Goal: Task Accomplishment & Management: Complete application form

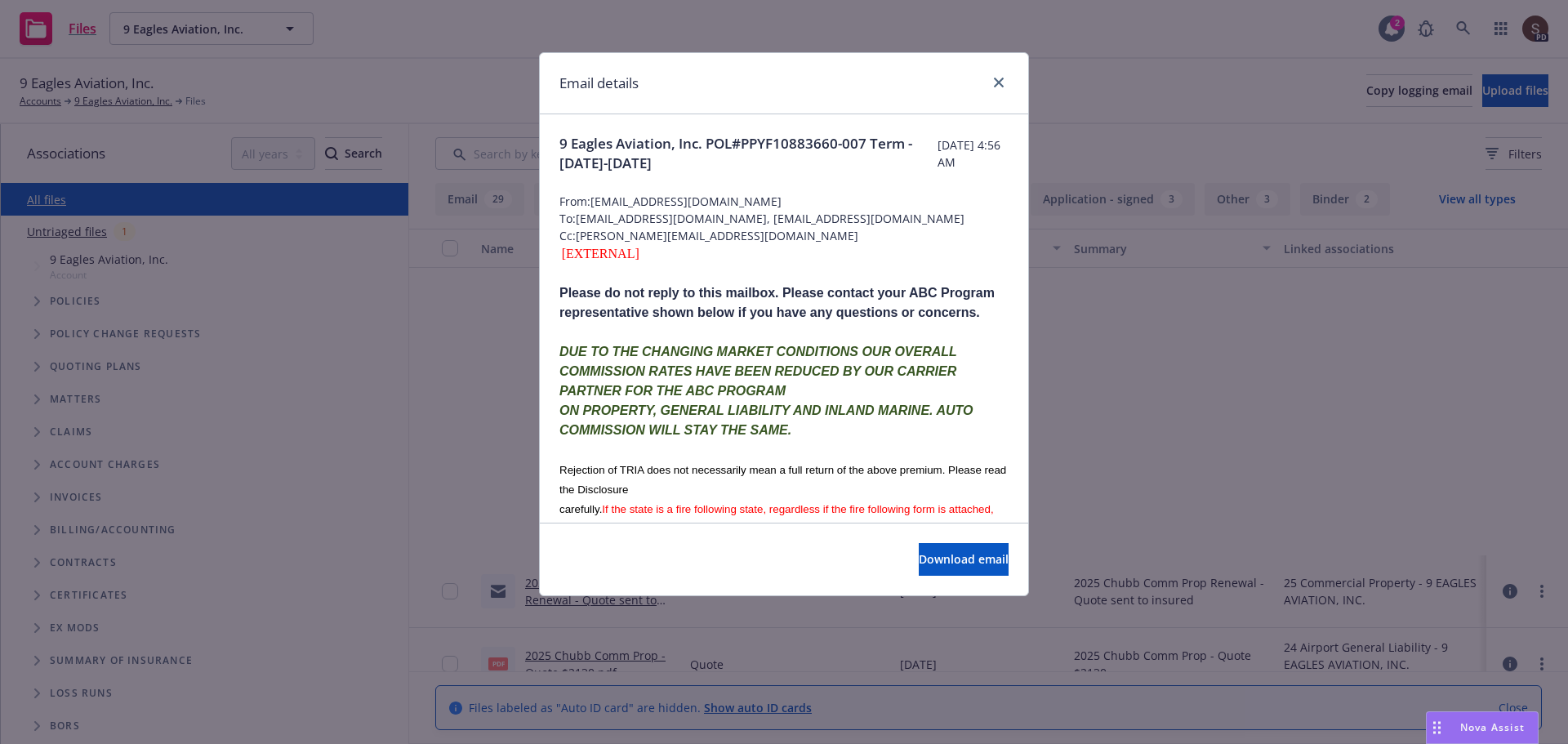
scroll to position [980, 0]
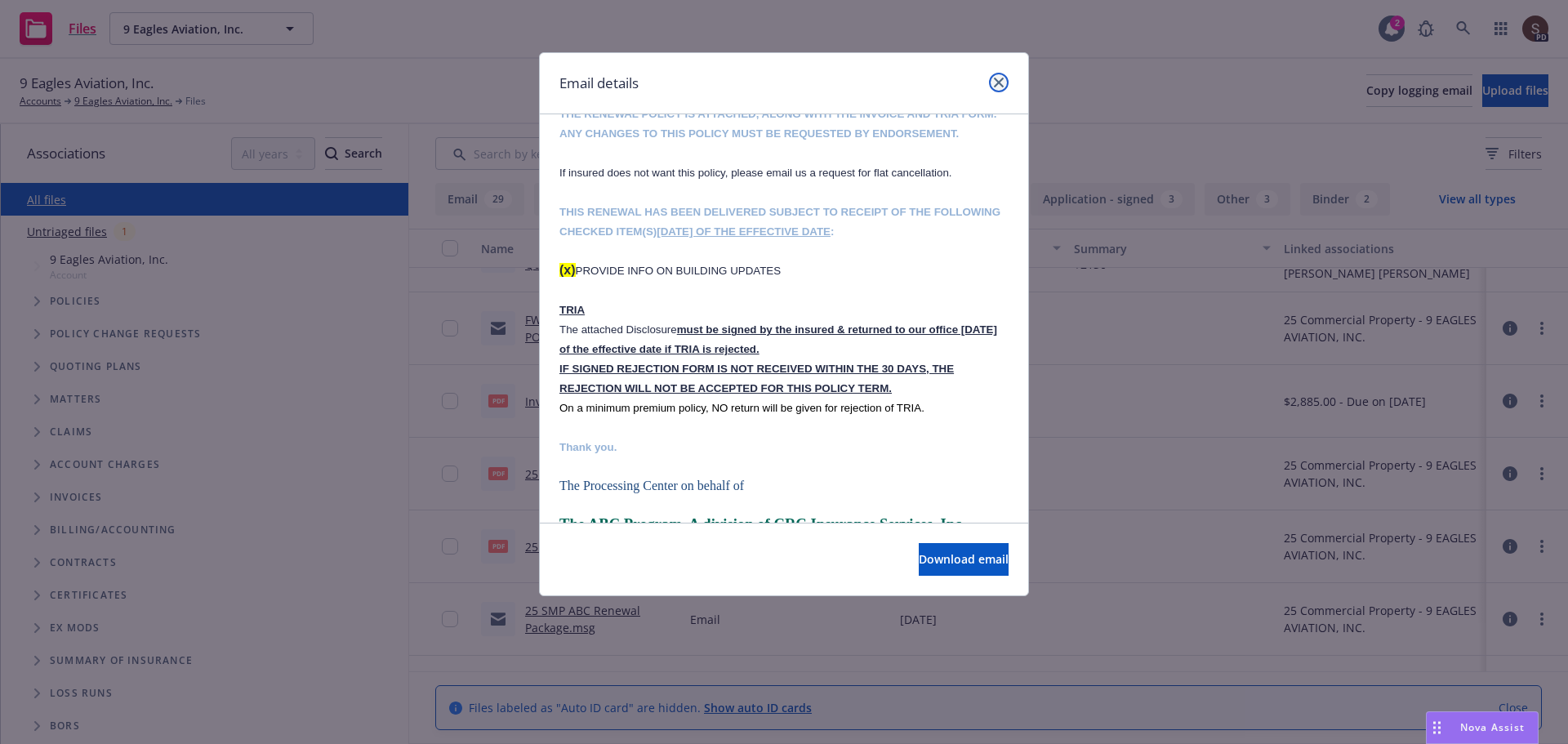
click at [998, 80] on icon "close" at bounding box center [998, 82] width 9 height 9
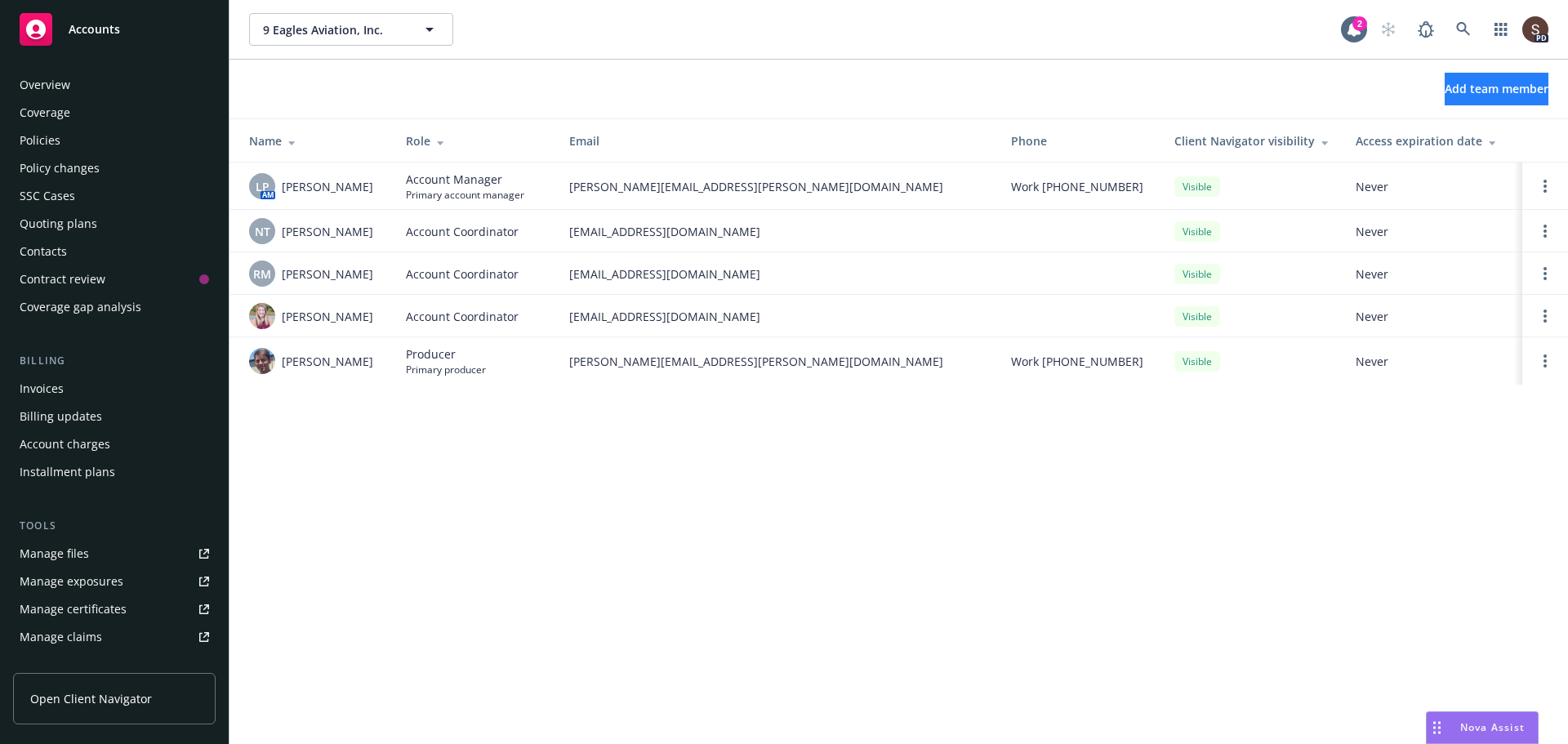
scroll to position [320, 0]
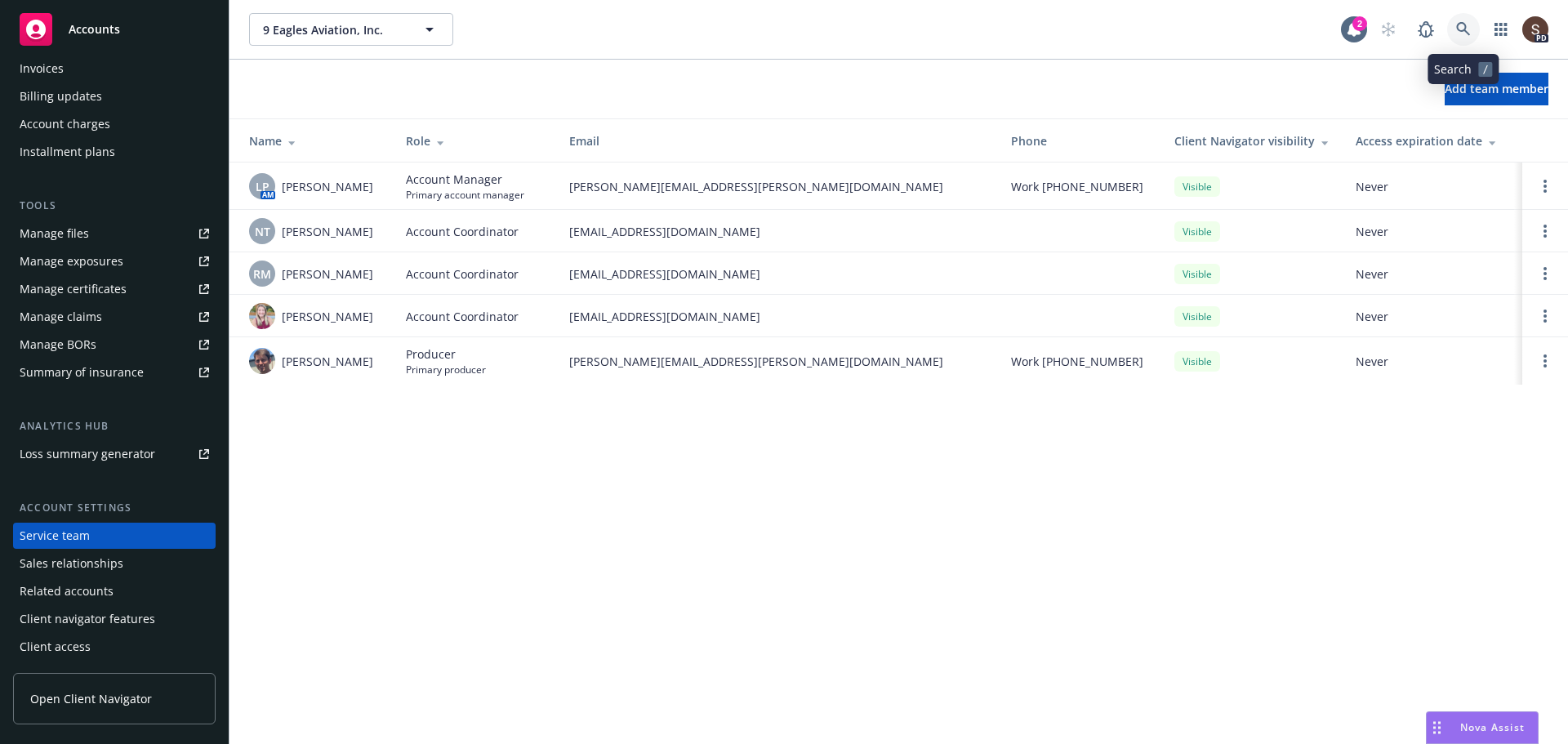
click at [1452, 27] on link at bounding box center [1463, 29] width 33 height 33
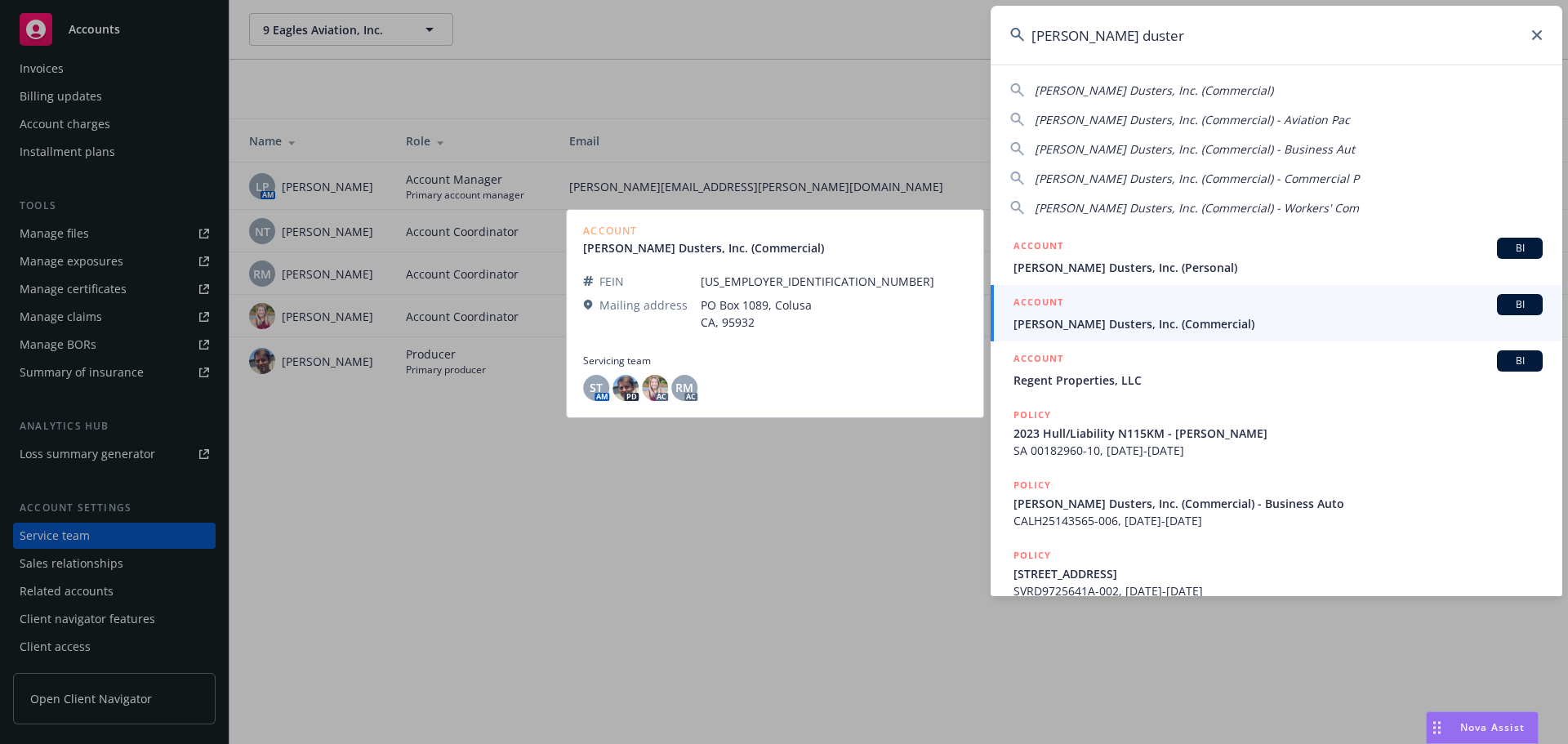
type input "[PERSON_NAME] duster"
click at [1131, 318] on span "[PERSON_NAME] Dusters, Inc. (Commercial)" at bounding box center [1278, 324] width 529 height 17
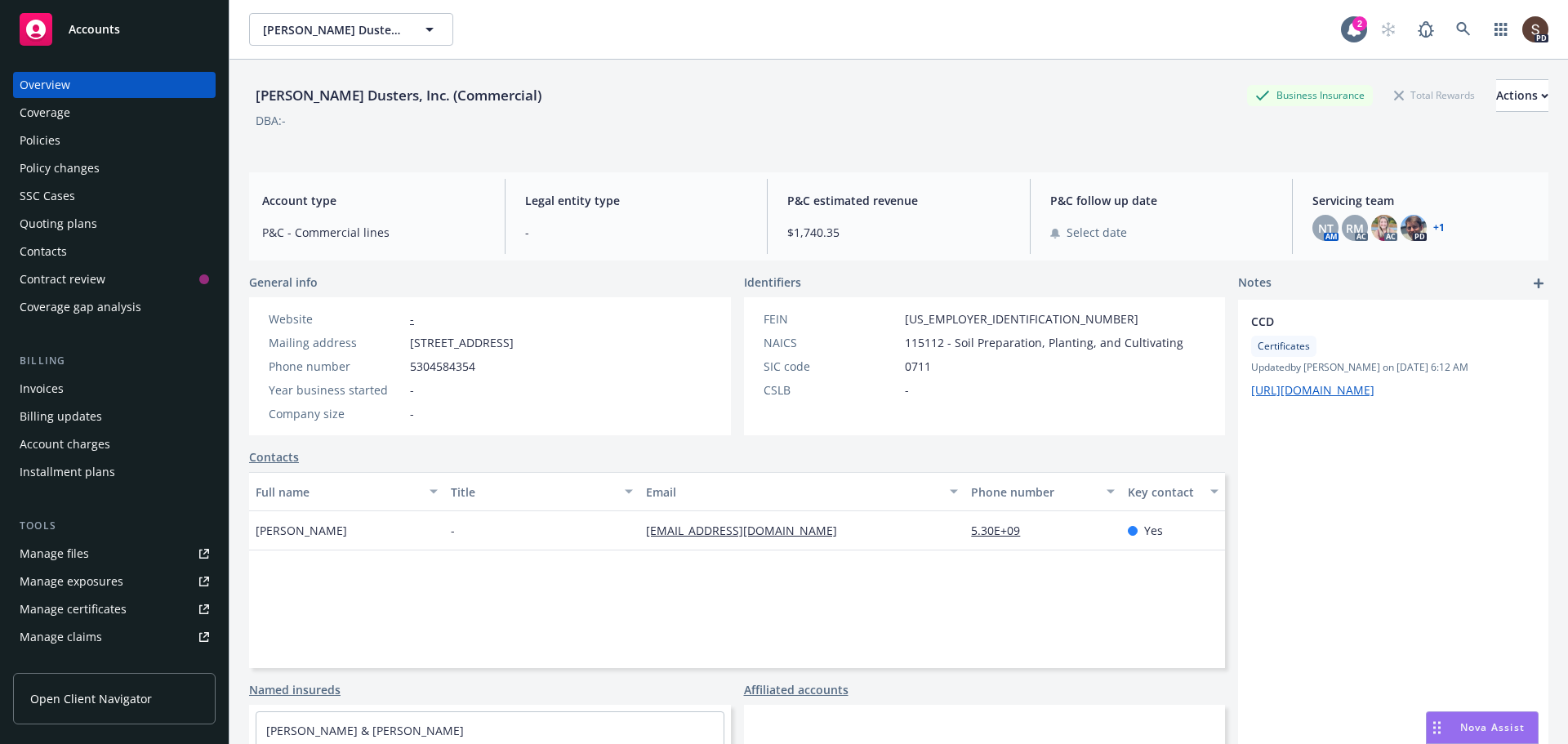
click at [72, 380] on div "Invoices" at bounding box center [114, 389] width 190 height 26
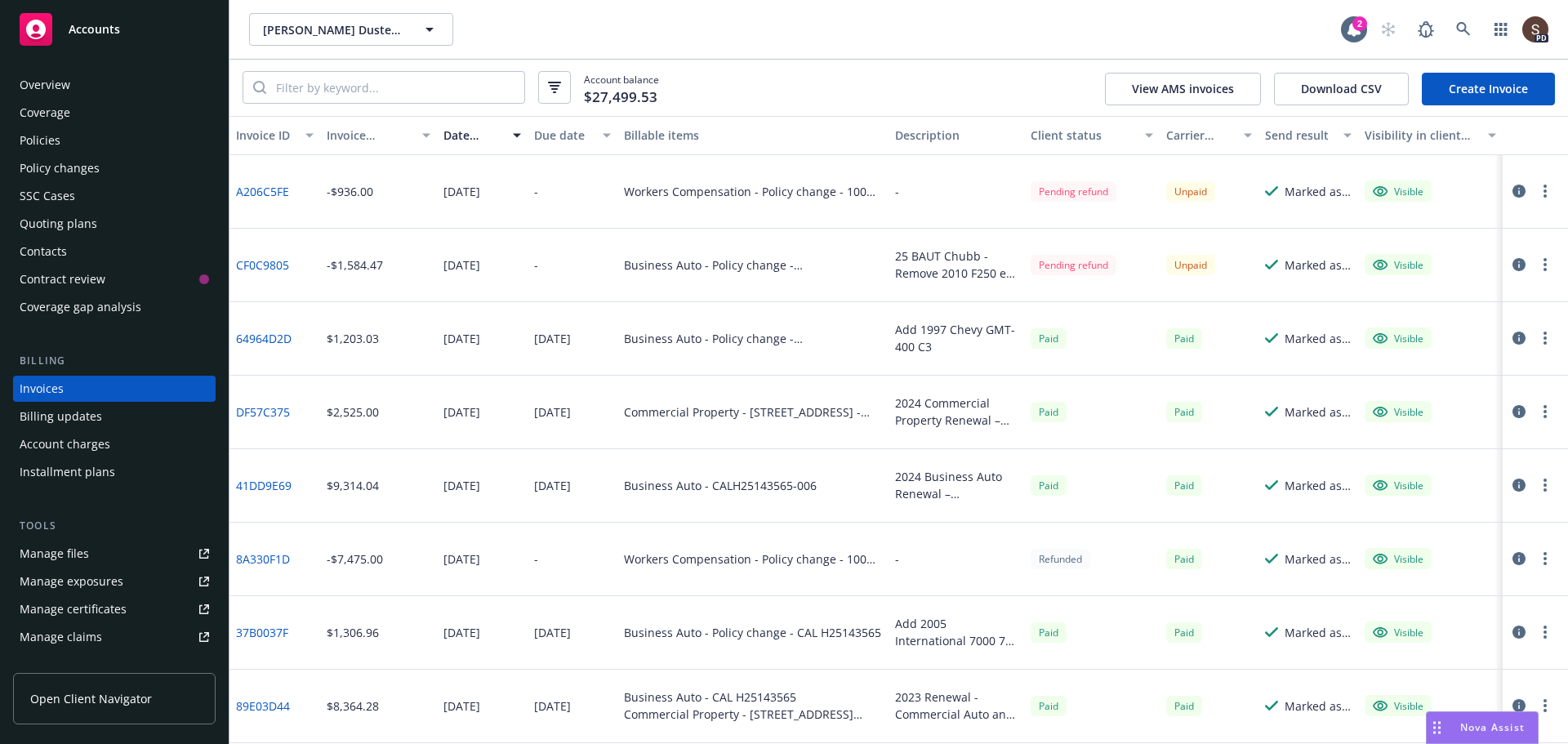
click at [88, 552] on link "Manage files" at bounding box center [114, 553] width 203 height 26
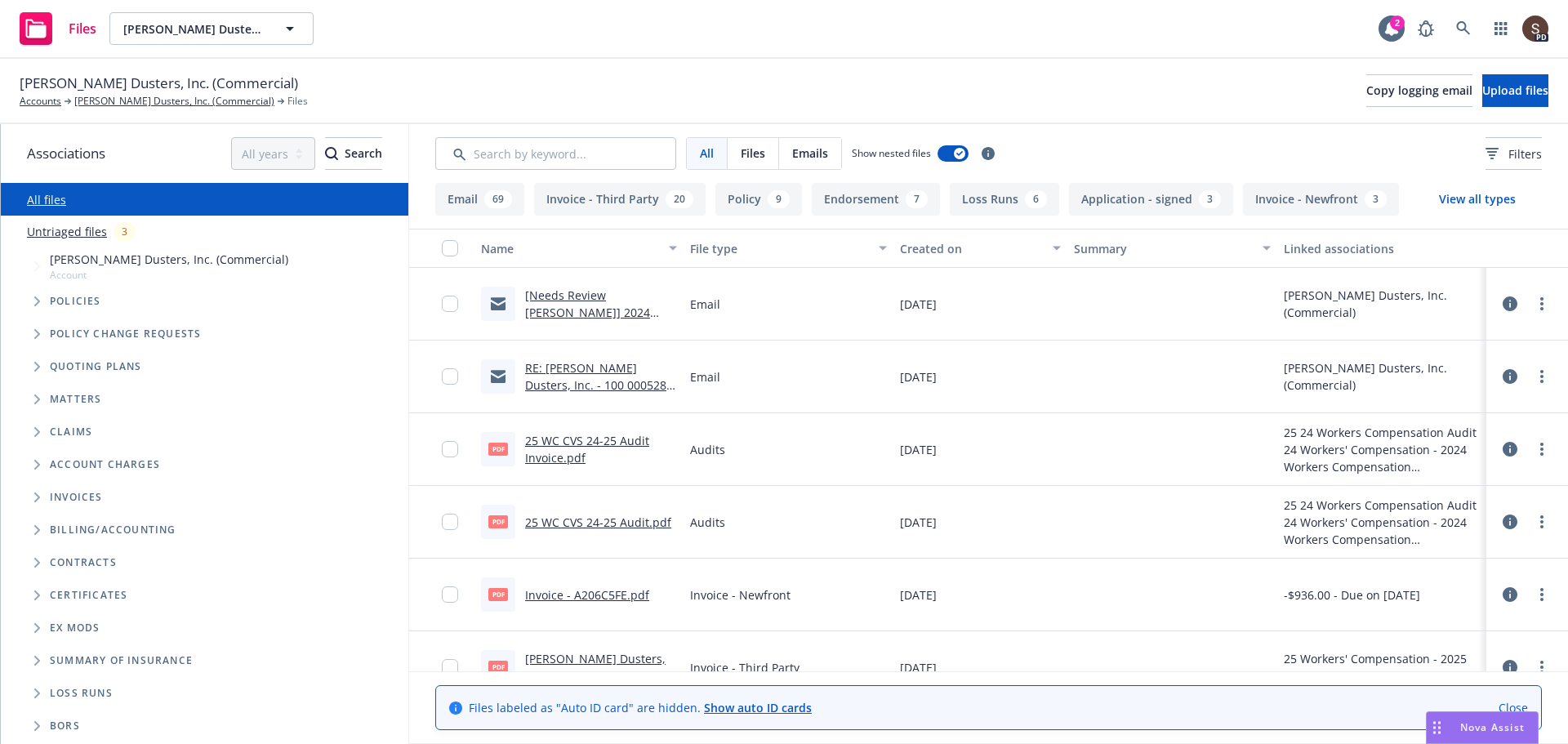
click at [30, 293] on span "Tree Example" at bounding box center [37, 301] width 26 height 26
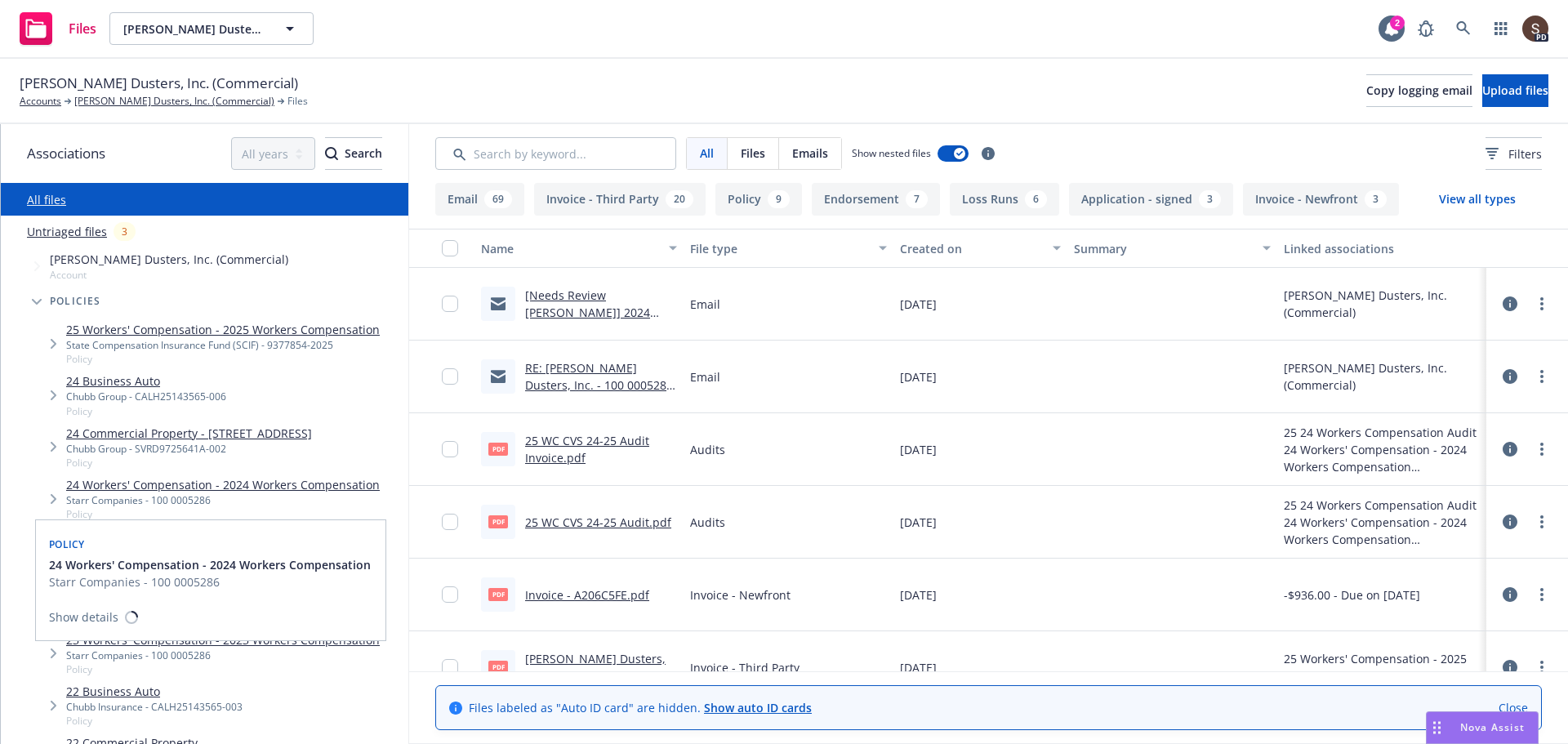
click at [188, 488] on link "24 Workers' Compensation - 2024 Workers Compensation" at bounding box center [222, 485] width 313 height 17
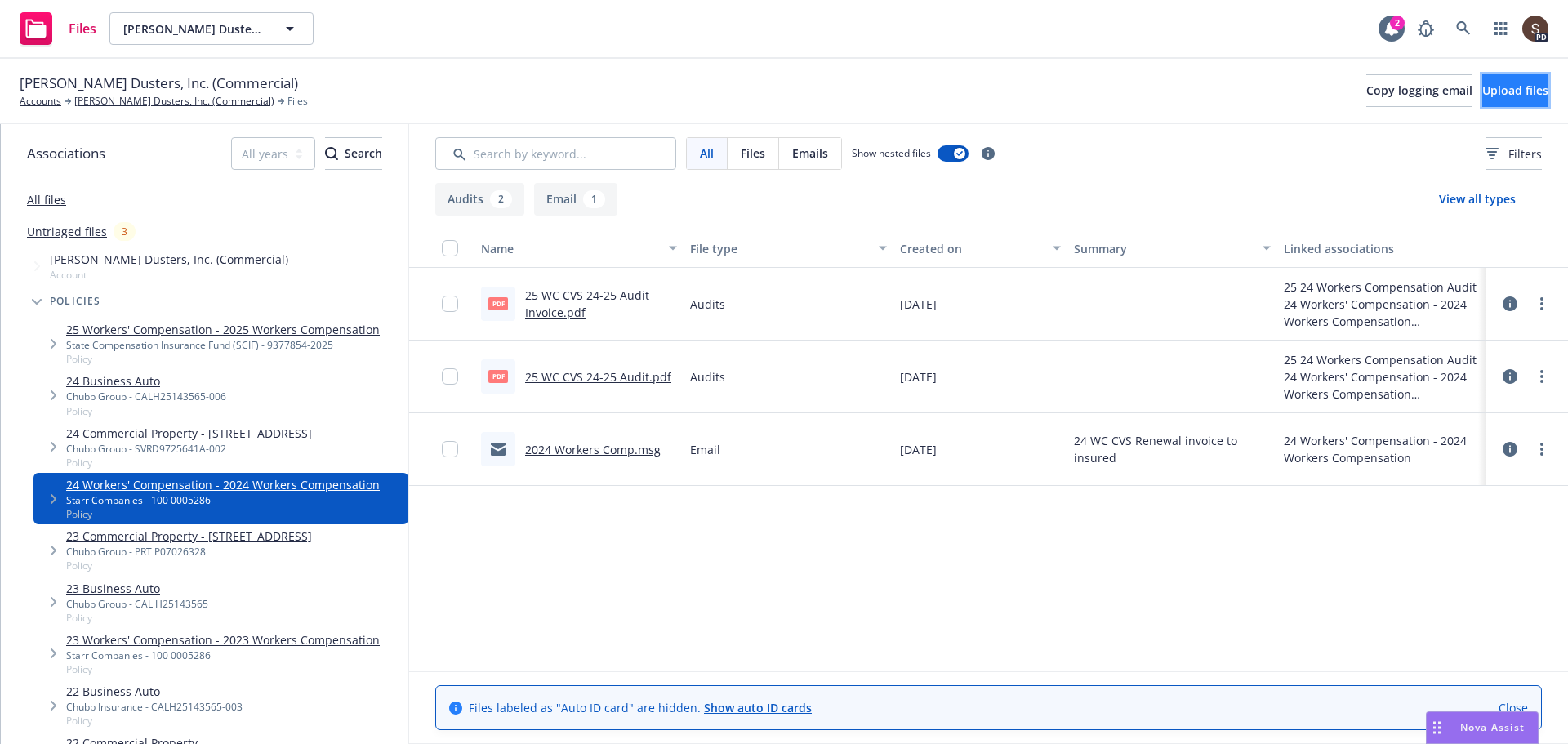
click at [1482, 88] on span "Upload files" at bounding box center [1515, 90] width 66 height 15
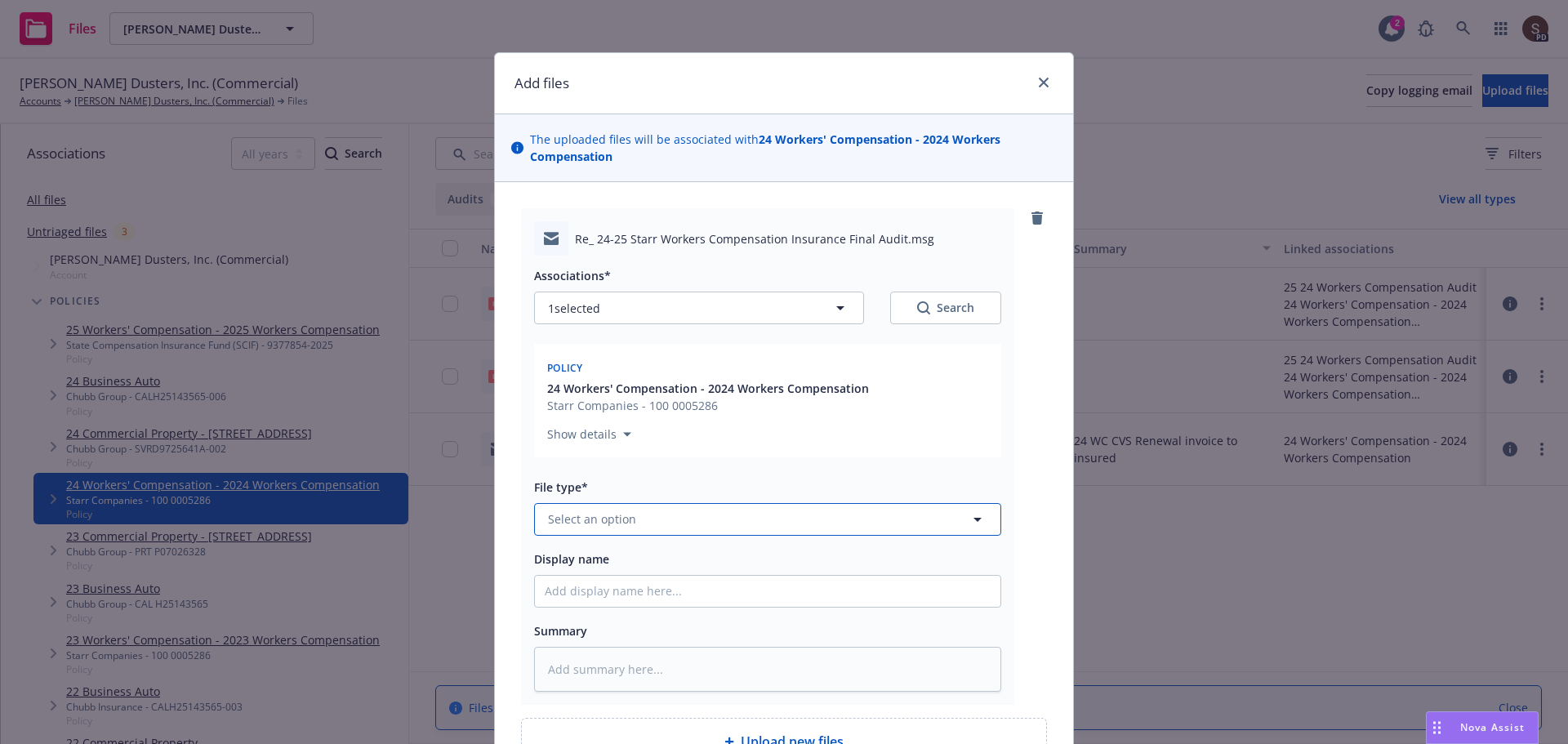
click at [554, 523] on span "Select an option" at bounding box center [591, 519] width 88 height 17
type input "email"
click at [578, 481] on div "Email" at bounding box center [565, 474] width 40 height 24
click at [569, 591] on input "Display name" at bounding box center [767, 591] width 465 height 31
type textarea "x"
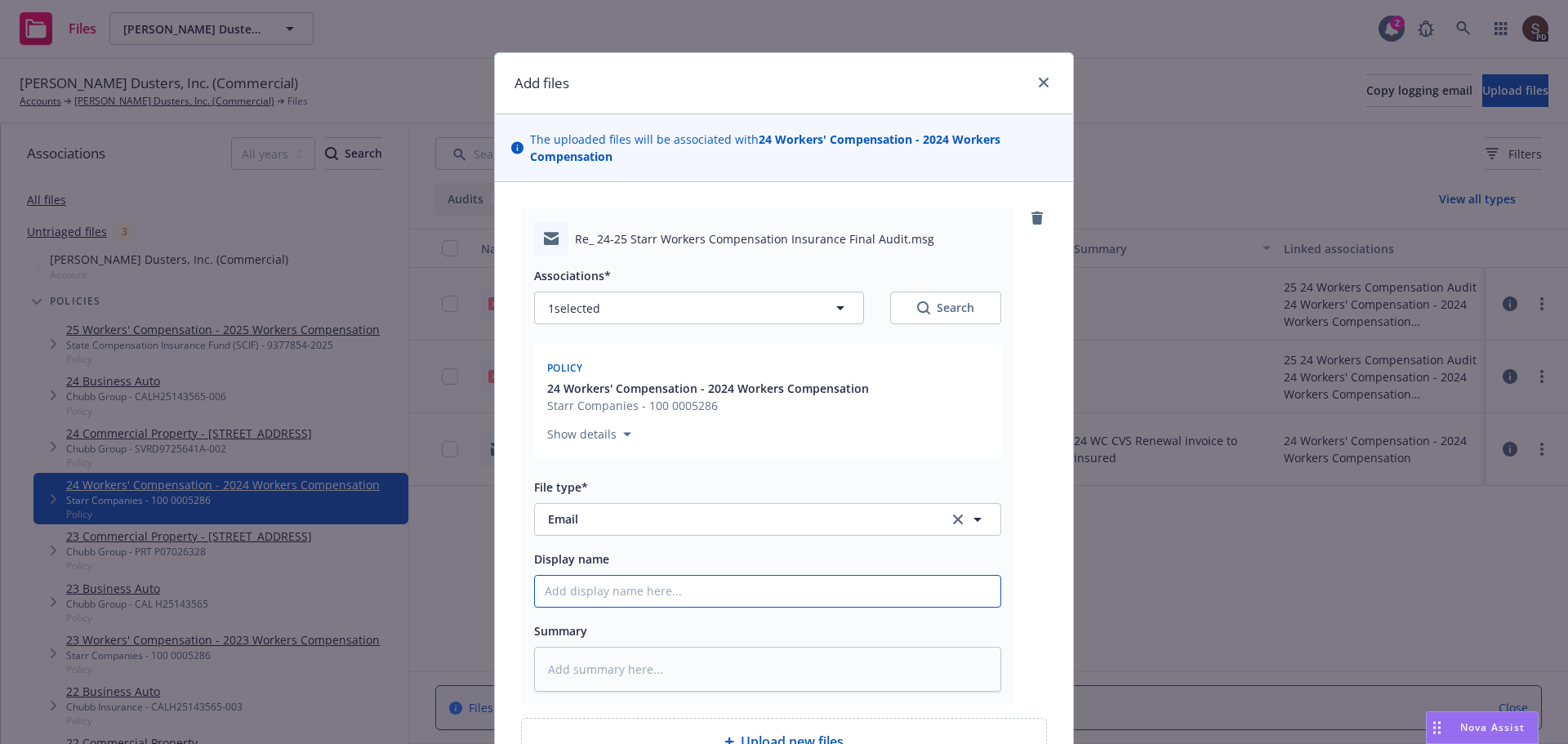
type input "2"
type textarea "x"
type input "20"
type textarea "x"
type input "202"
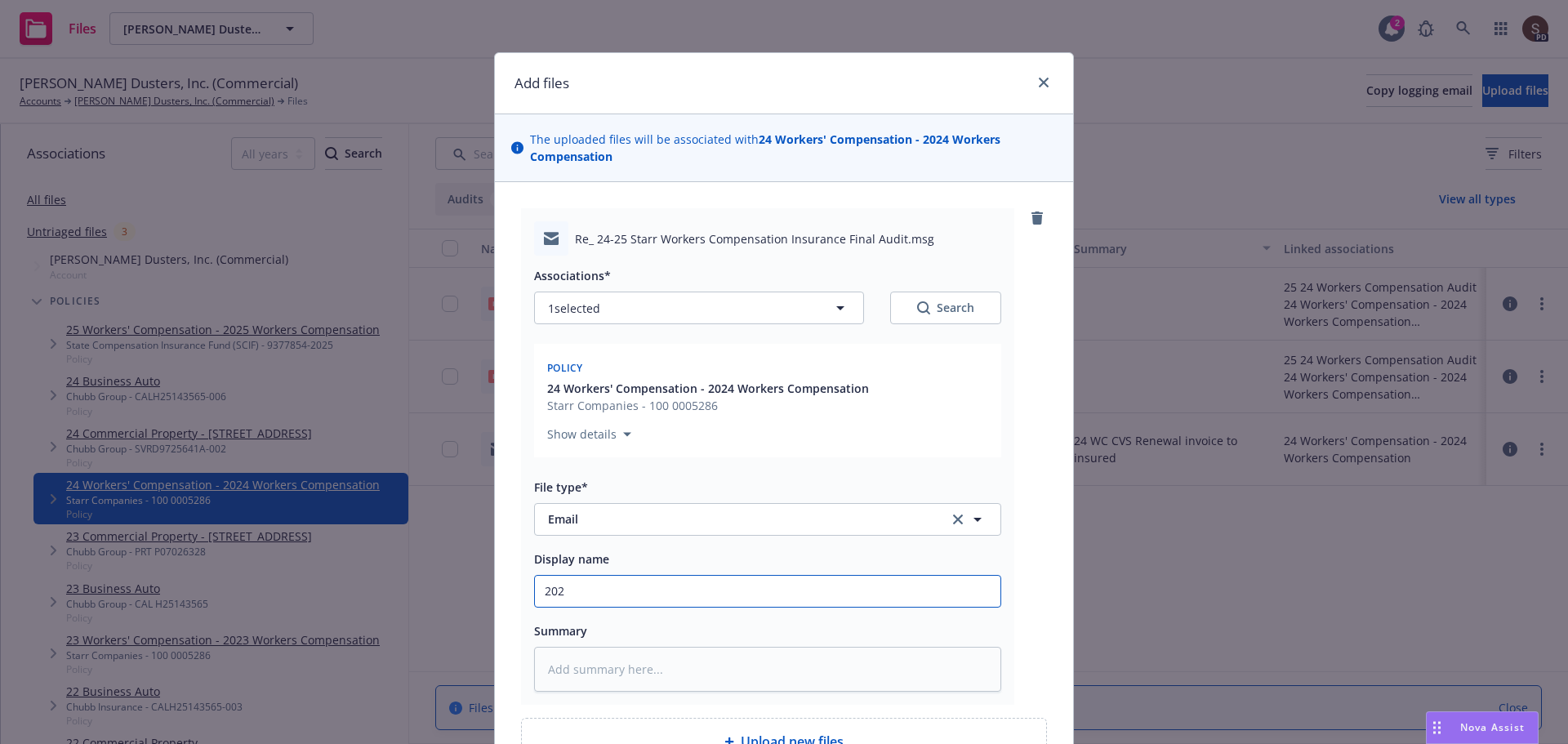
type textarea "x"
type input "2024"
type textarea "x"
type input "2024"
type textarea "x"
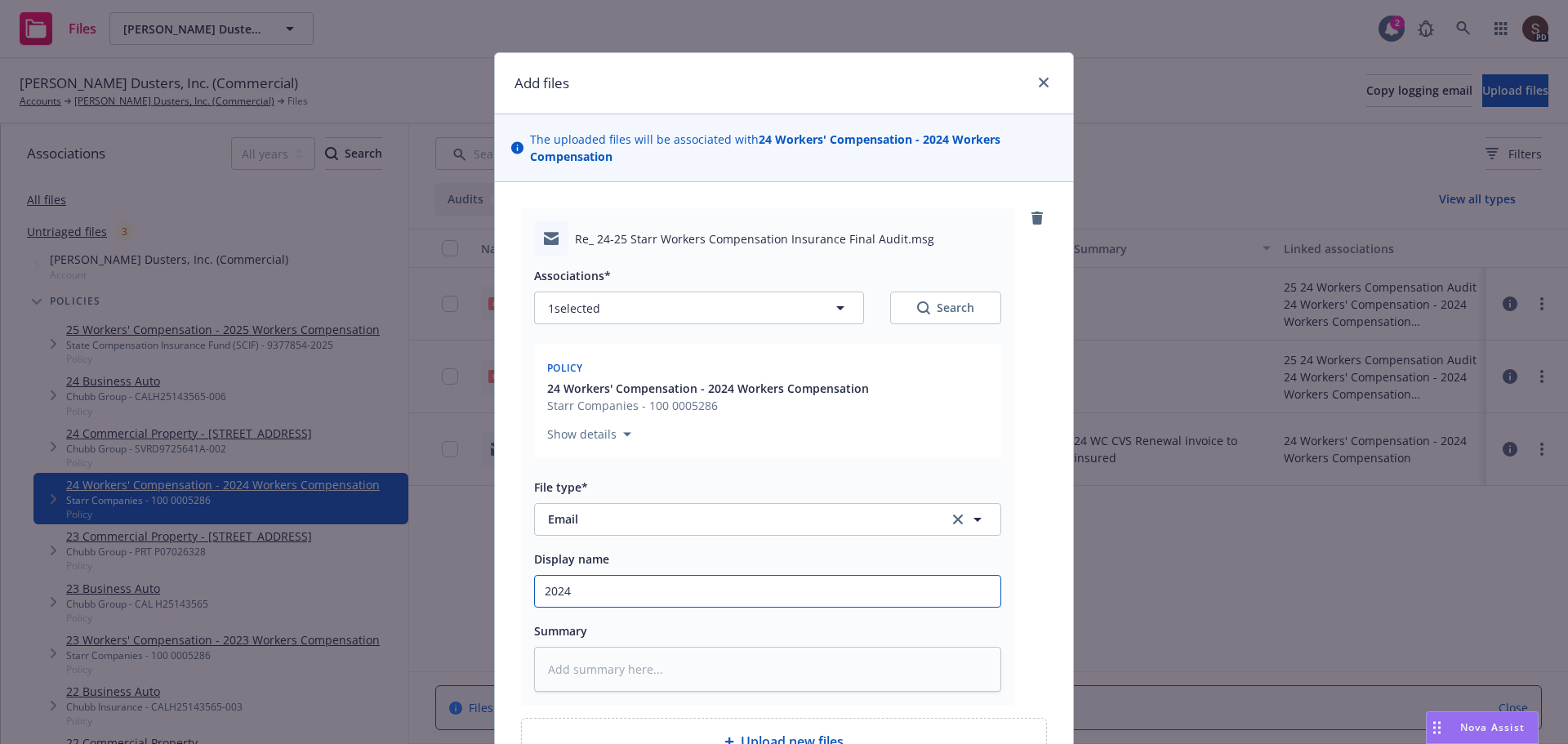
type input "2024 W"
type textarea "x"
type input "2024 Wo"
type textarea "x"
type input "2024 Wor"
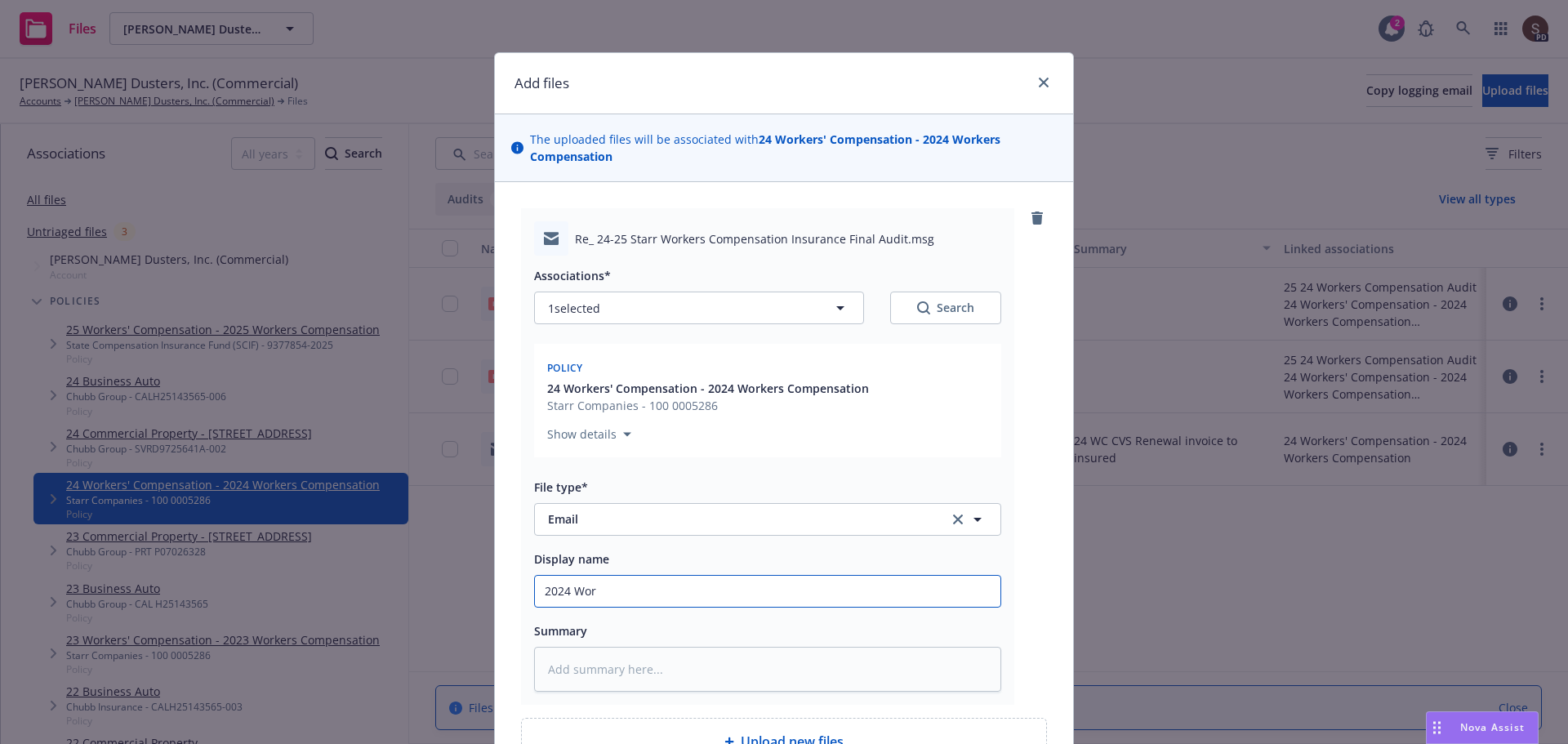
type textarea "x"
type input "2024 Work"
type textarea "x"
type input "2024 Worke"
type textarea "x"
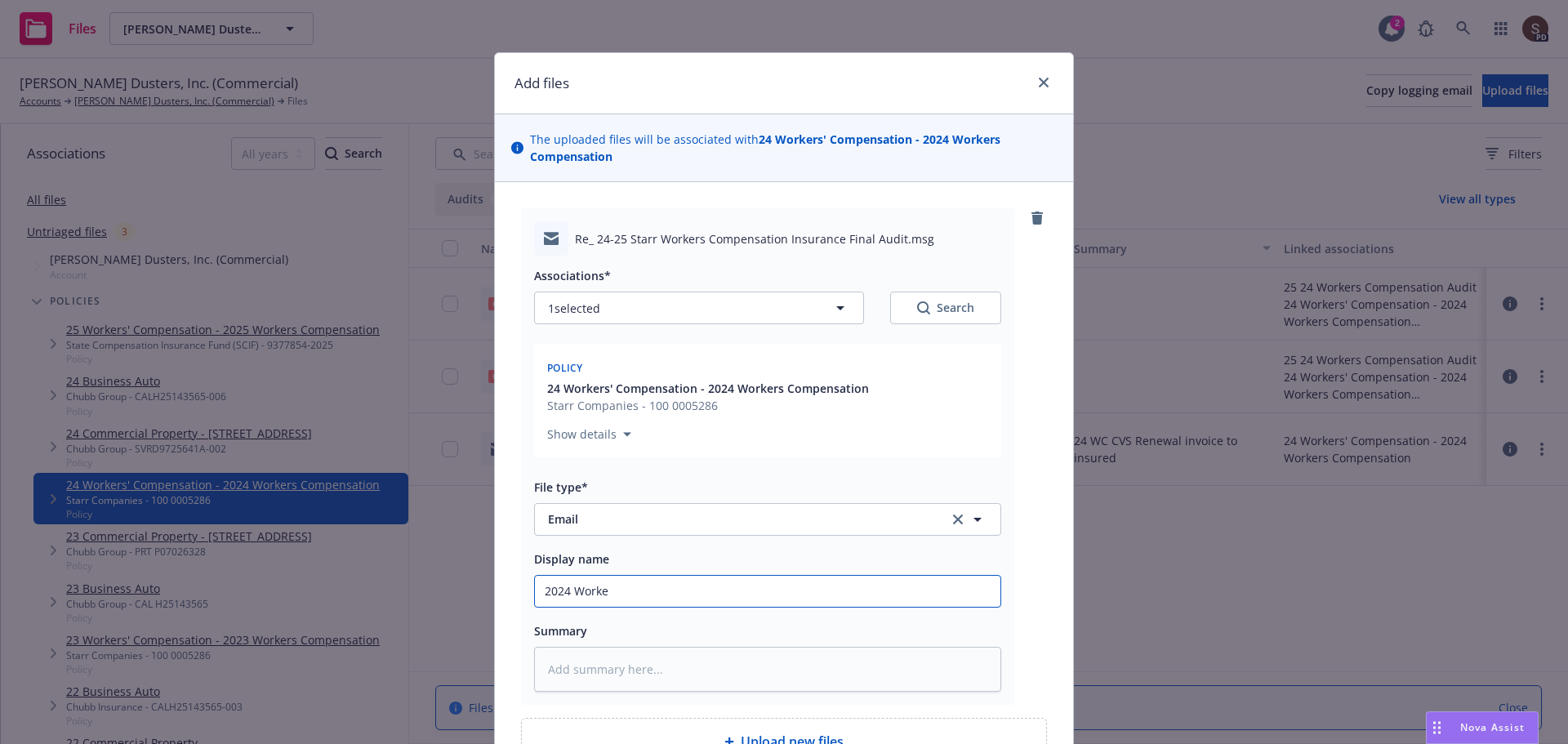
type input "2024 Worker"
type textarea "x"
type input "2024 Workers"
type textarea "x"
type input "2024 Workers"
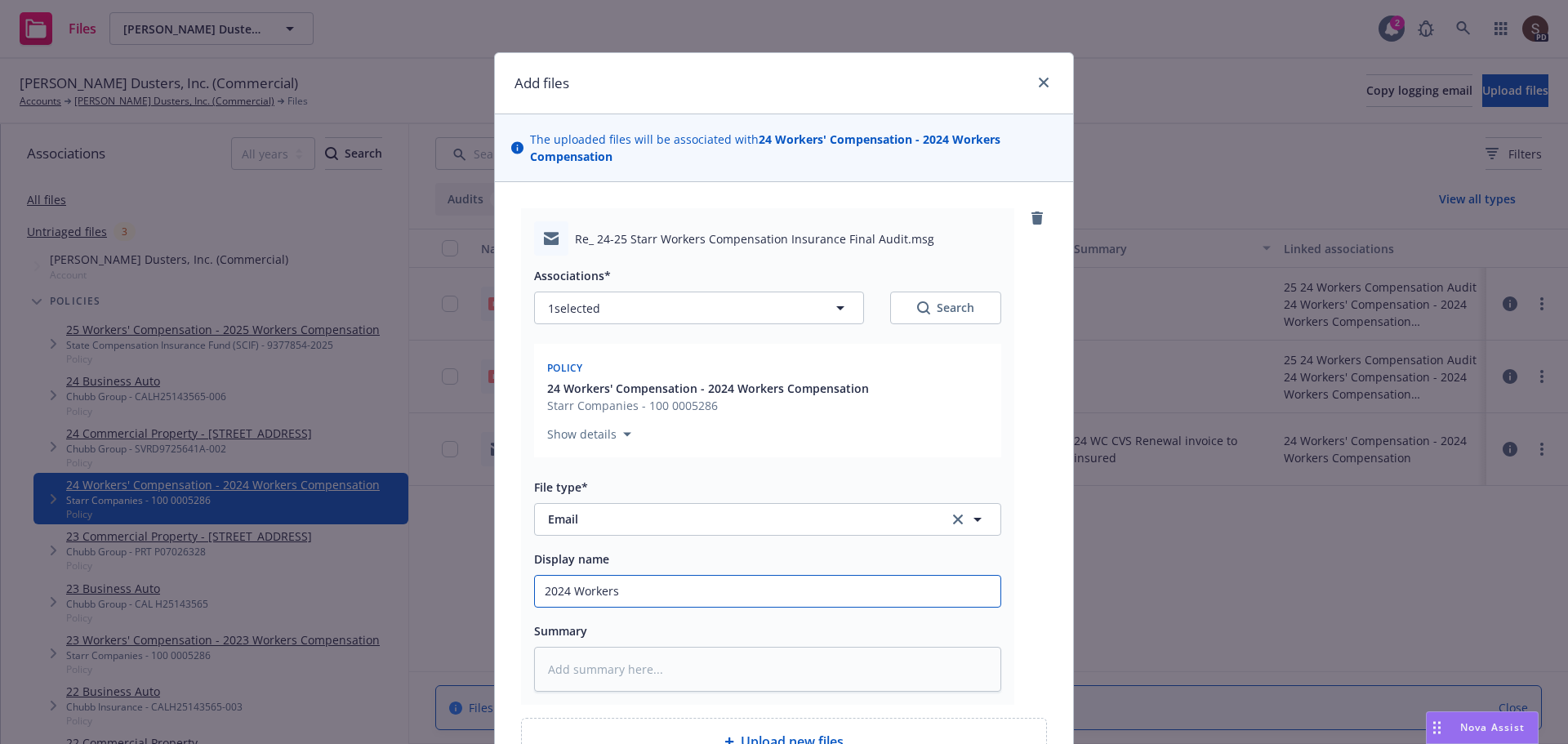
type textarea "x"
type input "2024 Workers o"
type textarea "x"
type input "2024 Workers om"
type textarea "x"
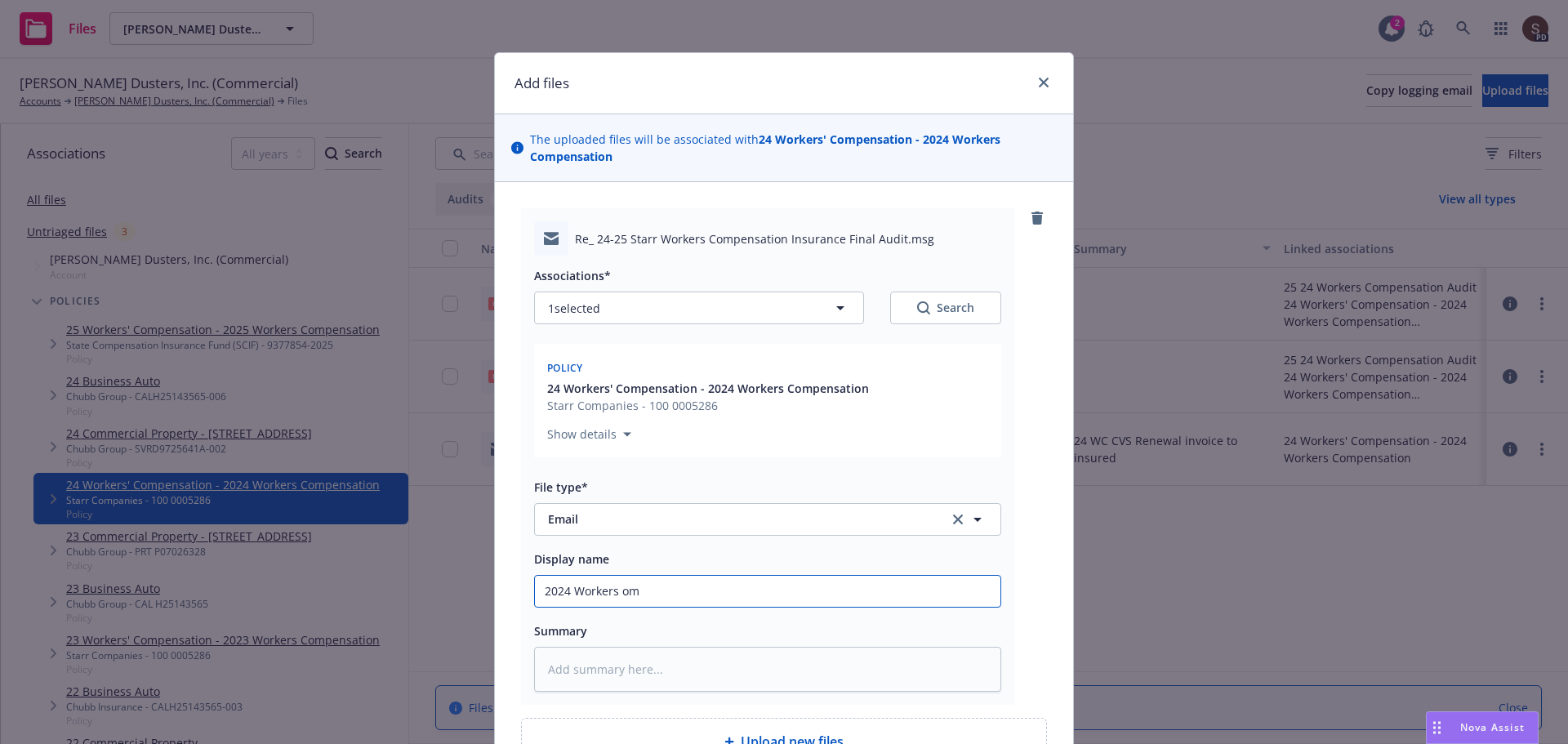
type input "2024 Workers omp"
type textarea "x"
type input "2024 Workers omp"
type textarea "x"
type input "2024 Workers omp -"
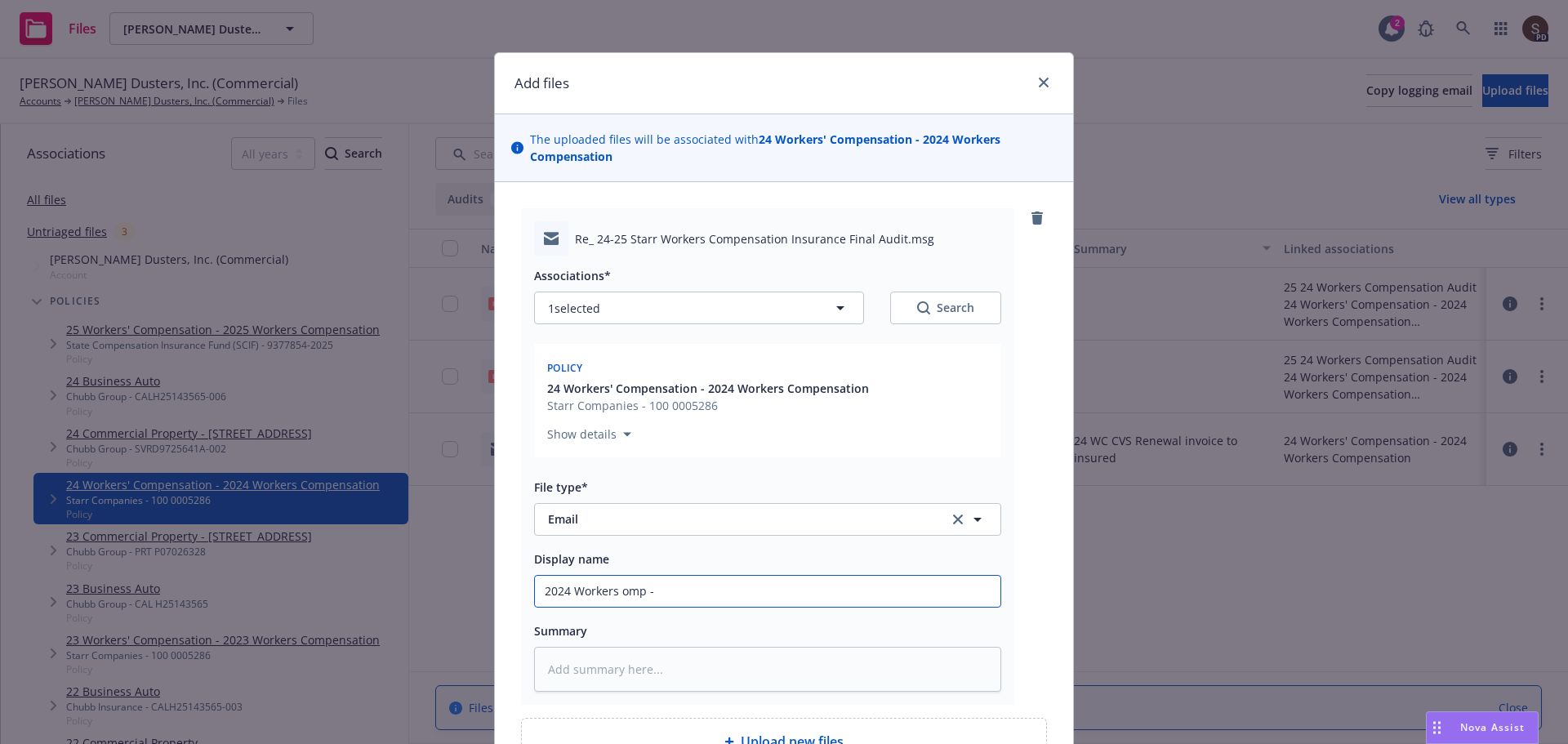
type textarea "x"
type input "2024 Workers omp -"
type textarea "x"
type input "2024 Workers omp - a"
type textarea "x"
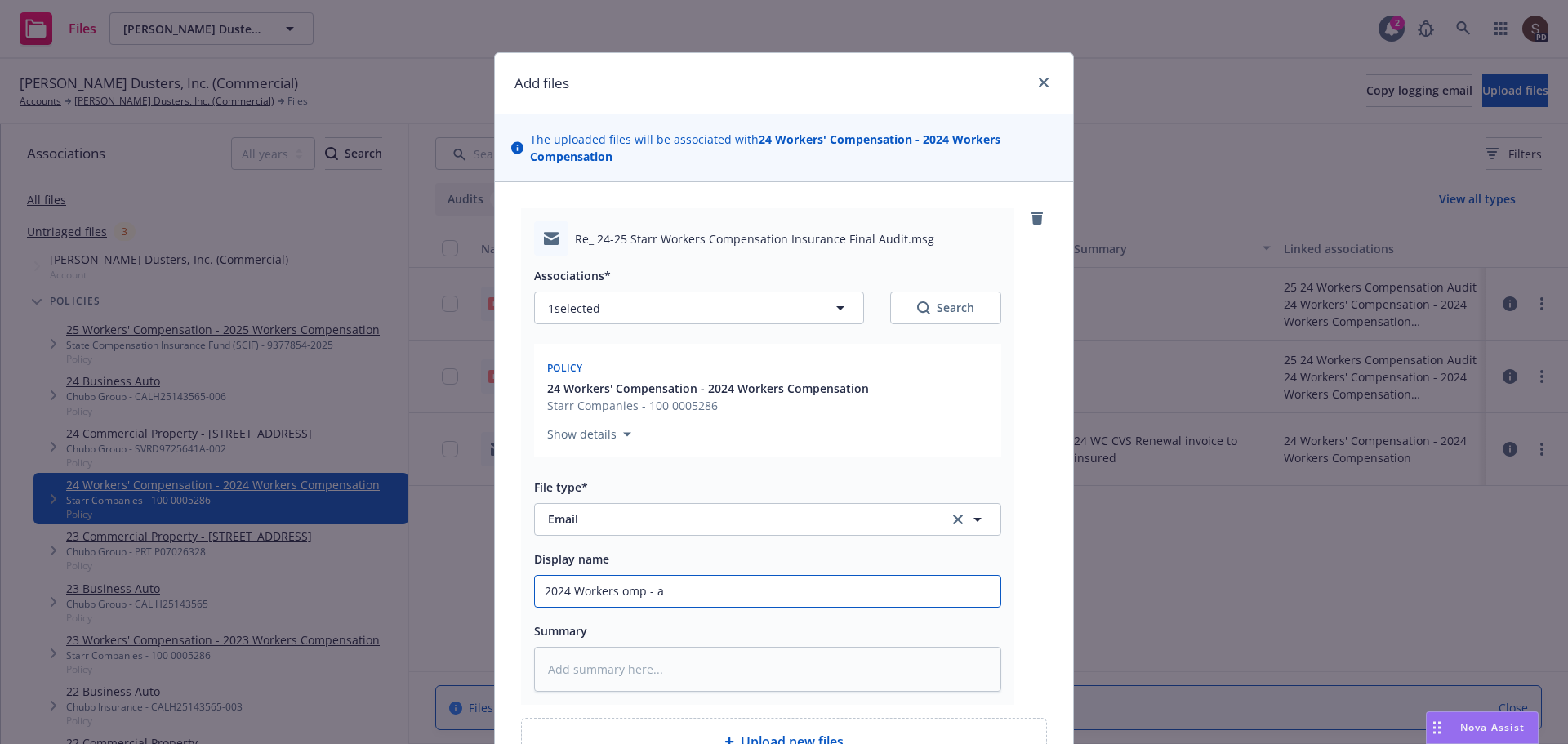
type input "2024 Workers omp - au"
type textarea "x"
type input "2024 Workers omp - aud"
type textarea "x"
type input "2024 Workers omp - audi"
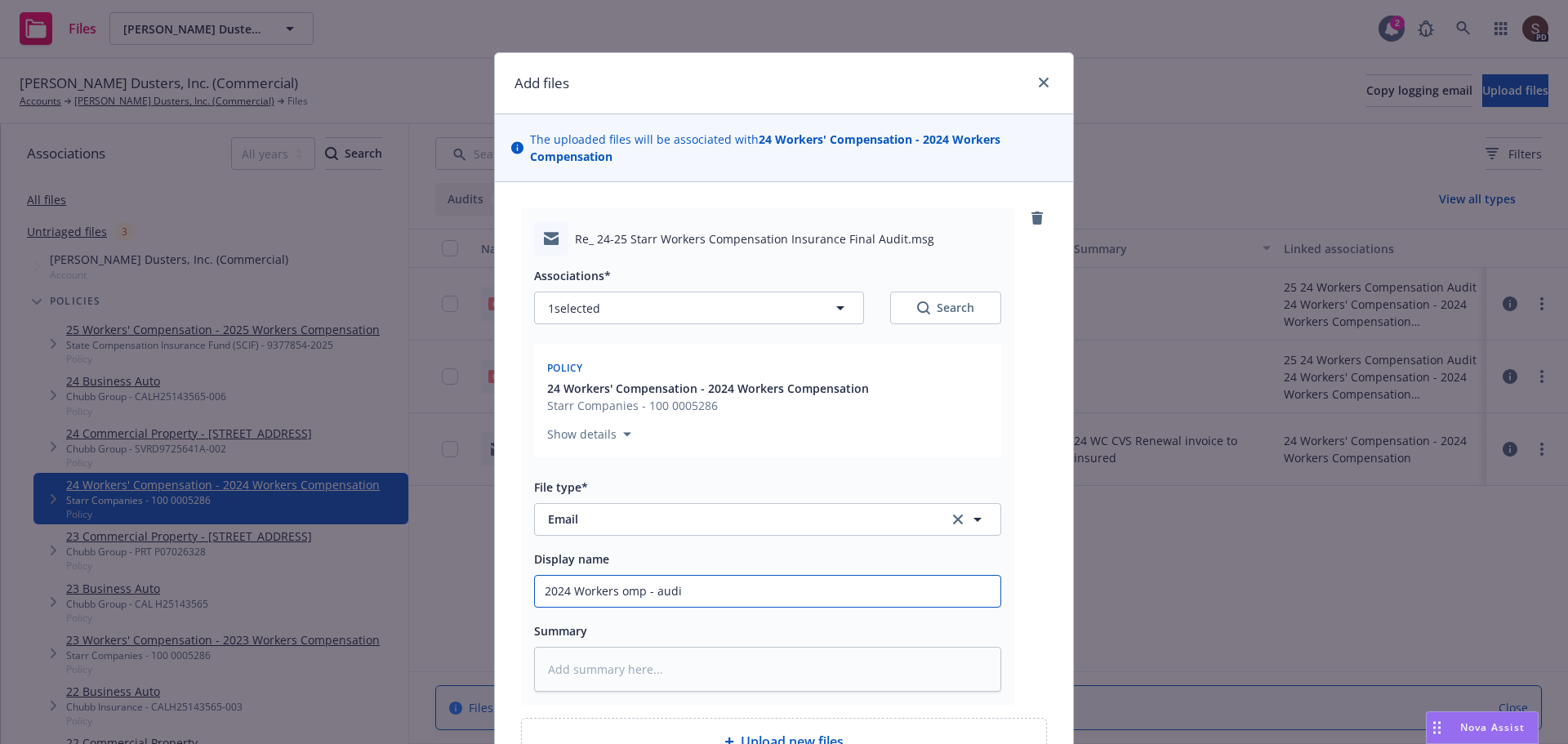
type textarea "x"
type input "2024 Workers omp - audit"
type textarea "x"
type input "2024 Workers omp - audit"
type textarea "x"
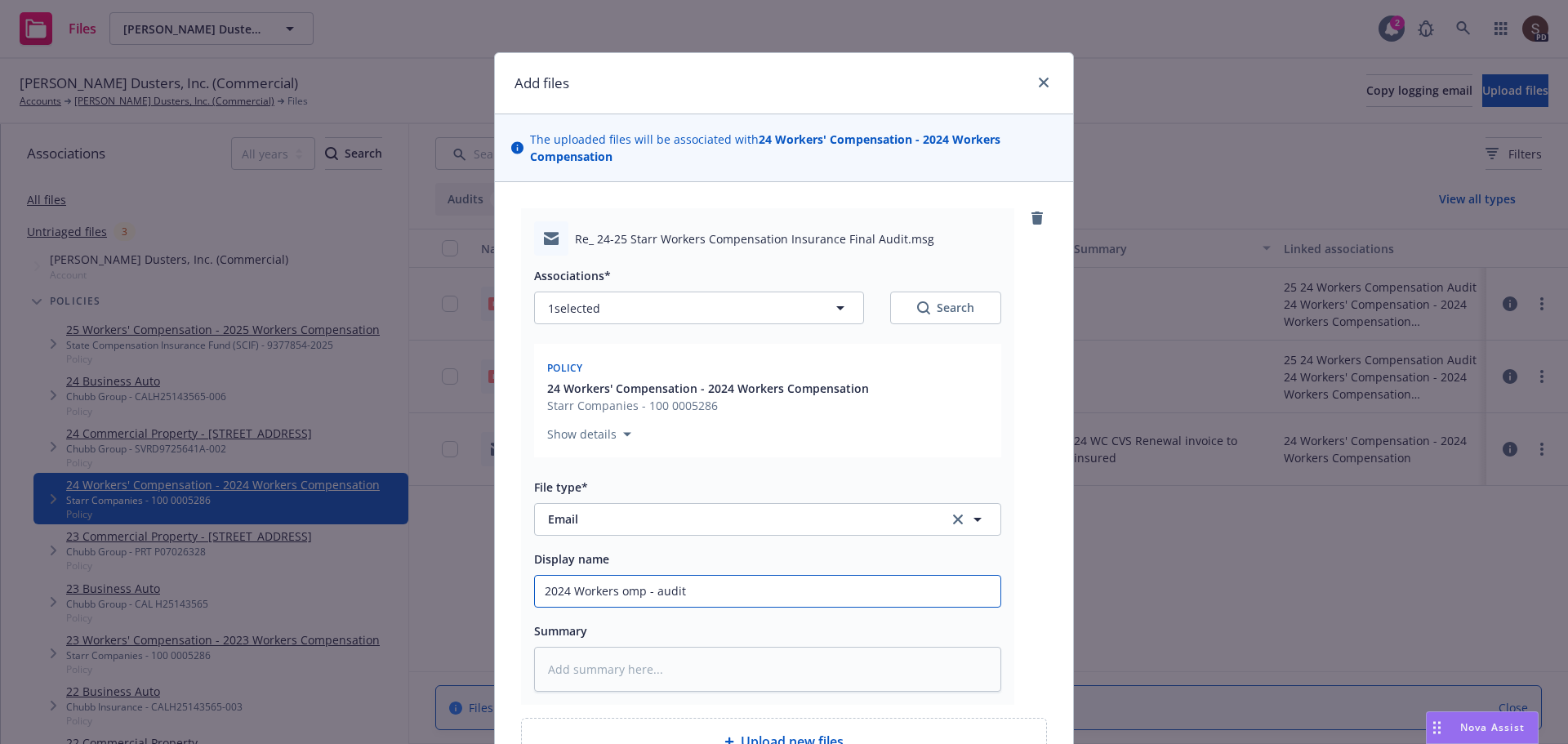
type input "2024 Workers omp - audit t"
type textarea "x"
type input "2024 Workers omp - audit to"
type textarea "x"
type input "2024 Workers omp - audit to"
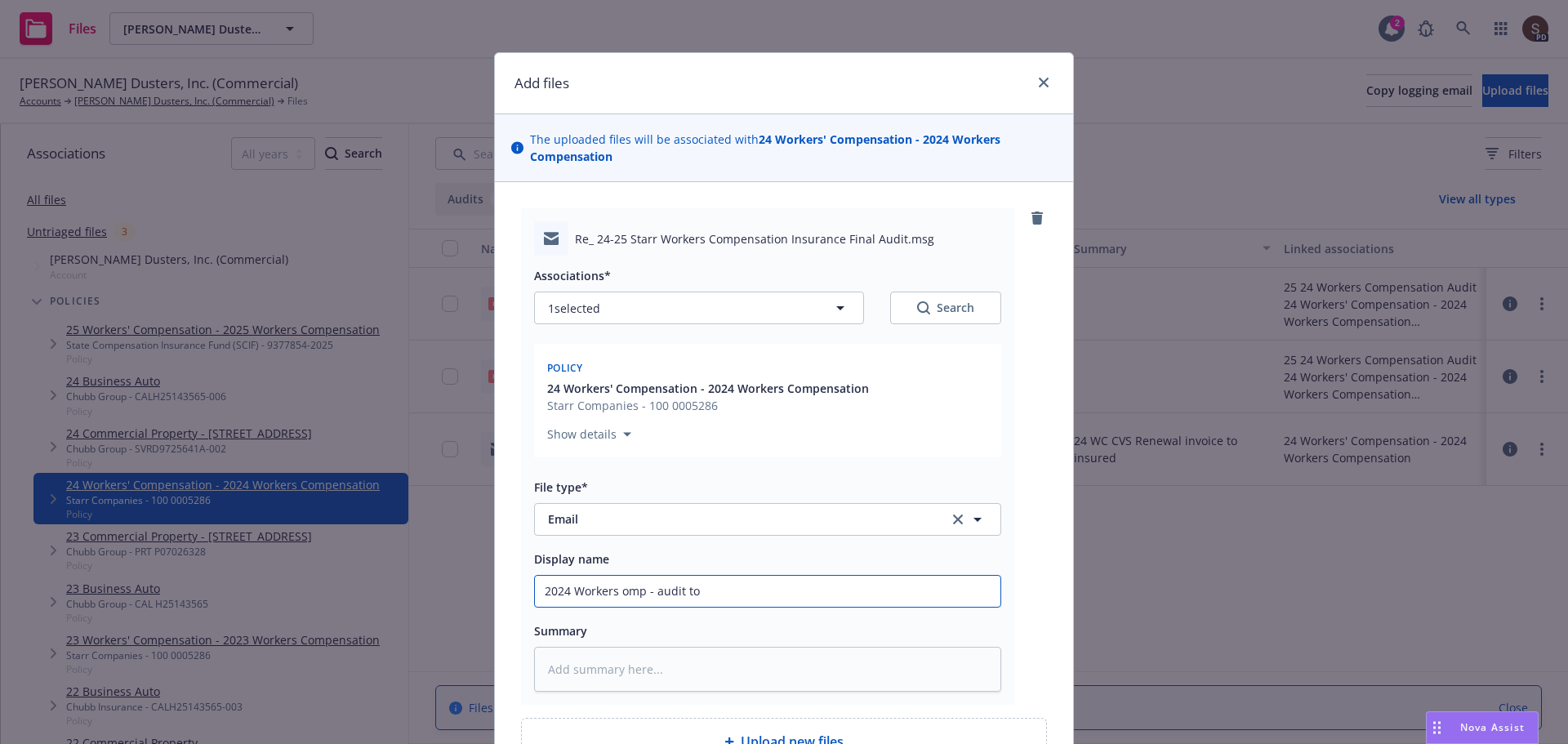
type textarea "x"
type input "2024 Workers omp - audit to i"
type textarea "x"
type input "2024 Workers omp - audit to ins"
type textarea "x"
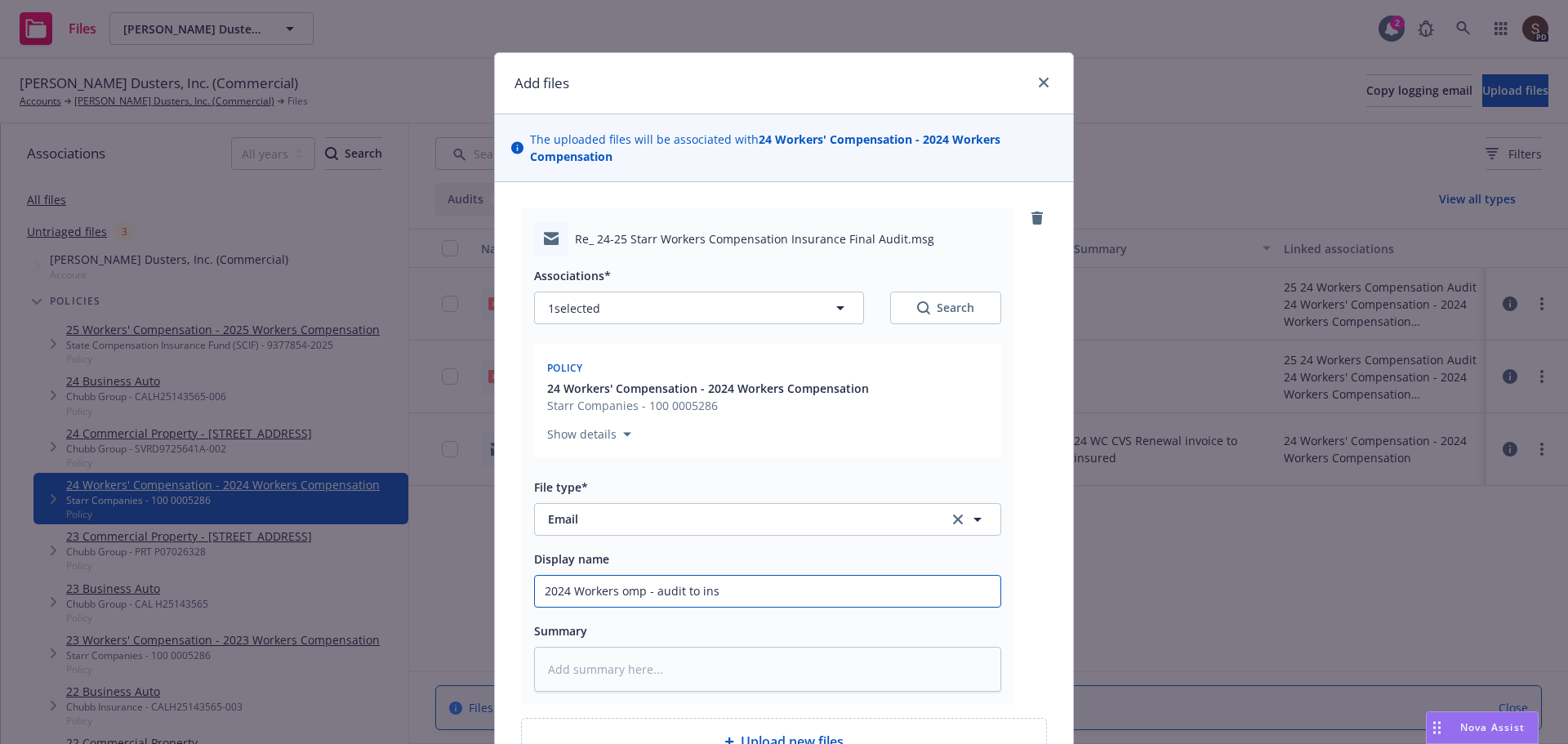
type input "2024 Workers omp - audit to insu"
type textarea "x"
type input "2024 Workers omp - audit to insur"
type textarea "x"
type input "2024 Workers omp - audit to insure"
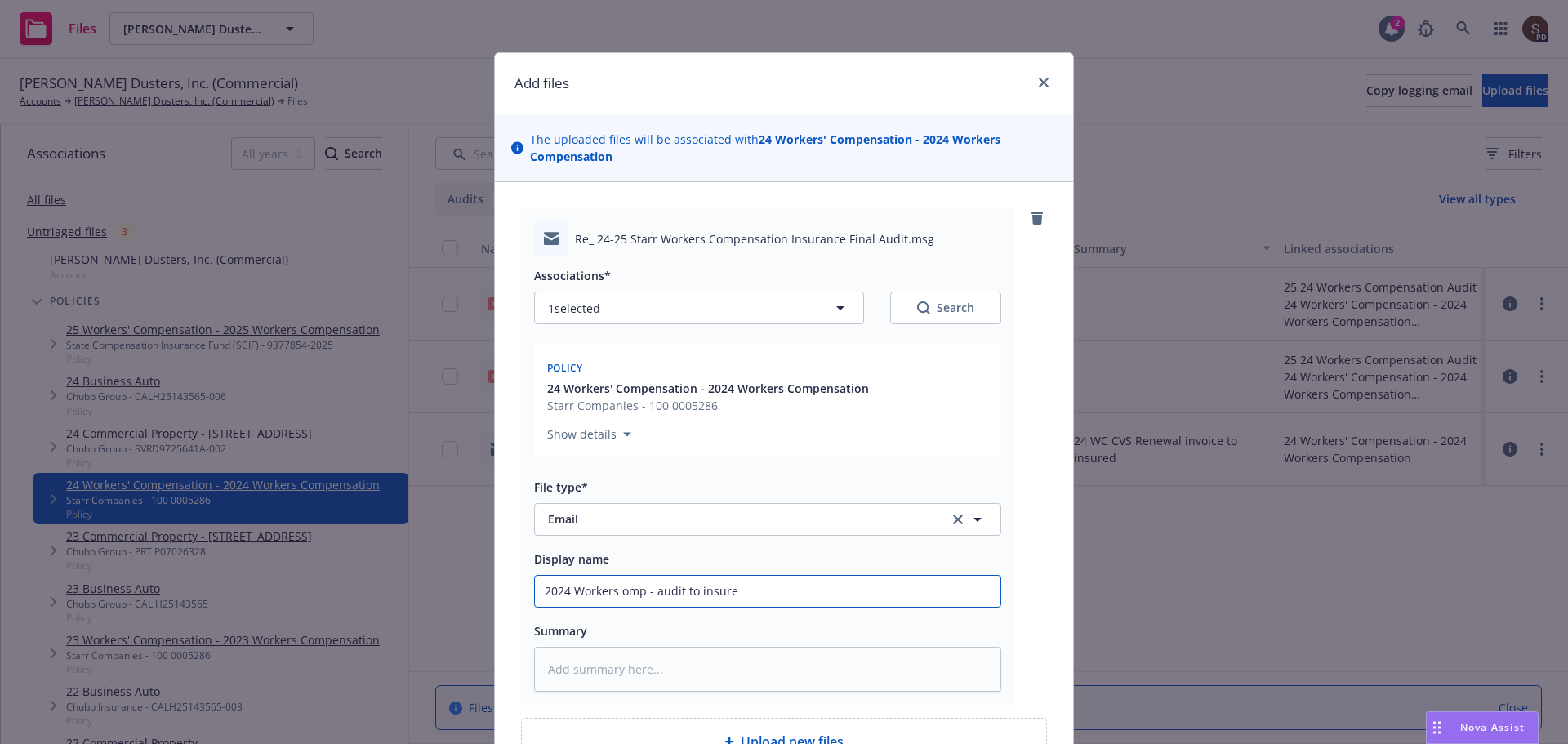
type textarea "x"
type input "2024 Workers omp - audit to insured"
click at [615, 589] on input "2024 Workers omp - audit to insured" at bounding box center [767, 591] width 465 height 31
type textarea "x"
type input "2024 Workers Comp - audit to insured"
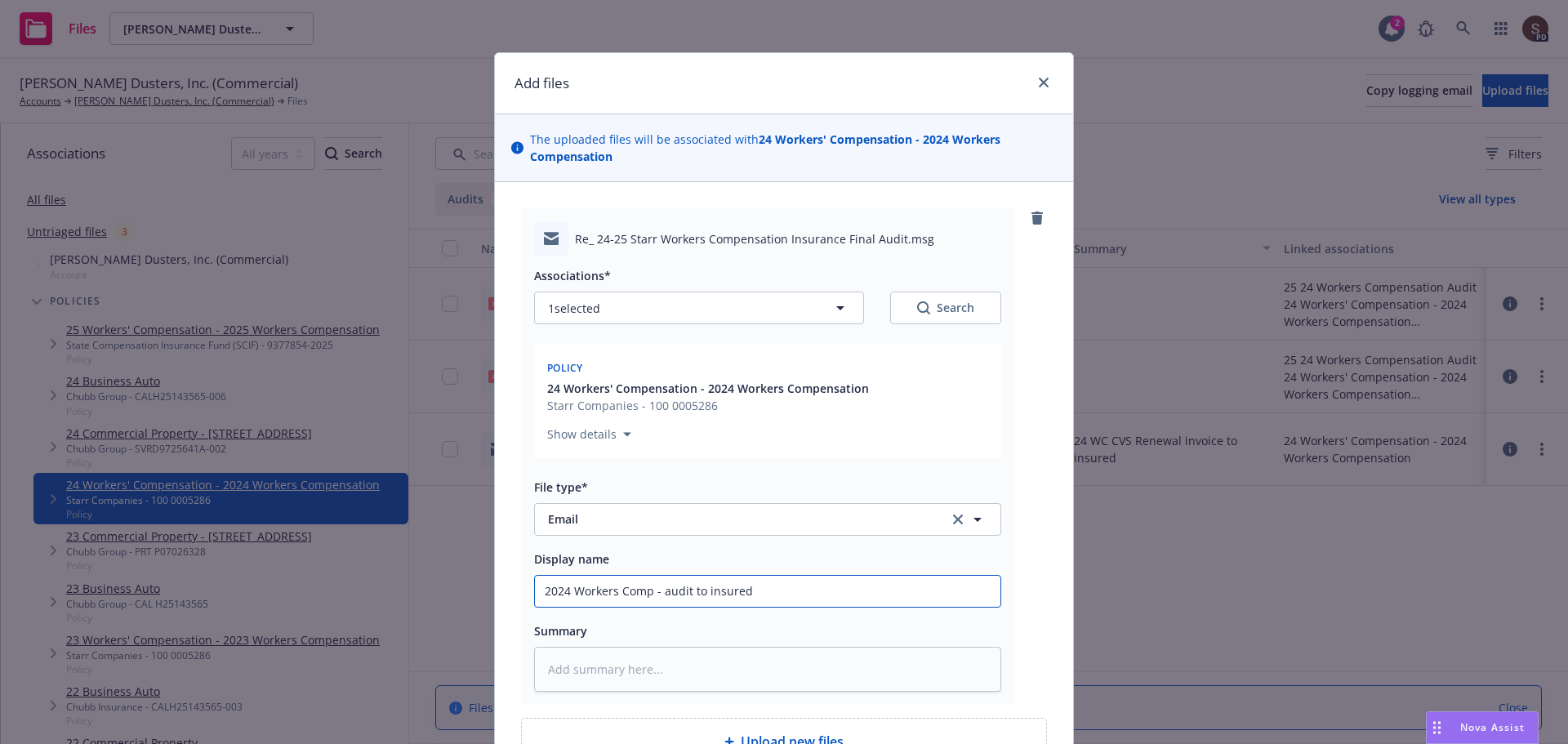
drag, startPoint x: 646, startPoint y: 586, endPoint x: 990, endPoint y: 591, distance: 344.0
click at [990, 591] on input "2024 Workers Comp - audit to insured" at bounding box center [767, 591] width 465 height 31
paste input "Re: 24-25 CVS Workers Compensation Insurance Final Audit"
type textarea "x"
type input "2024 Workers CompRe: 24-25 CVS Workers Compensation Insurance Final Audit"
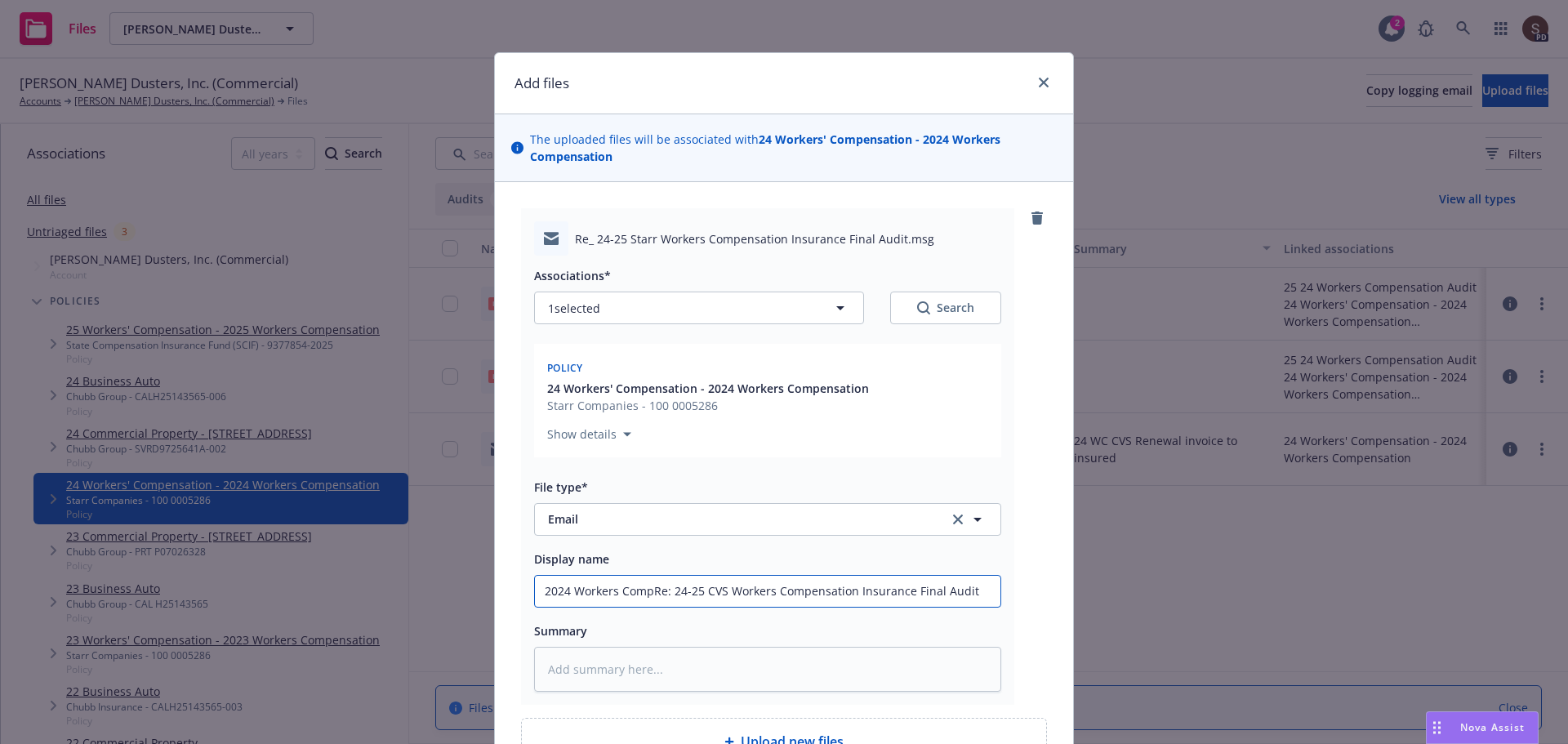
drag, startPoint x: 645, startPoint y: 593, endPoint x: 993, endPoint y: 615, distance: 348.7
click at [993, 615] on div "Associations* 1 selected Search Policy 24 Workers' Compensation - 2024 Workers …" at bounding box center [767, 474] width 467 height 436
type textarea "x"
type input "2024 Workers Comp"
type textarea "x"
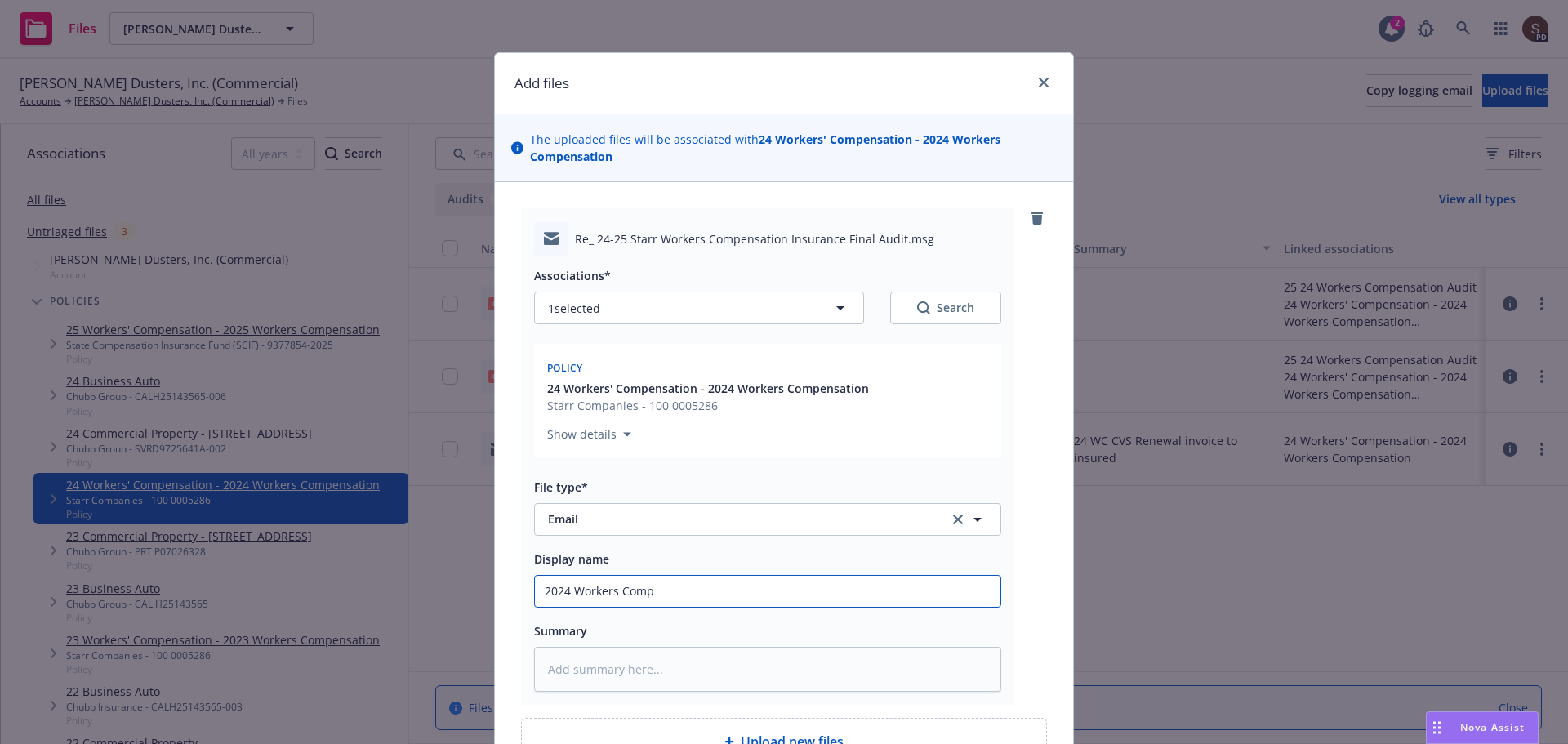
type input "2024 Workers Comp"
type textarea "x"
type input "2024 Workers Comp -"
type textarea "x"
type input "2024 Workers Comp -"
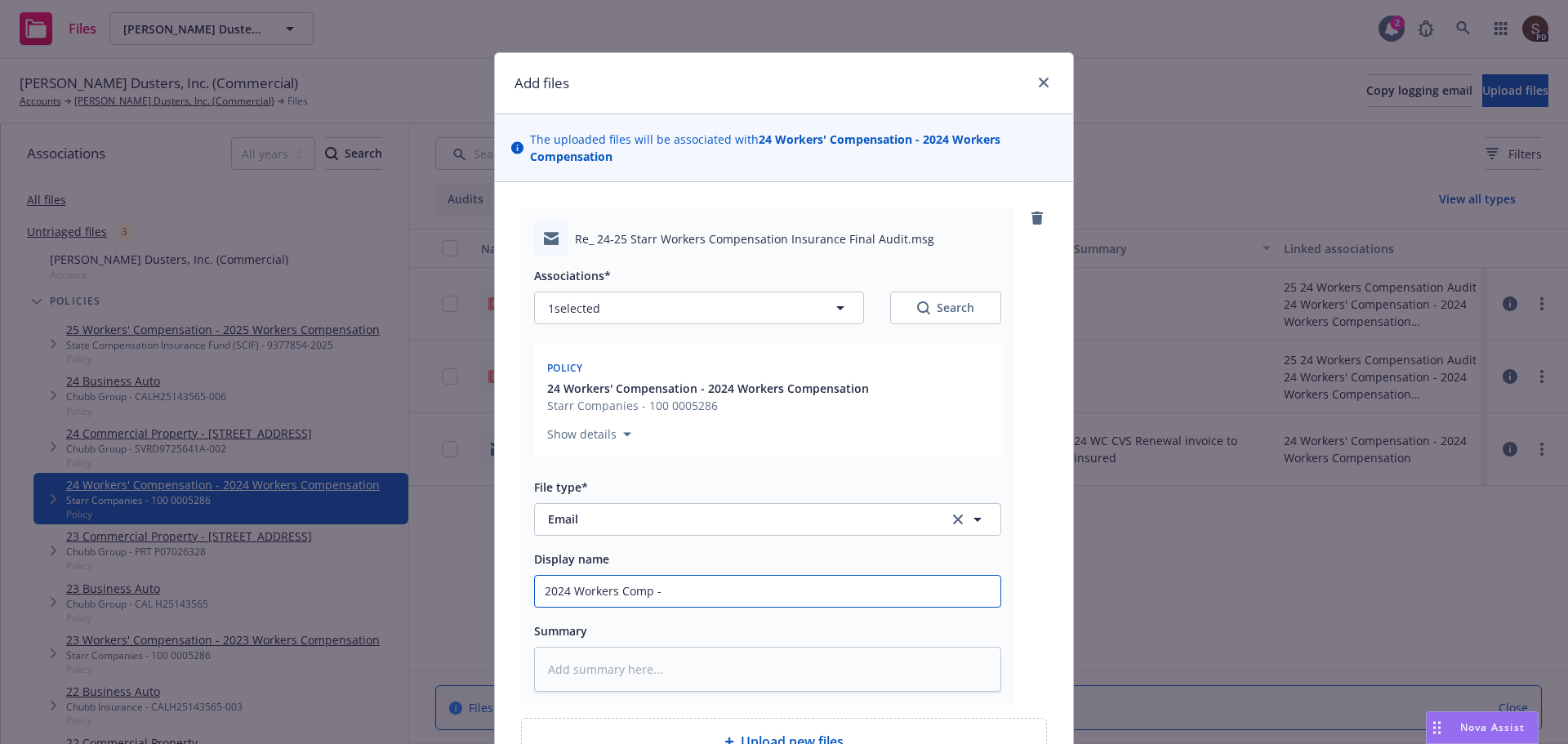
type textarea "x"
type input "2024 Workers Comp - a"
type textarea "x"
type input "2024 Workers Comp - au"
type textarea "x"
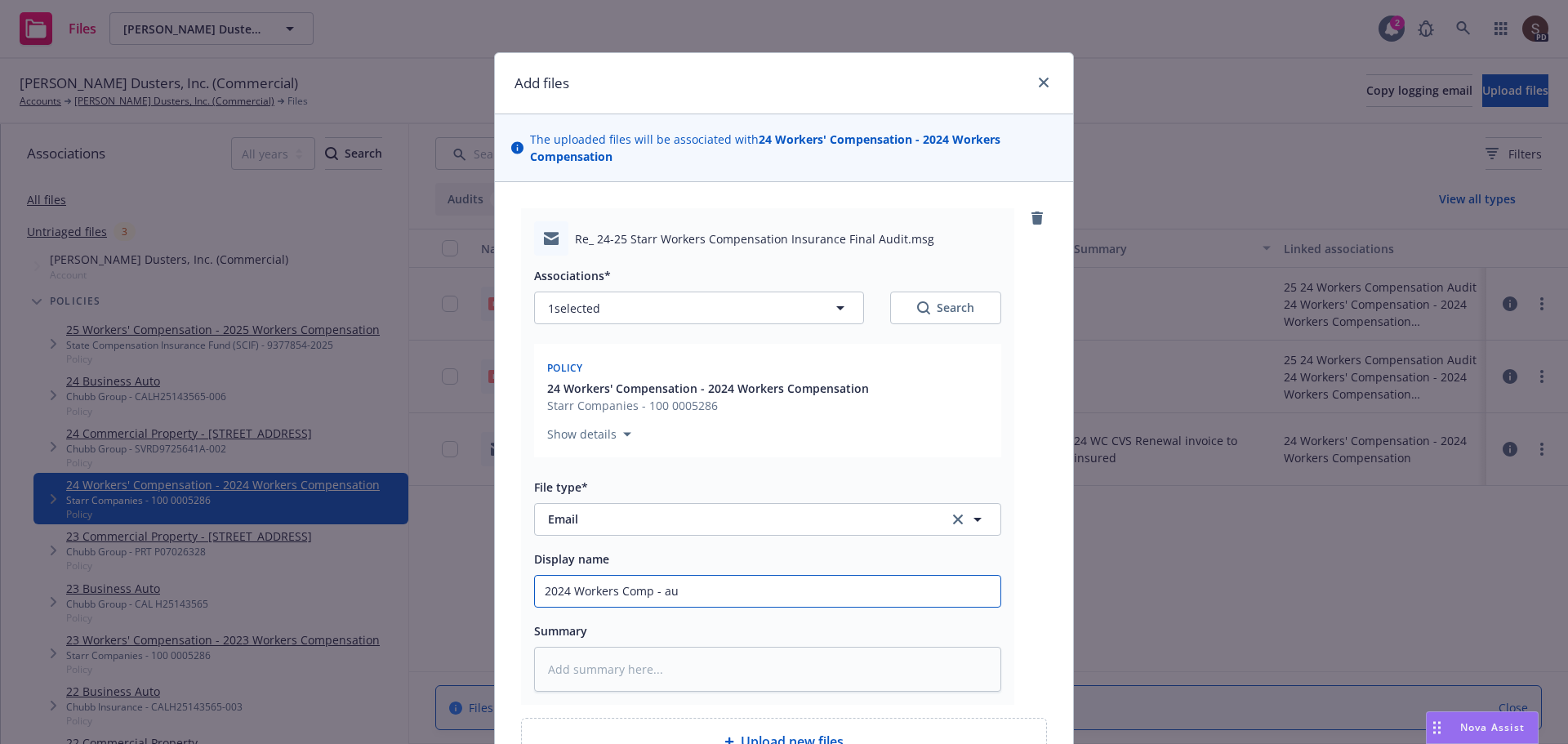
type input "2024 Workers Comp - aud"
type textarea "x"
type input "2024 Workers Comp - audi"
type textarea "x"
type input "2024 Workers Comp - audit"
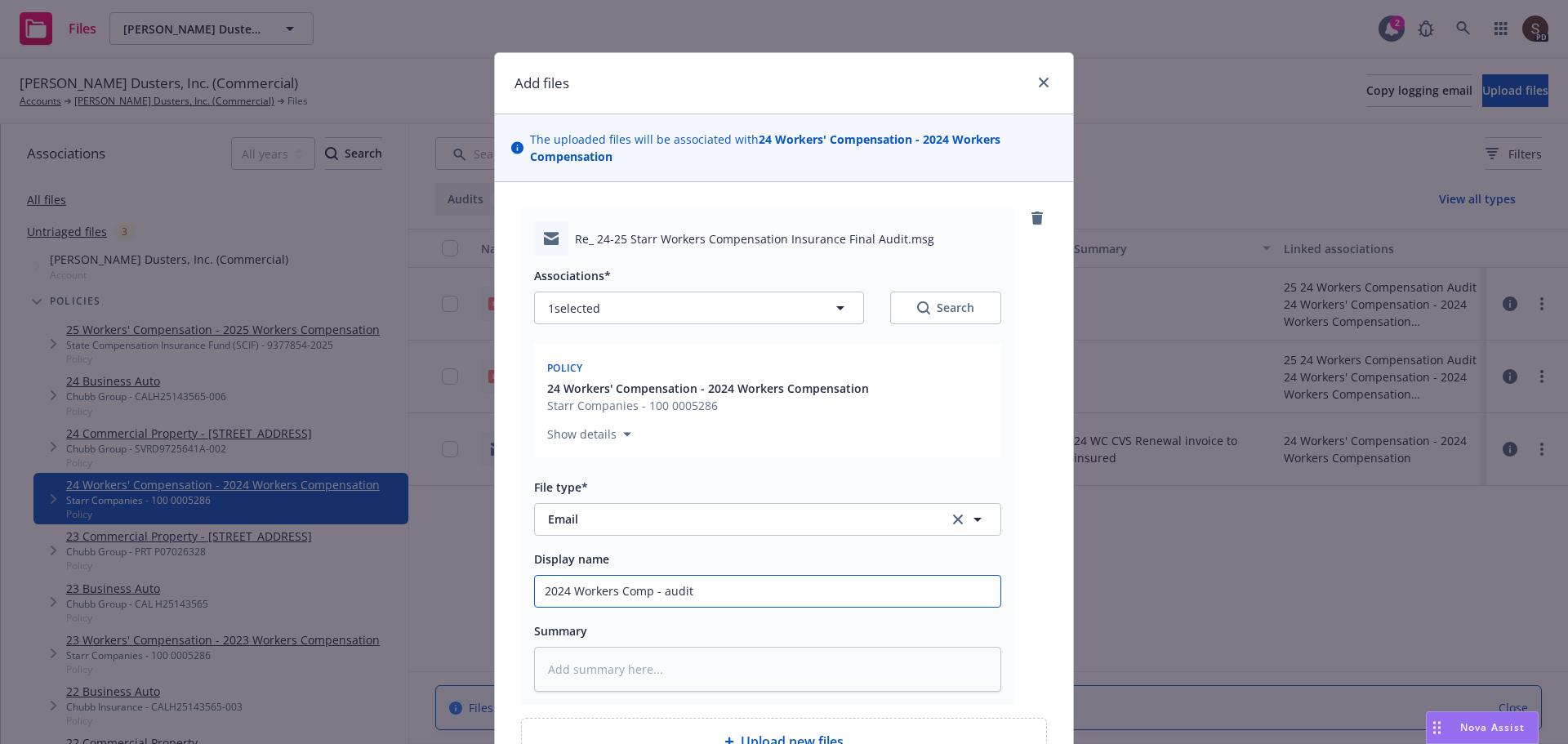
type textarea "x"
type input "2024 Workers Comp - audit t"
type textarea "x"
type input "2024 Workers Comp - audit to"
type textarea "x"
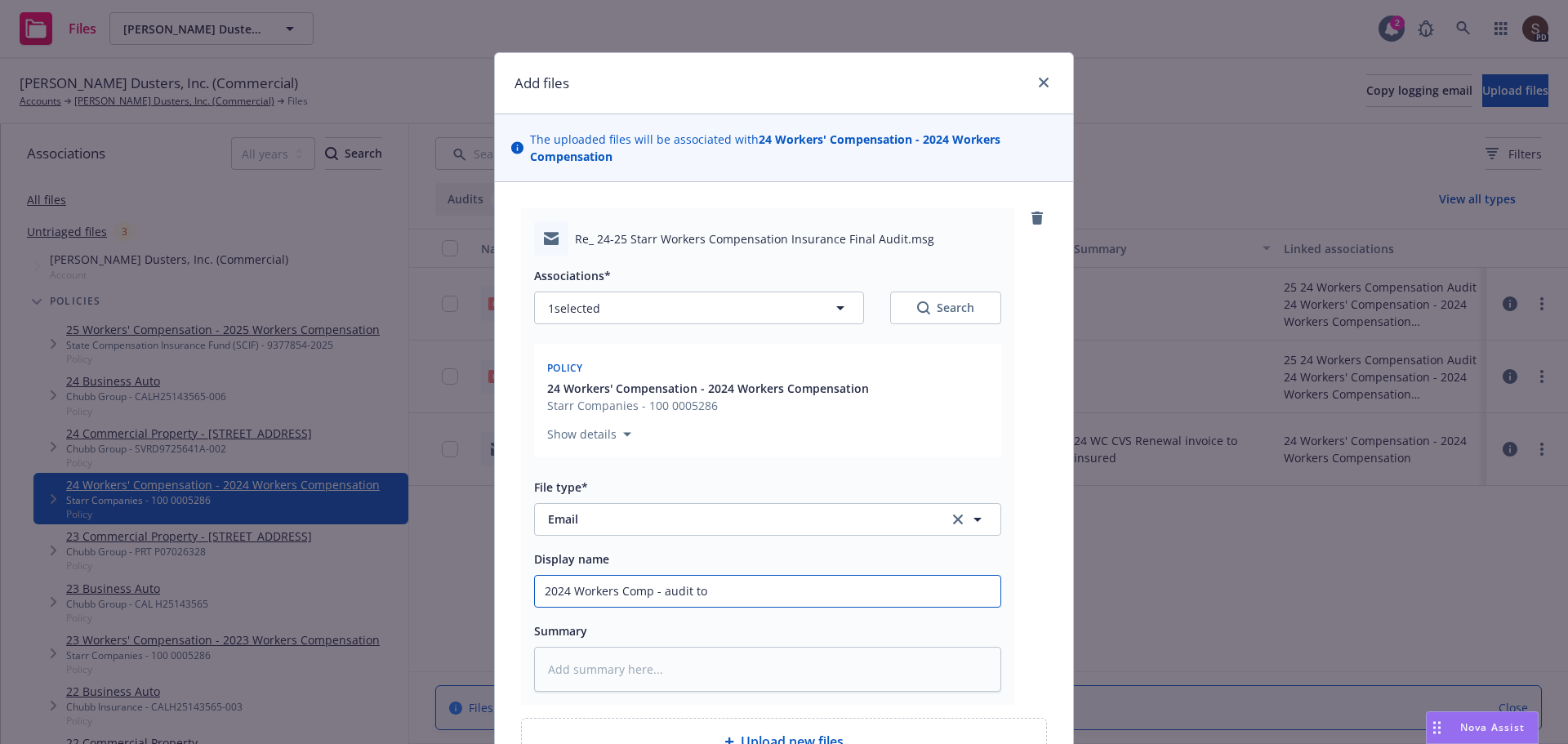
type input "2024 Workers Comp - audit to"
type textarea "x"
type input "2024 Workers Comp - audit to i"
type textarea "x"
type input "2024 Workers Comp - audit to in"
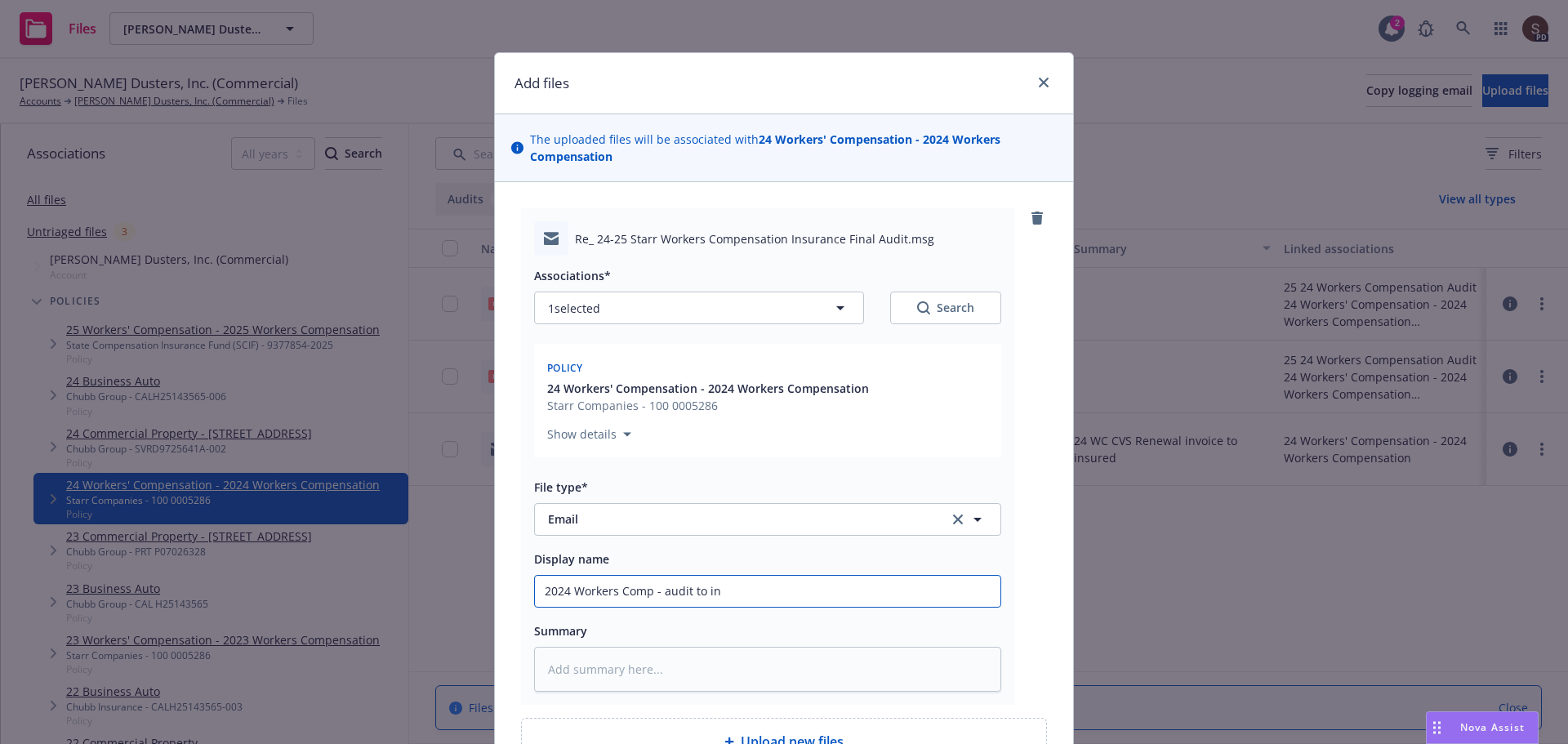
type textarea "x"
type input "2024 Workers Comp - audit to ins"
type textarea "x"
type input "2024 Workers Comp - audit to insu"
type textarea "x"
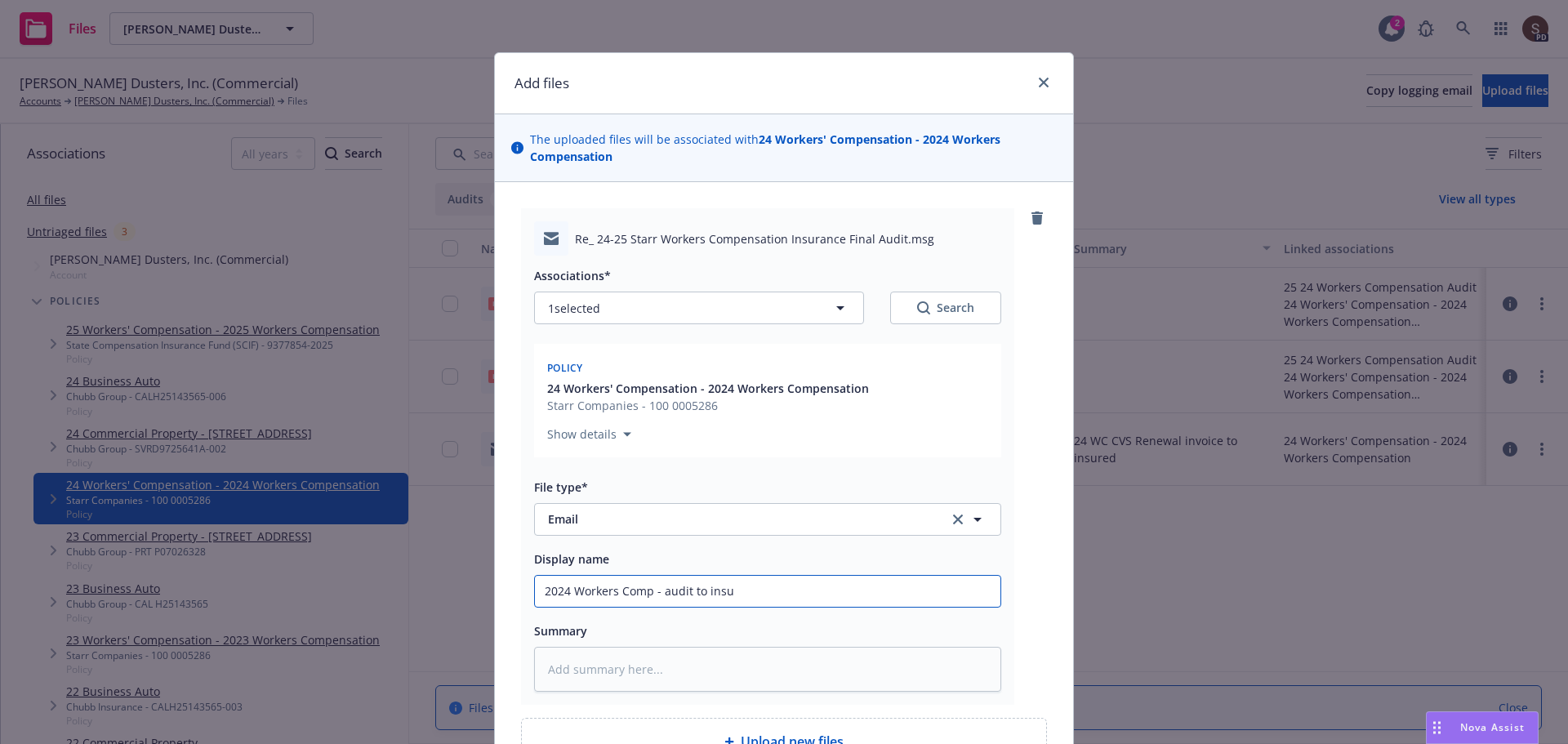
type input "2024 Workers Comp - audit to insur"
type textarea "x"
type input "2024 Workers Comp - audit to insure"
type textarea "x"
drag, startPoint x: 656, startPoint y: 593, endPoint x: 800, endPoint y: 574, distance: 145.2
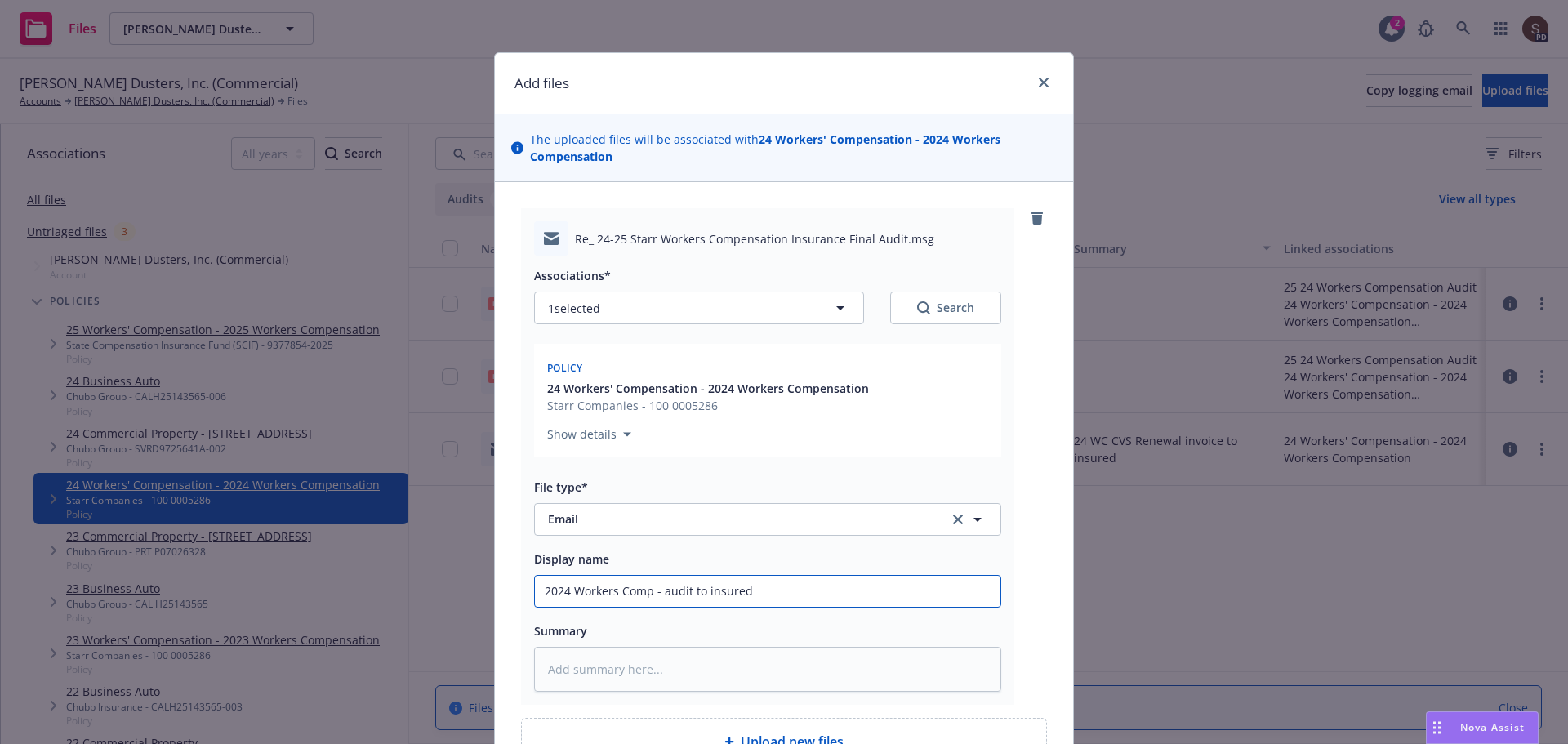
click at [800, 575] on div "2024 Workers Comp - audit to insured" at bounding box center [767, 591] width 467 height 33
type input "2024 Workers Comp - audit to insured"
click at [542, 672] on textarea at bounding box center [767, 668] width 467 height 45
type textarea "x"
type textarea "2"
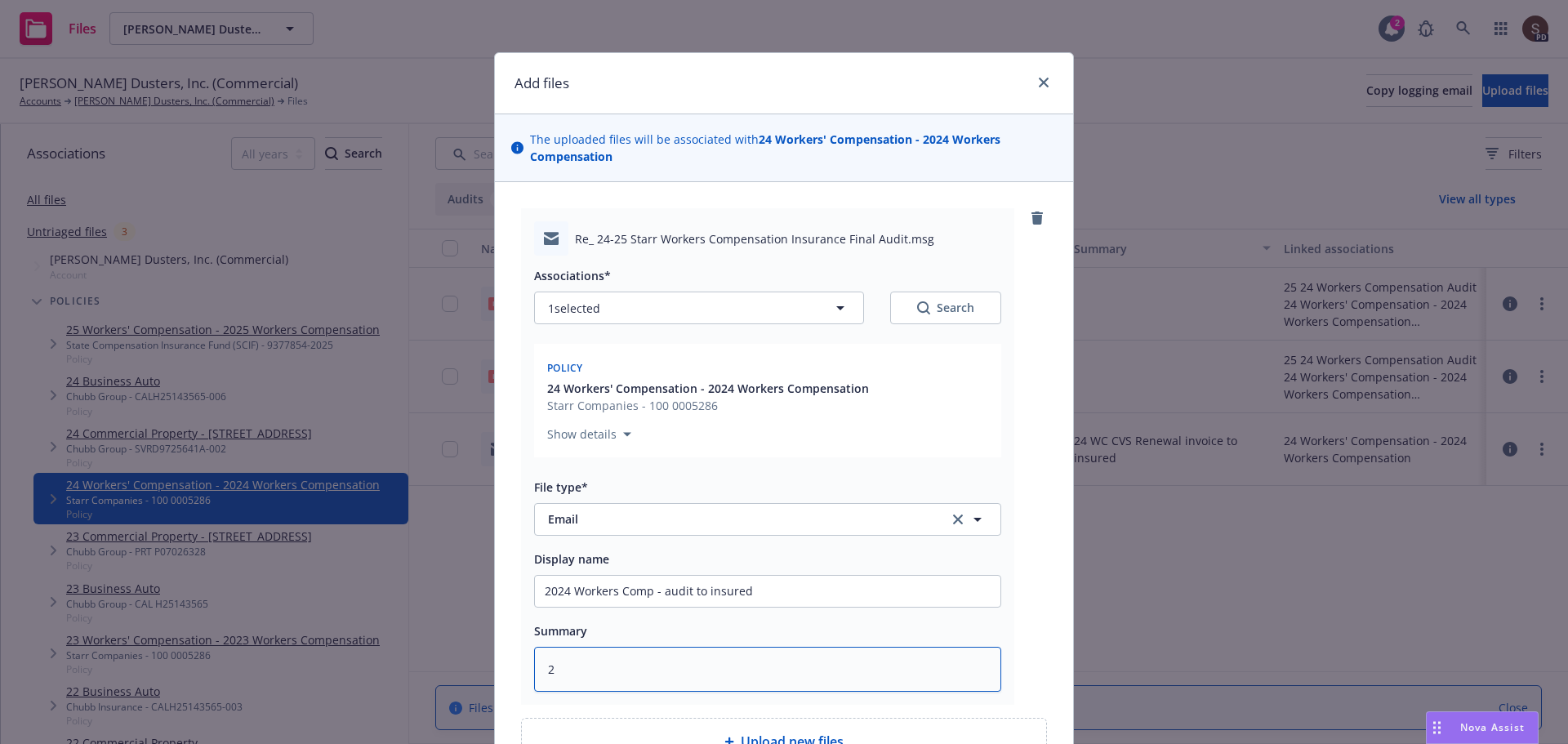
type textarea "x"
type textarea "24"
type textarea "x"
type textarea "24"
type textarea "x"
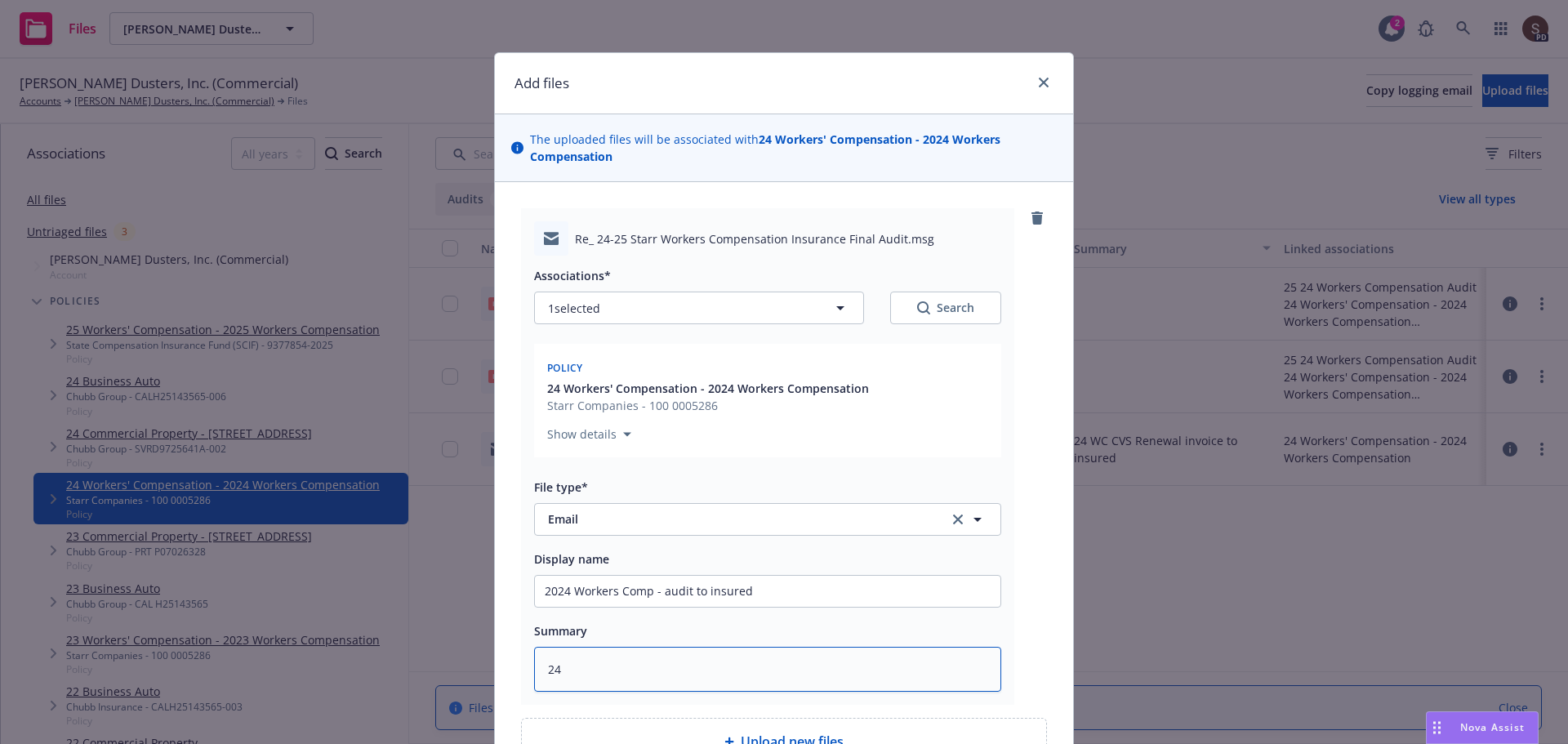
type textarea "24 W"
type textarea "x"
type textarea "24 WC"
type textarea "x"
type textarea "24 WC"
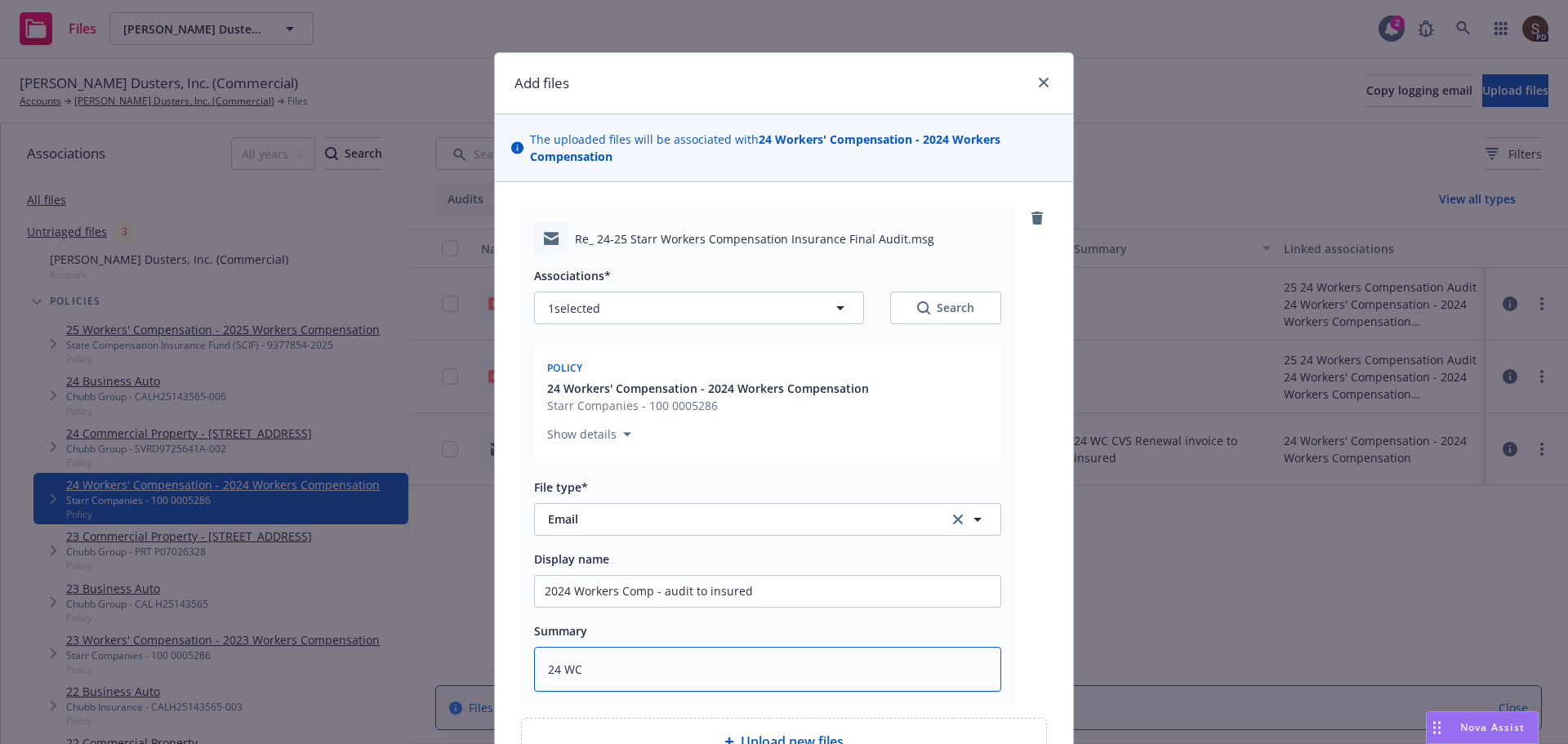
type textarea "x"
type textarea "24 WC C"
type textarea "x"
type textarea "24 WC CV"
type textarea "x"
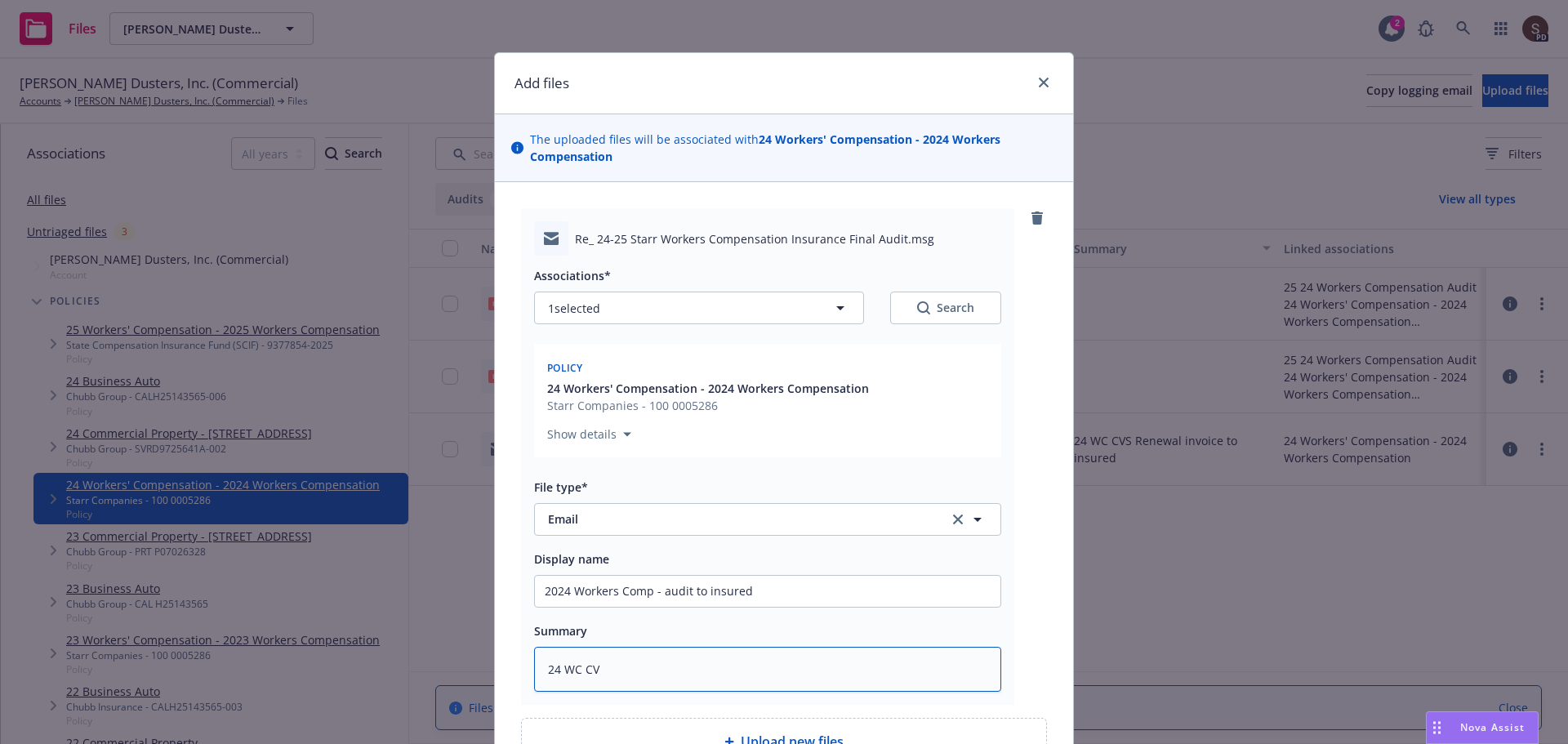
type textarea "24 WC CVS"
type textarea "x"
type textarea "24 WC CVS"
type textarea "x"
type textarea "24 WC CVS -"
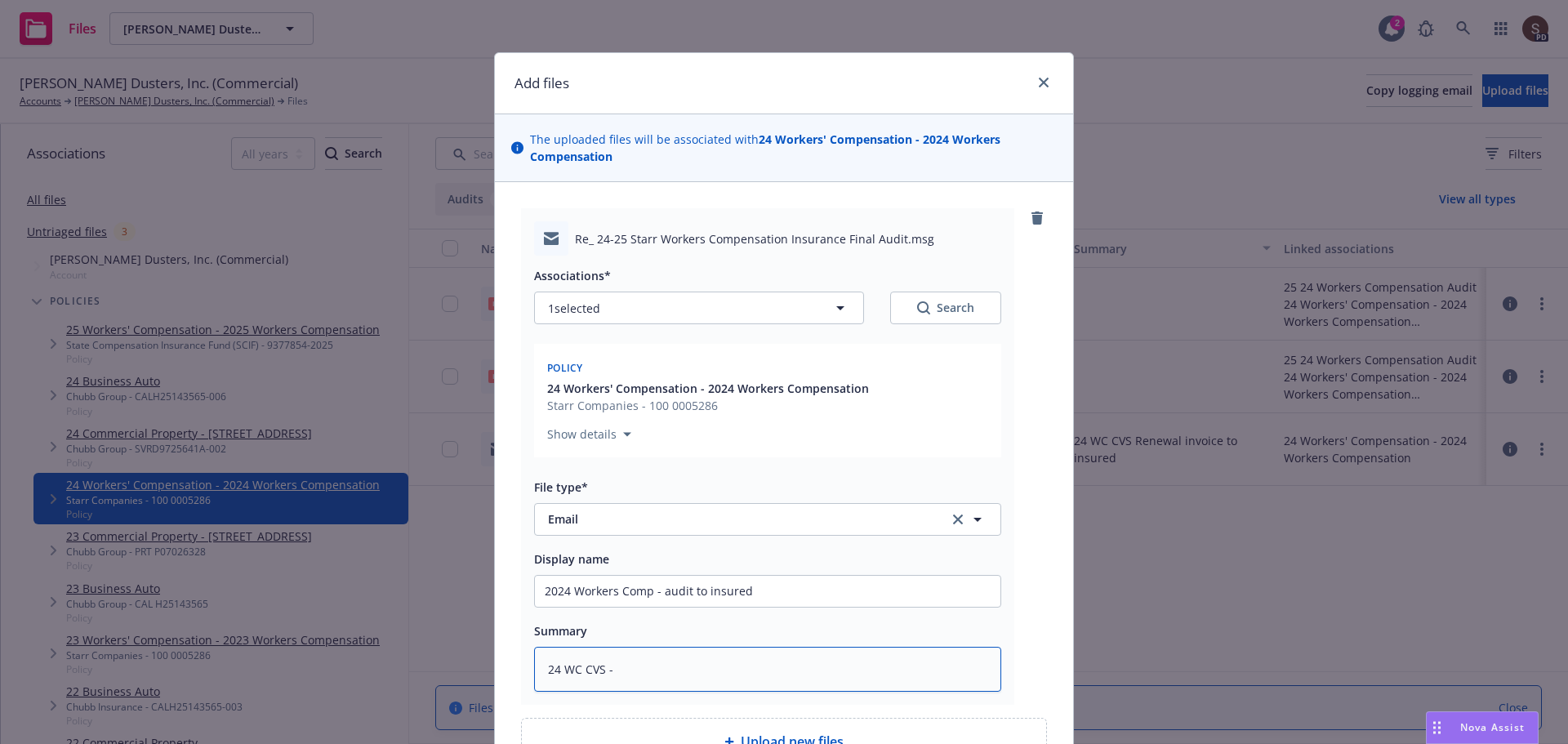
type textarea "x"
type textarea "24 WC CVS -"
paste textarea "audit to insured"
type textarea "x"
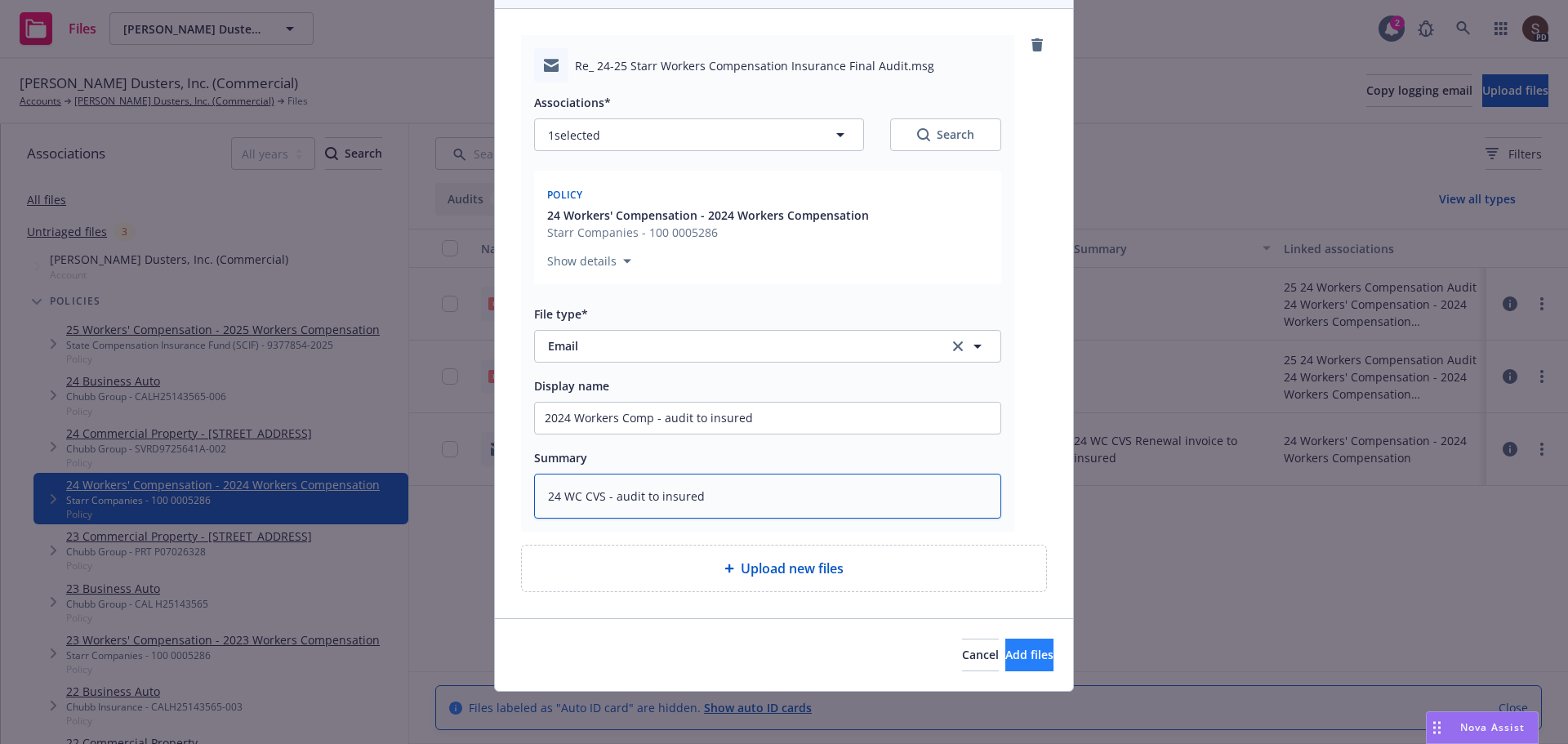
type textarea "24 WC CVS - audit to insured"
click at [1005, 653] on button "Add files" at bounding box center [1029, 655] width 48 height 33
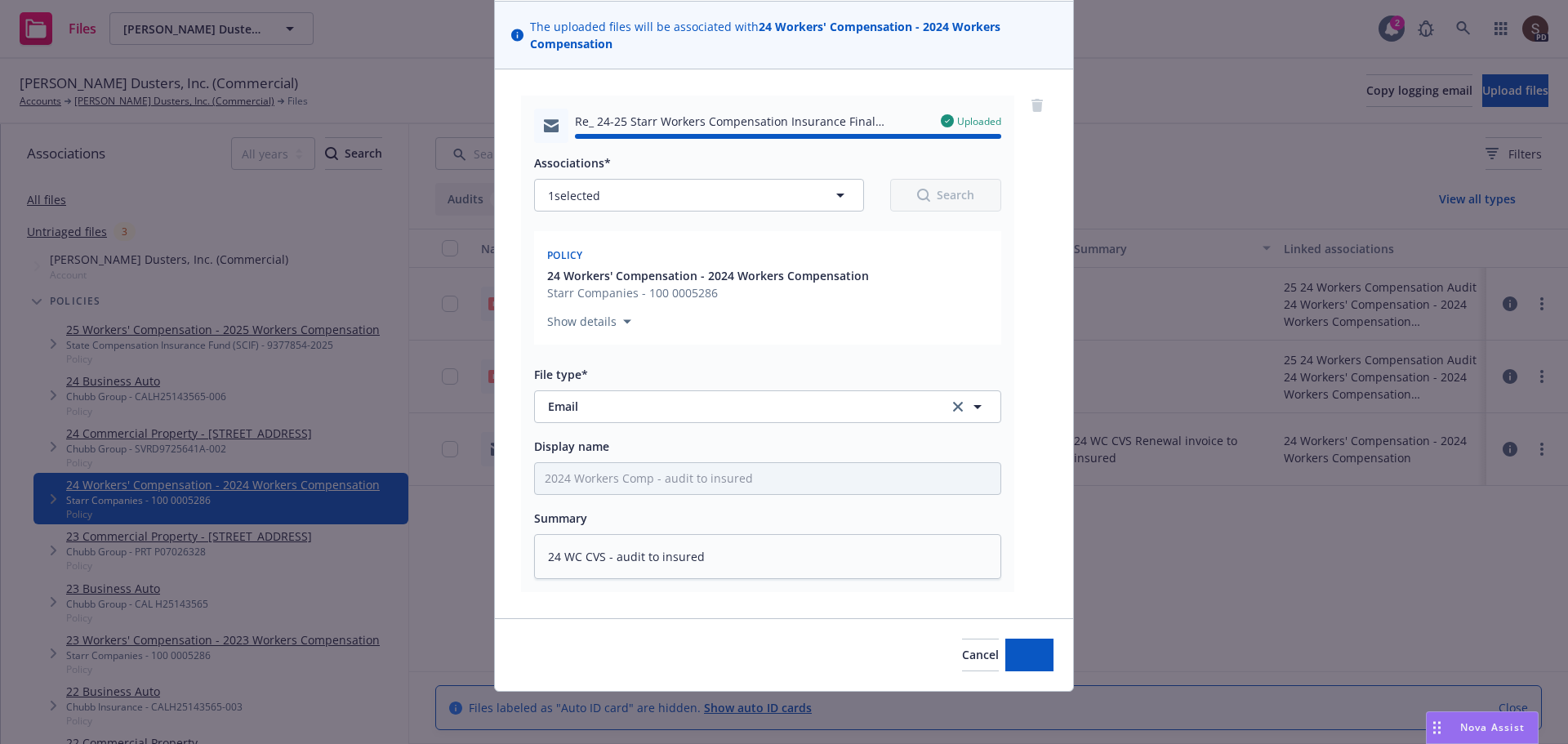
type textarea "x"
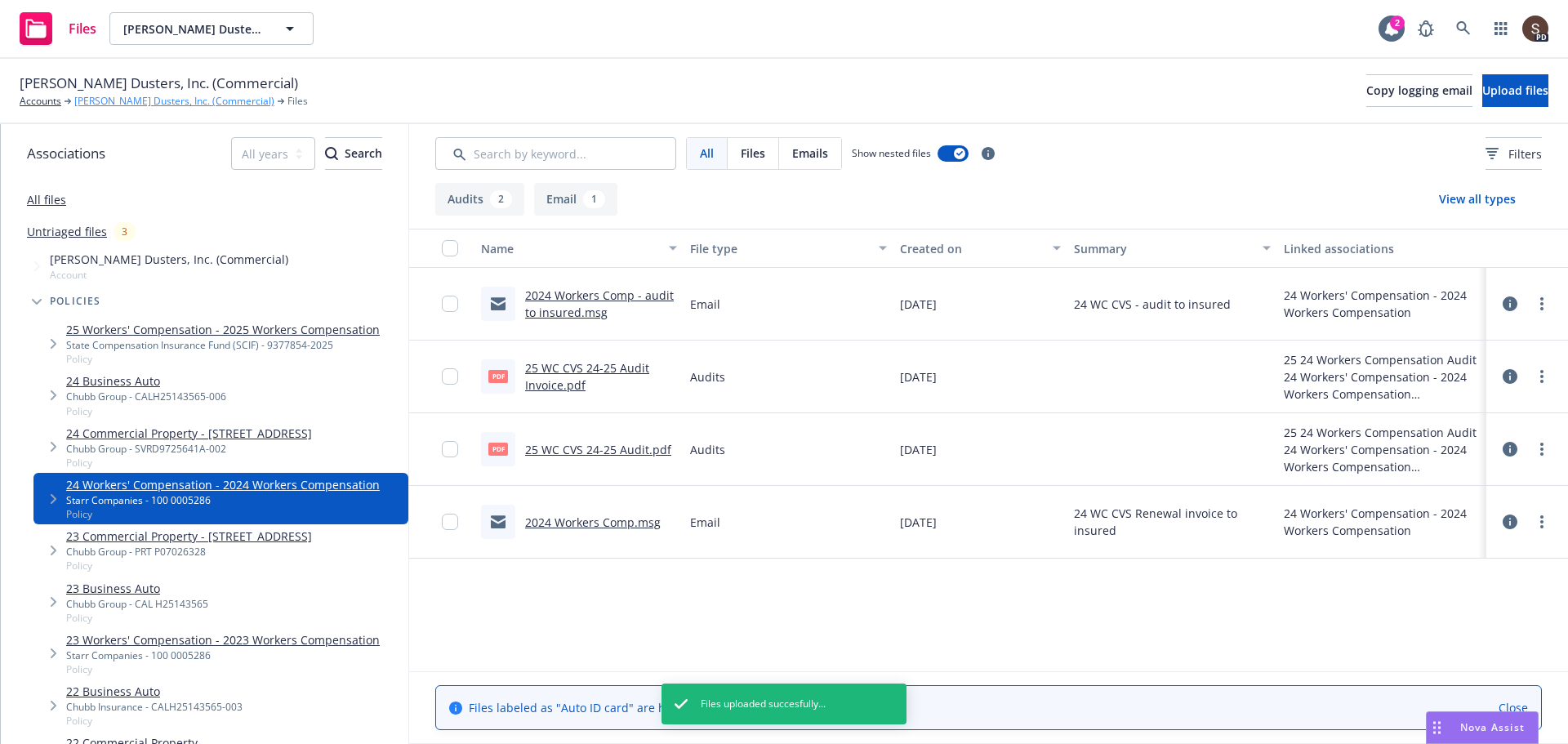
click at [152, 104] on link "Martin's Dusters, Inc. (Commercial)" at bounding box center [174, 100] width 200 height 15
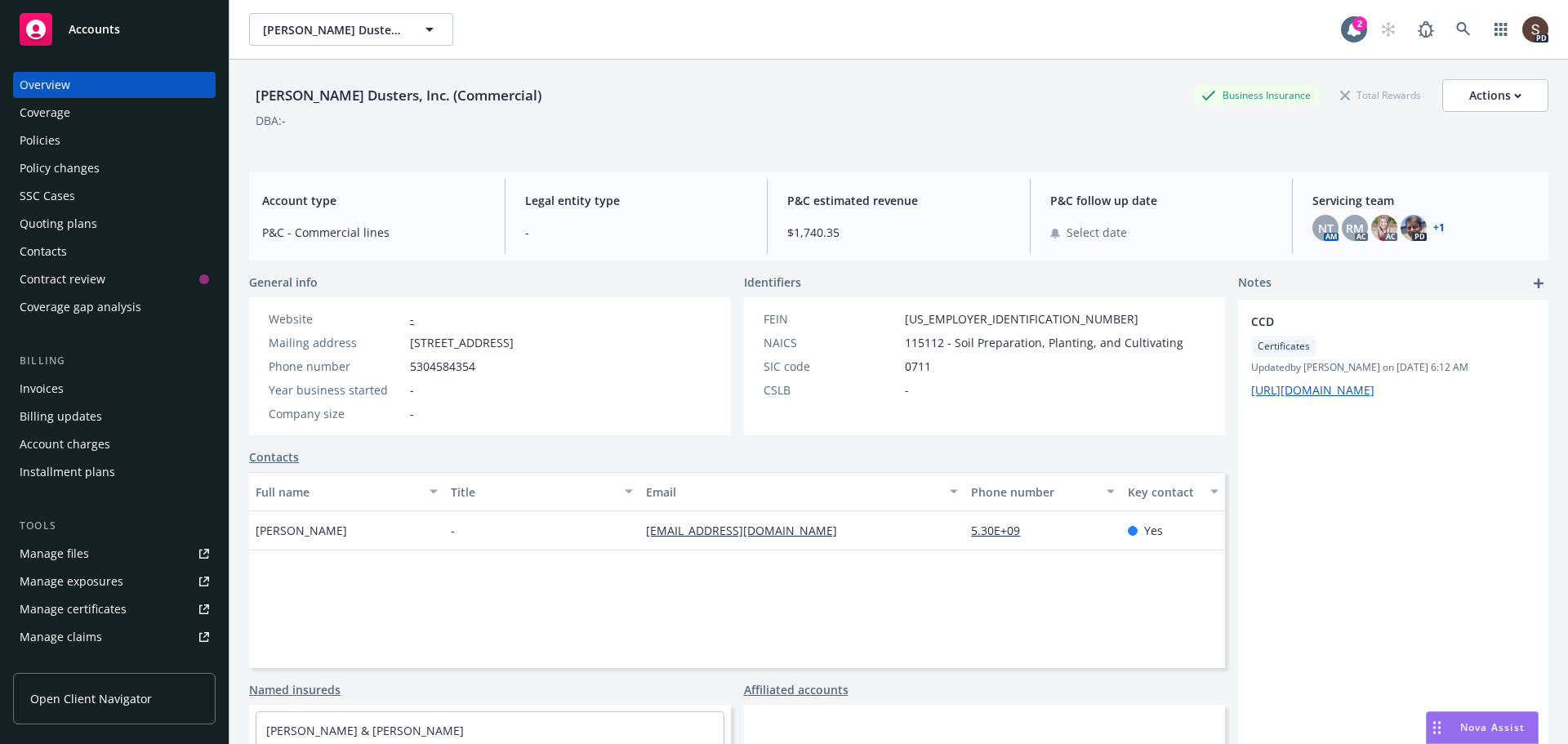
click at [51, 389] on div "Invoices" at bounding box center [41, 389] width 44 height 26
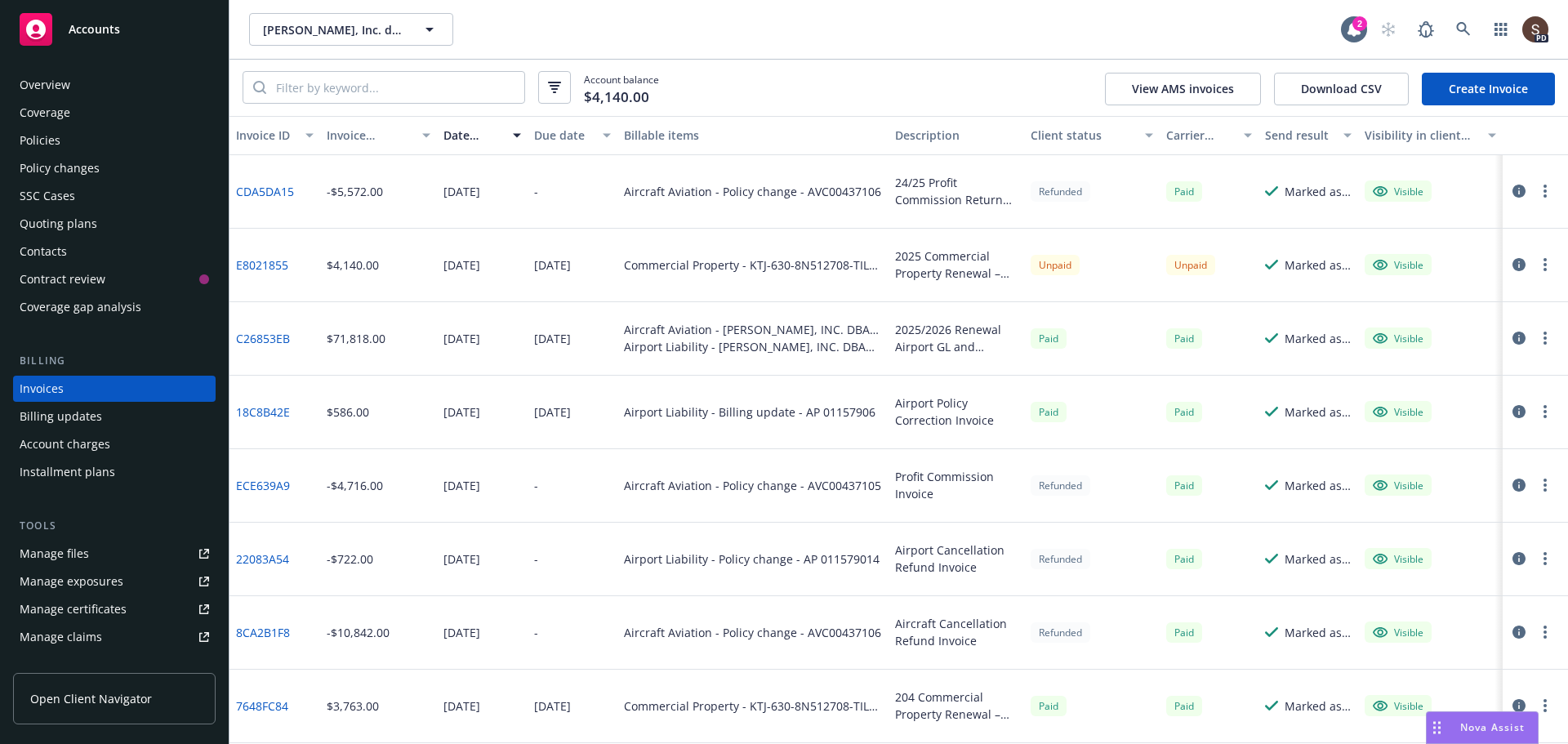
click at [1439, 44] on body "Accounts Overview Coverage Policies Policy changes SSC Cases Quoting plans Cont…" at bounding box center [784, 372] width 1568 height 744
click at [1069, 21] on div "Carter Flygare, Inc. dba CFI, Airborne Electronics Carter Flygare, Inc. dba CFI…" at bounding box center [795, 29] width 1092 height 33
click at [1468, 28] on link at bounding box center [1463, 29] width 33 height 33
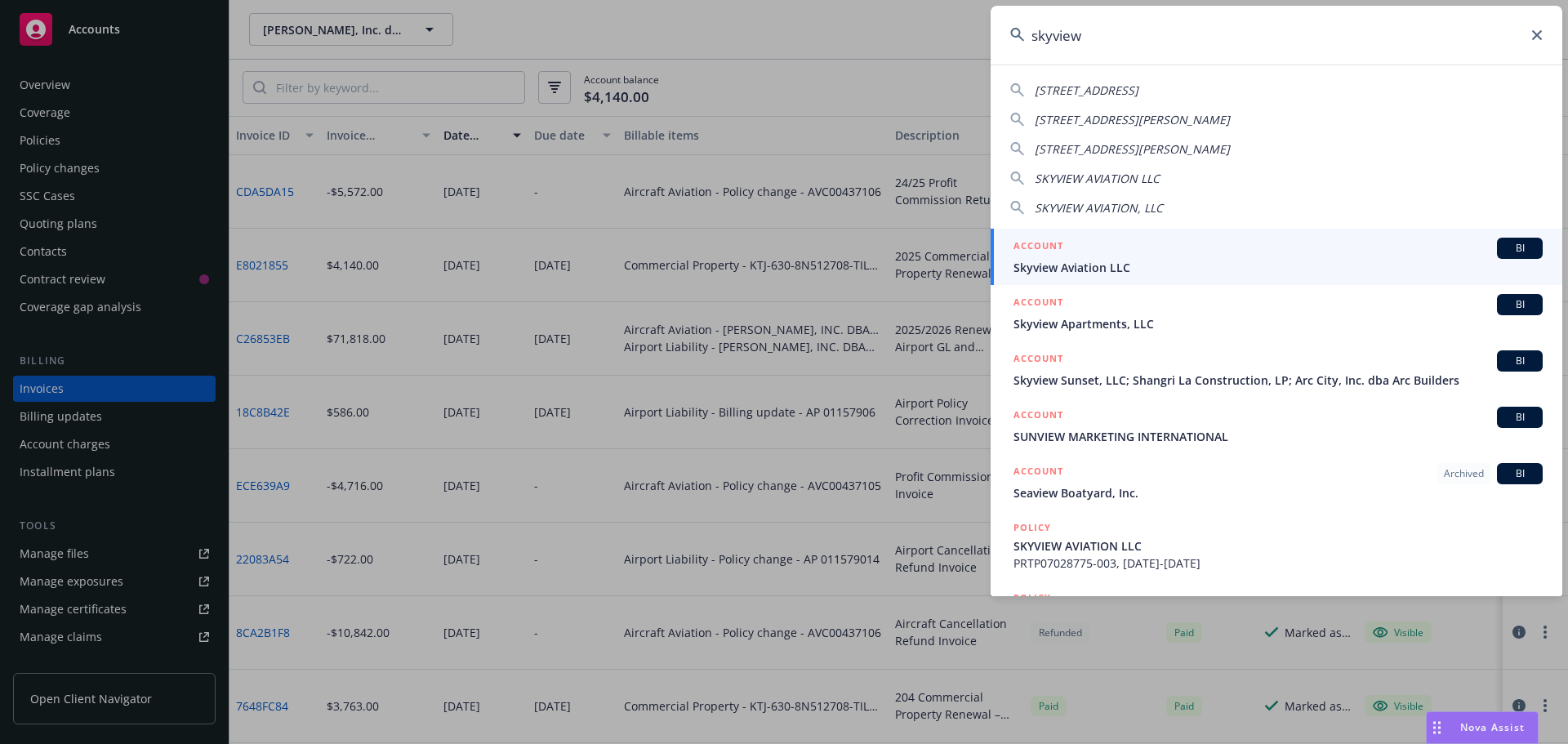
type input "skyview"
click at [1167, 269] on span "Skyview Aviation LLC" at bounding box center [1278, 268] width 529 height 17
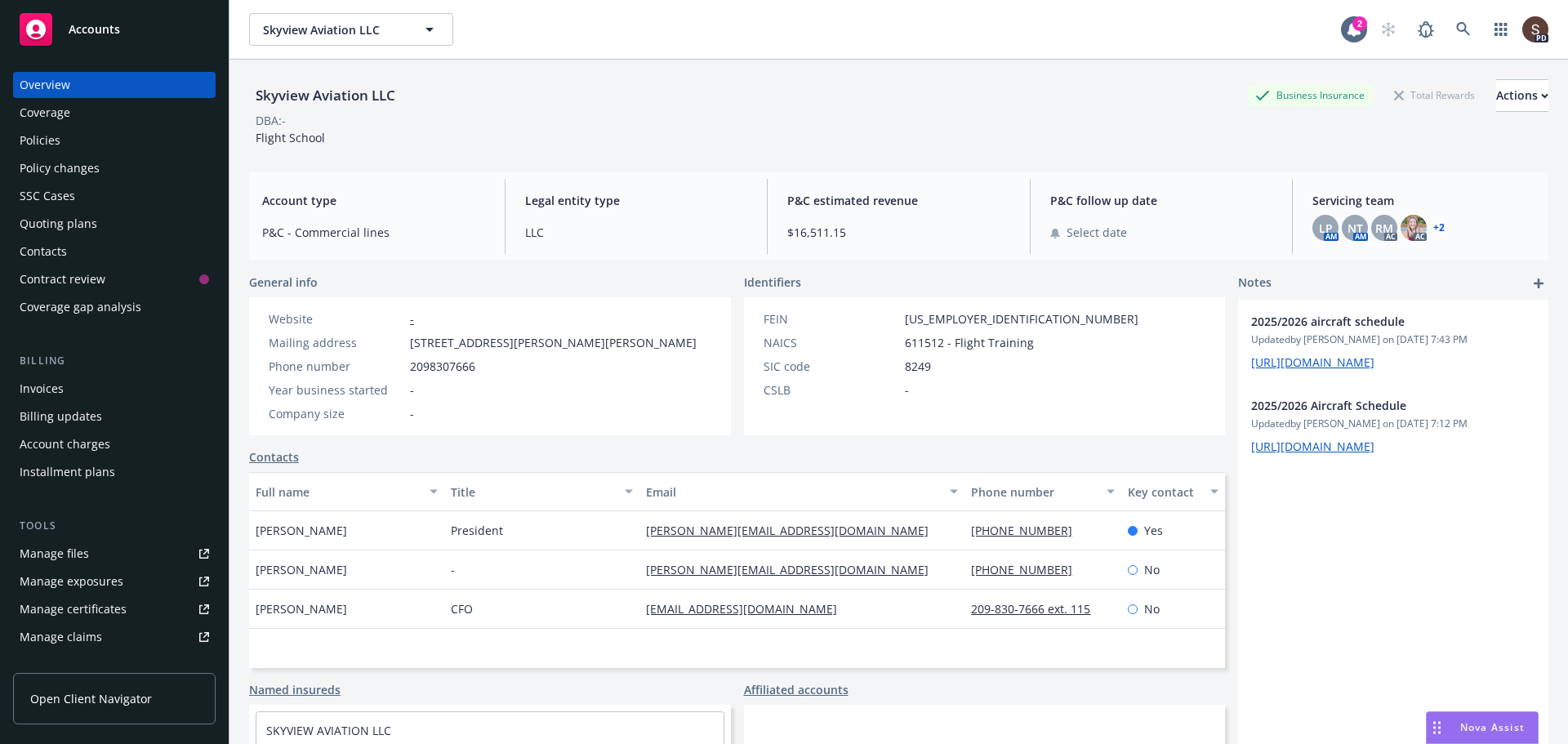
click at [38, 390] on div "Invoices" at bounding box center [41, 389] width 44 height 26
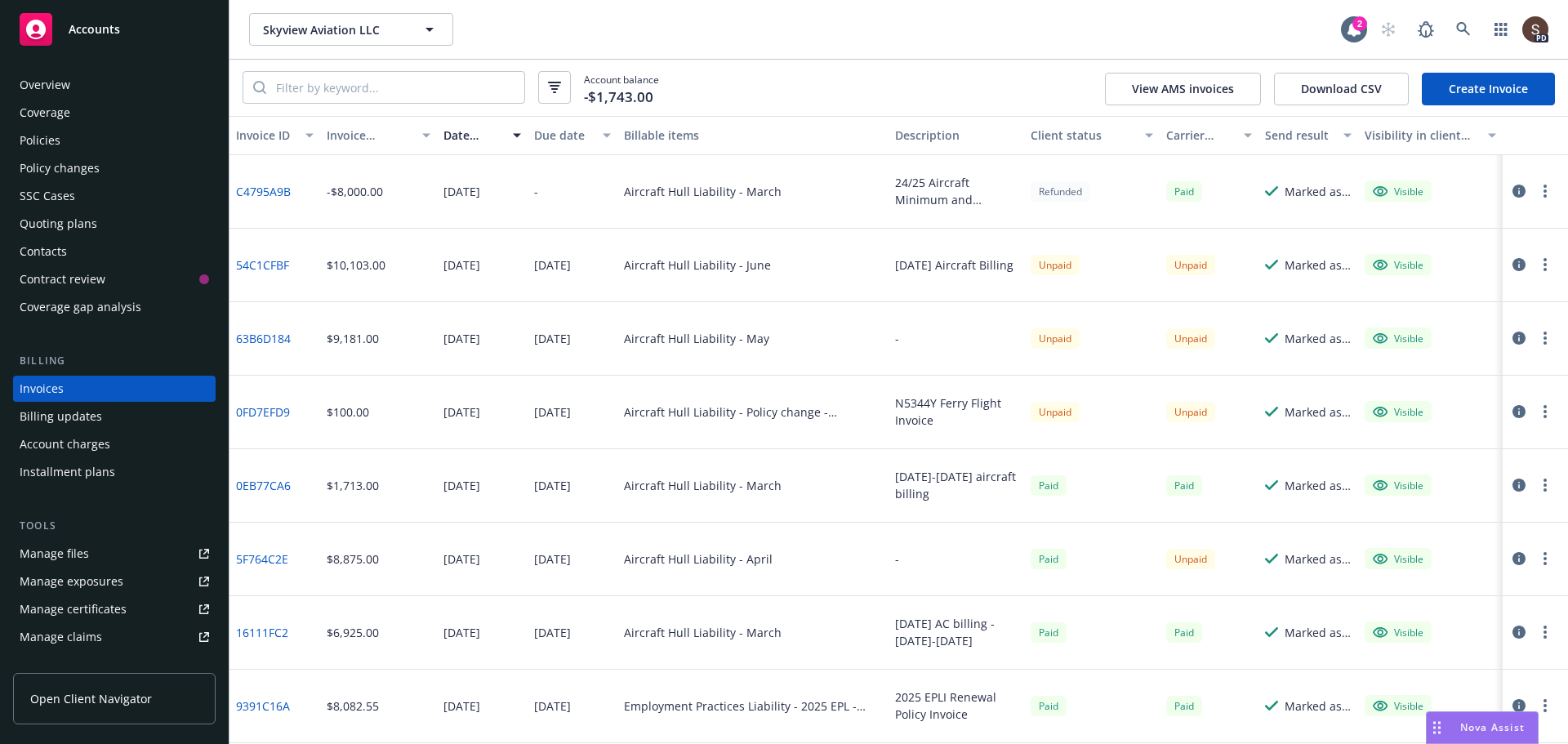
click at [60, 545] on div "Manage files" at bounding box center [54, 553] width 70 height 26
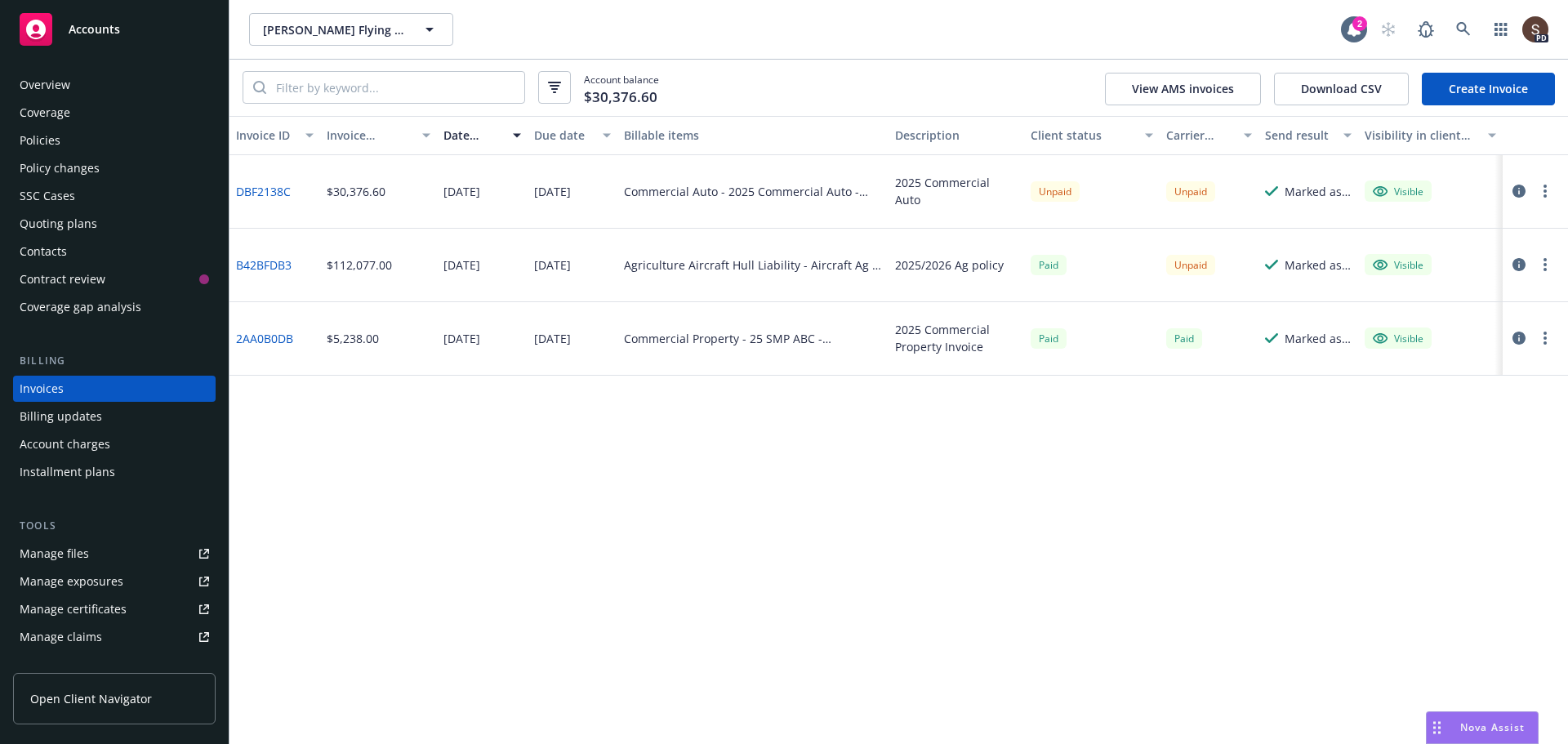
scroll to position [76, 0]
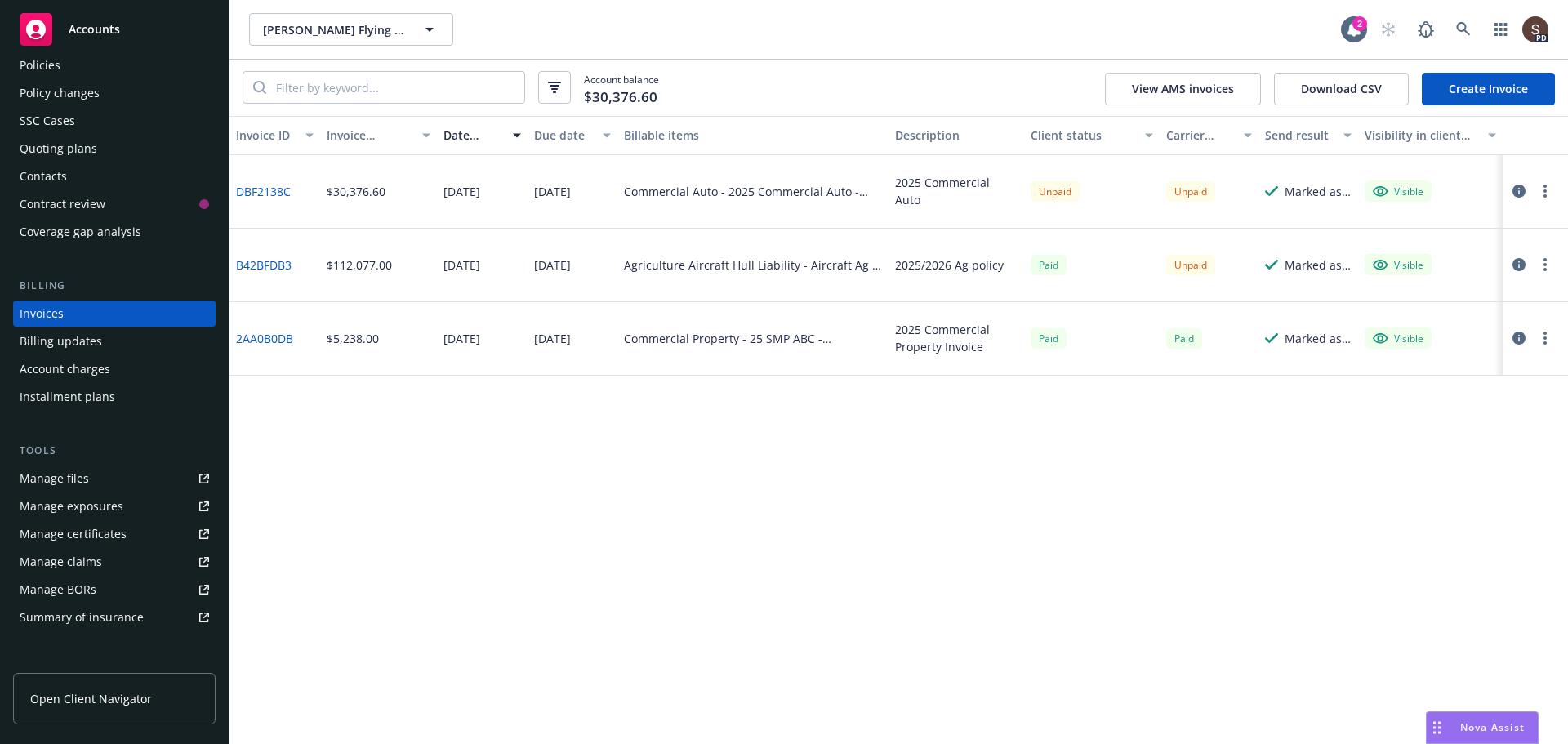
click at [56, 64] on div "Policies" at bounding box center [40, 65] width 41 height 26
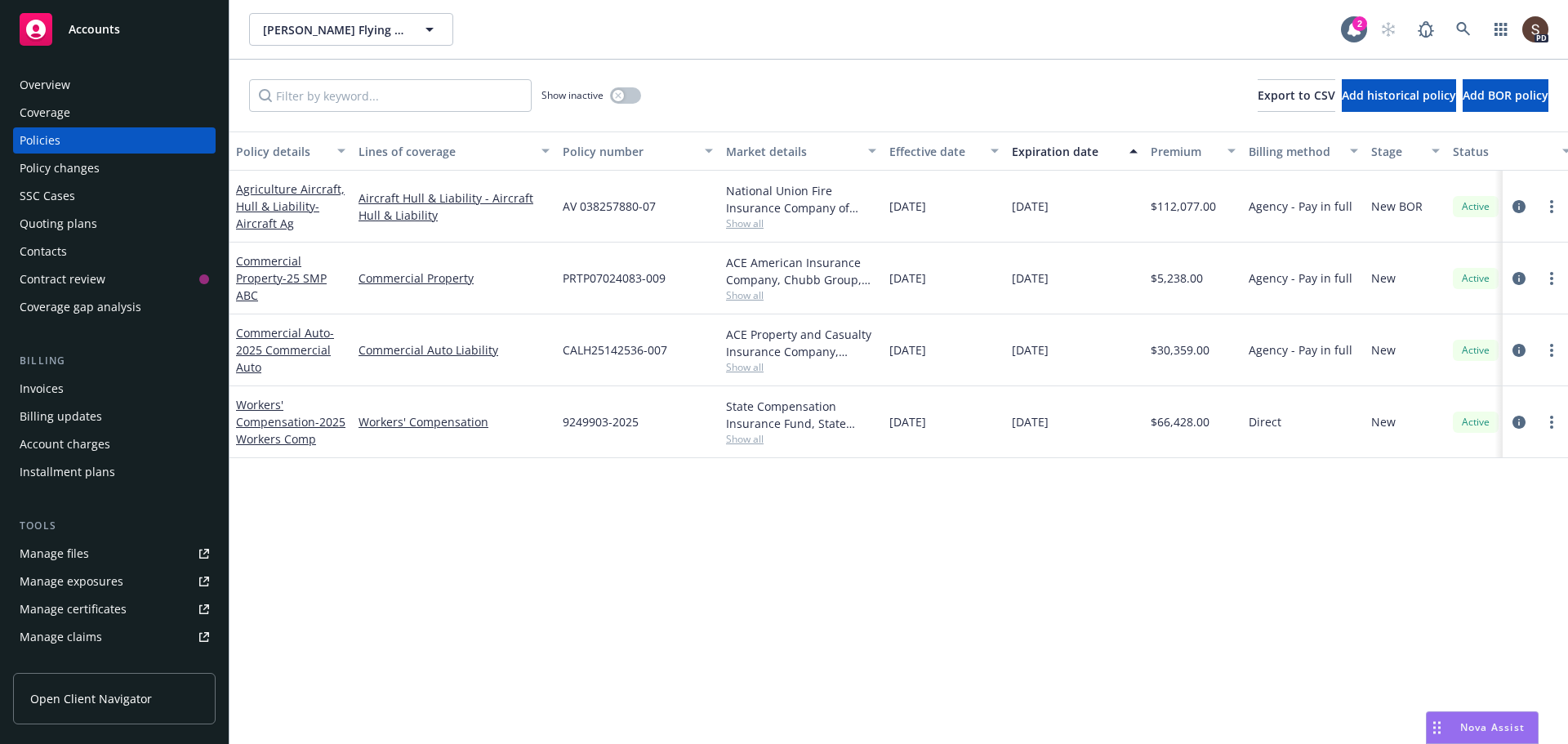
drag, startPoint x: 863, startPoint y: 632, endPoint x: 856, endPoint y: 628, distance: 8.1
click at [863, 632] on div "Policy details Lines of coverage Policy number Market details Effective date Ex…" at bounding box center [898, 437] width 1338 height 612
click at [1468, 11] on div "[PERSON_NAME] Flying Service [PERSON_NAME] Flying Service 2 PD" at bounding box center [898, 29] width 1338 height 58
click at [1465, 29] on icon at bounding box center [1462, 29] width 14 height 14
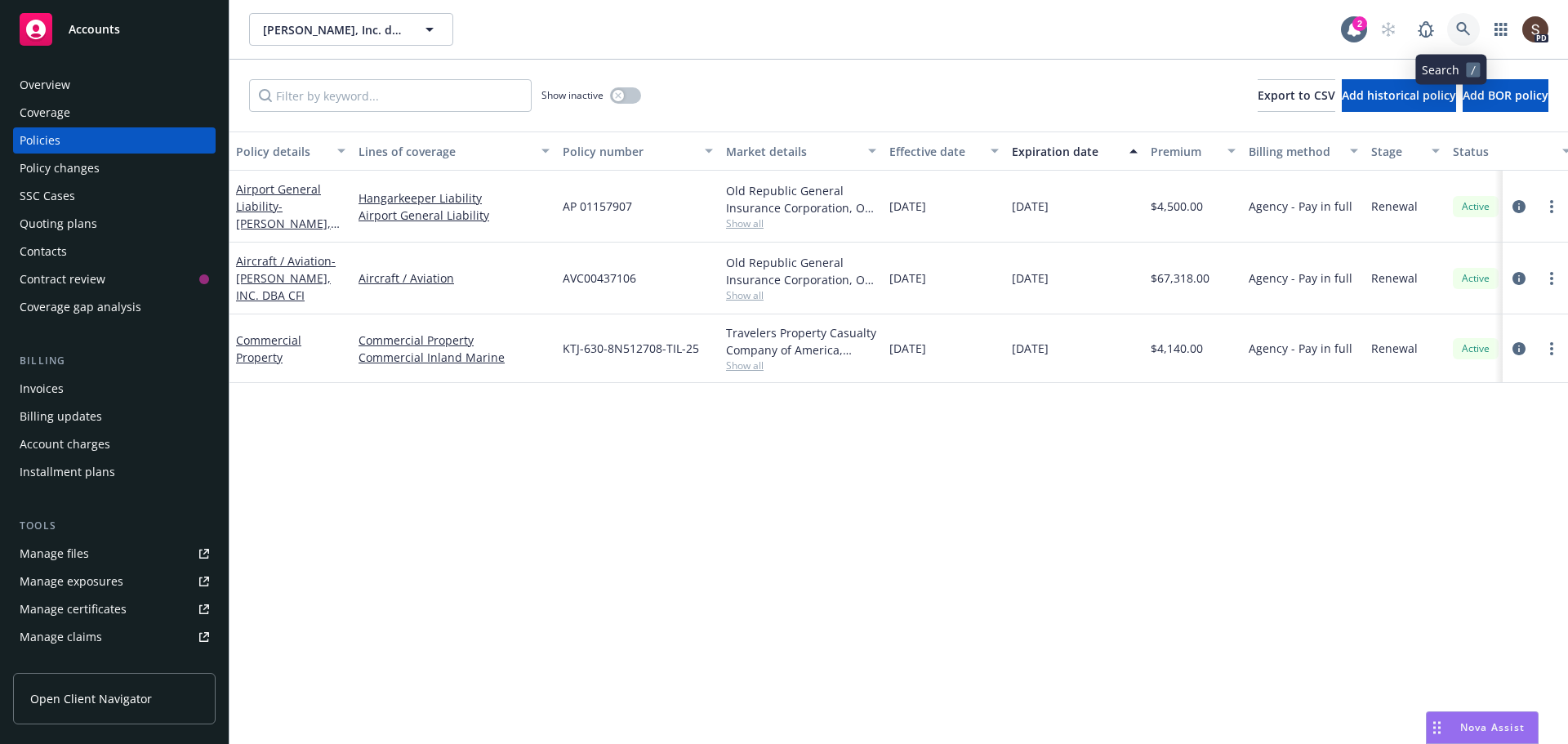
click at [1447, 25] on link at bounding box center [1463, 29] width 33 height 33
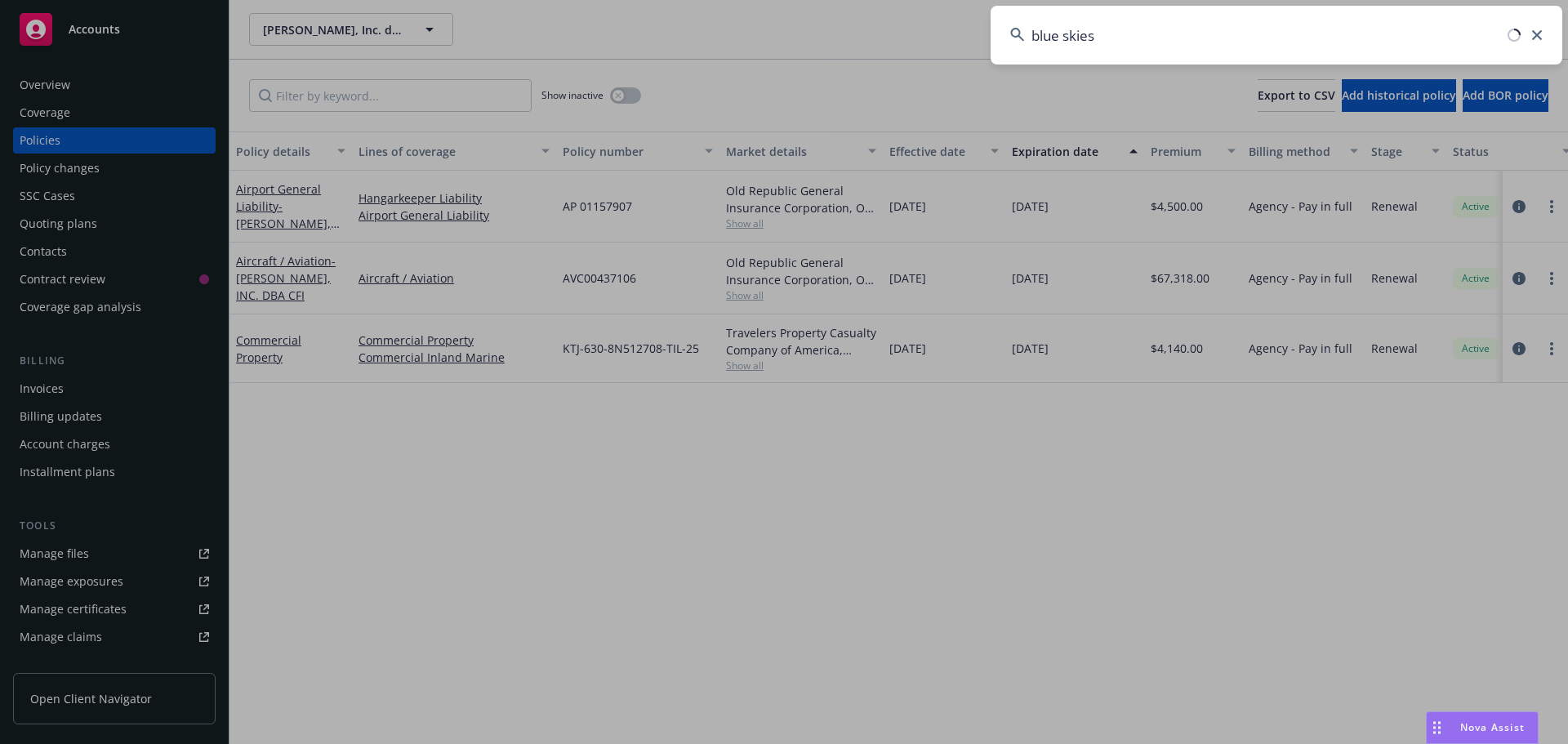
type input "blue skies"
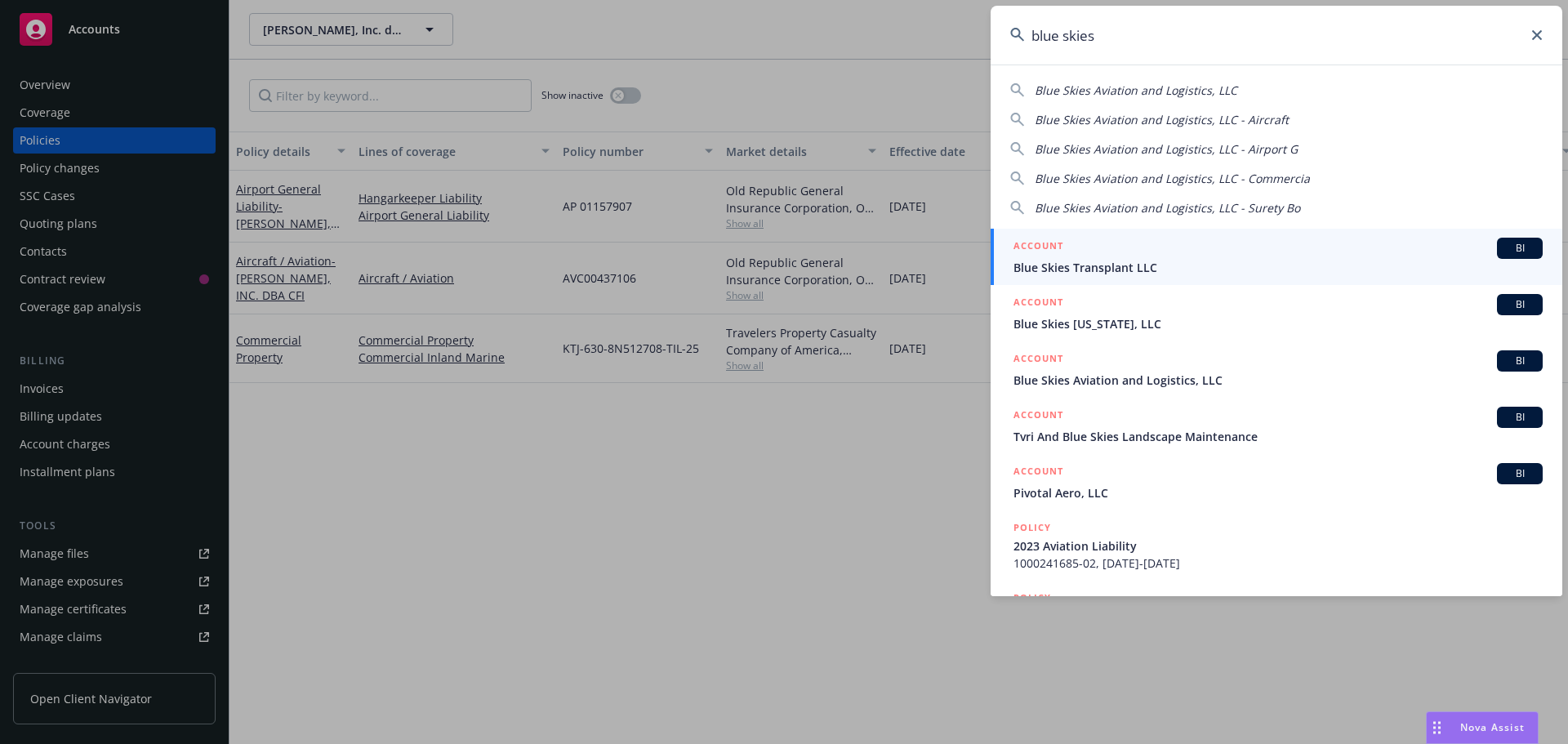
drag, startPoint x: 1099, startPoint y: 372, endPoint x: 1088, endPoint y: 376, distance: 11.7
click at [1098, 372] on span "Blue Skies Aviation and Logistics, LLC" at bounding box center [1278, 380] width 529 height 17
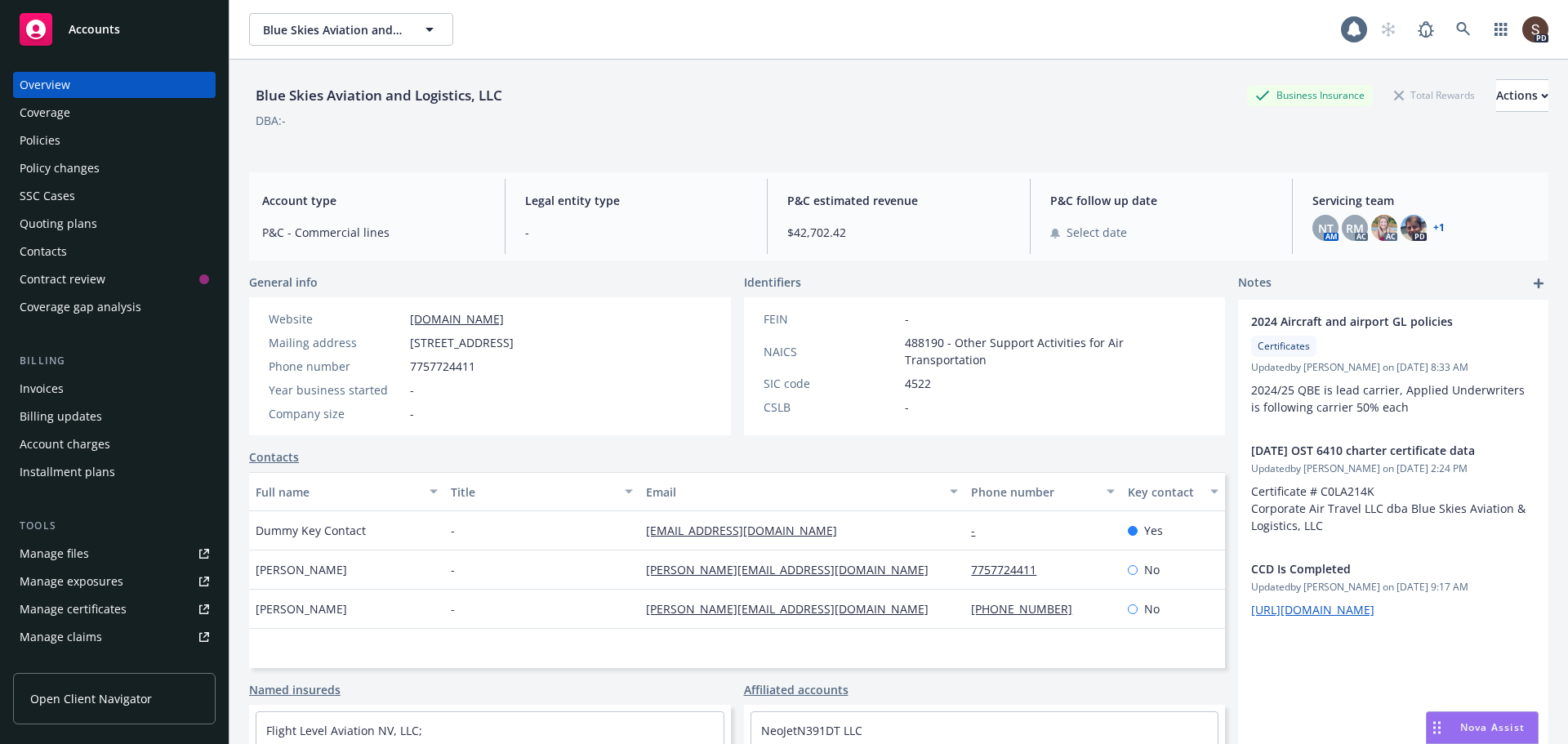
click at [71, 144] on div "Policies" at bounding box center [114, 140] width 190 height 26
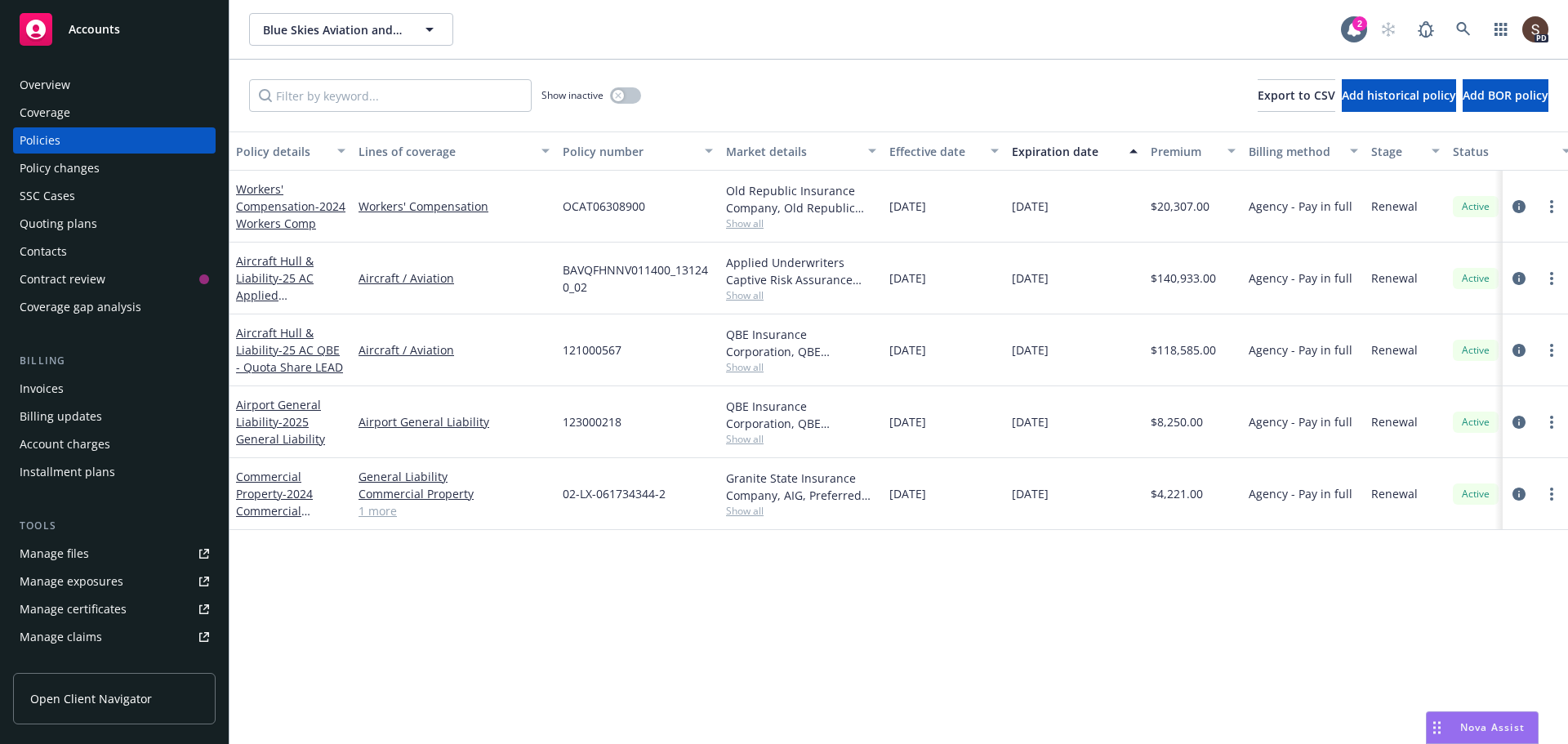
click at [58, 381] on div "Invoices" at bounding box center [41, 389] width 44 height 26
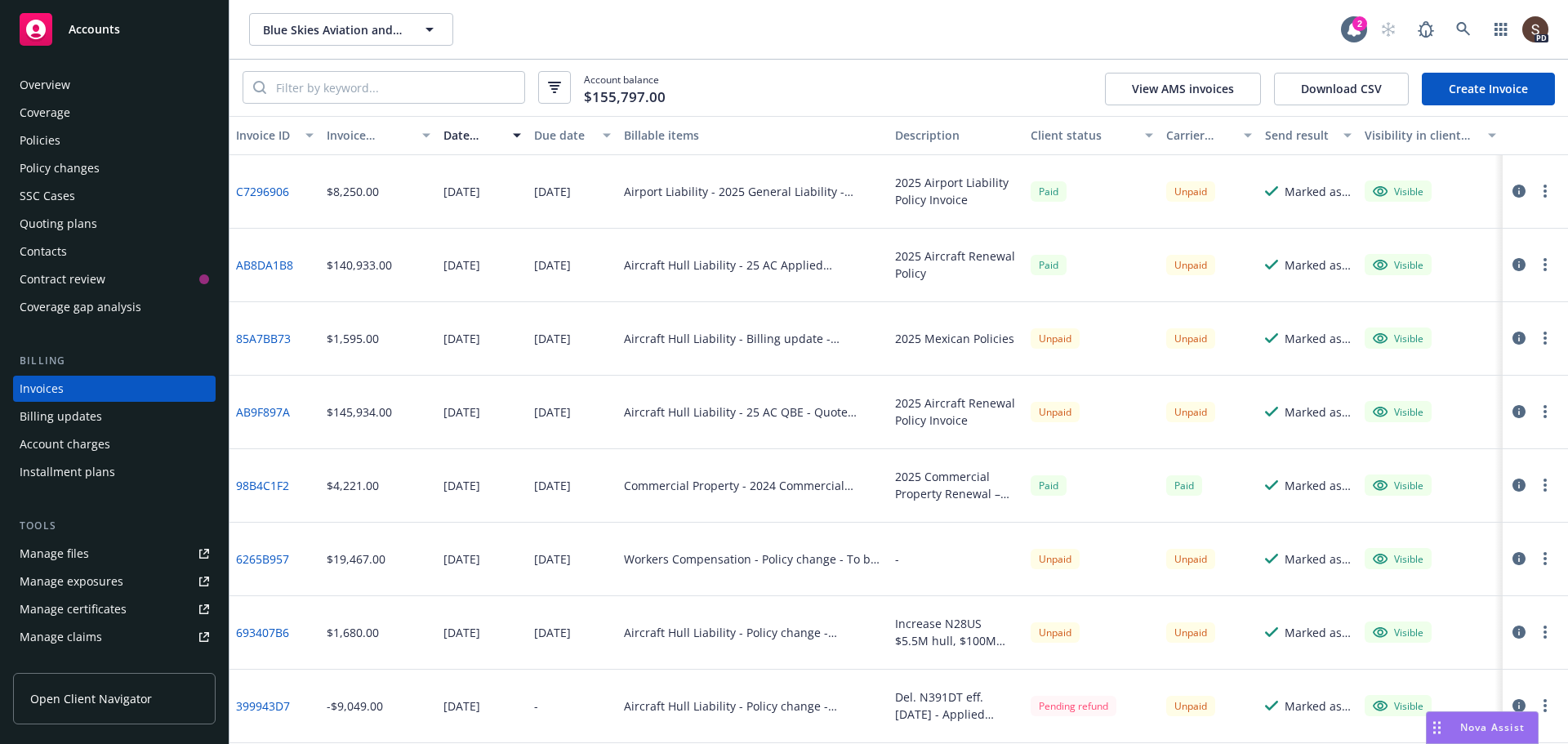
click at [676, 351] on div "Aircraft Hull Liability - Billing update - 121000567" at bounding box center [753, 339] width 271 height 74
click at [833, 259] on div "Aircraft Hull Liability - 25 AC Applied Underwriters - QS Following Policy - BA…" at bounding box center [753, 265] width 258 height 17
click at [31, 164] on div "Policy changes" at bounding box center [59, 168] width 80 height 26
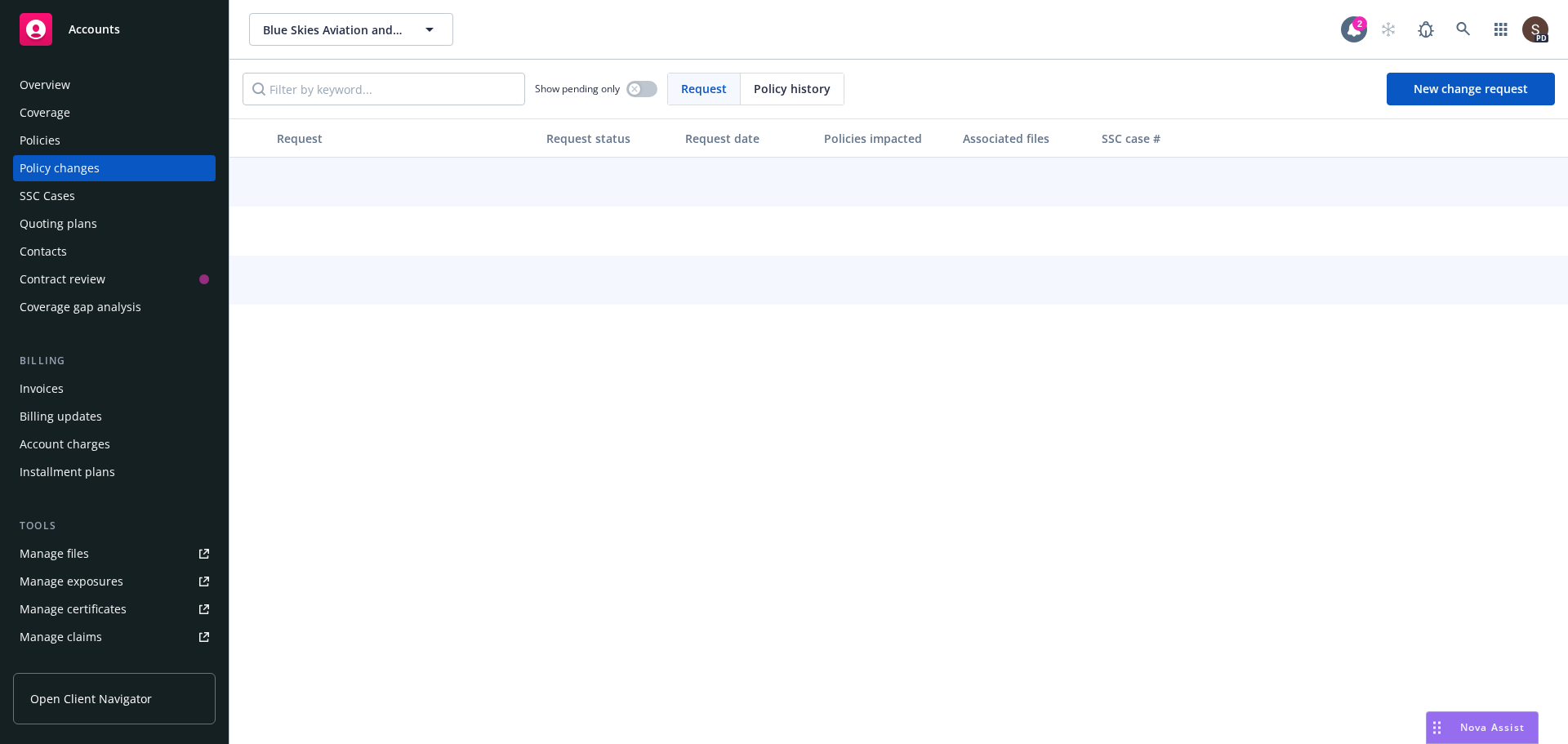
click at [76, 174] on div "Policy changes" at bounding box center [59, 168] width 80 height 26
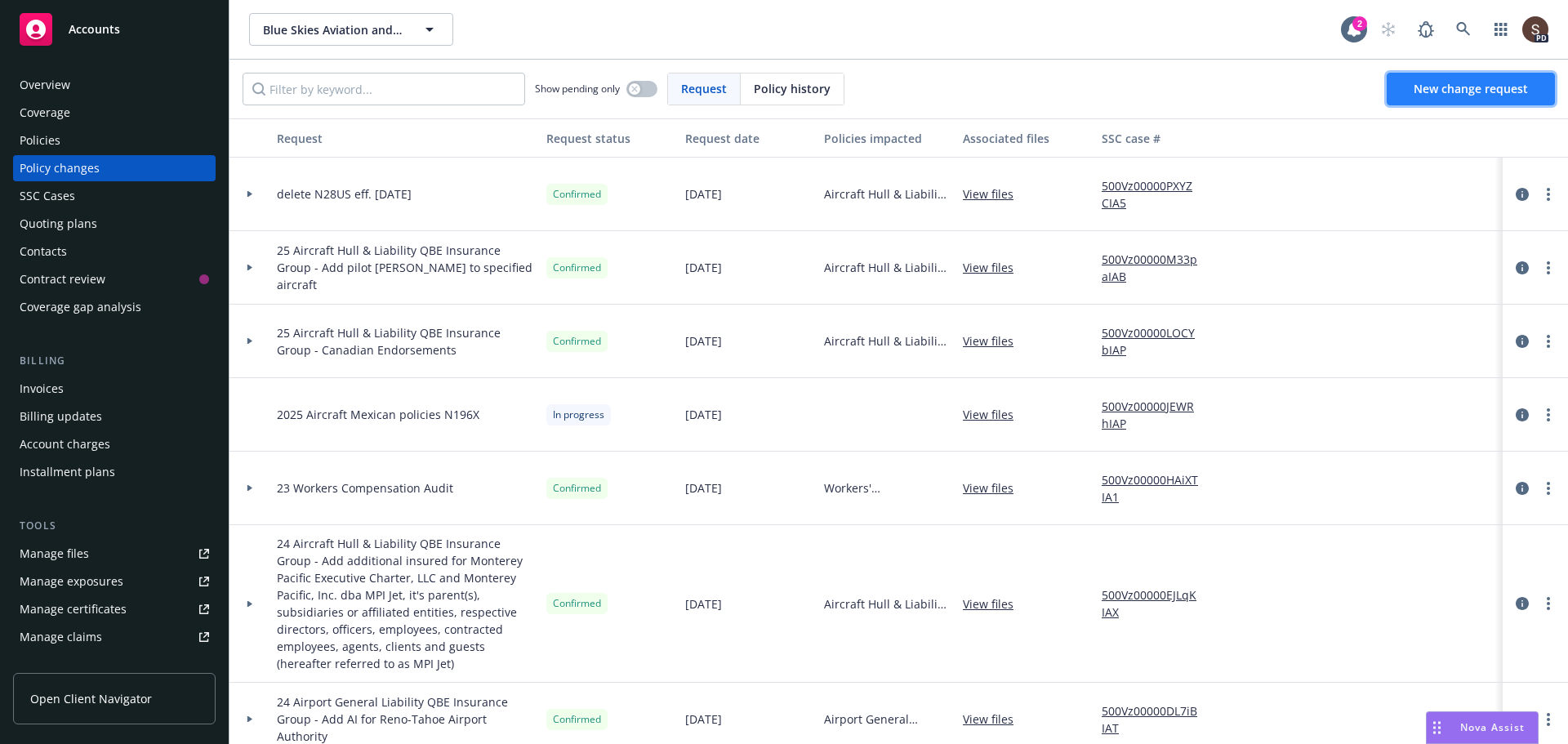
click at [1535, 80] on link "New change request" at bounding box center [1470, 89] width 168 height 33
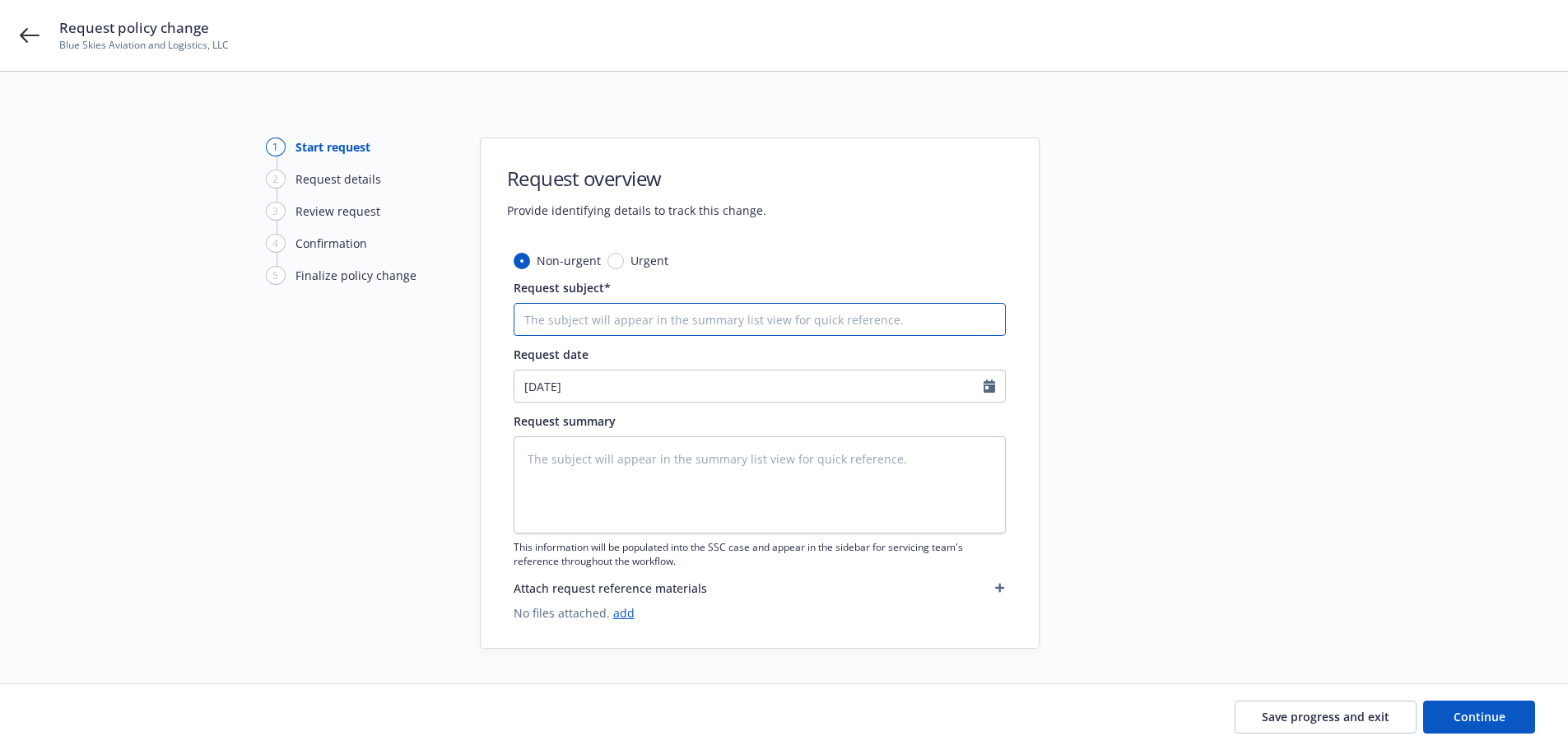
click at [714, 312] on input "Request subject*" at bounding box center [760, 319] width 492 height 33
type textarea "x"
type input "d"
type textarea "x"
type input "de"
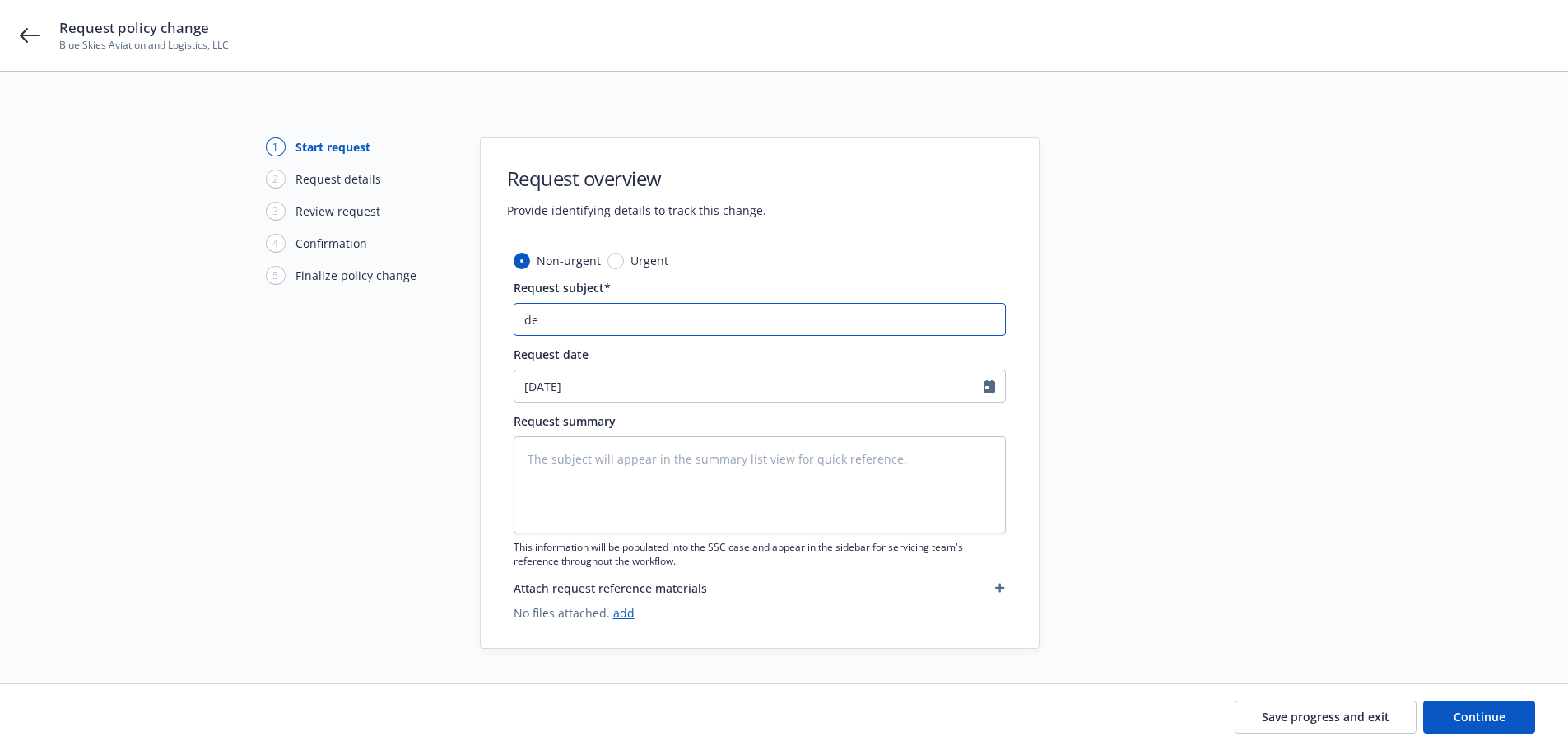
type textarea "x"
type input "del"
type textarea "x"
type input "dele"
type textarea "x"
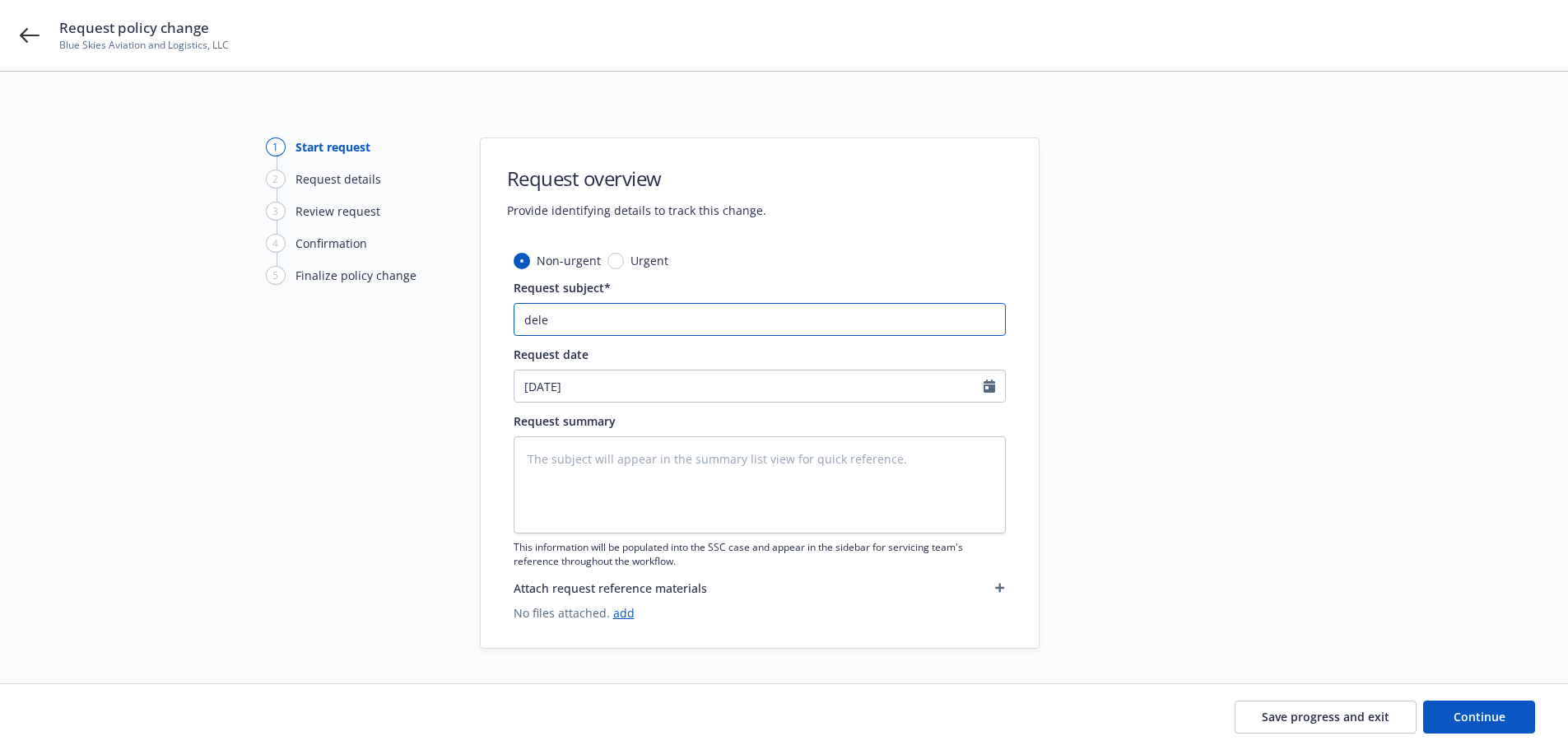
type input "delet"
type textarea "x"
type input "delete"
type textarea "x"
type input "delete"
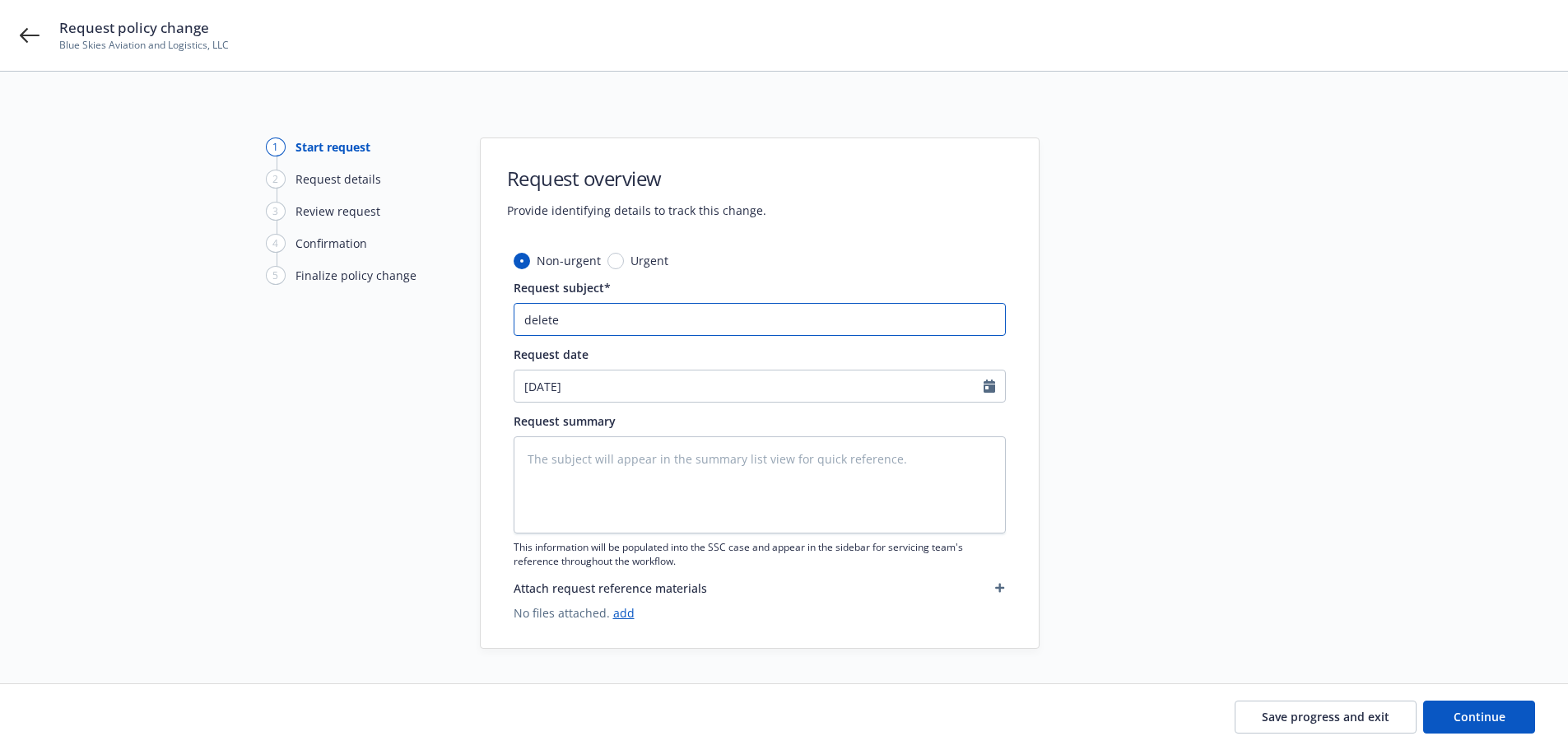
type textarea "x"
type input "delete N"
type textarea "x"
type input "delete N8"
type textarea "x"
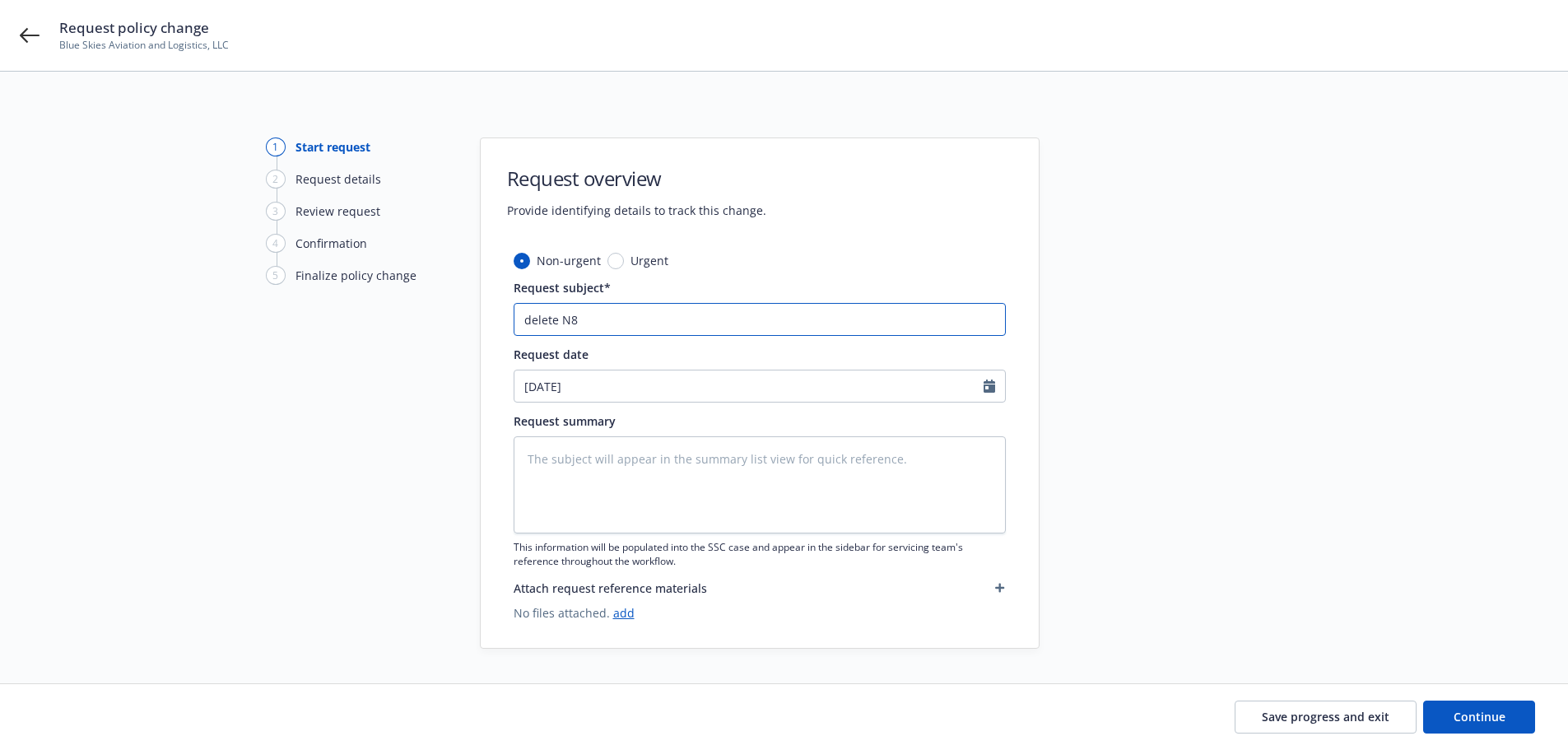
type input "delete N8"
type textarea "x"
type input "delete N8 U"
type textarea "x"
type input "delete N8 US"
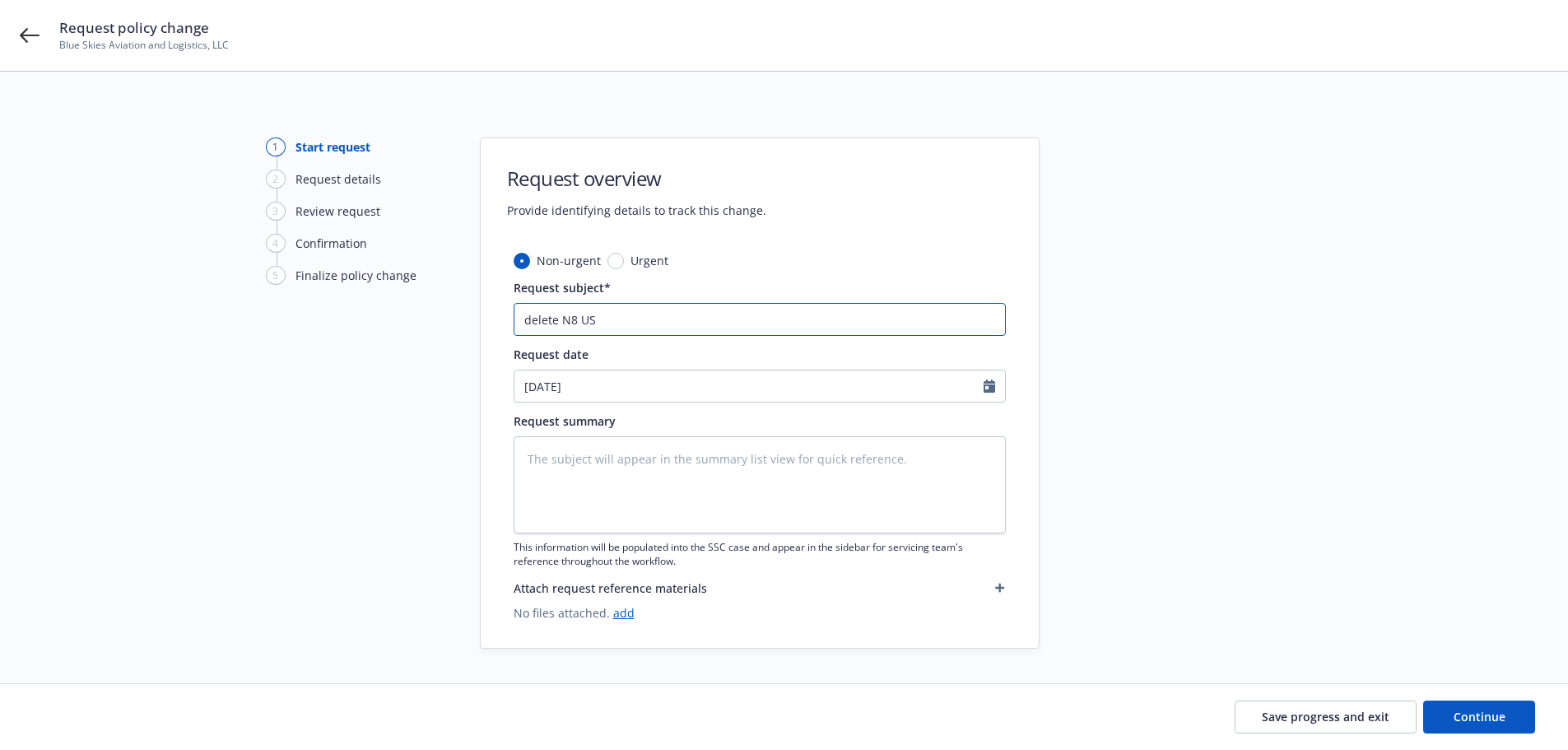
type textarea "x"
type input "delete N8 US"
type textarea "x"
type input "delete N8 US e"
type textarea "x"
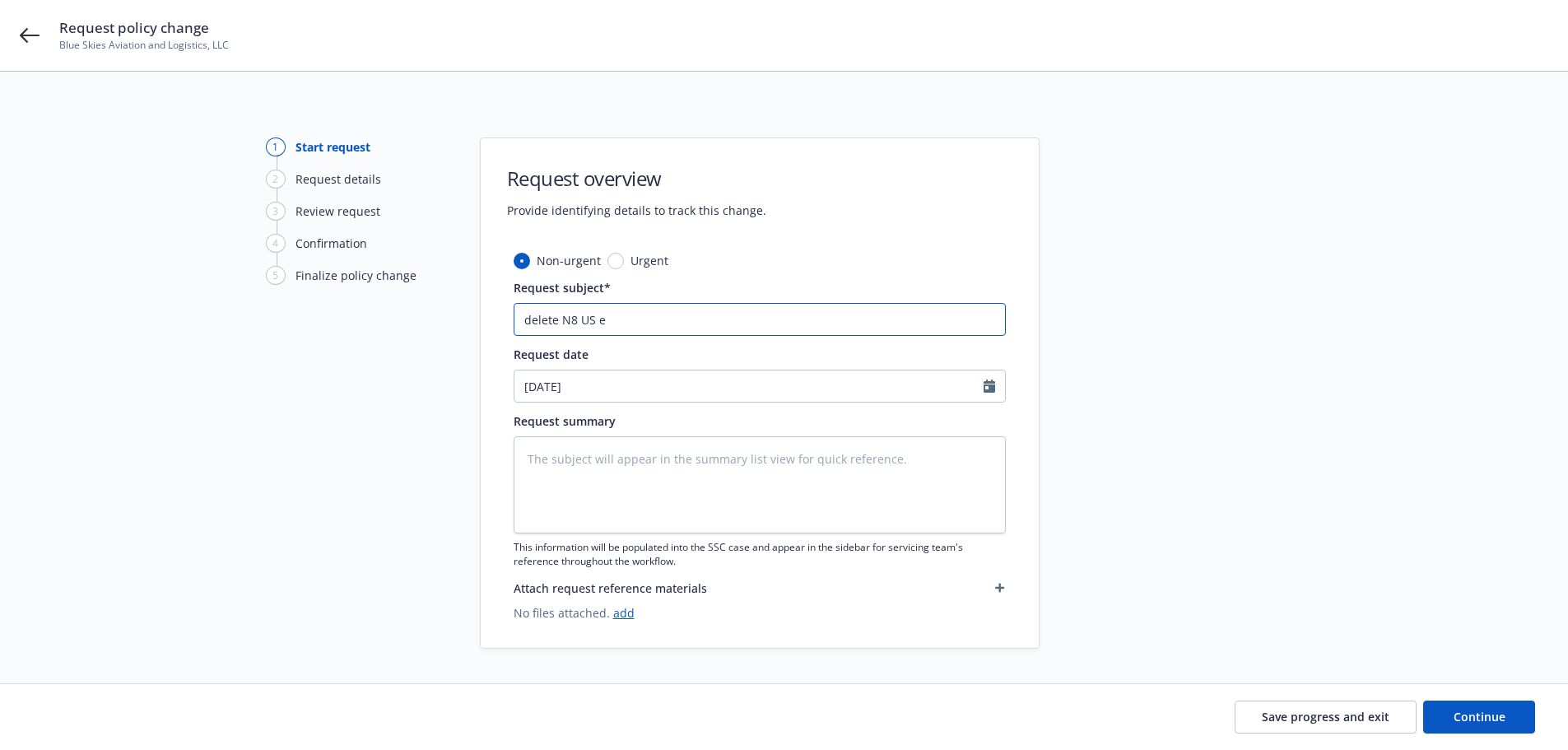
type input "delete N8 US ef"
type textarea "x"
type input "delete N8 US eff"
type textarea "x"
type input "delete N8 US eff."
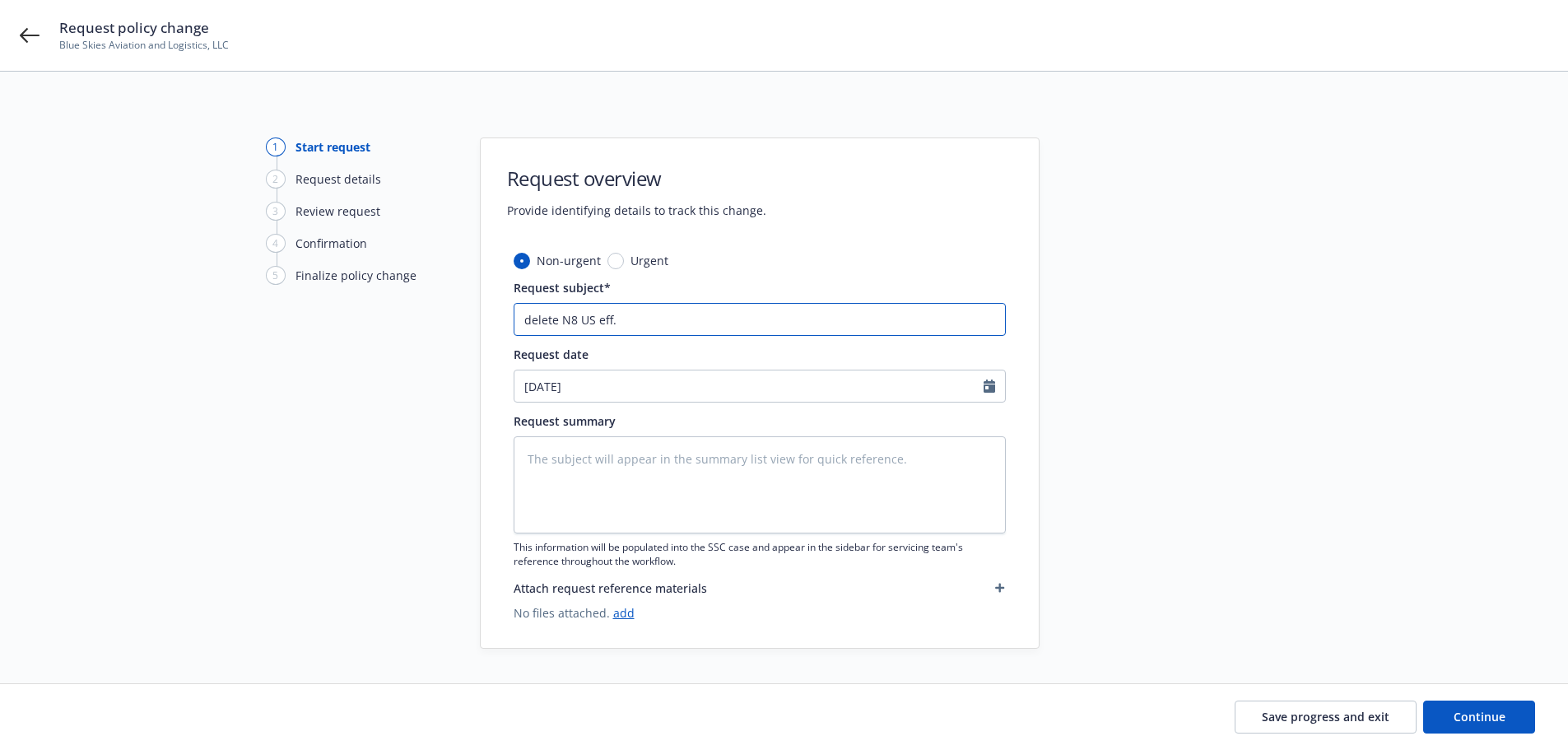
type textarea "x"
type input "delete N8 US eff."
type textarea "x"
type input "delete N8 US eff. 4"
type textarea "x"
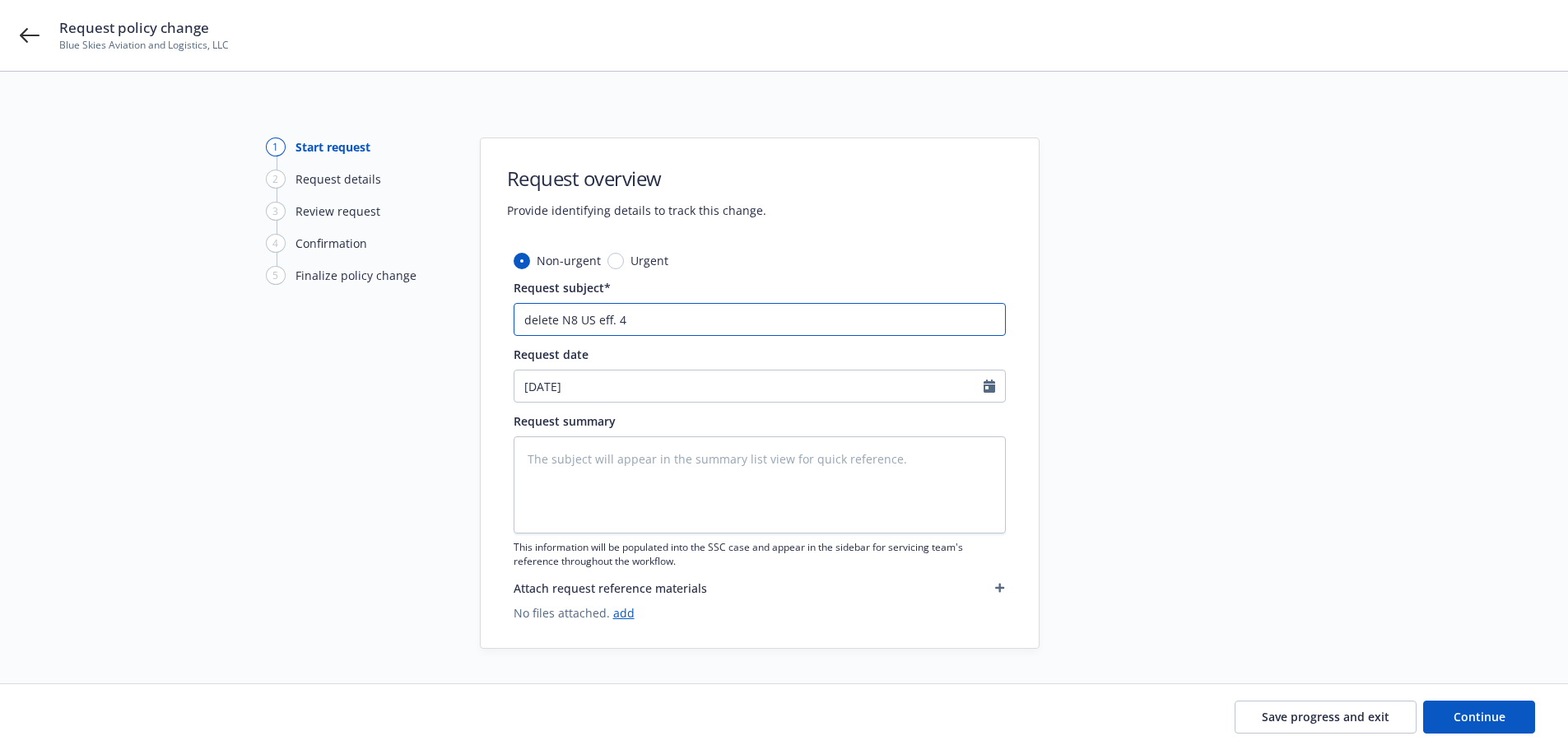
type input "delete N8 US eff. 4."
type textarea "x"
type input "delete N8 US eff. 4.2"
type textarea "x"
type input "delete N8 US eff. 4.21"
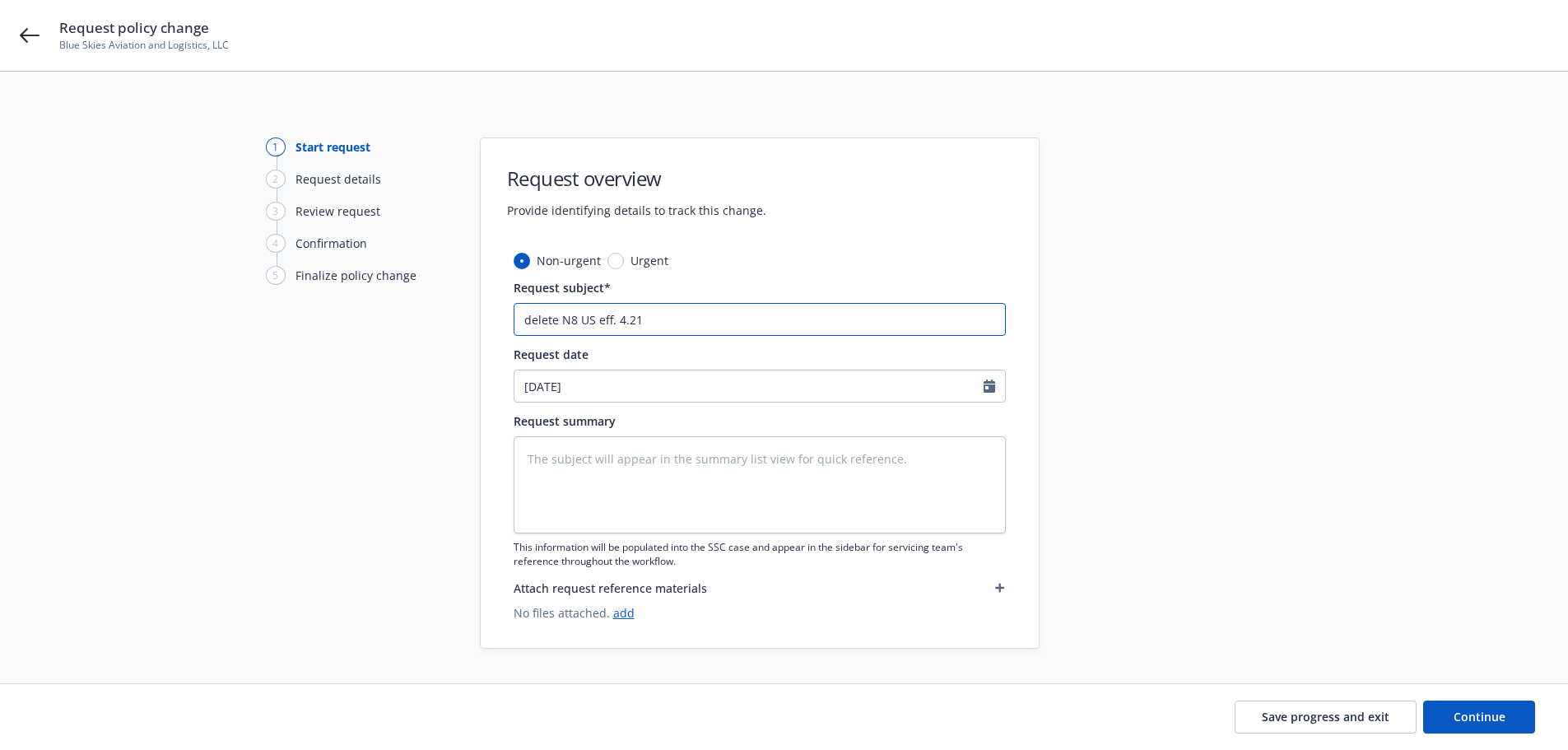
type textarea "x"
type input "delete N8 US eff. 4.21."
type textarea "x"
type input "delete N8 US eff. 4.21.2"
type textarea "x"
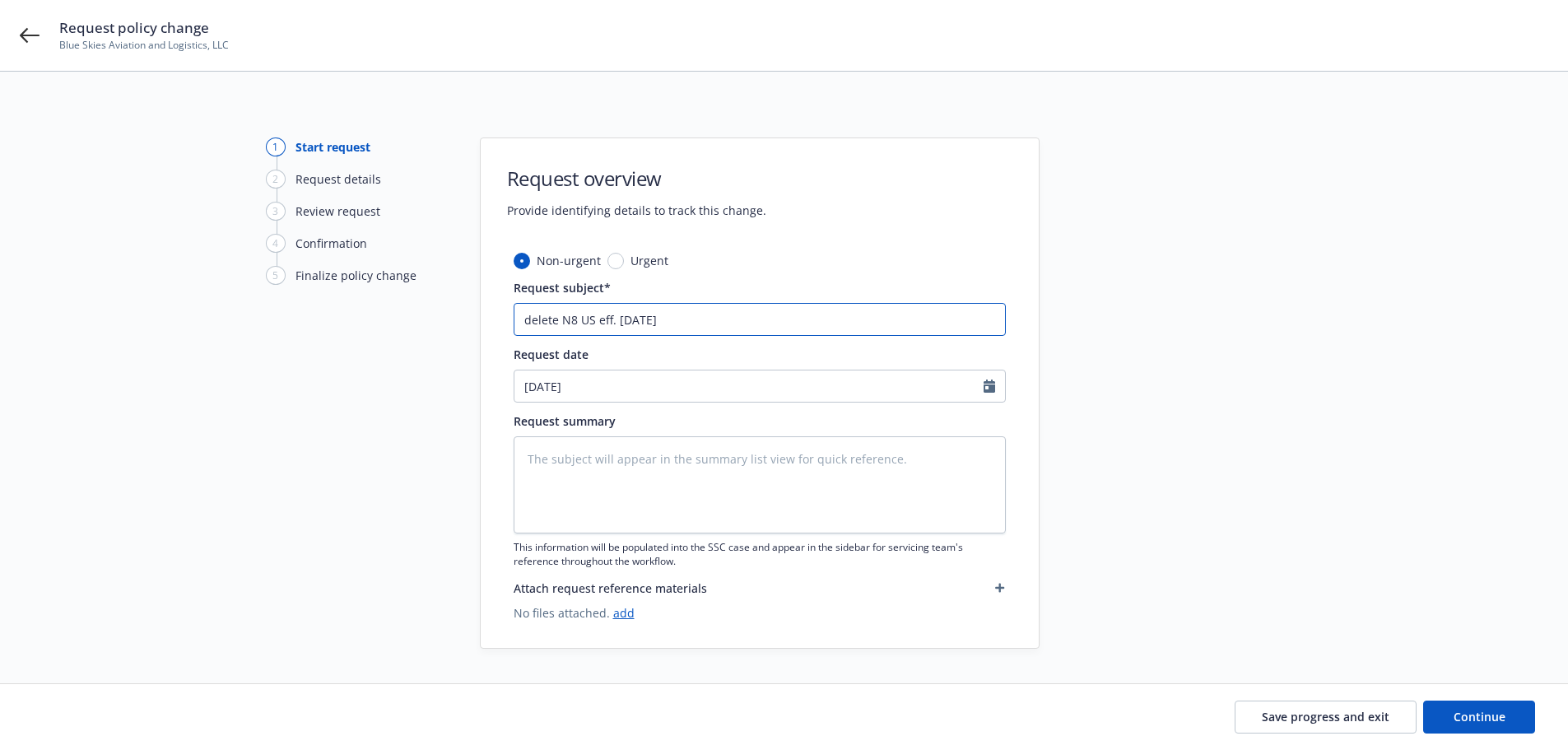
type input "delete N8 US eff. 4.21.25"
click at [598, 394] on input "08/12/2025" at bounding box center [749, 386] width 469 height 31
select select "8"
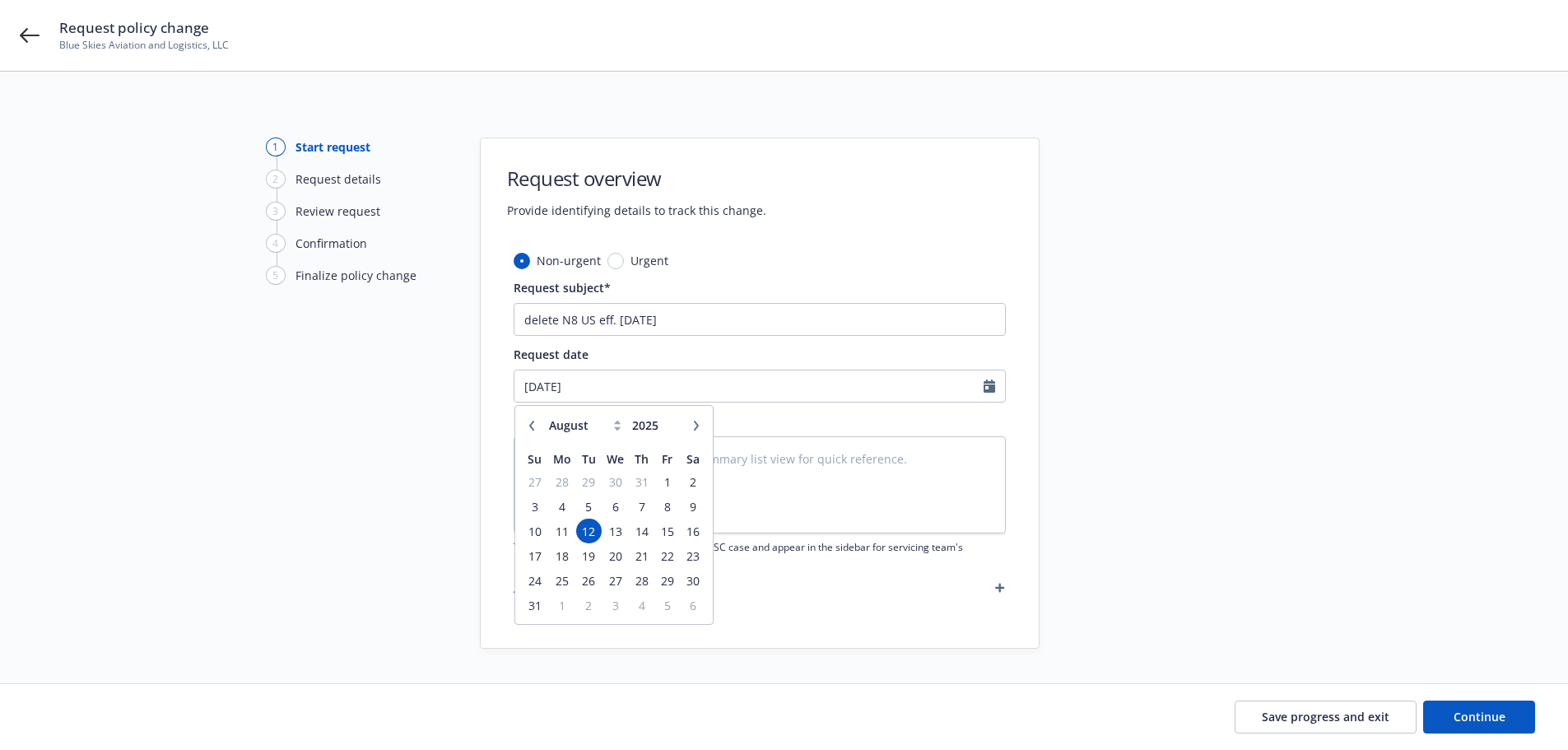
type textarea "x"
click at [526, 427] on button "button" at bounding box center [531, 425] width 20 height 20
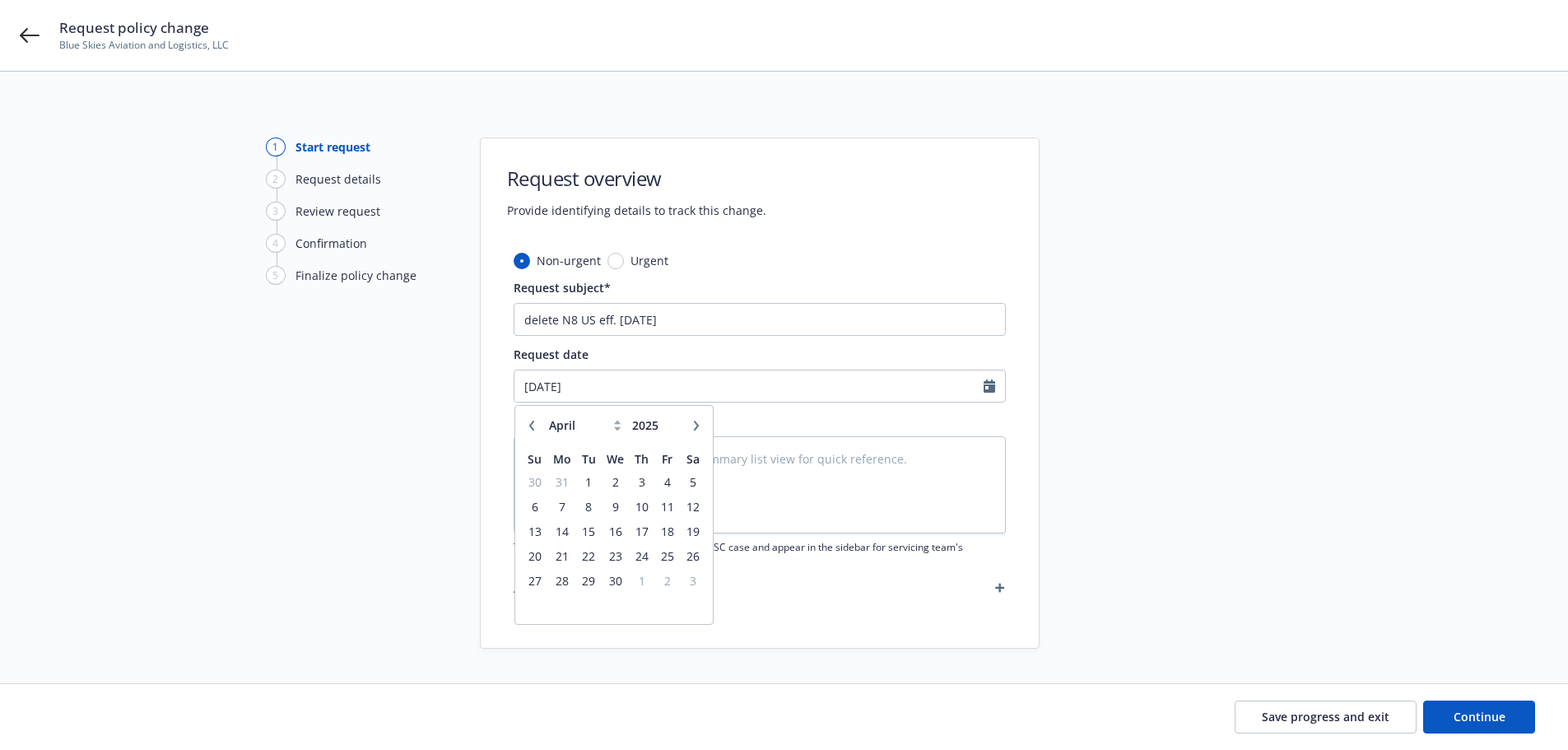
click at [526, 427] on button "button" at bounding box center [531, 425] width 20 height 20
click at [694, 420] on icon "button" at bounding box center [696, 425] width 10 height 10
select select "4"
click at [567, 553] on span "21" at bounding box center [562, 556] width 25 height 21
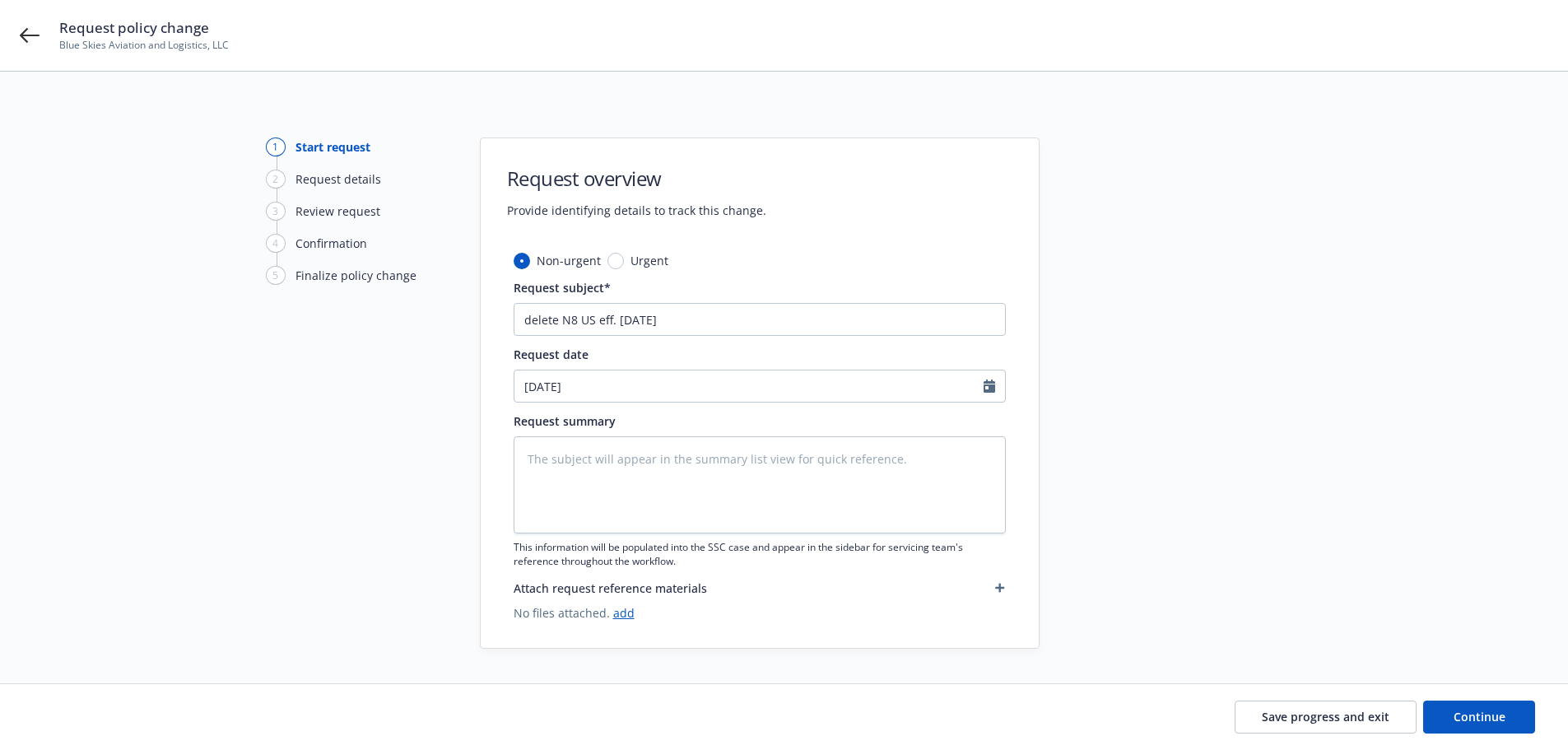
type textarea "x"
type input "[DATE]"
drag, startPoint x: 684, startPoint y: 310, endPoint x: 276, endPoint y: 289, distance: 408.5
click at [276, 289] on div "1 Start request 2 Request details 3 Review request 4 Confirmation 5 Finalize po…" at bounding box center [784, 393] width 1529 height 511
click at [572, 315] on input "delete N8 US eff. 4.21.25" at bounding box center [760, 319] width 492 height 33
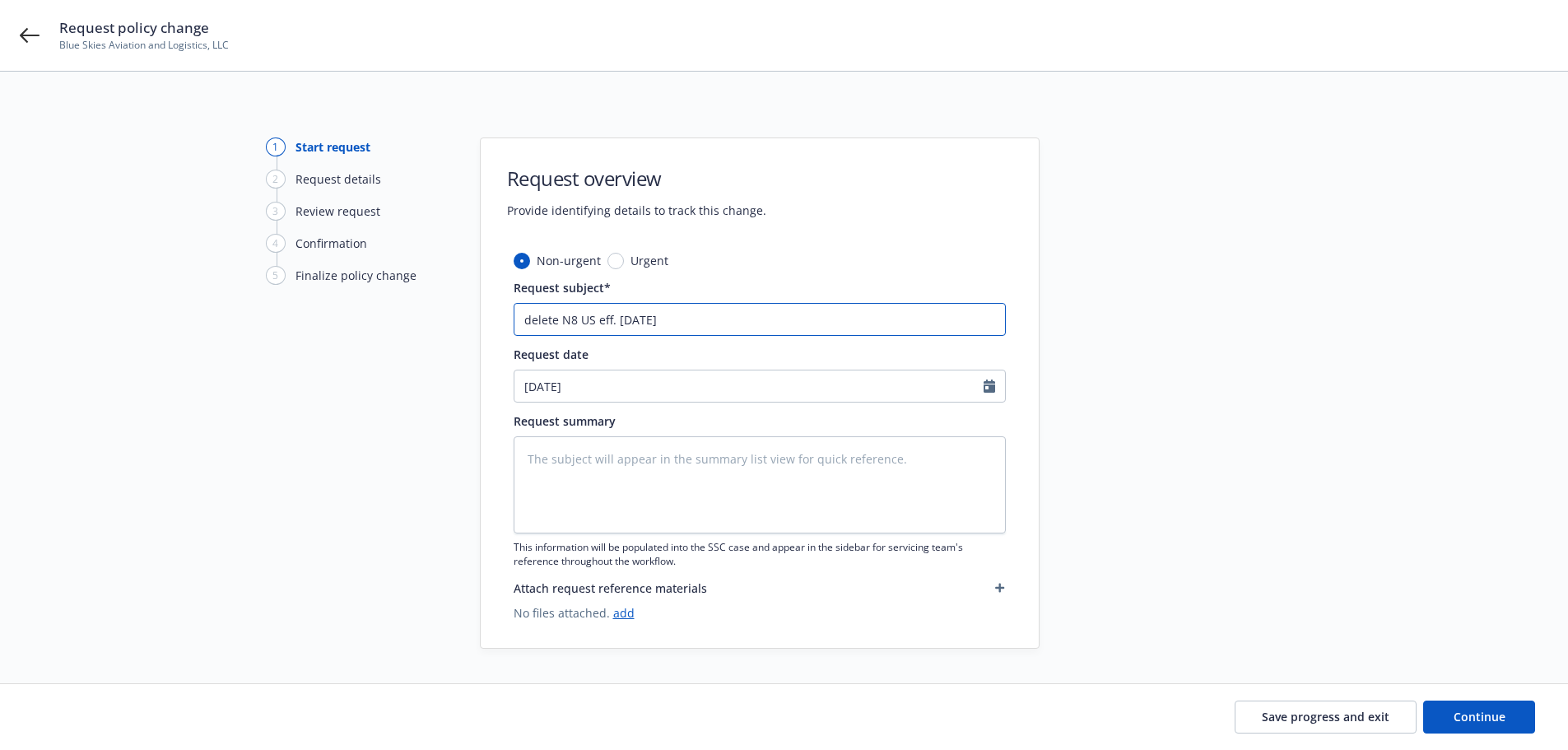
type textarea "x"
type input "delete N28 US eff. 4.21.25"
click at [582, 320] on input "delete N28 US eff. 4.21.25" at bounding box center [760, 319] width 492 height 33
type textarea "x"
type input "delete N28US eff. [DATE]"
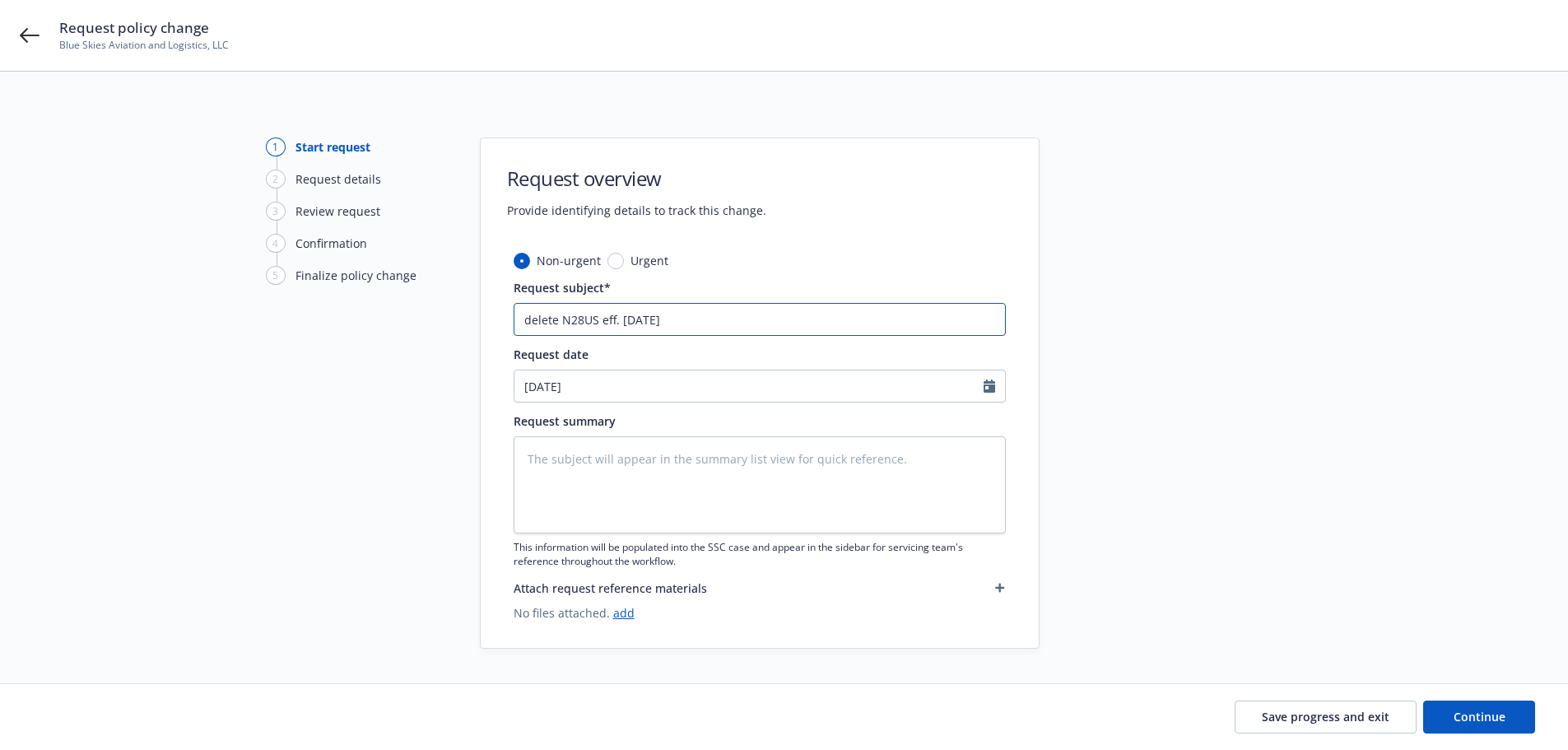
type textarea "x"
type input "delete N28S eff. 4.21.25"
type textarea "x"
drag, startPoint x: 618, startPoint y: 309, endPoint x: 343, endPoint y: 302, distance: 275.1
click at [343, 302] on div "1 Start request 2 Request details 3 Review request 4 Confirmation 5 Finalize po…" at bounding box center [784, 393] width 1529 height 511
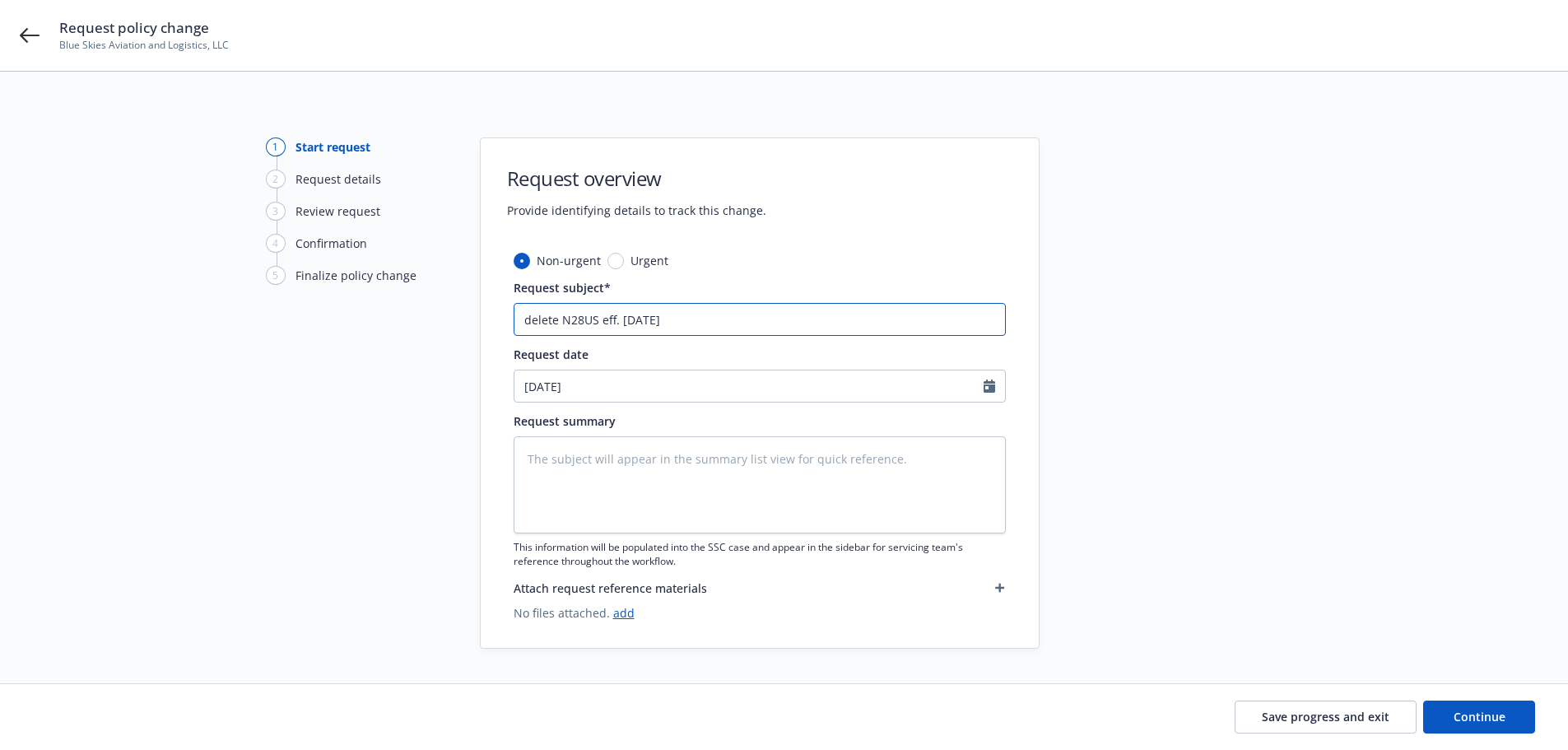
type input "delete N28US eff. [DATE]"
click at [549, 451] on textarea at bounding box center [760, 484] width 492 height 97
paste textarea "delete N28US eff. [DATE]"
type textarea "x"
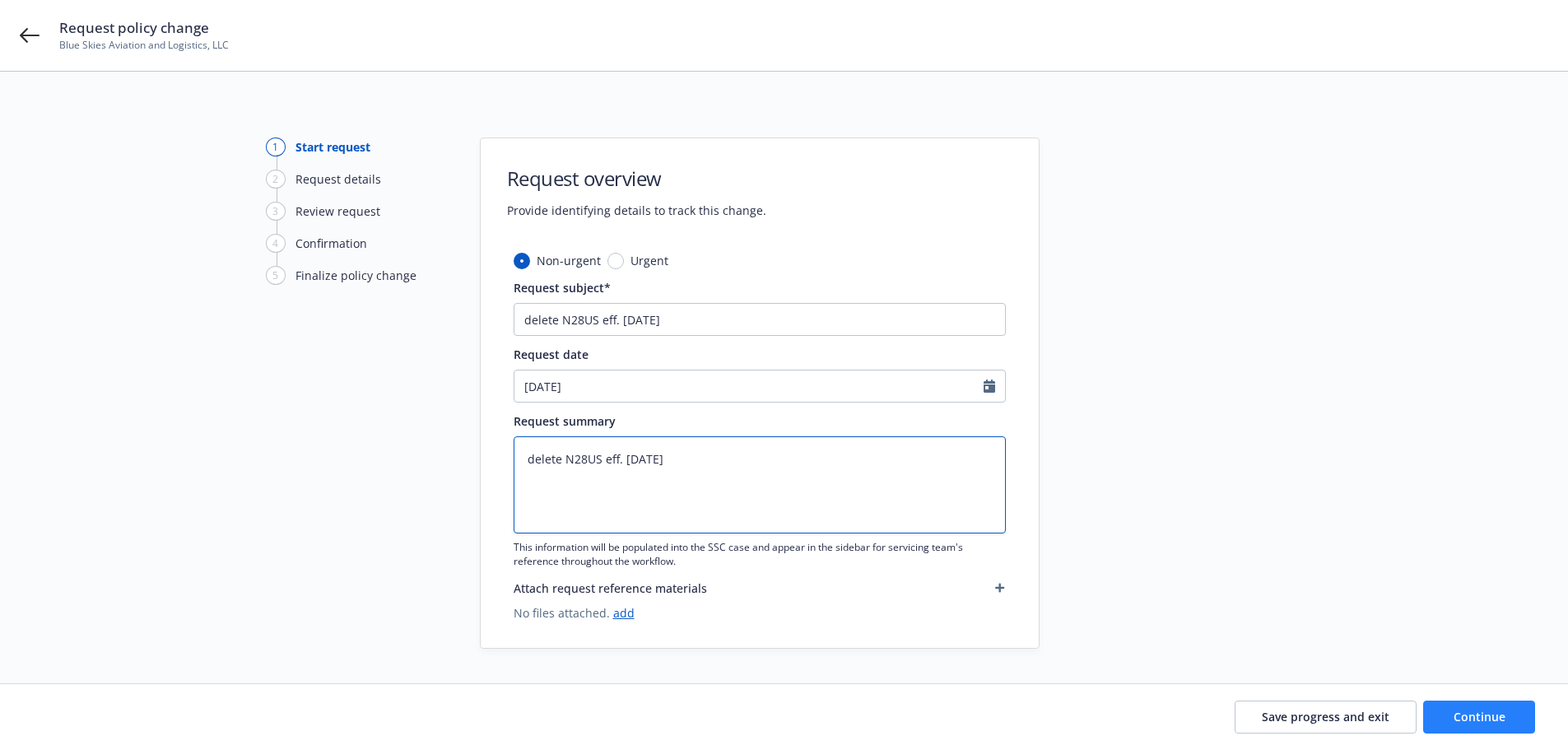
type textarea "delete N28US eff. [DATE]"
click at [1479, 715] on span "Continue" at bounding box center [1480, 716] width 52 height 16
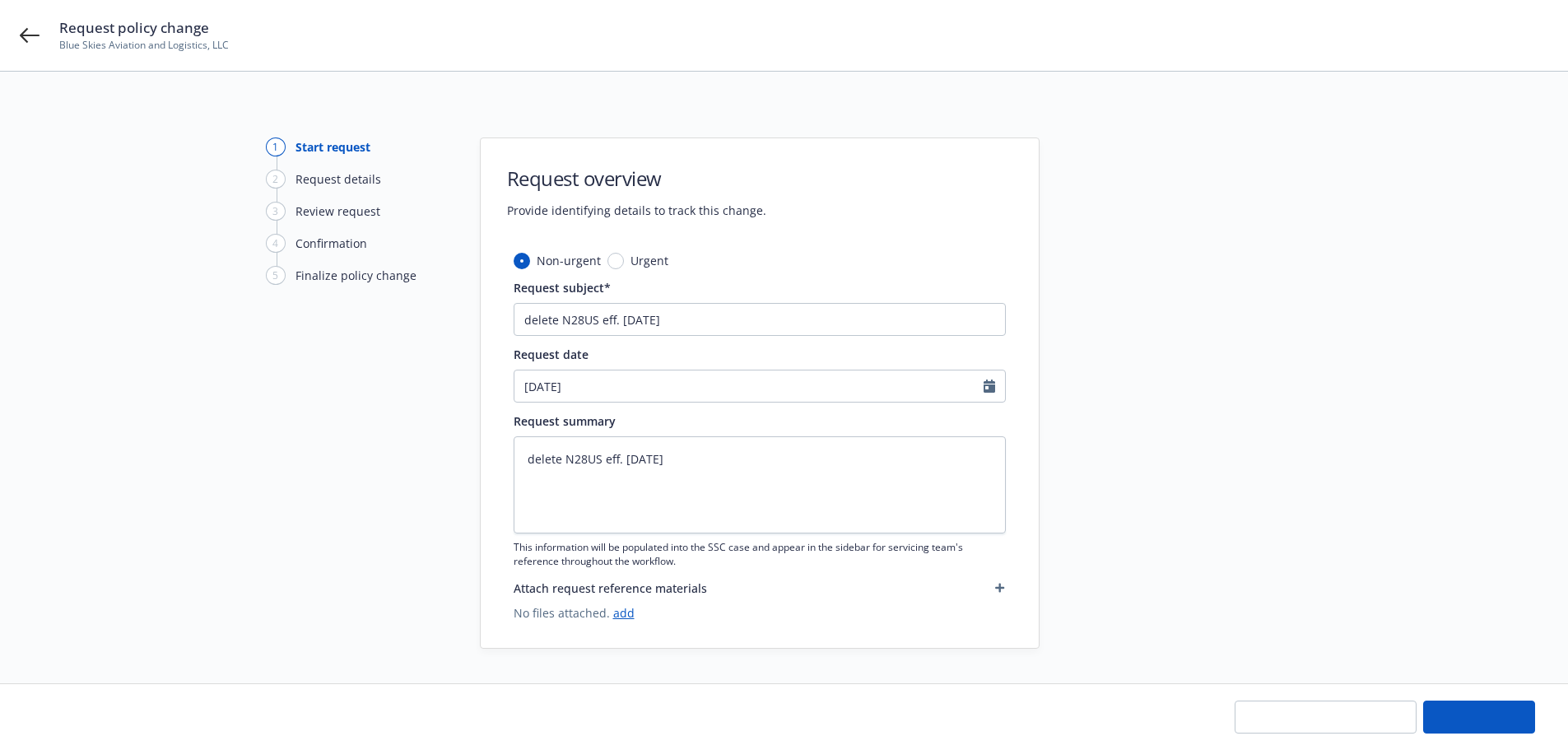
type textarea "x"
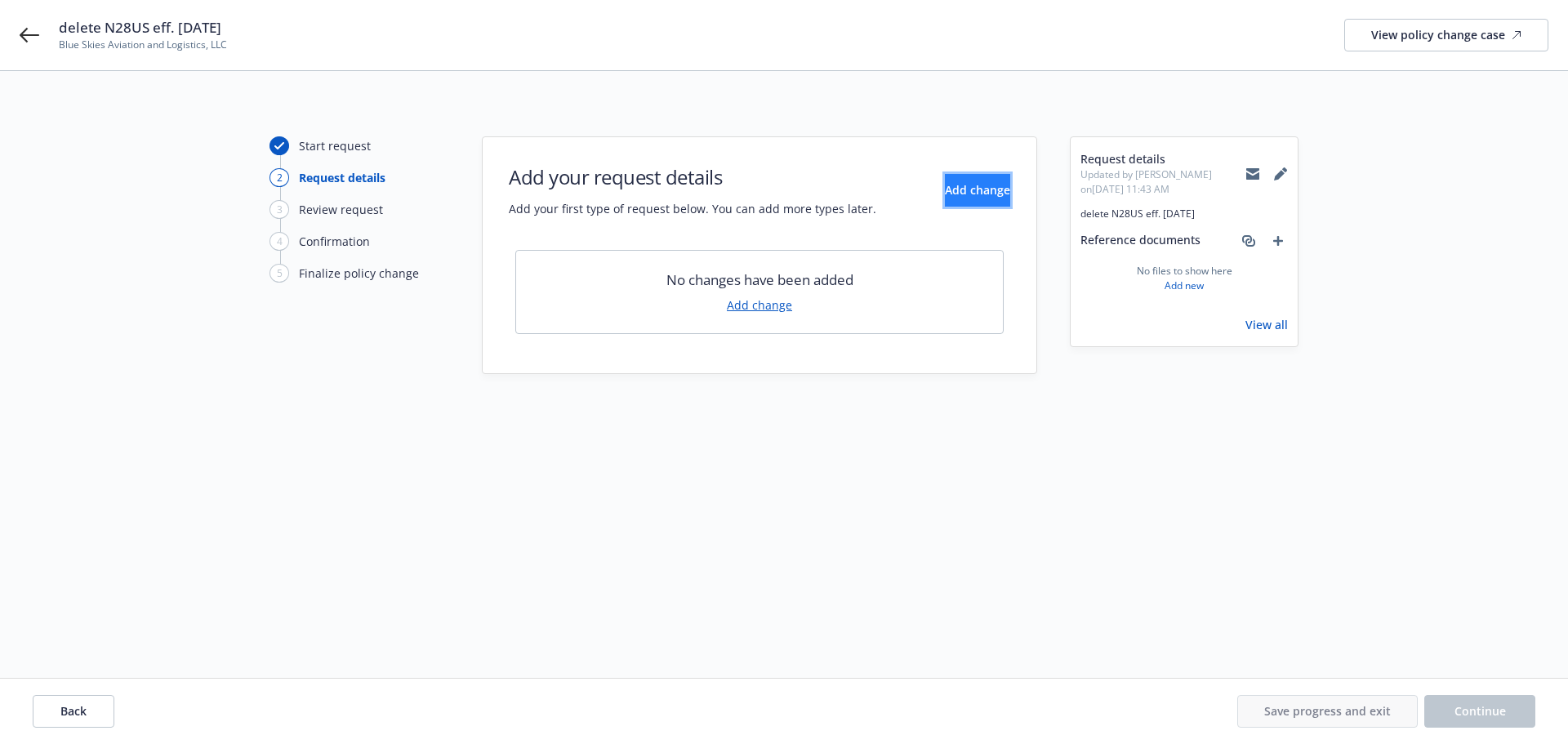
click at [945, 197] on span "Add change" at bounding box center [978, 190] width 65 height 15
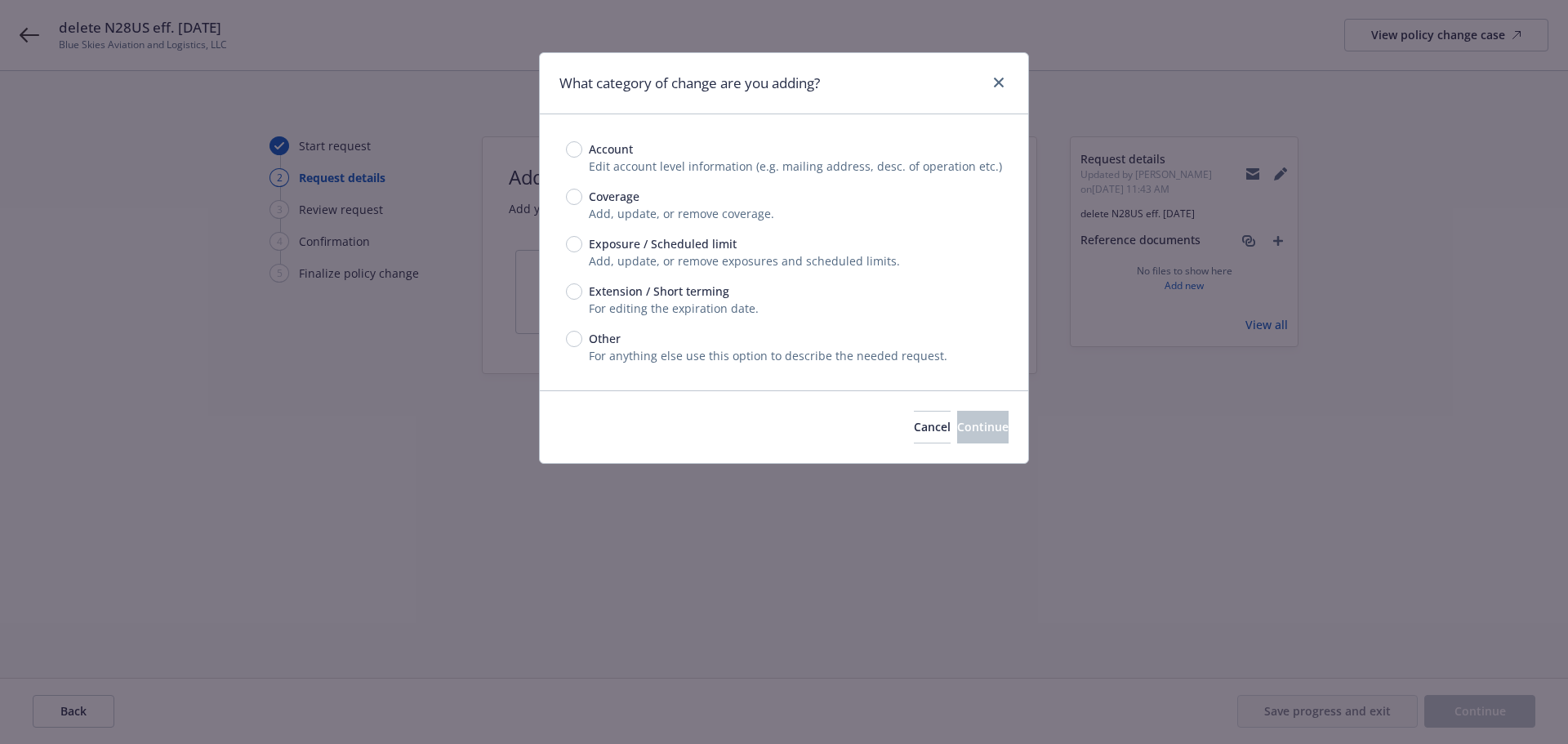
click at [584, 199] on span "Coverage" at bounding box center [610, 197] width 58 height 17
click at [582, 199] on input "Coverage" at bounding box center [573, 197] width 16 height 16
radio input "true"
click at [957, 434] on span "Continue" at bounding box center [983, 426] width 51 height 15
type textarea "x"
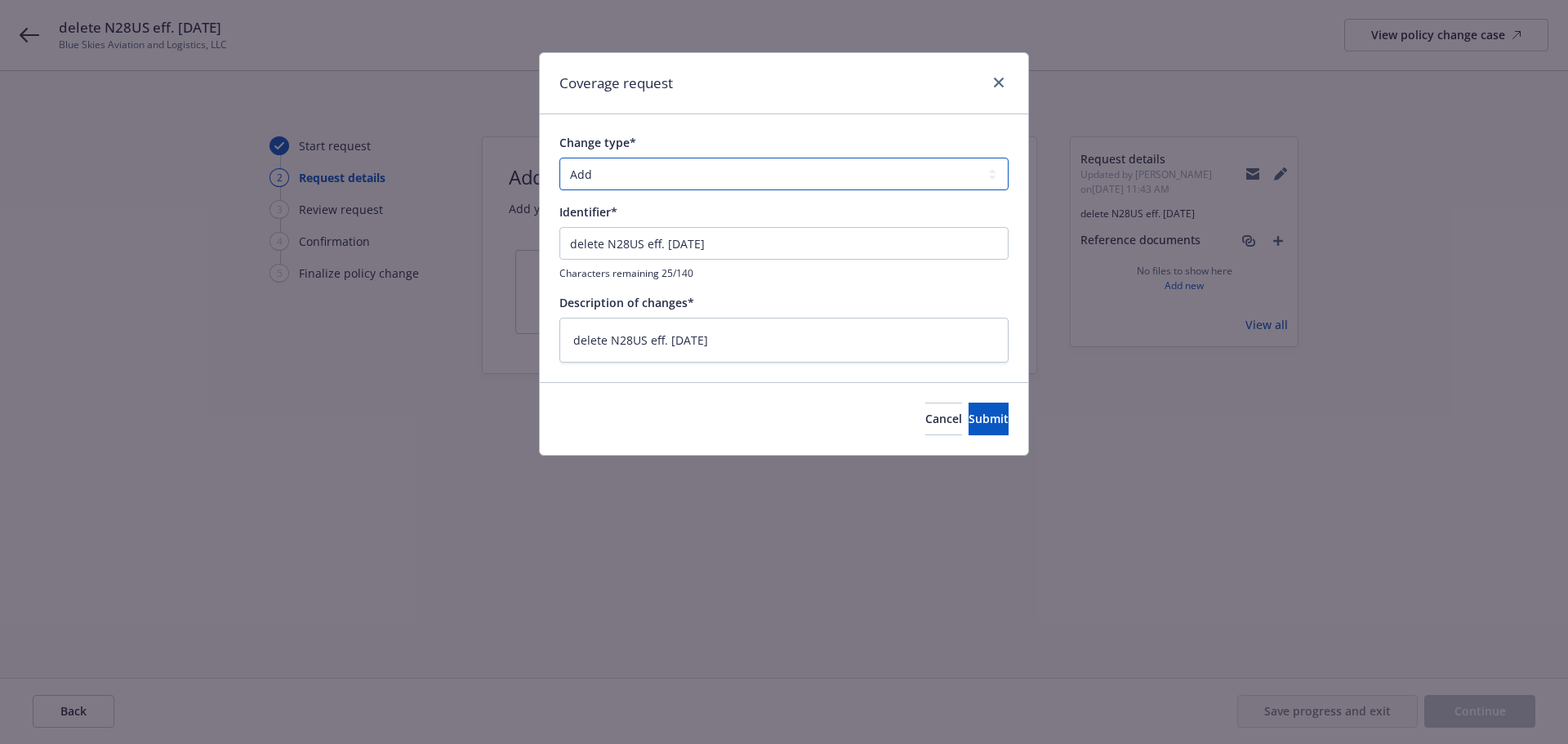
click at [991, 174] on select "Add Audit Change Remove" at bounding box center [784, 174] width 449 height 33
select select "REMOVE"
click at [560, 158] on select "Add Audit Change Remove" at bounding box center [784, 174] width 449 height 33
click at [968, 420] on span "Submit" at bounding box center [988, 419] width 40 height 15
type textarea "x"
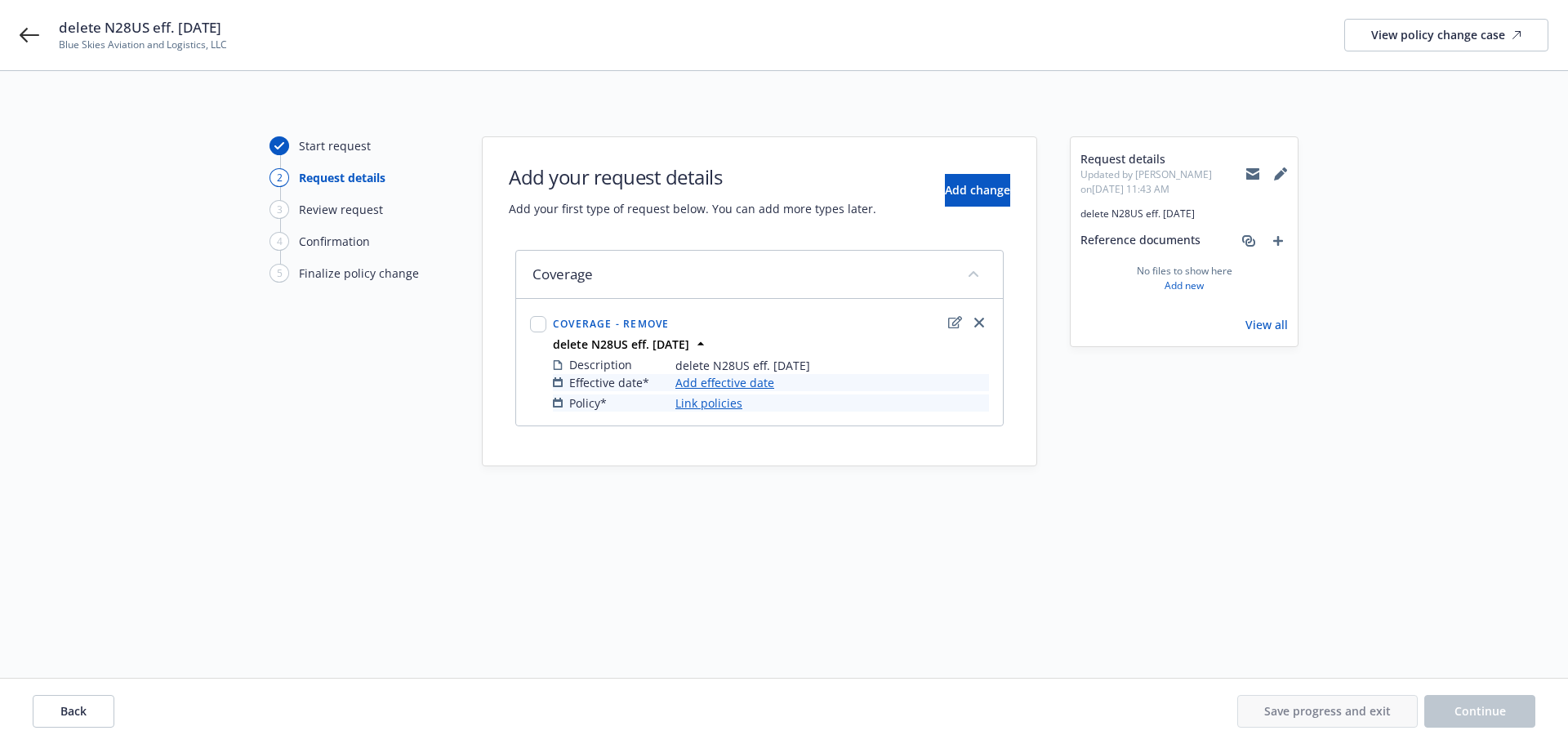
click at [744, 378] on link "Add effective date" at bounding box center [724, 383] width 99 height 17
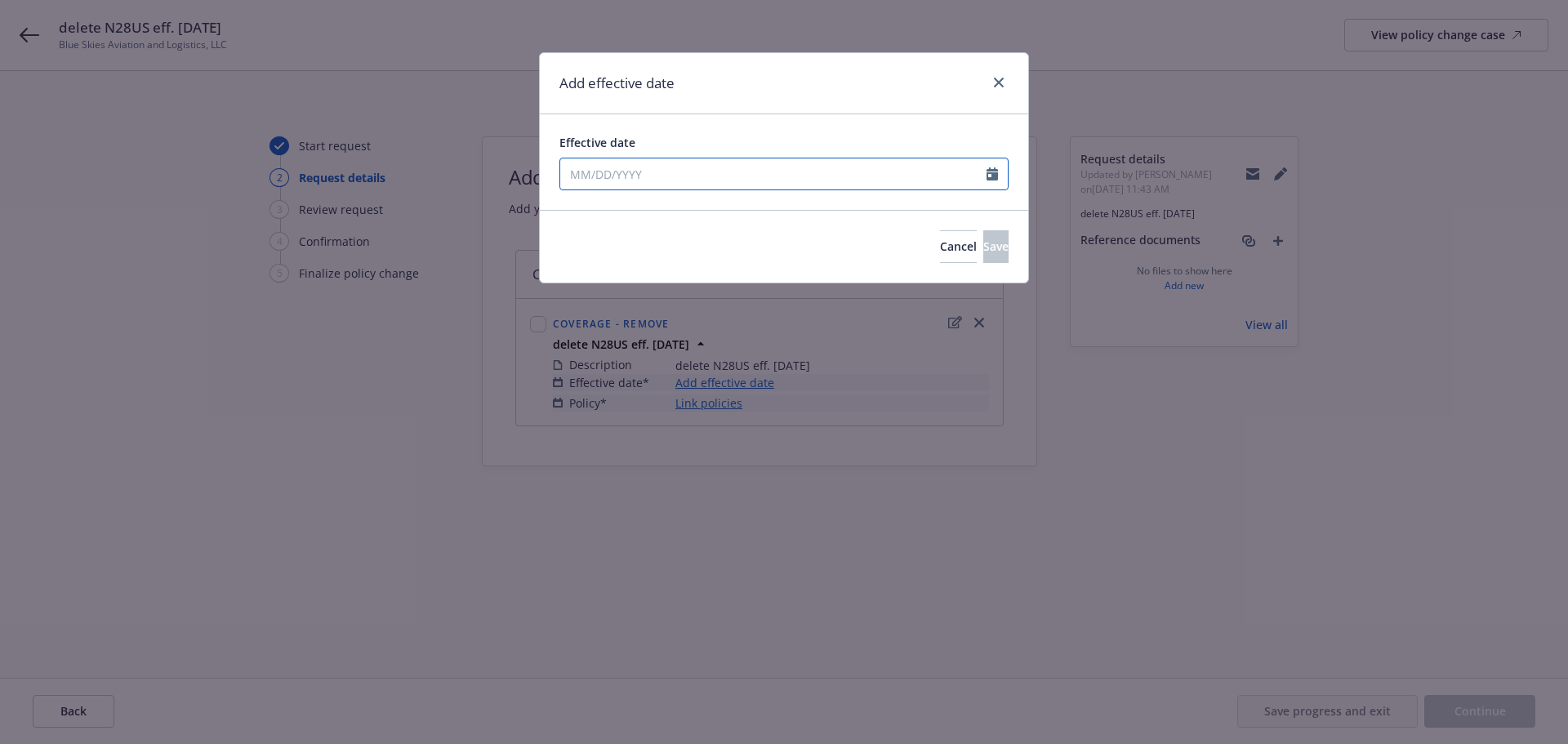
select select "8"
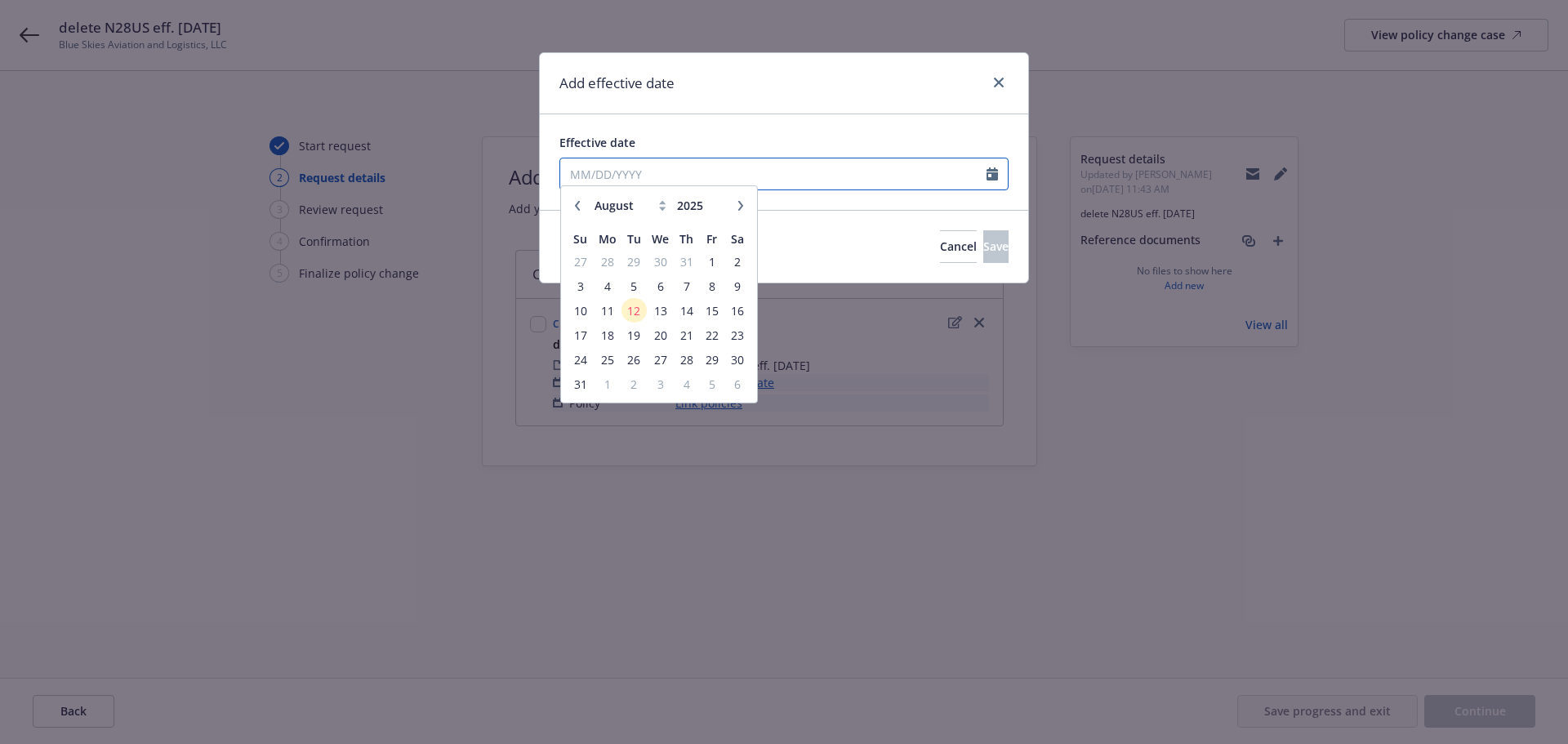
click at [694, 175] on input "Effective date" at bounding box center [773, 174] width 427 height 31
type input "[DATE]"
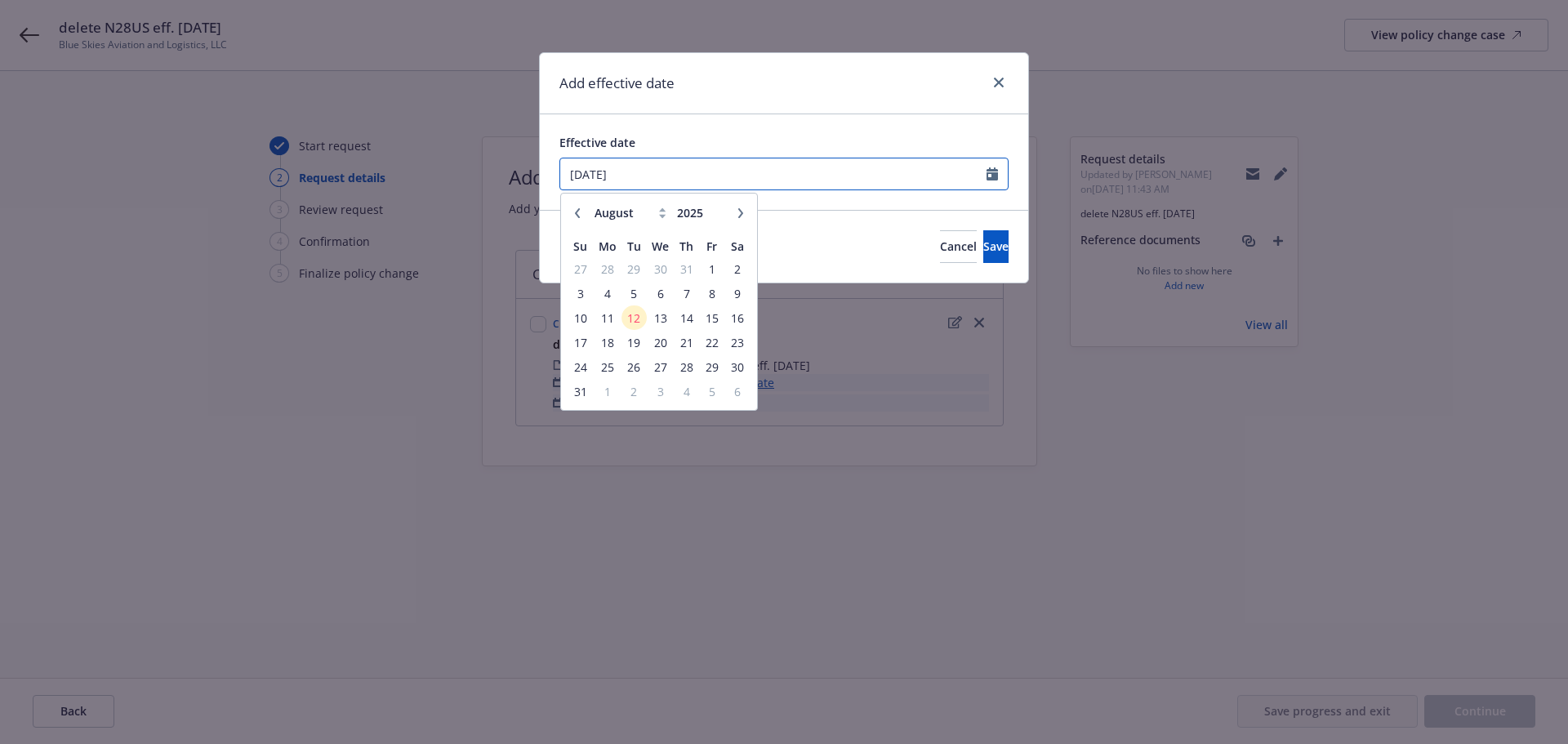
click at [776, 177] on input "[DATE]" at bounding box center [773, 174] width 427 height 31
click at [574, 219] on button "button" at bounding box center [577, 213] width 20 height 20
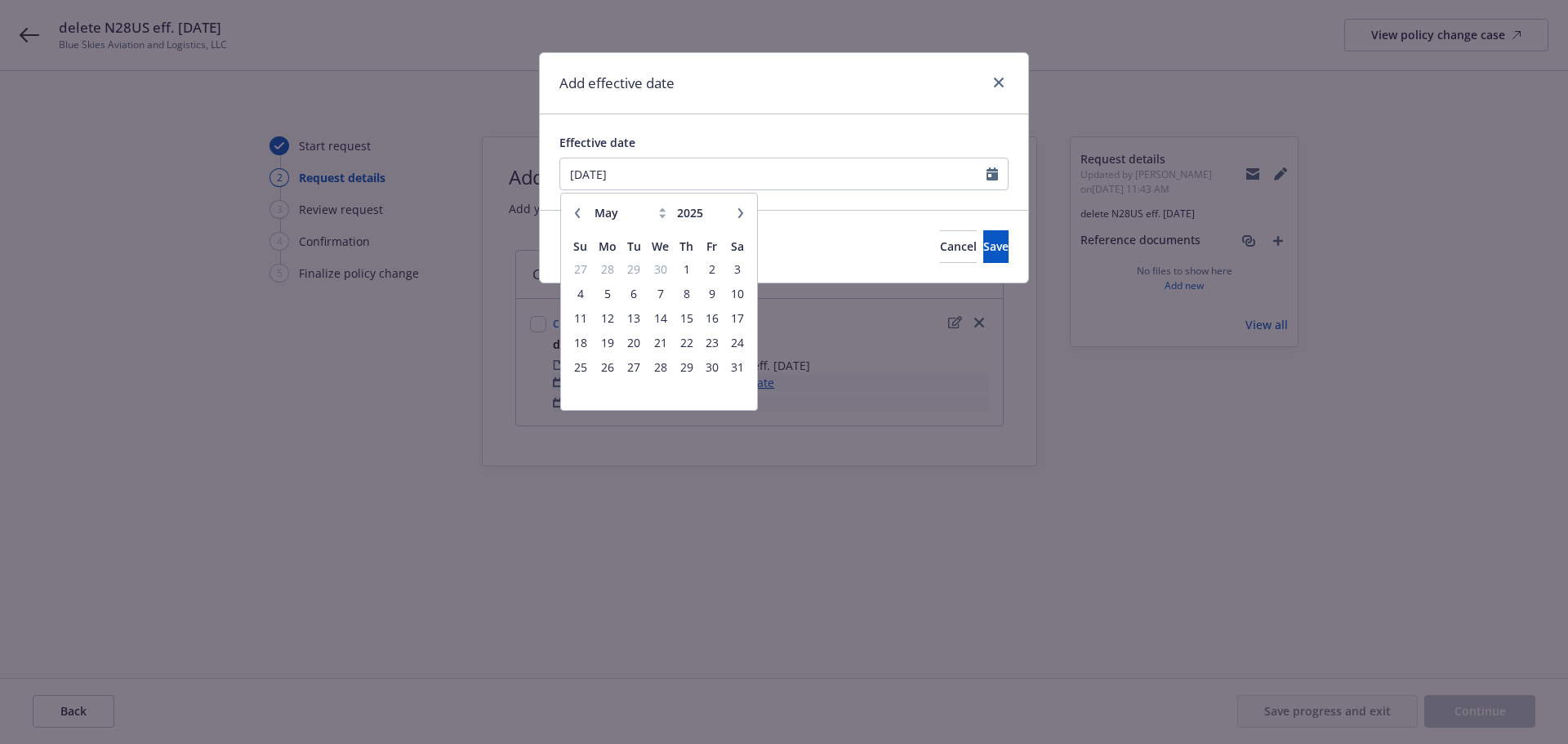
select select "4"
click at [606, 332] on span "21" at bounding box center [607, 342] width 25 height 21
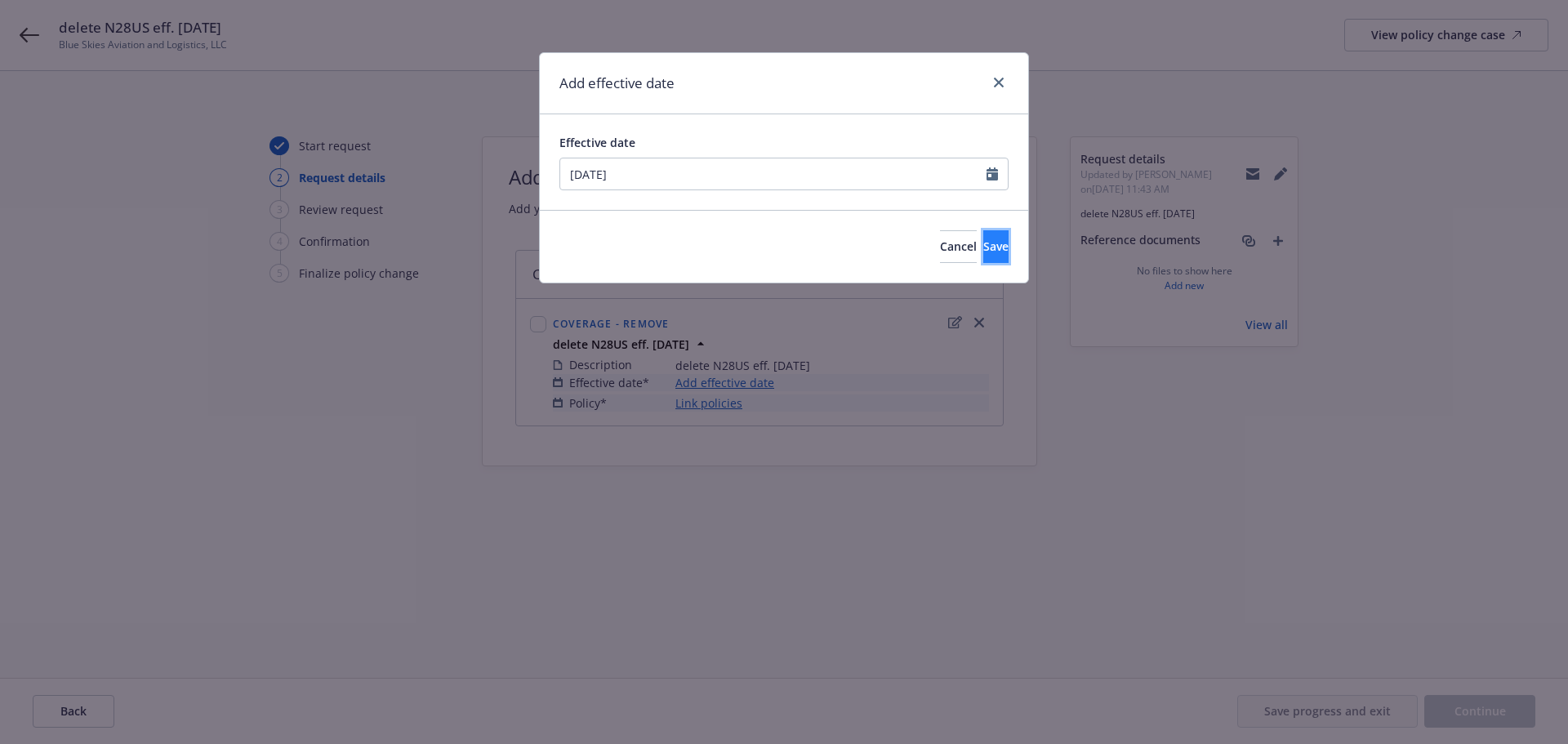
click at [983, 239] on span "Save" at bounding box center [995, 246] width 25 height 15
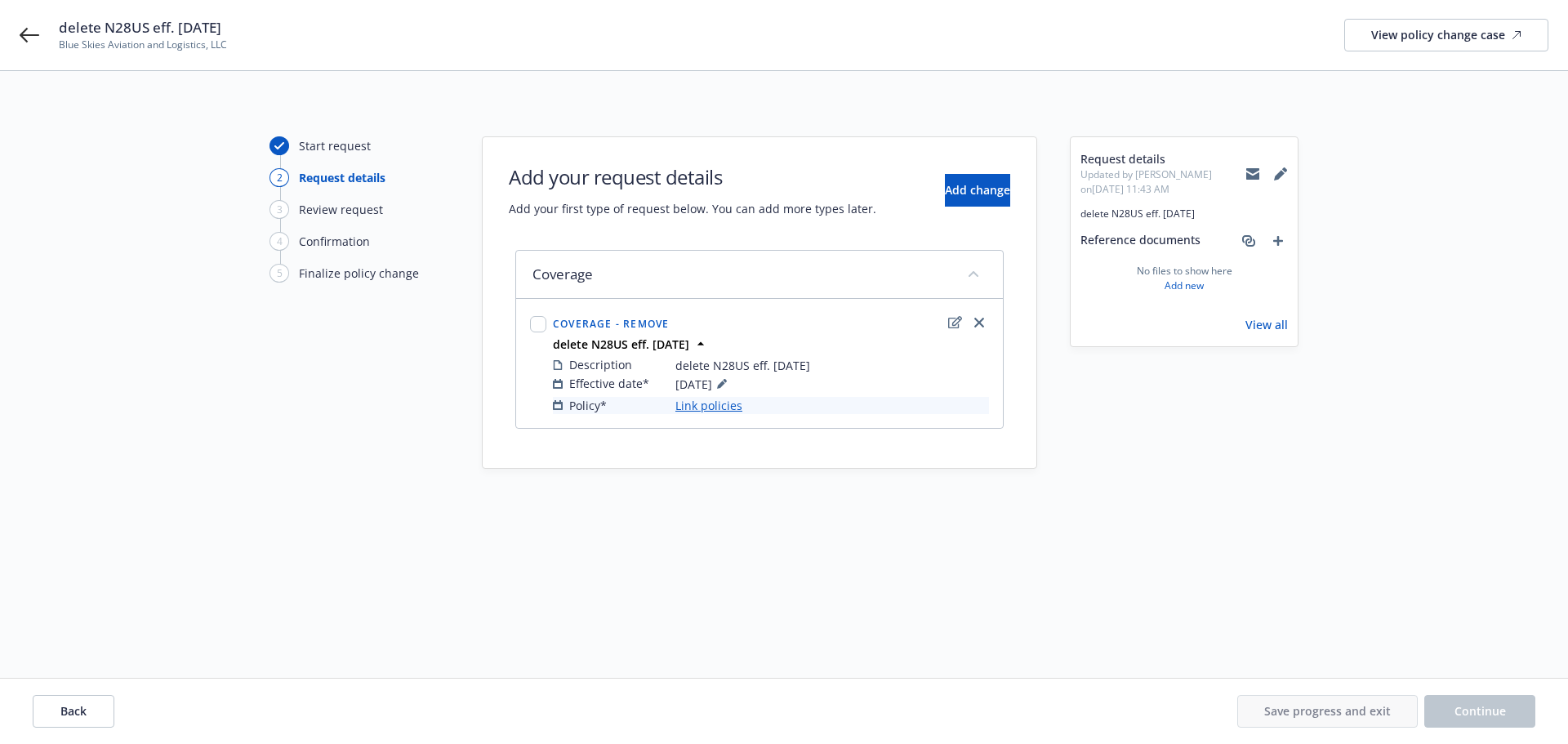
click at [706, 402] on link "Link policies" at bounding box center [709, 405] width 67 height 17
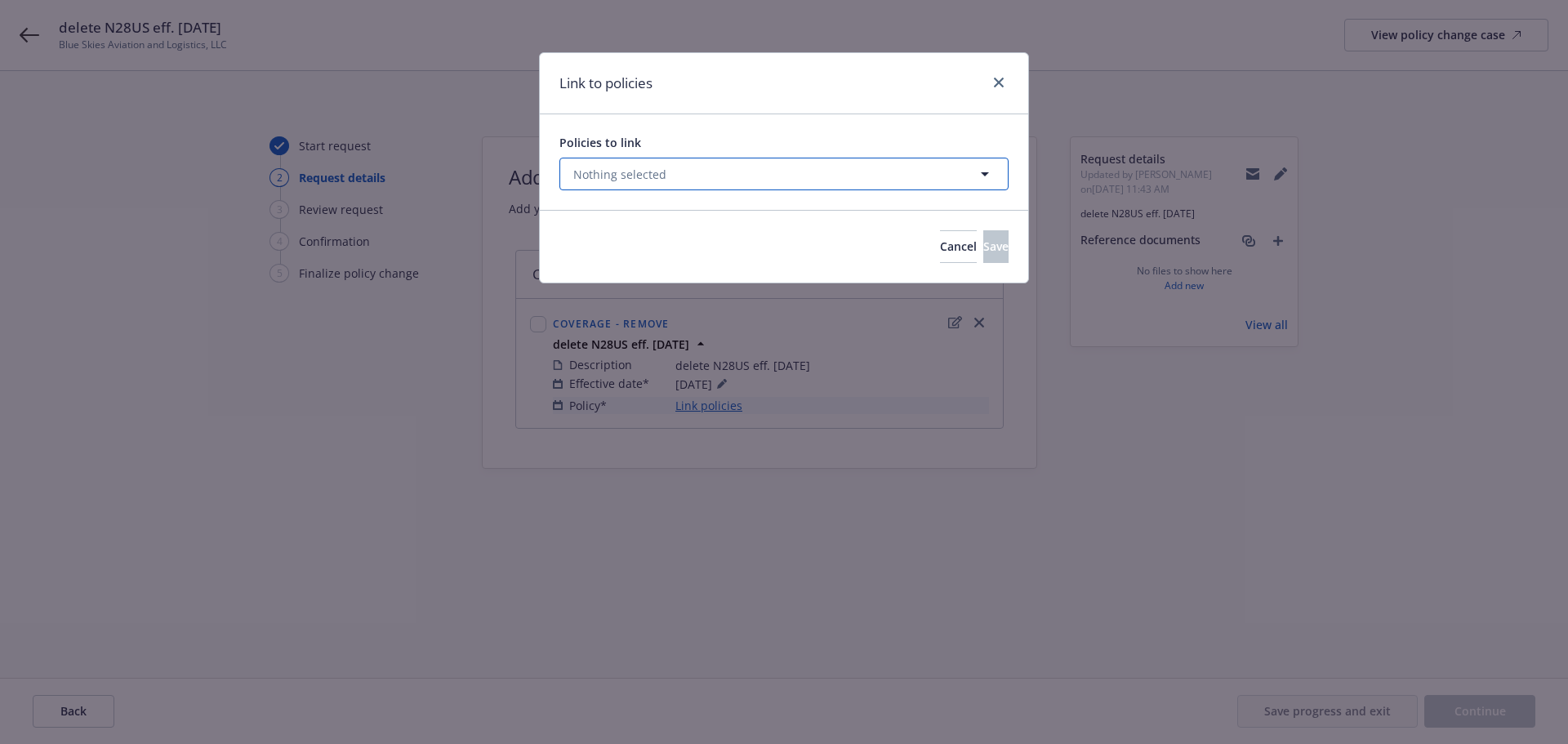
click at [982, 176] on icon "button" at bounding box center [984, 173] width 20 height 20
select select "ACTIVE"
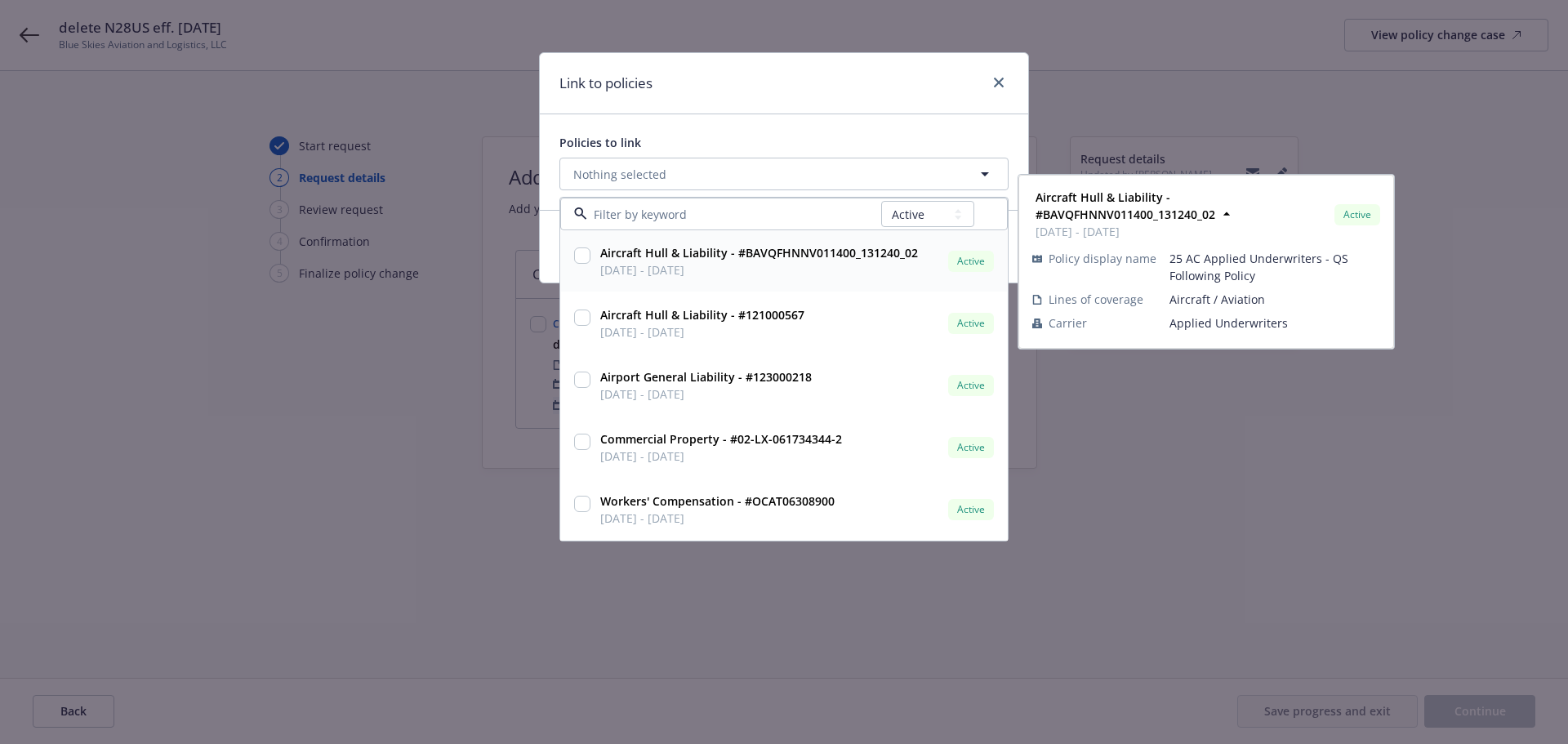
click at [579, 260] on input "checkbox" at bounding box center [582, 255] width 16 height 16
checkbox input "true"
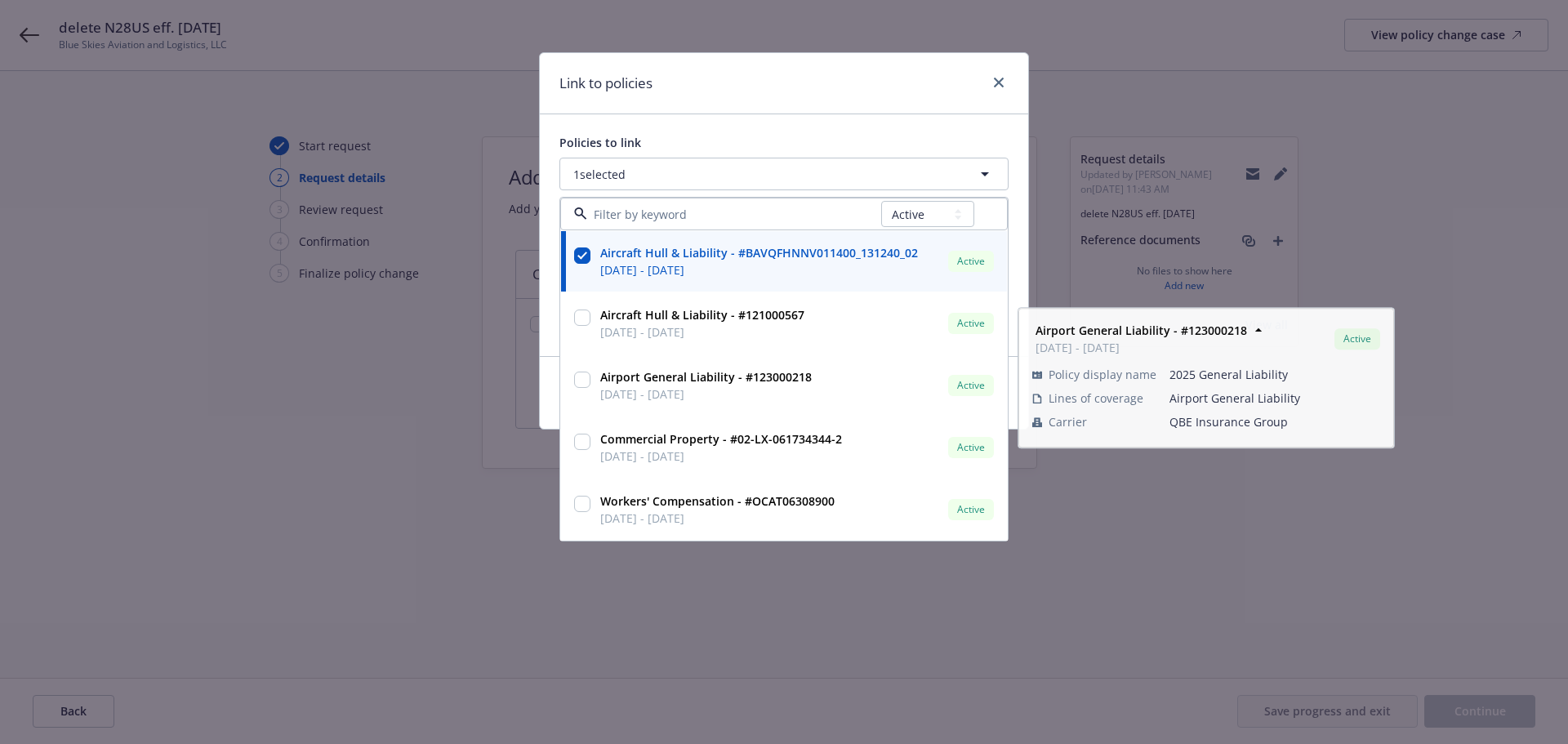
click at [1116, 507] on div "Link to policies Policies to link 1 selected All Active Upcoming Expired Cancel…" at bounding box center [784, 372] width 1568 height 744
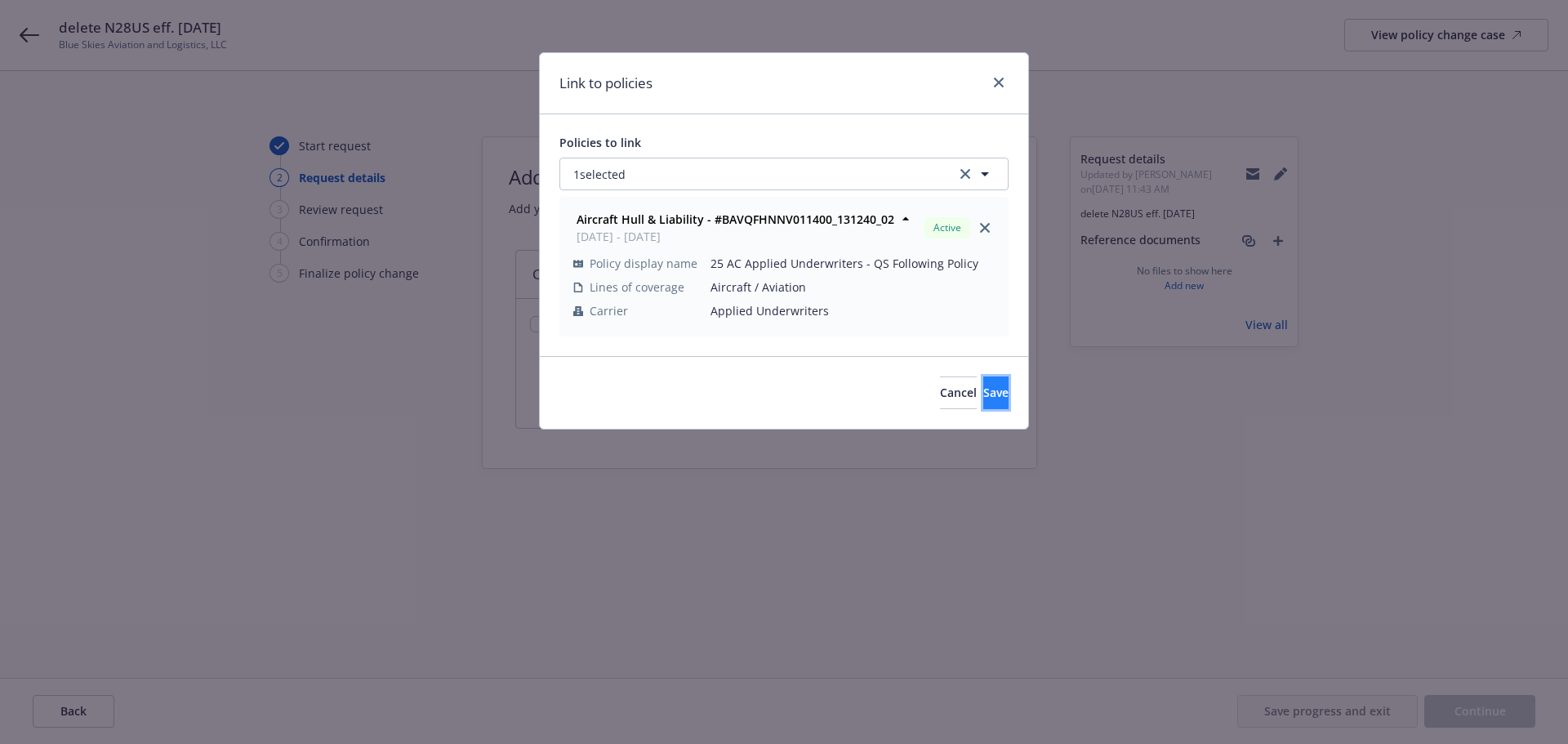
click at [983, 387] on span "Save" at bounding box center [995, 392] width 25 height 15
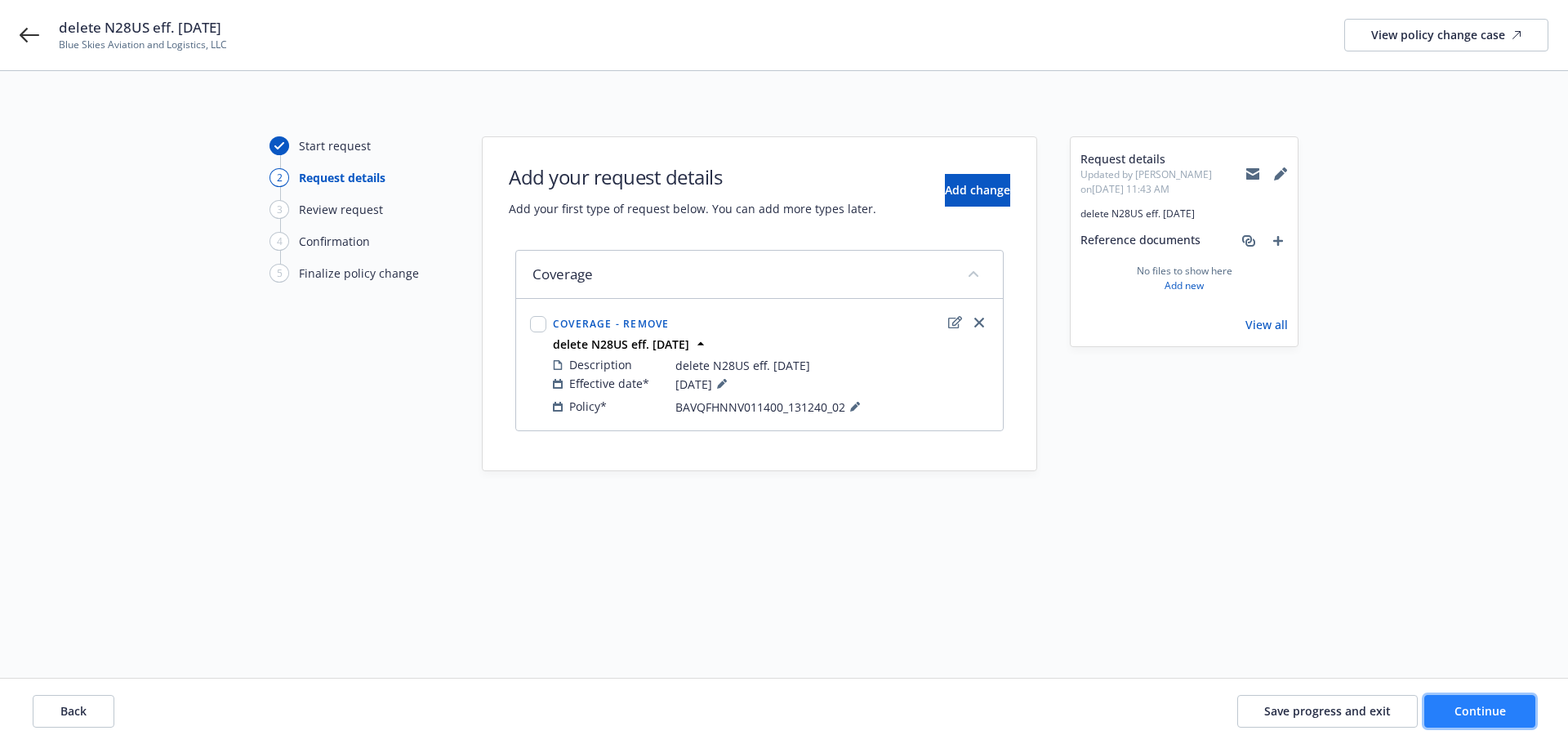
click at [1478, 704] on span "Continue" at bounding box center [1480, 711] width 51 height 15
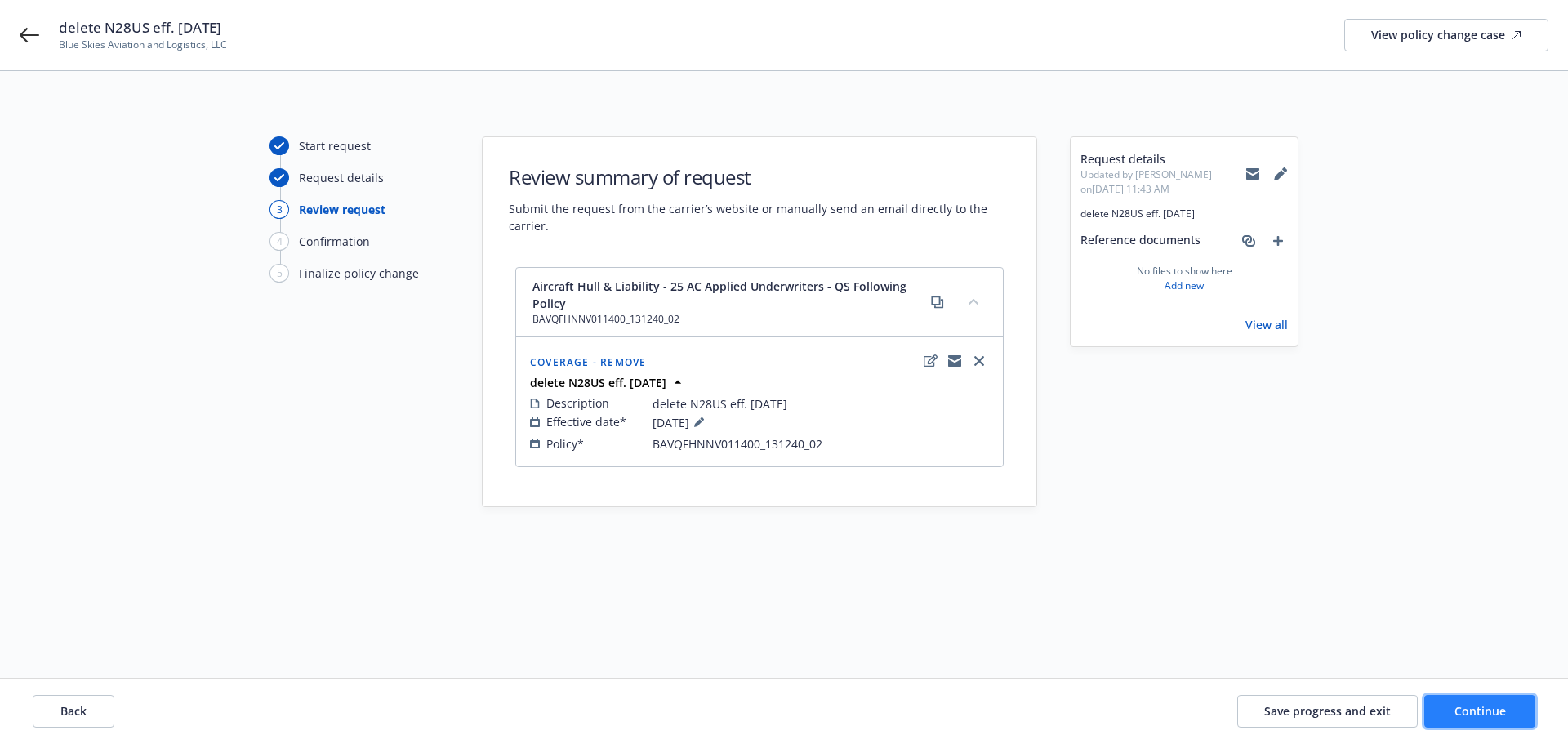
click at [1509, 719] on button "Continue" at bounding box center [1479, 711] width 111 height 33
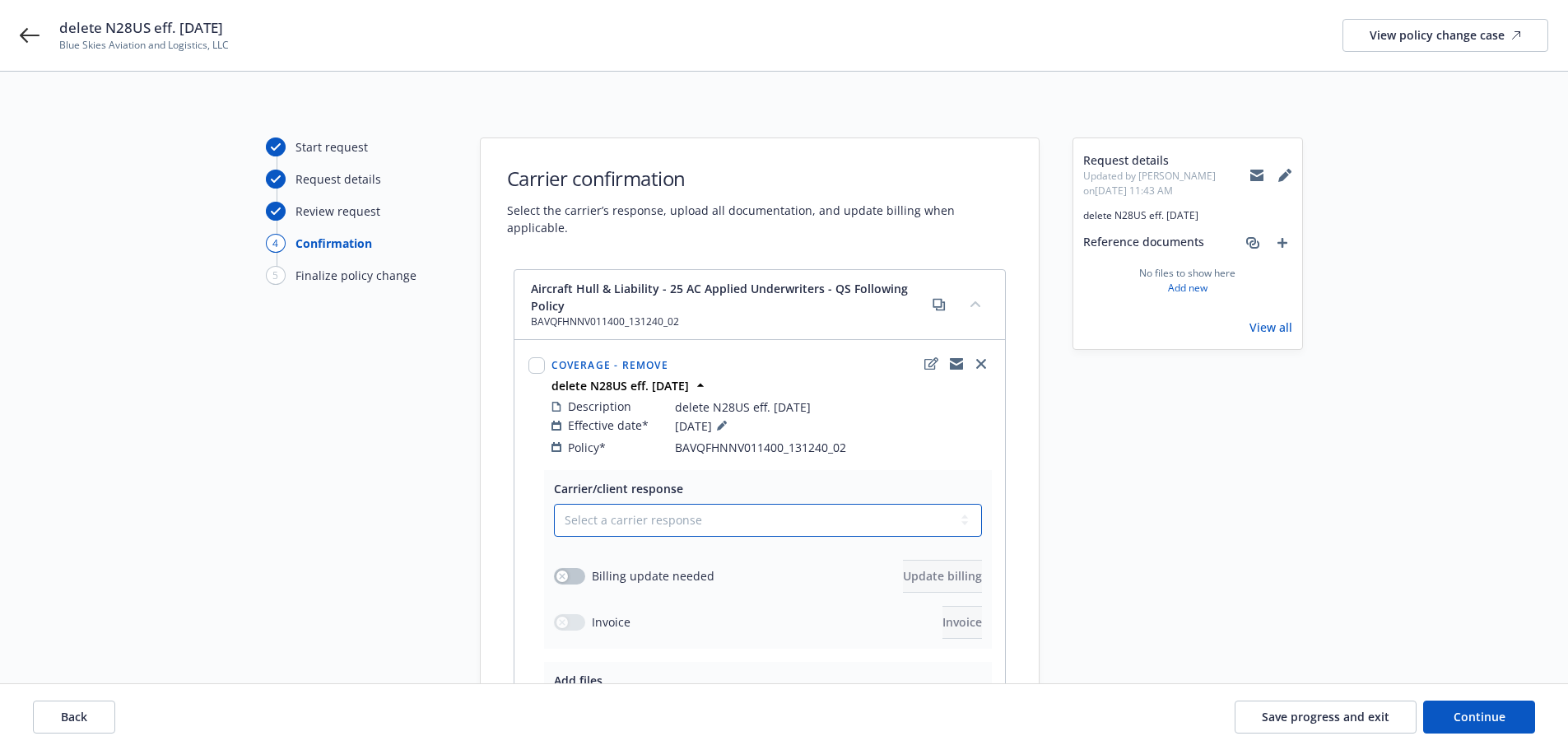
click at [653, 503] on select "Select a carrier response Accepted Accepted with revision No endorsement needed…" at bounding box center [768, 520] width 428 height 33
select select "ACCEPTED"
click at [554, 503] on select "Select a carrier response Accepted Accepted with revision No endorsement needed…" at bounding box center [768, 520] width 428 height 33
click at [576, 567] on button "button" at bounding box center [569, 575] width 31 height 16
click at [903, 567] on span "Update billing" at bounding box center [942, 575] width 79 height 16
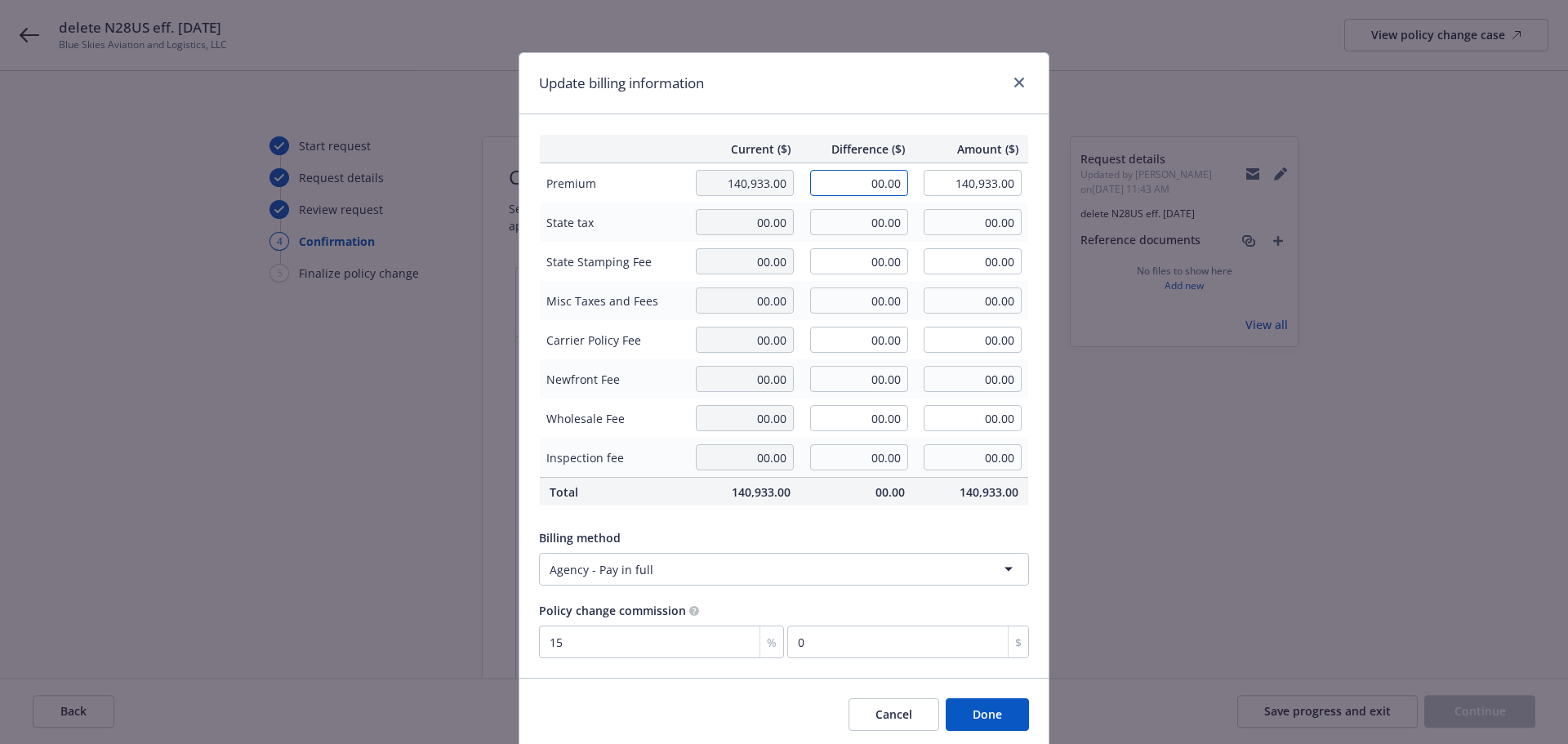
click at [863, 193] on input "00.00" at bounding box center [859, 183] width 98 height 26
type input "-22,349.00"
type input "118,584.00"
type input "-3352.35"
click at [990, 715] on button "Done" at bounding box center [987, 714] width 83 height 33
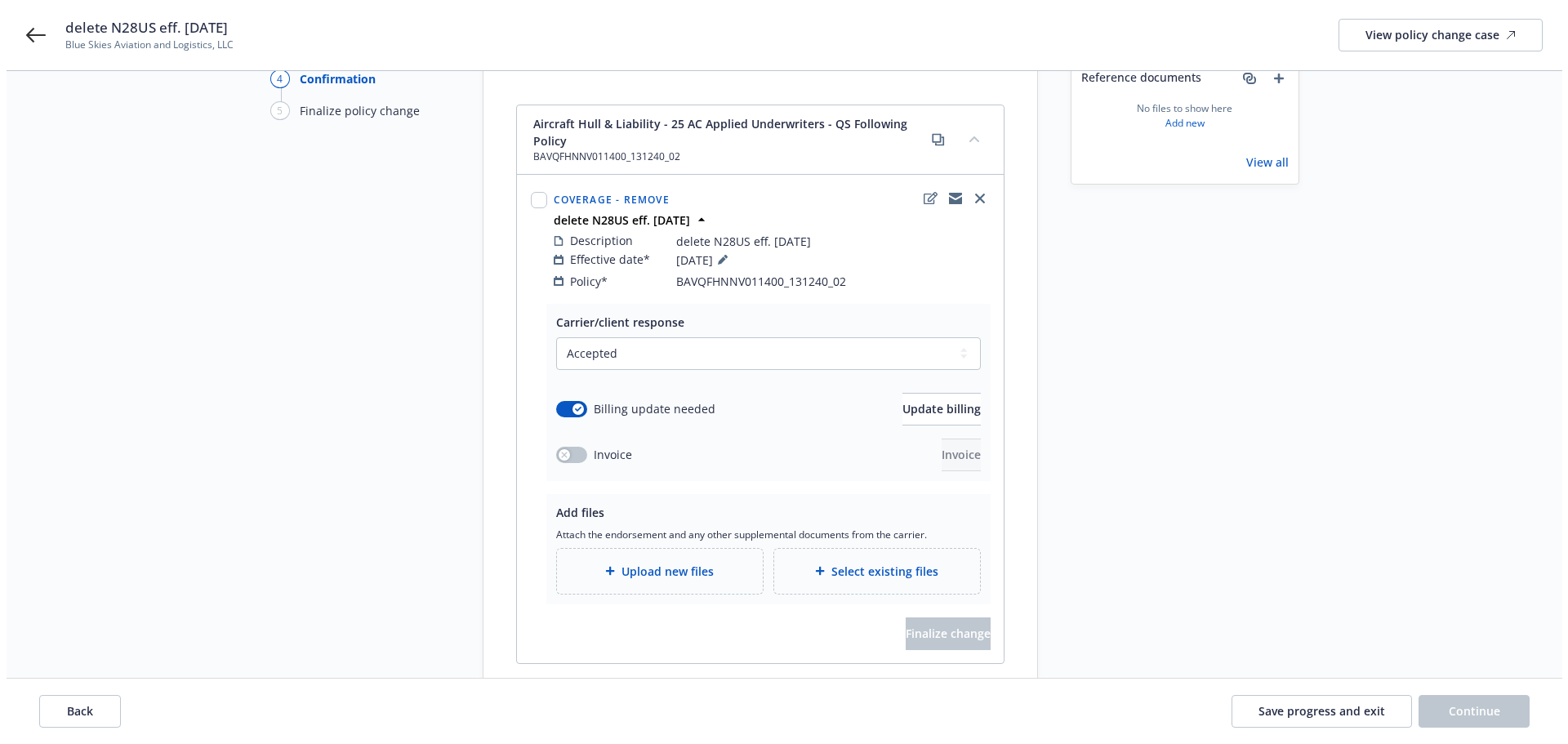
scroll to position [237, 0]
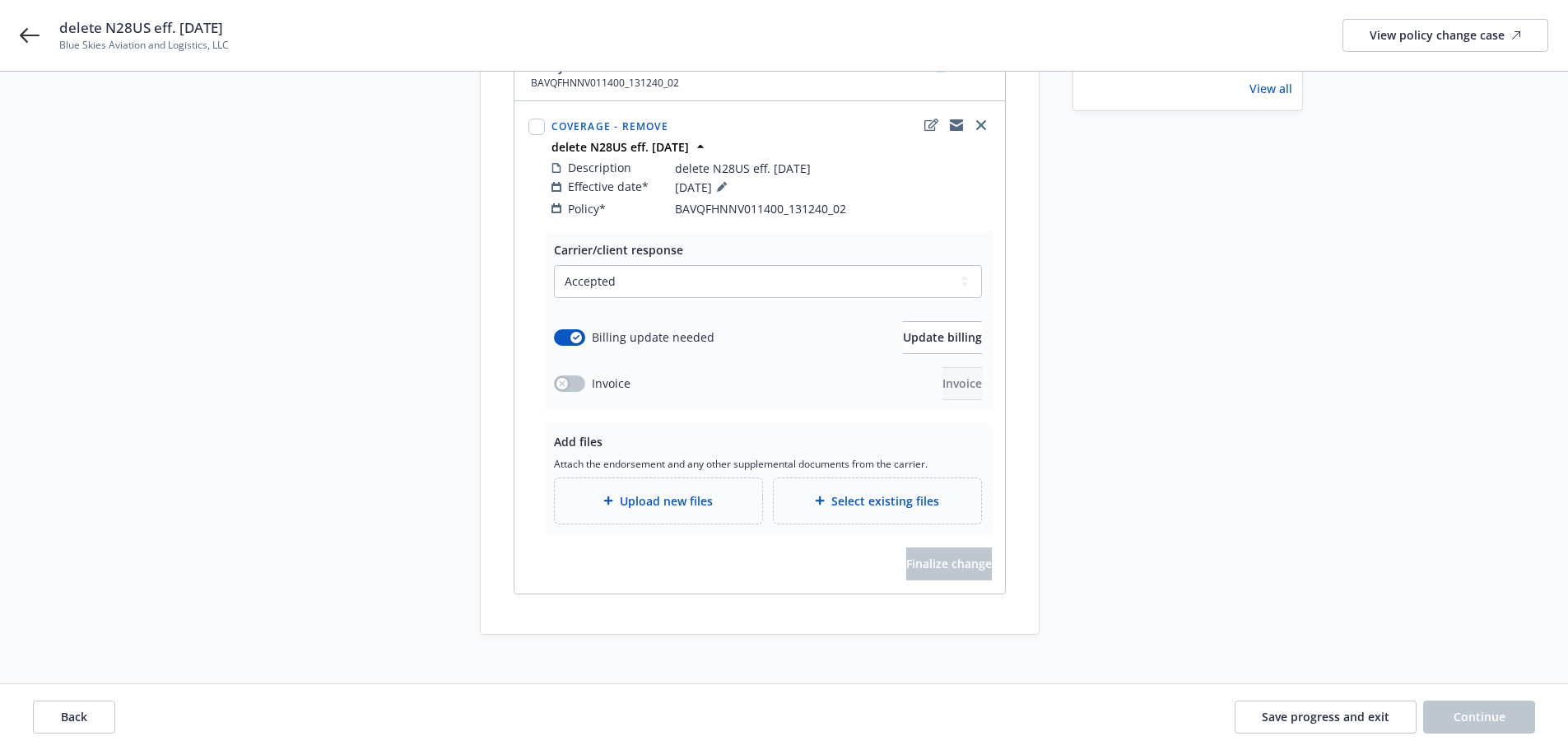
click at [725, 491] on div "Upload new files" at bounding box center [658, 501] width 181 height 19
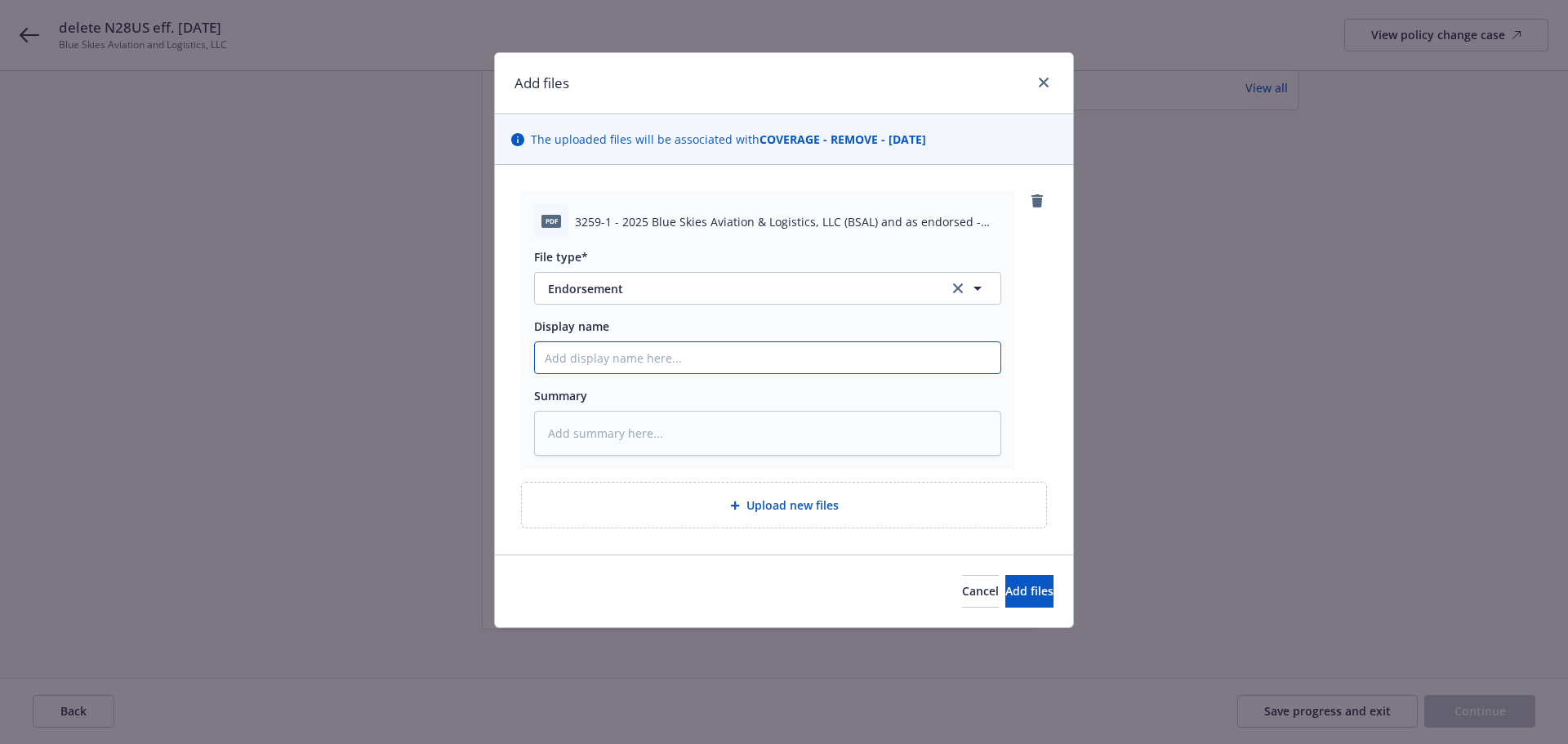
click at [697, 364] on input "Display name" at bounding box center [767, 358] width 465 height 31
type textarea "x"
type input "2"
type textarea "x"
type input "20"
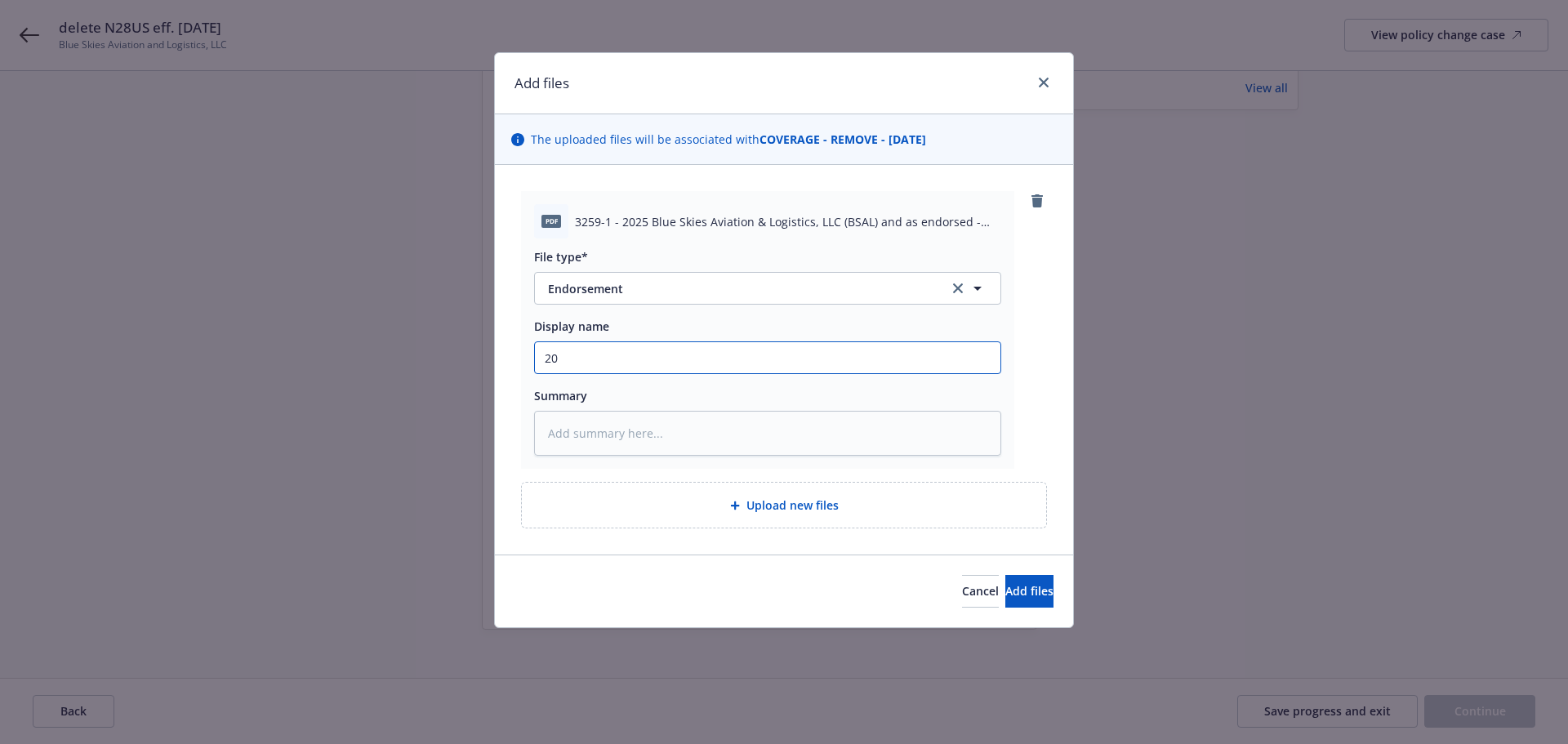
type textarea "x"
type input "202"
type textarea "x"
type input "2025"
type textarea "x"
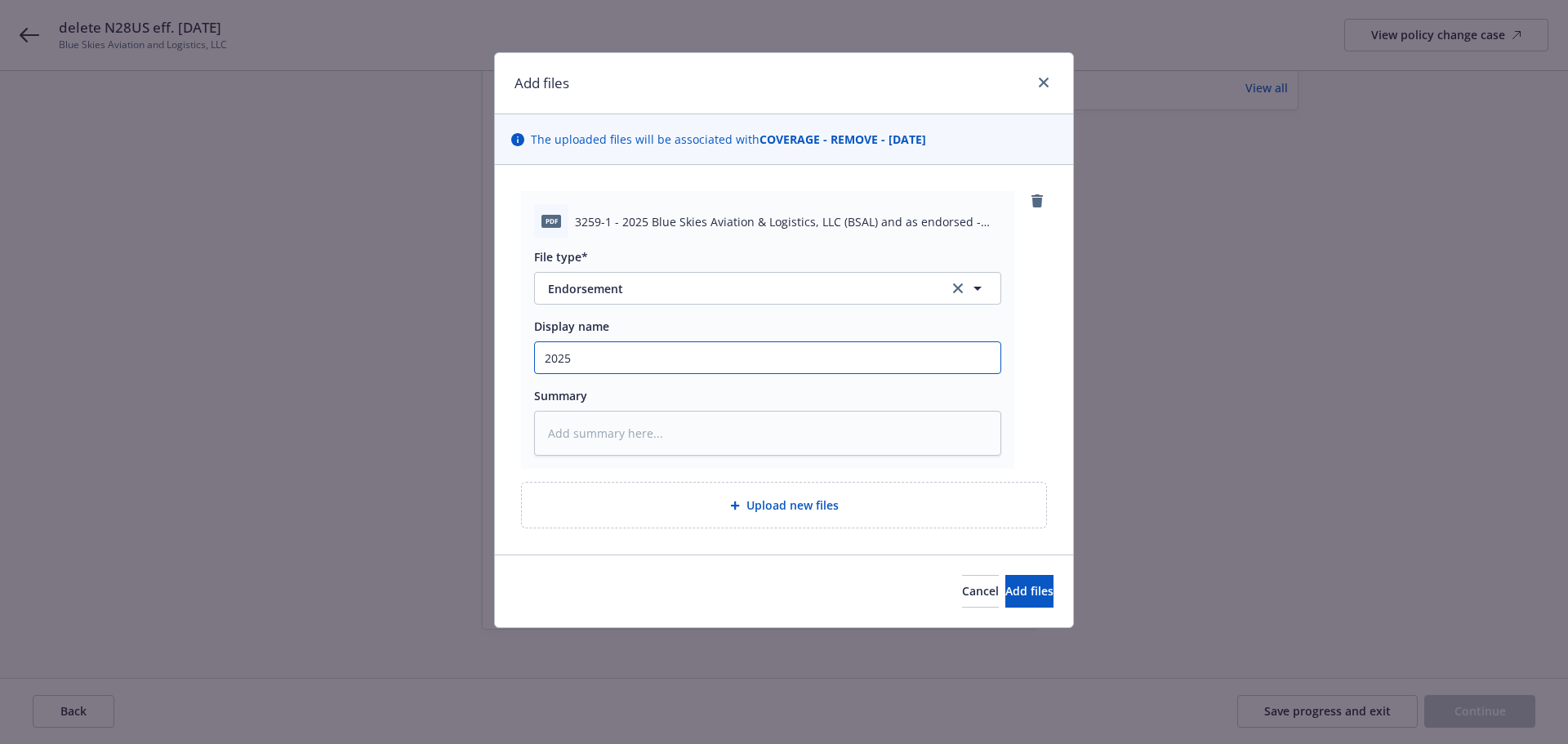
type input "2025"
type textarea "x"
type input "2025 A"
type textarea "x"
type input "2025 Ai"
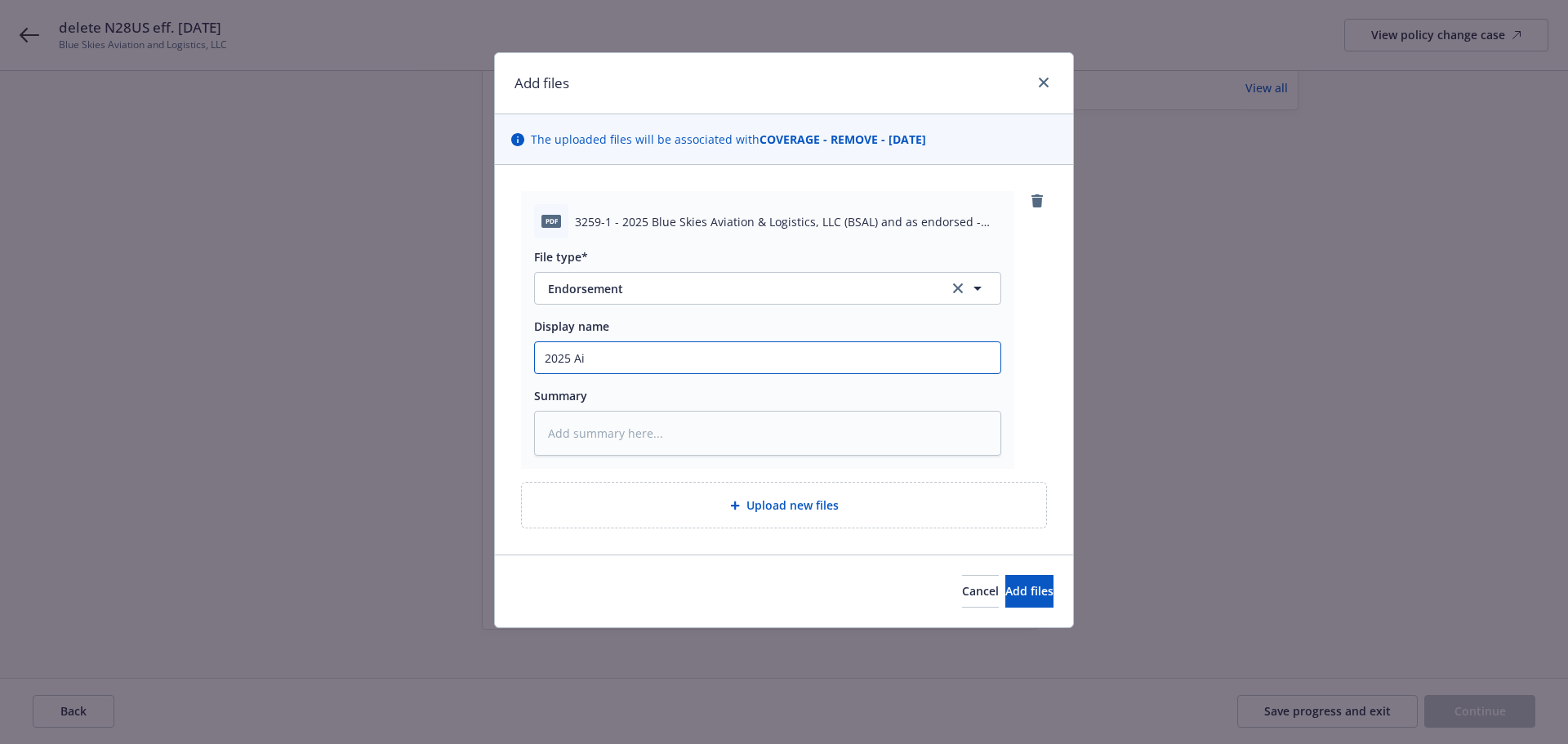
type textarea "x"
type input "2025 Air"
type textarea "x"
type input "2025 Airc"
type textarea "x"
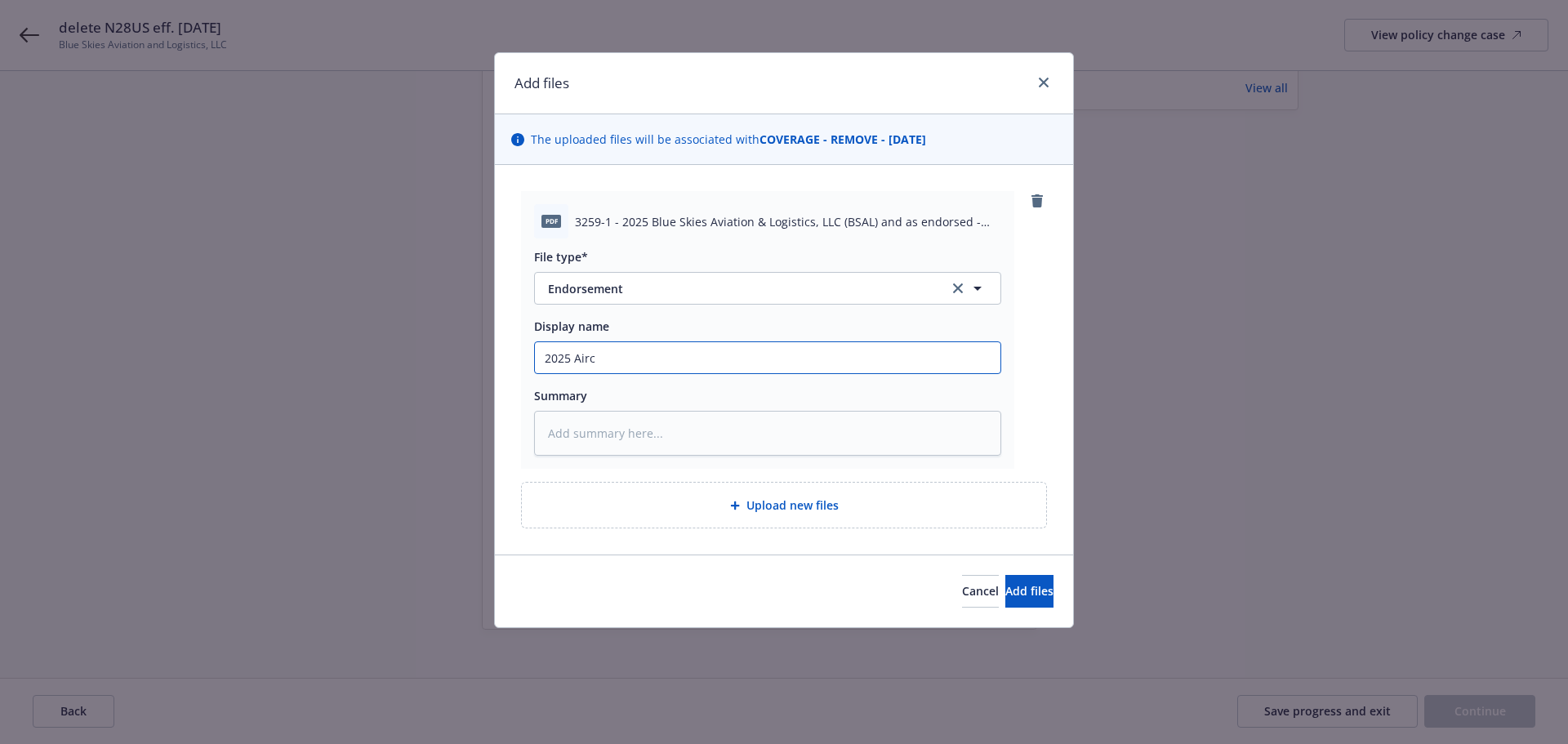
type input "2025 Aircr"
type textarea "x"
type input "2025 Aircraf"
type textarea "x"
type input "2025 Aircraft"
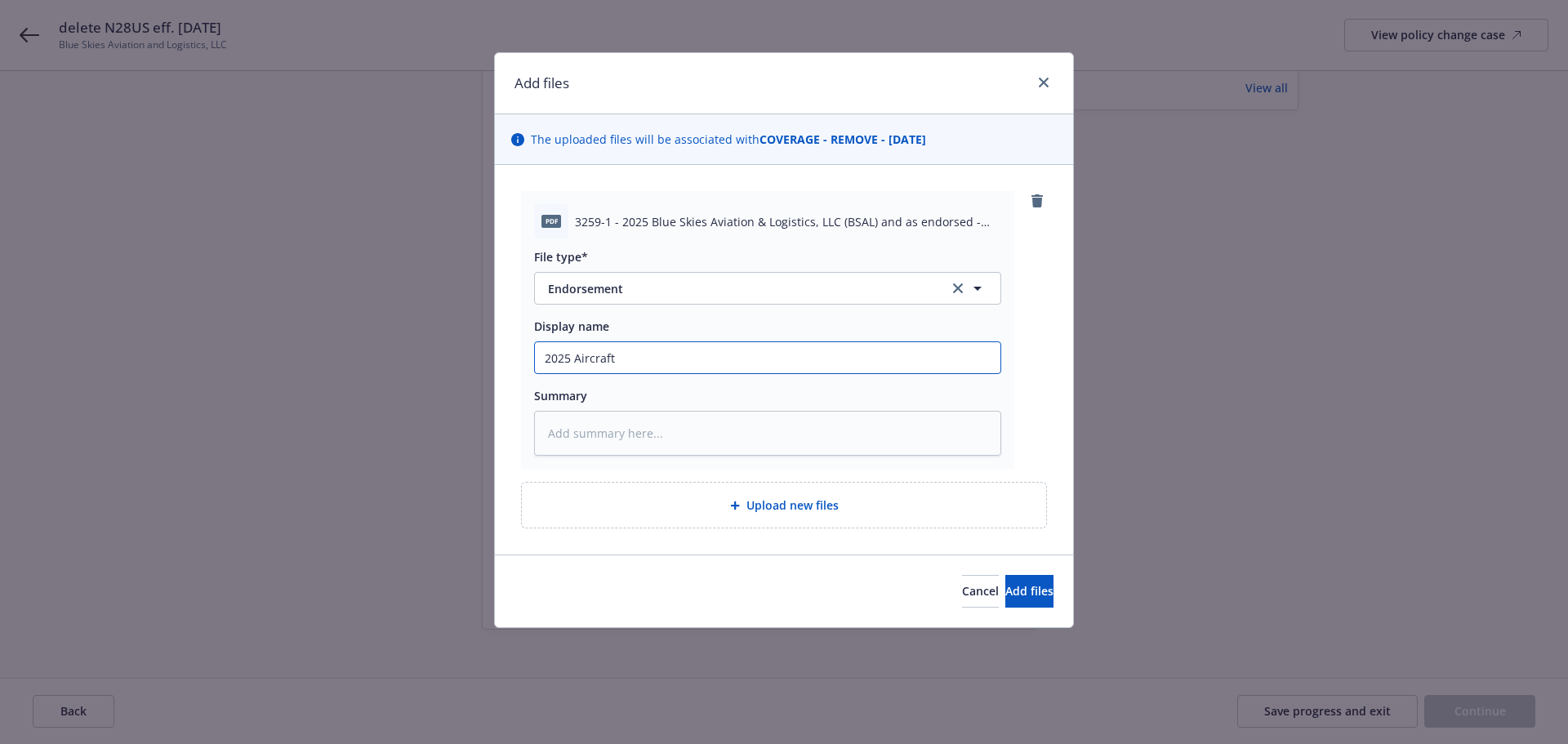
type textarea "x"
type input "2025 Aircraft"
type textarea "x"
type input "2025 Aircraft d"
type textarea "x"
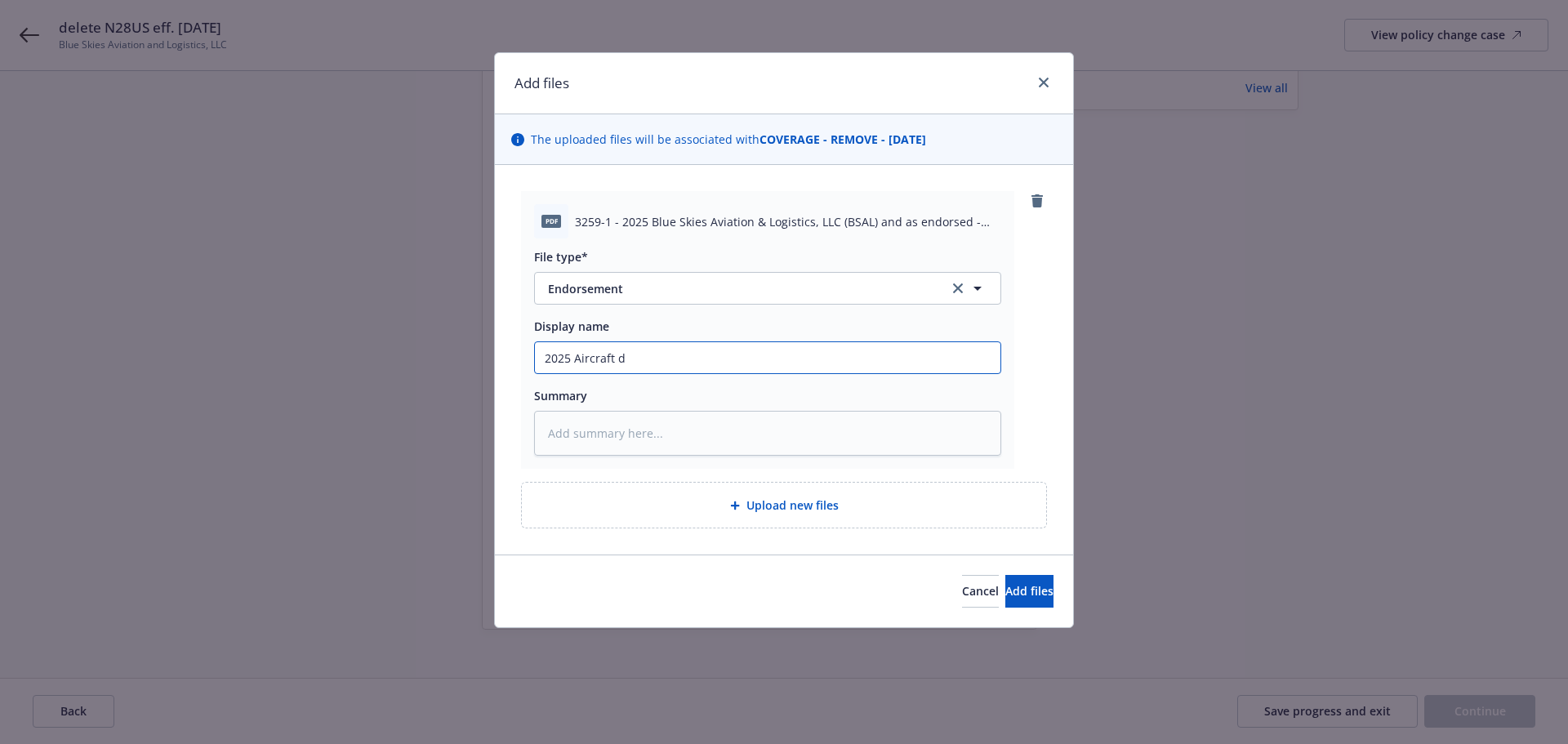
type input "2025 Aircraft de"
type textarea "x"
type input "2025 Aircraft del"
type textarea "x"
type input "2025 Aircraft del"
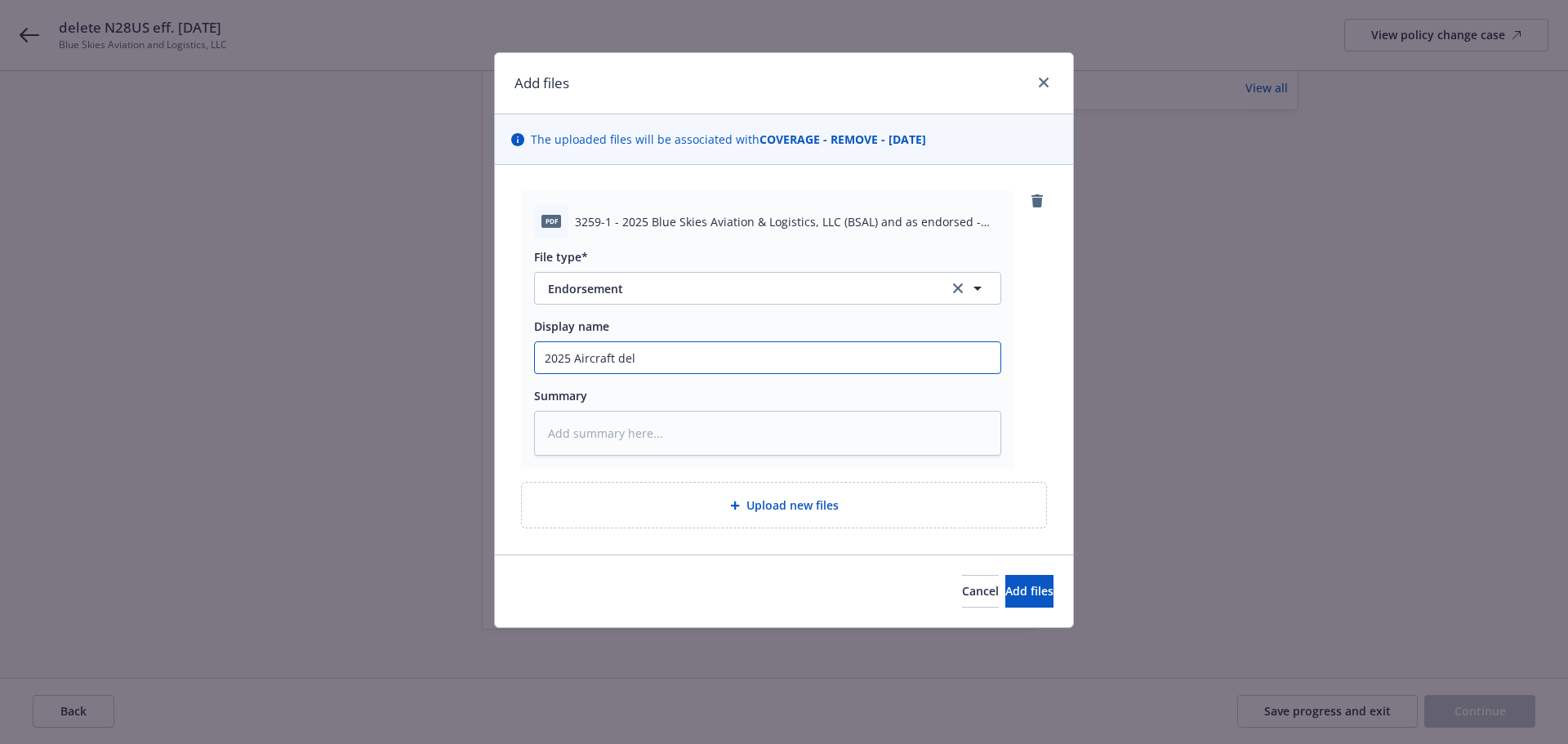
type textarea "x"
type input "2025 Aircraft del N"
type textarea "x"
type input "2025 Aircraft del N2"
type textarea "x"
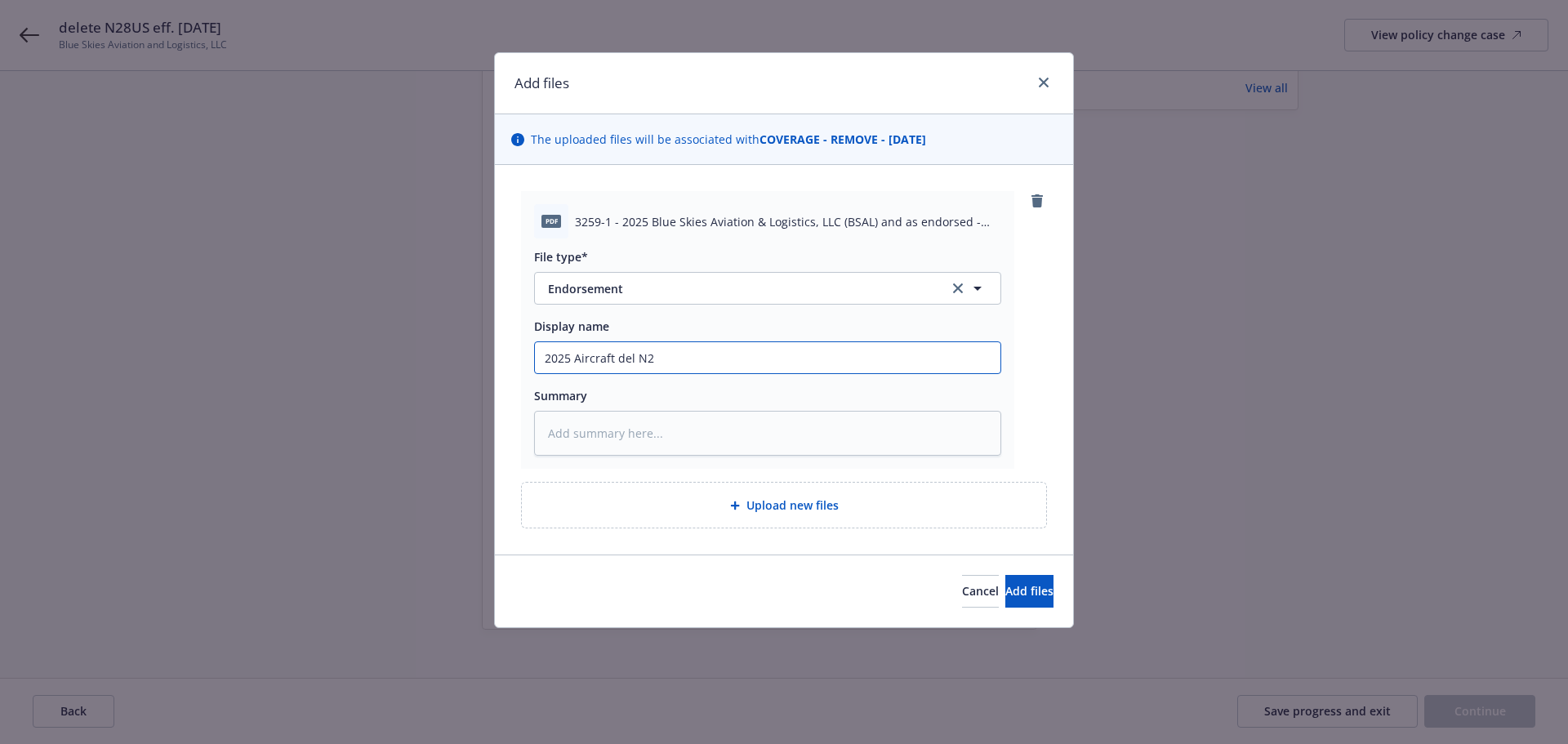
type input "2025 Aircraft del N28"
type textarea "x"
type input "2025 Aircraft del N28U"
type textarea "x"
type input "2025 Aircraft del N28US"
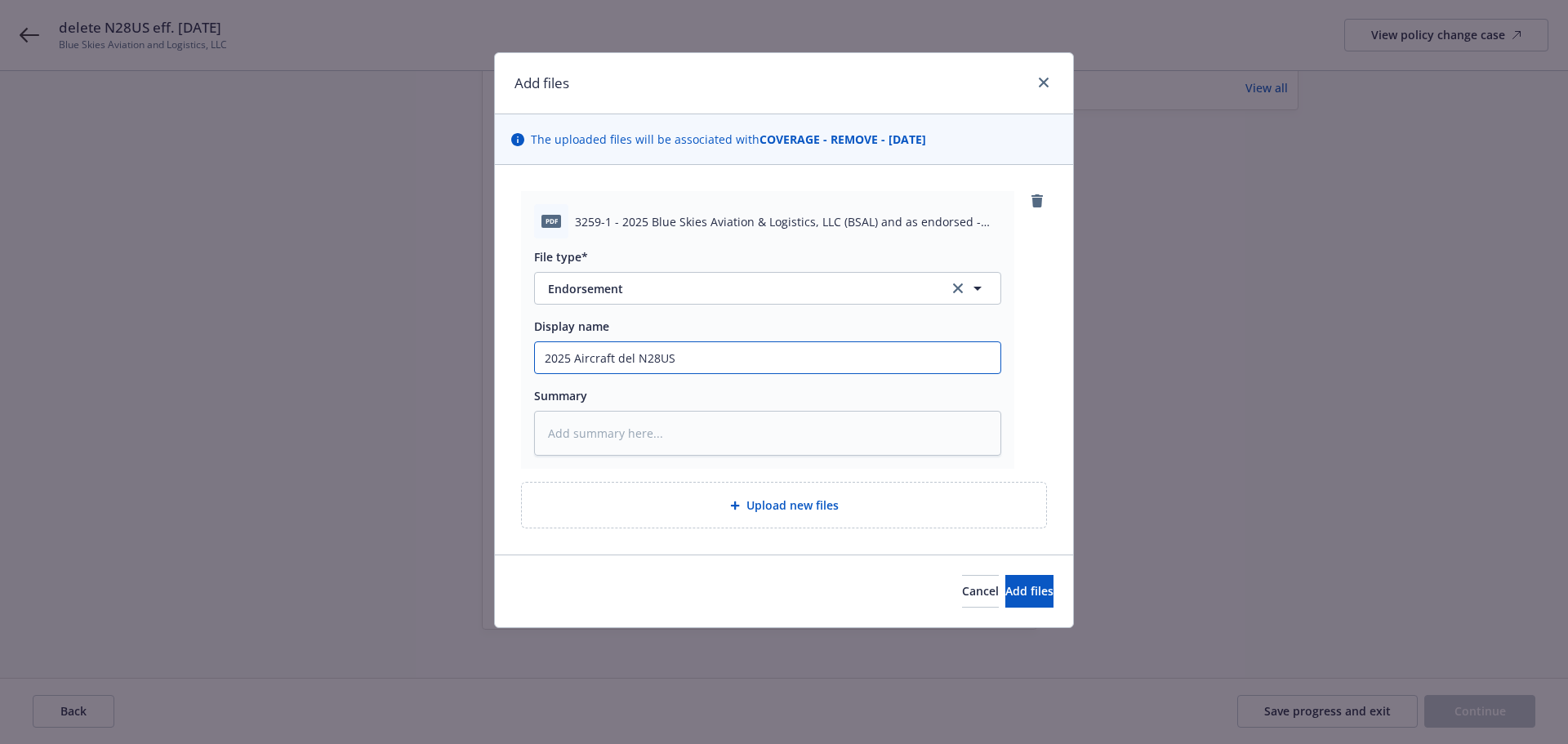
type textarea "x"
type input "2025 Aircraft del N28US"
type textarea "x"
type input "2025 Aircraft del N28US e"
type textarea "x"
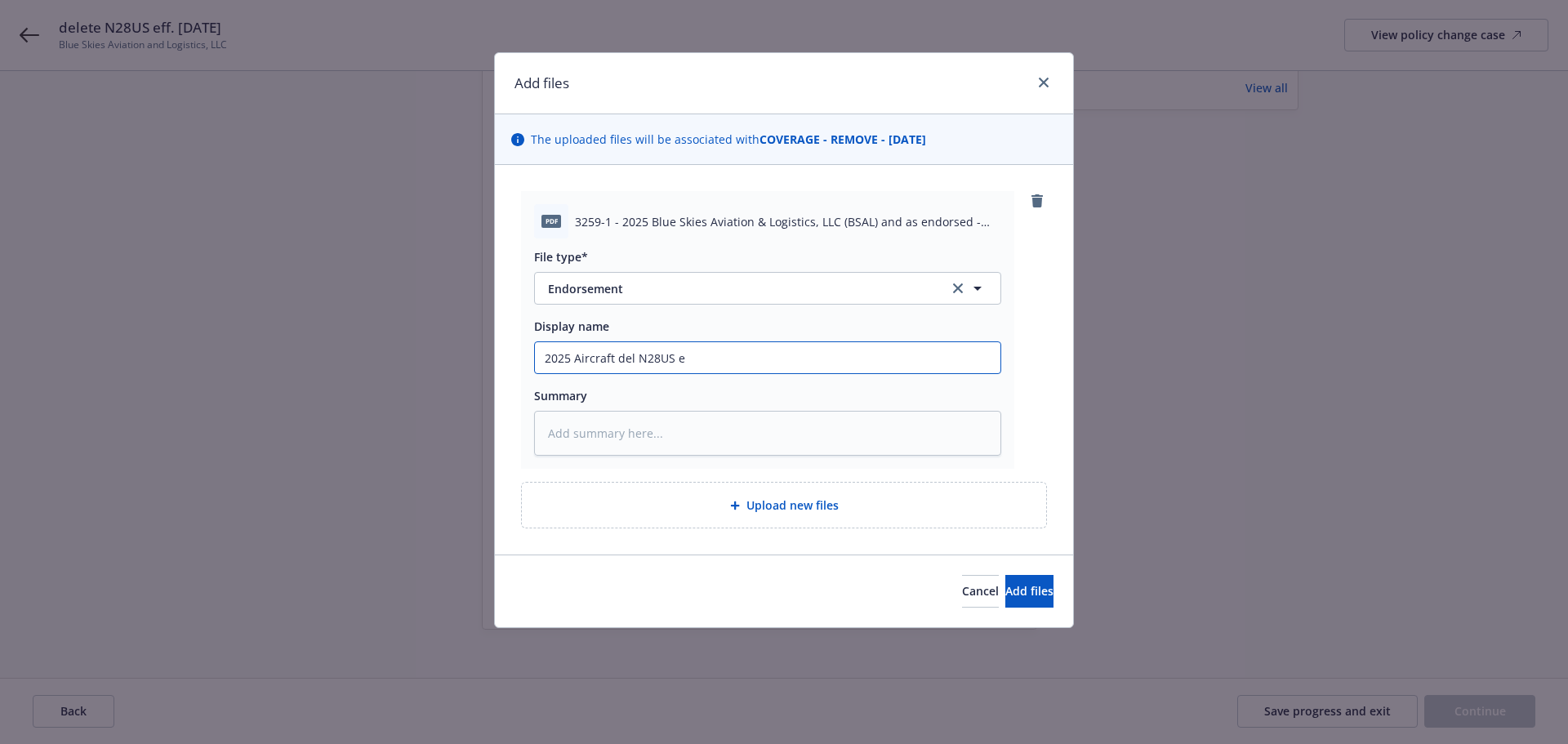
type input "2025 Aircraft del N28US ef"
type textarea "x"
type input "2025 Aircraft del N28US eff"
type textarea "x"
type input "2025 Aircraft del N28US eff."
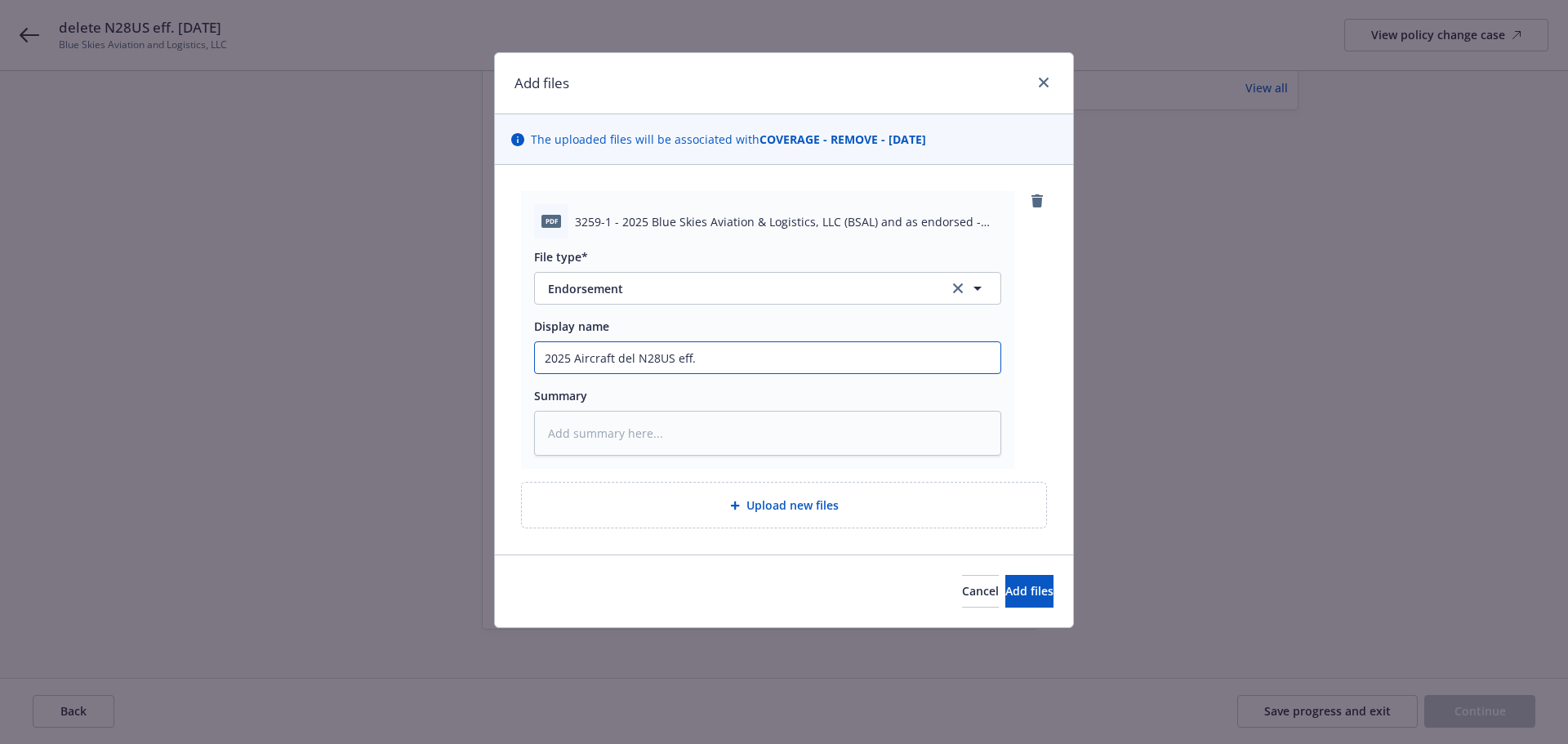
type textarea "x"
type input "2025 Aircraft del N28US eff."
type textarea "x"
type input "2025 Aircraft del N28US eff. 4"
type textarea "x"
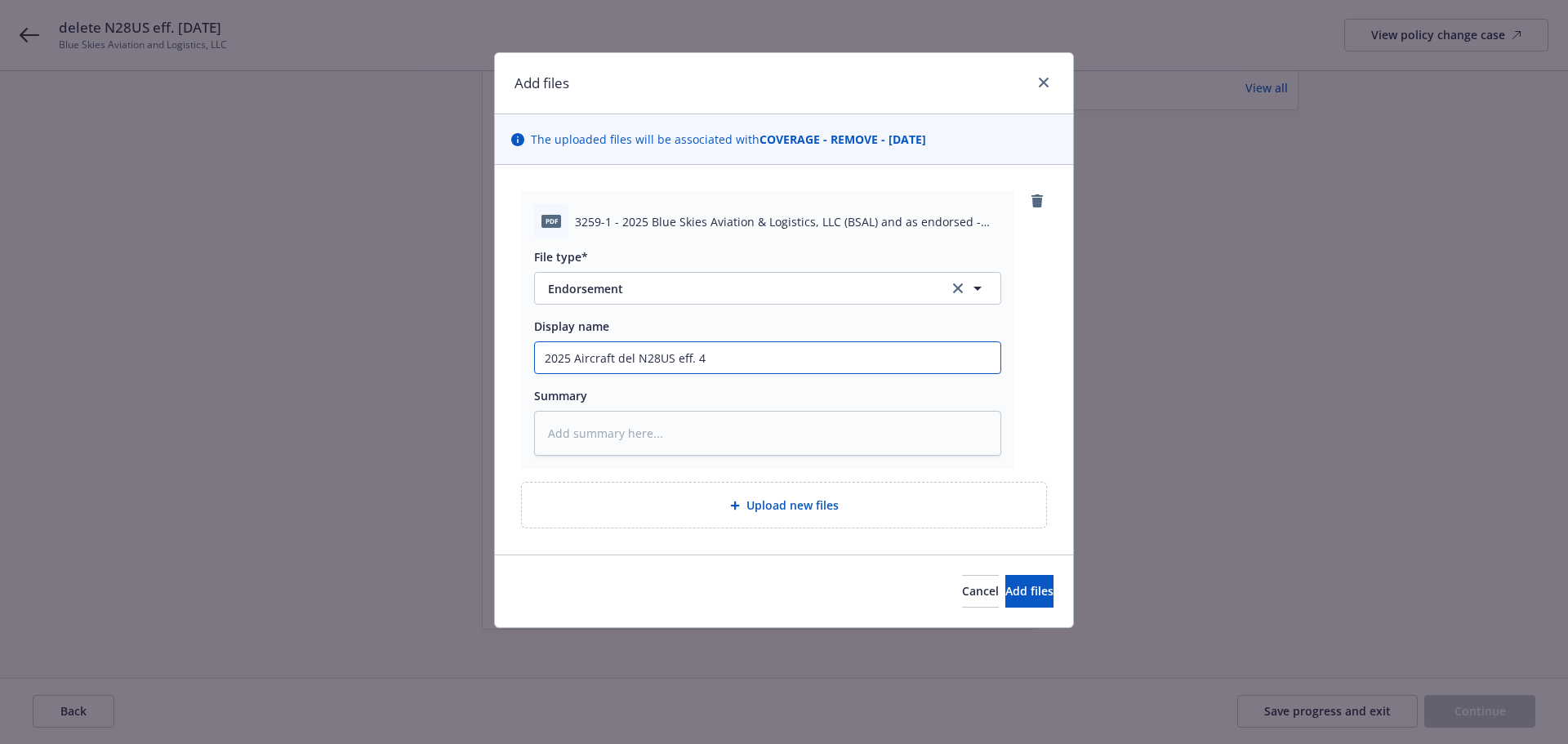
type input "2025 Aircraft del N28US eff. 4."
type textarea "x"
type input "2025 Aircraft del N28US eff. 4.2"
type textarea "x"
type input "2025 Aircraft del N28US eff. 4.21"
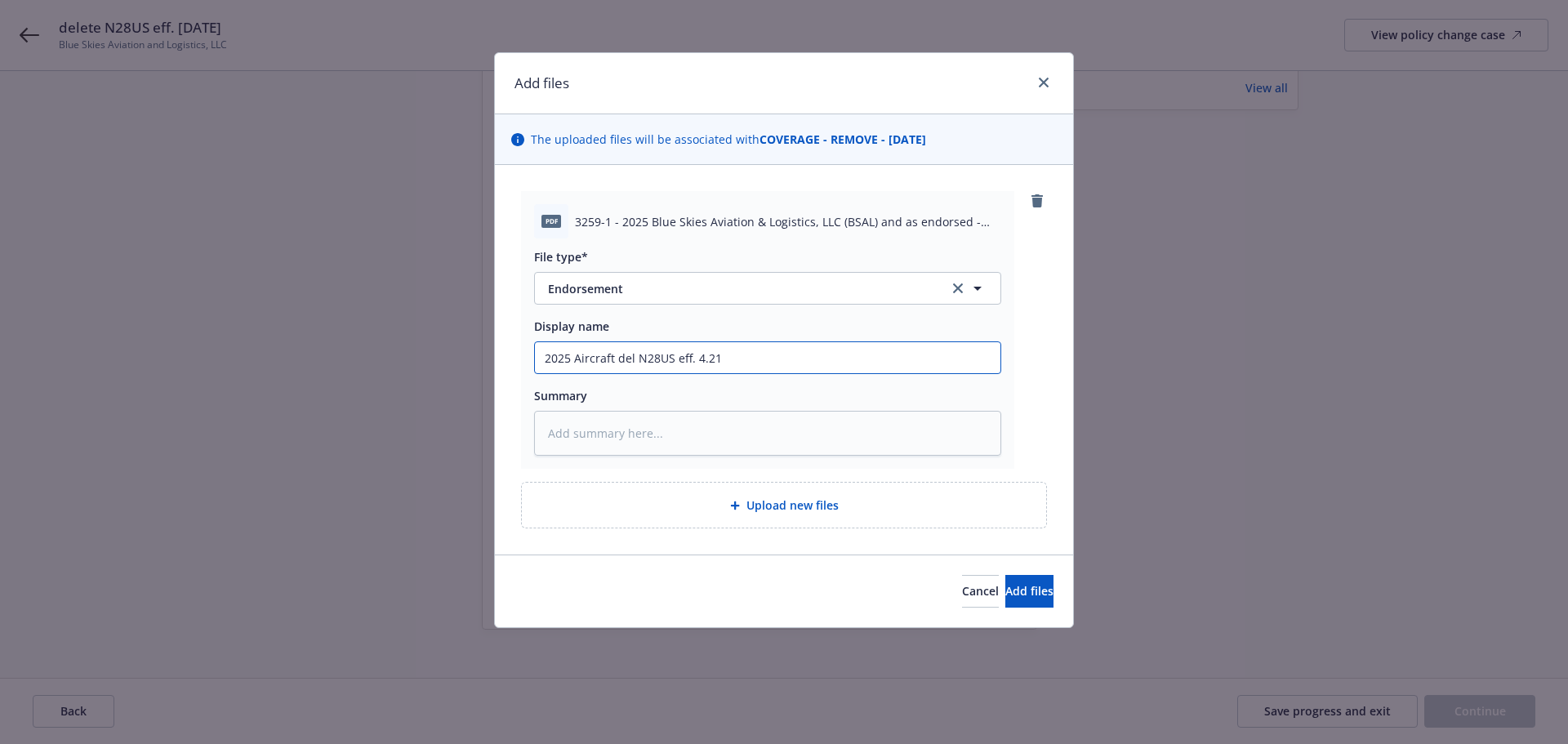
type textarea "x"
type input "2025 Aircraft del N28US eff. 4.21."
type textarea "x"
type input "2025 Aircraft del N28US eff. 4.21.2"
type textarea "x"
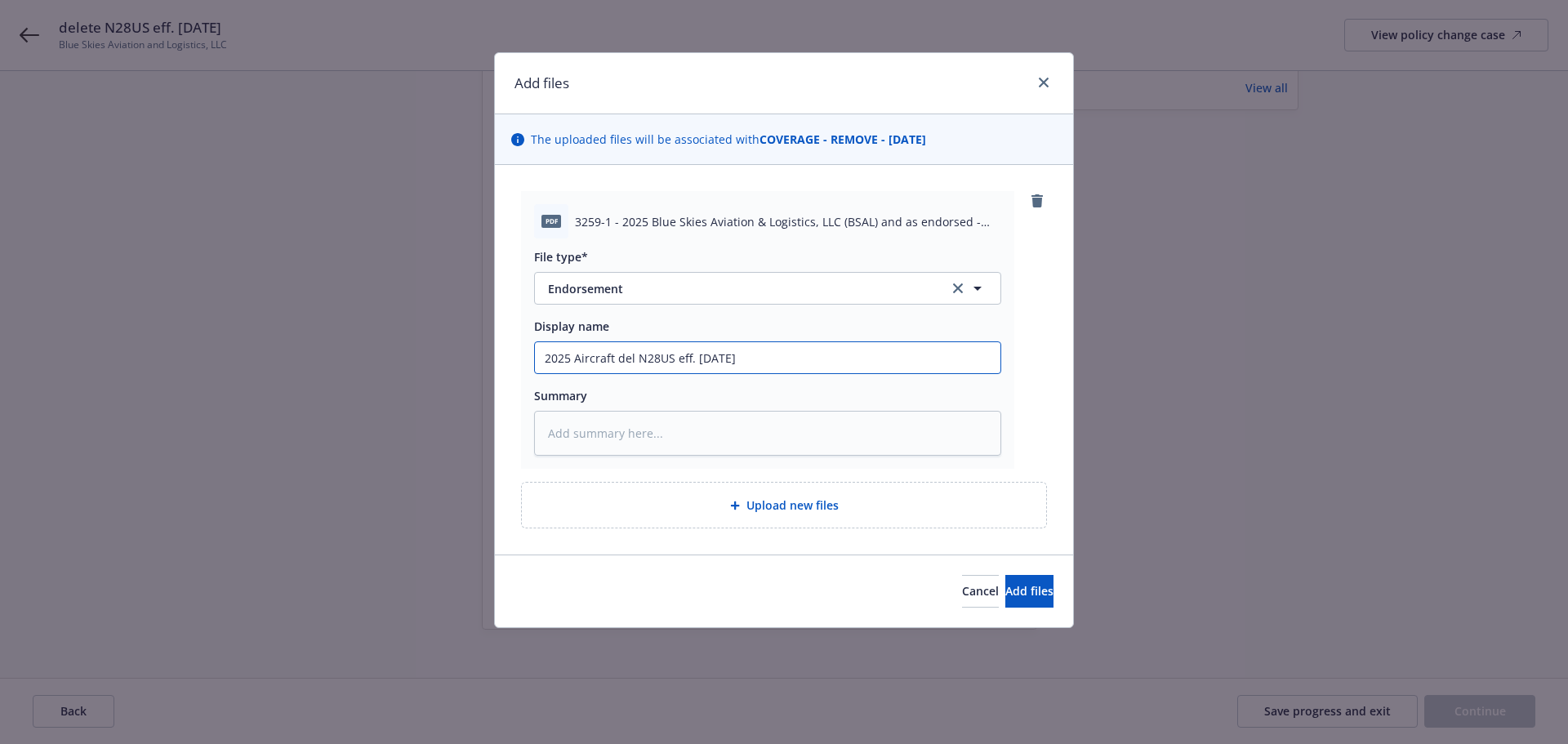
drag, startPoint x: 739, startPoint y: 349, endPoint x: 141, endPoint y: 327, distance: 598.4
click at [141, 327] on div "Add files The uploaded files will be associated with COVERAGE - REMOVE - 04/21/…" at bounding box center [784, 372] width 1568 height 744
type input "2025 Aircraft del N28US eff. [DATE]"
click at [566, 440] on textarea at bounding box center [767, 433] width 467 height 45
paste textarea "2025 Aircraft del N28US eff. [DATE]"
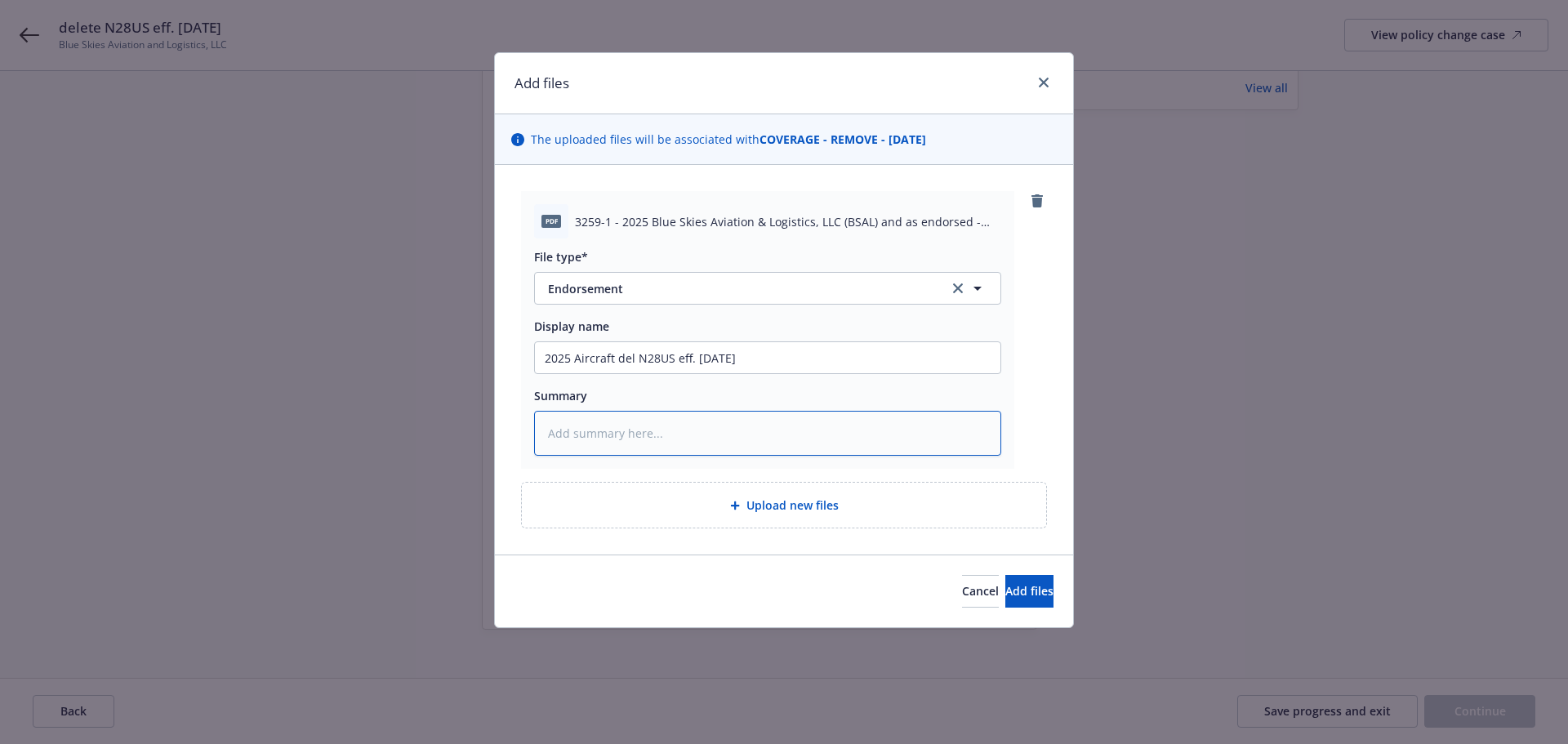
type textarea "x"
type textarea "2025 Aircraft del N28US eff. [DATE]"
click at [1005, 584] on span "Add files" at bounding box center [1029, 590] width 48 height 15
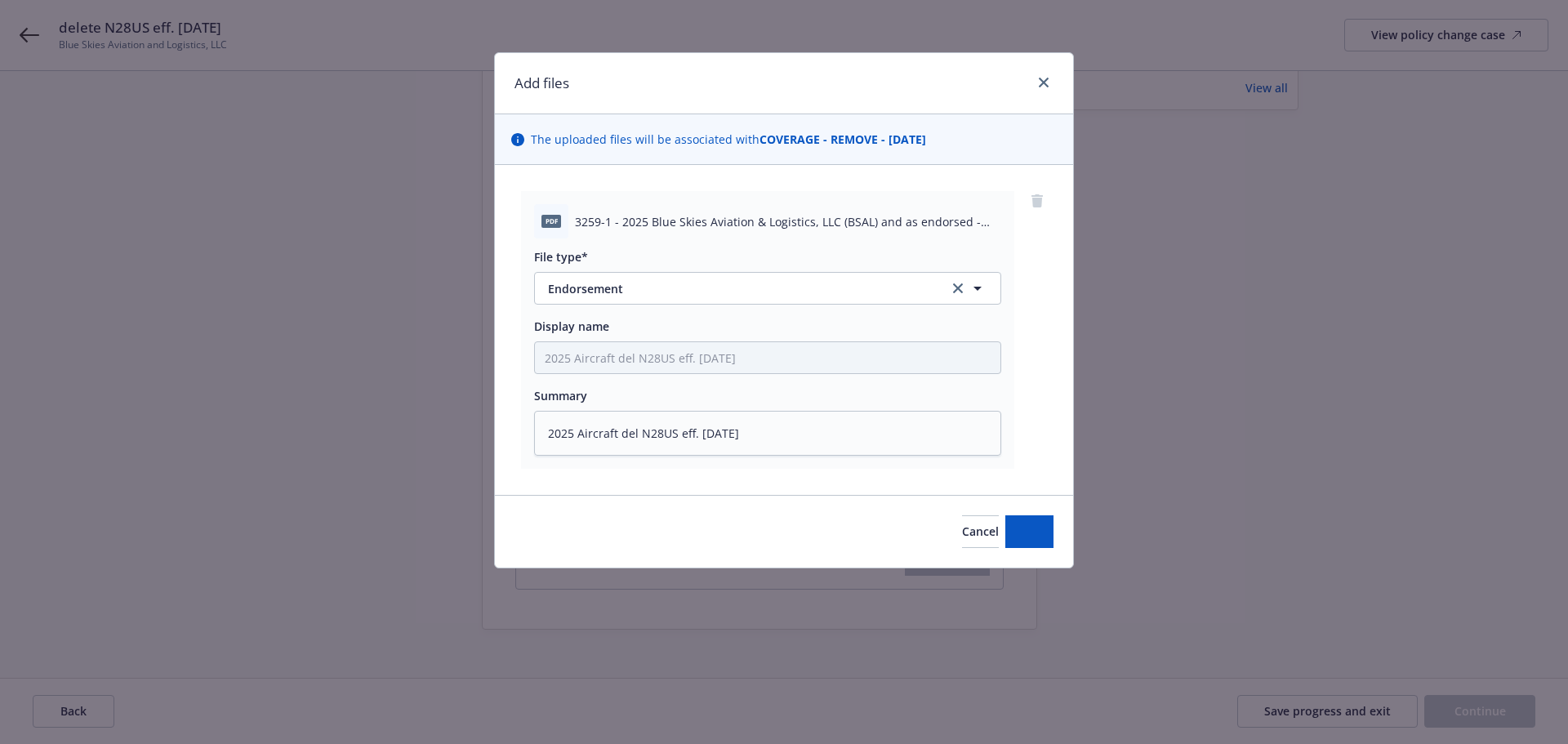
type textarea "x"
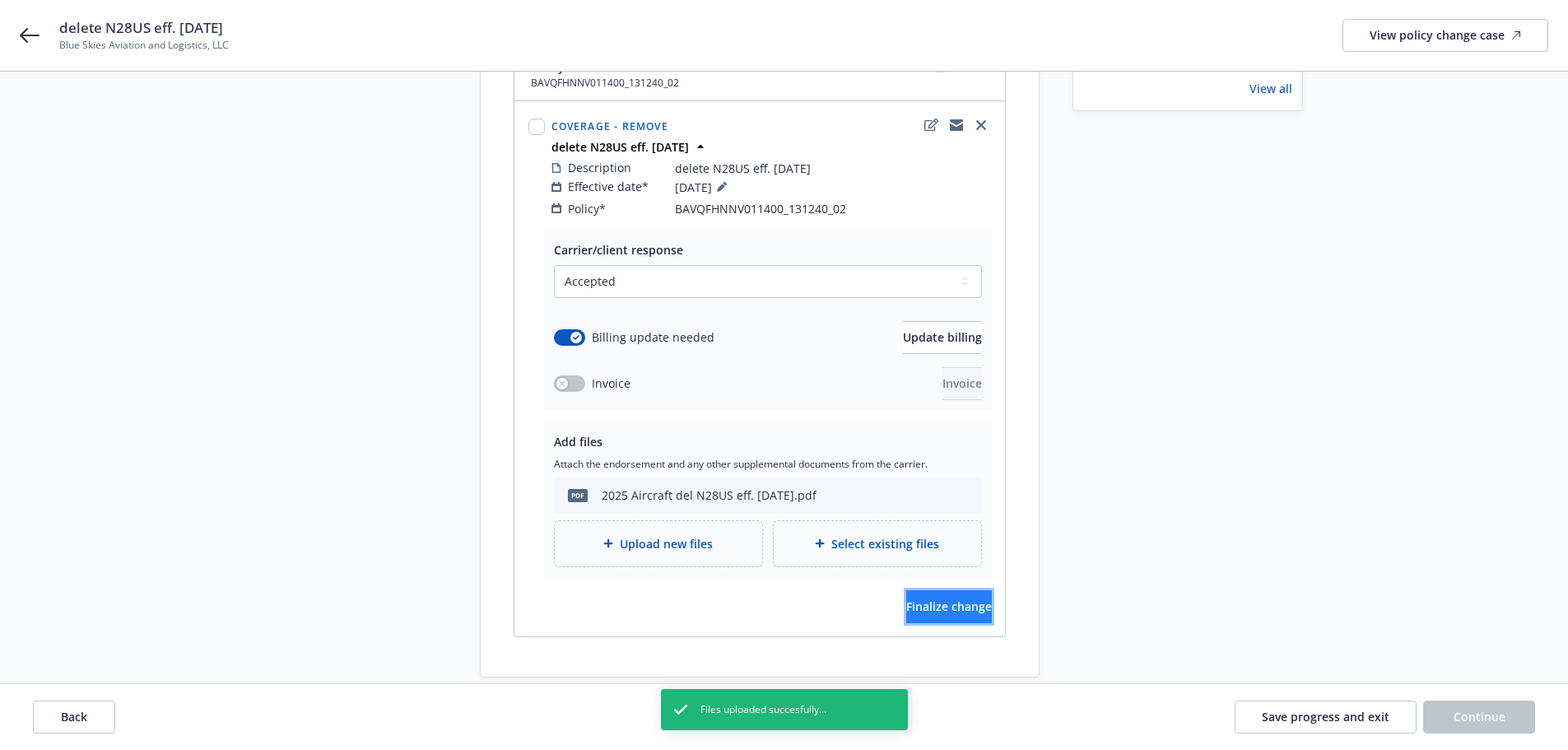
click at [958, 599] on span "Finalize change" at bounding box center [948, 606] width 86 height 16
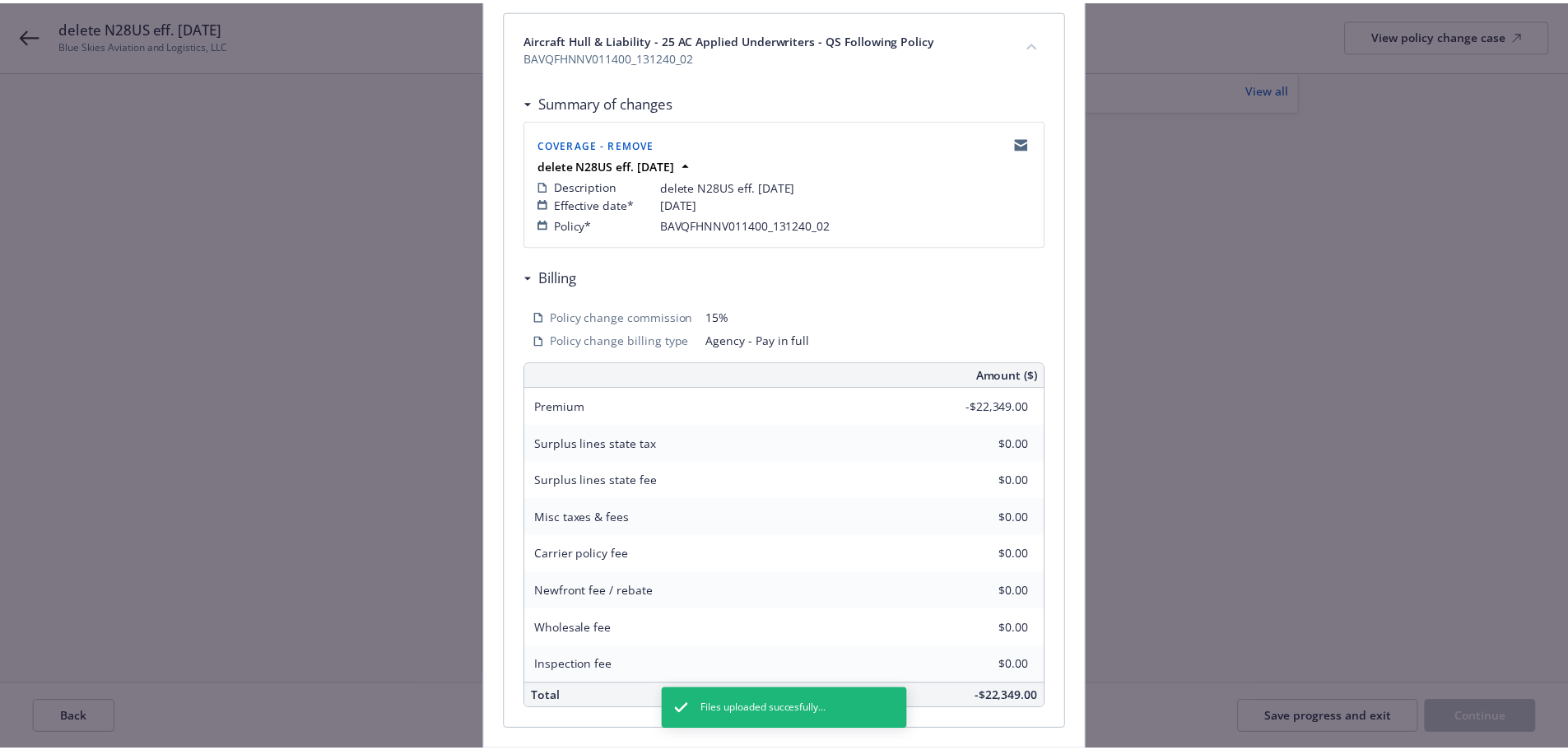
scroll to position [363, 0]
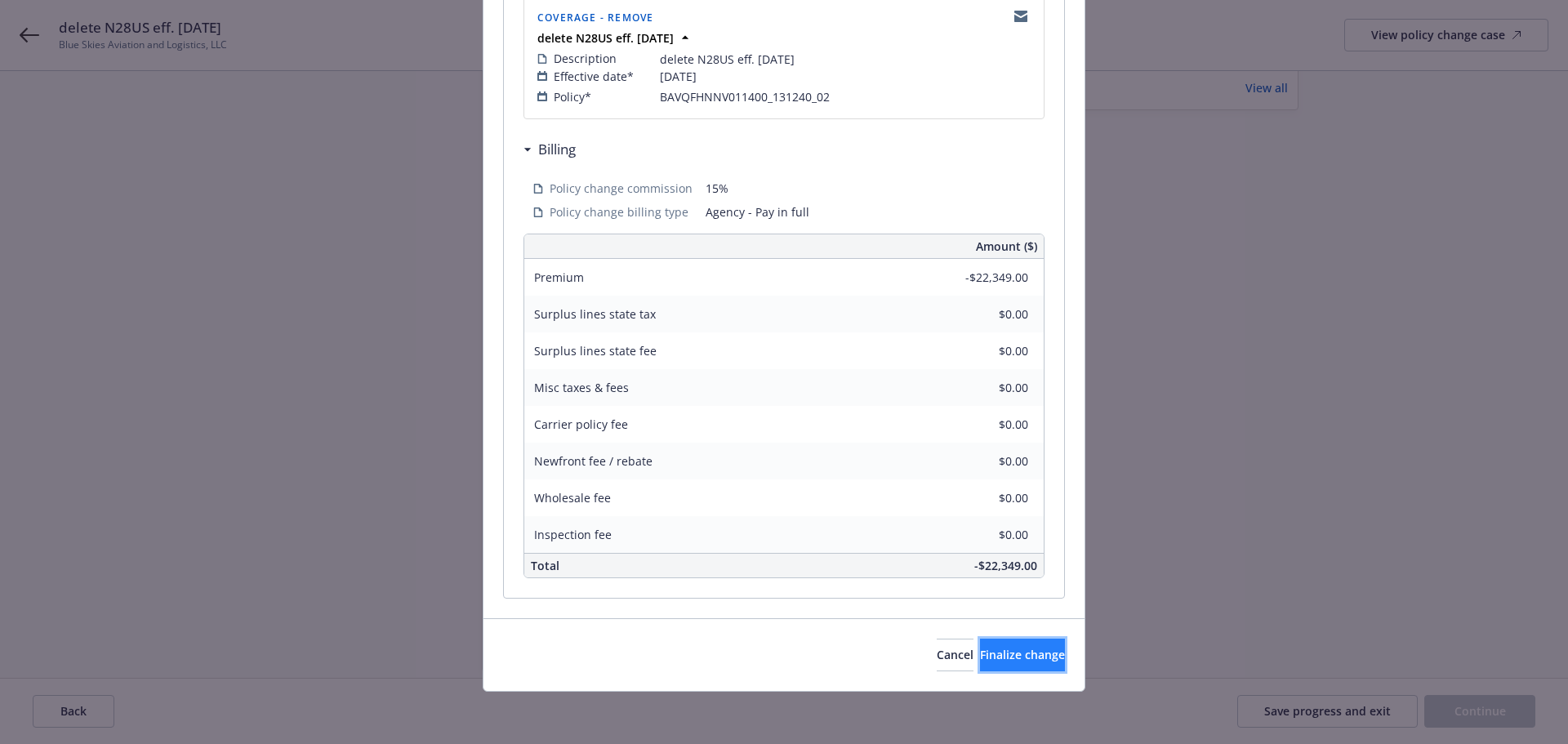
click at [1016, 666] on button "Finalize change" at bounding box center [1022, 655] width 85 height 33
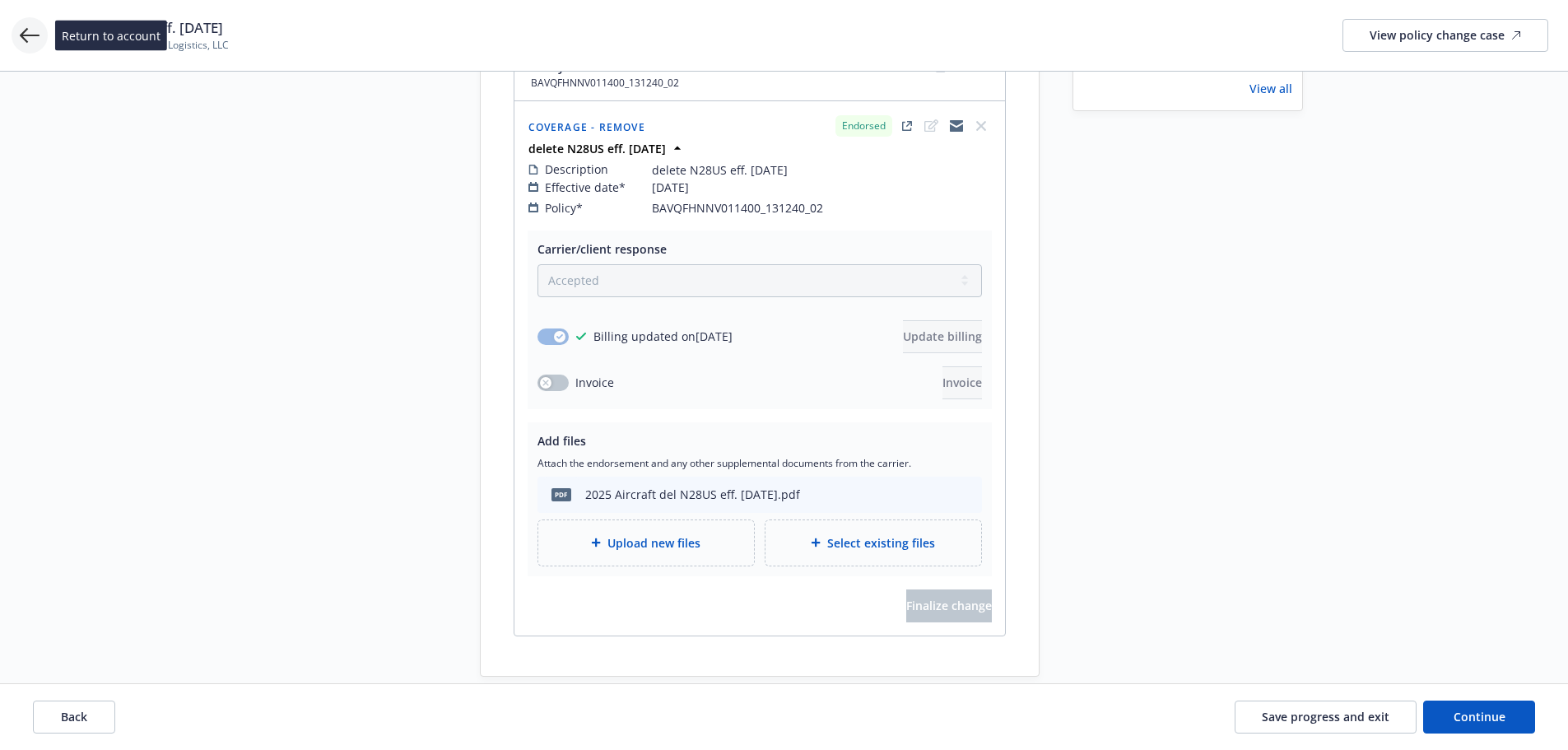
click at [24, 35] on icon at bounding box center [29, 35] width 20 height 15
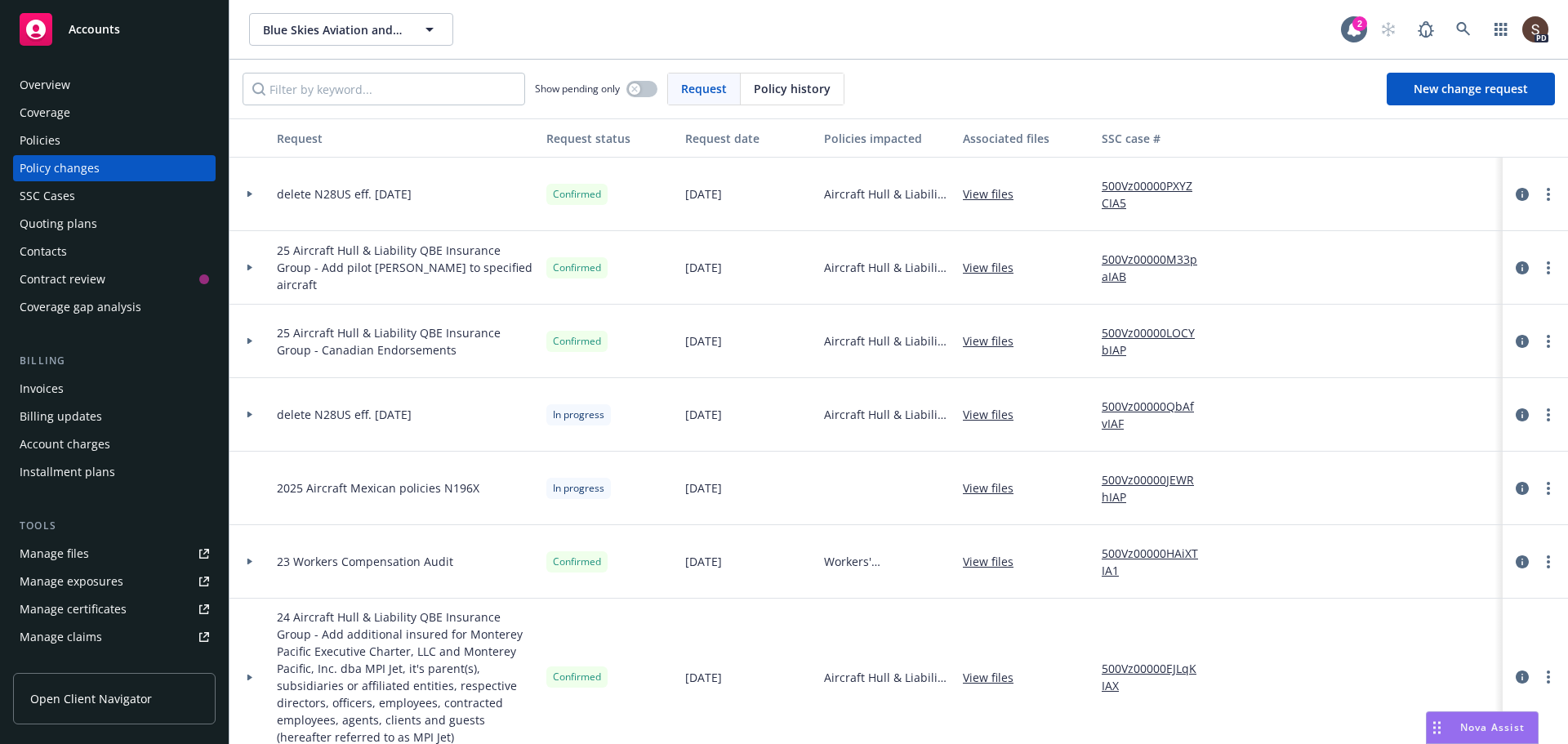
click at [51, 377] on div "Invoices" at bounding box center [41, 389] width 44 height 26
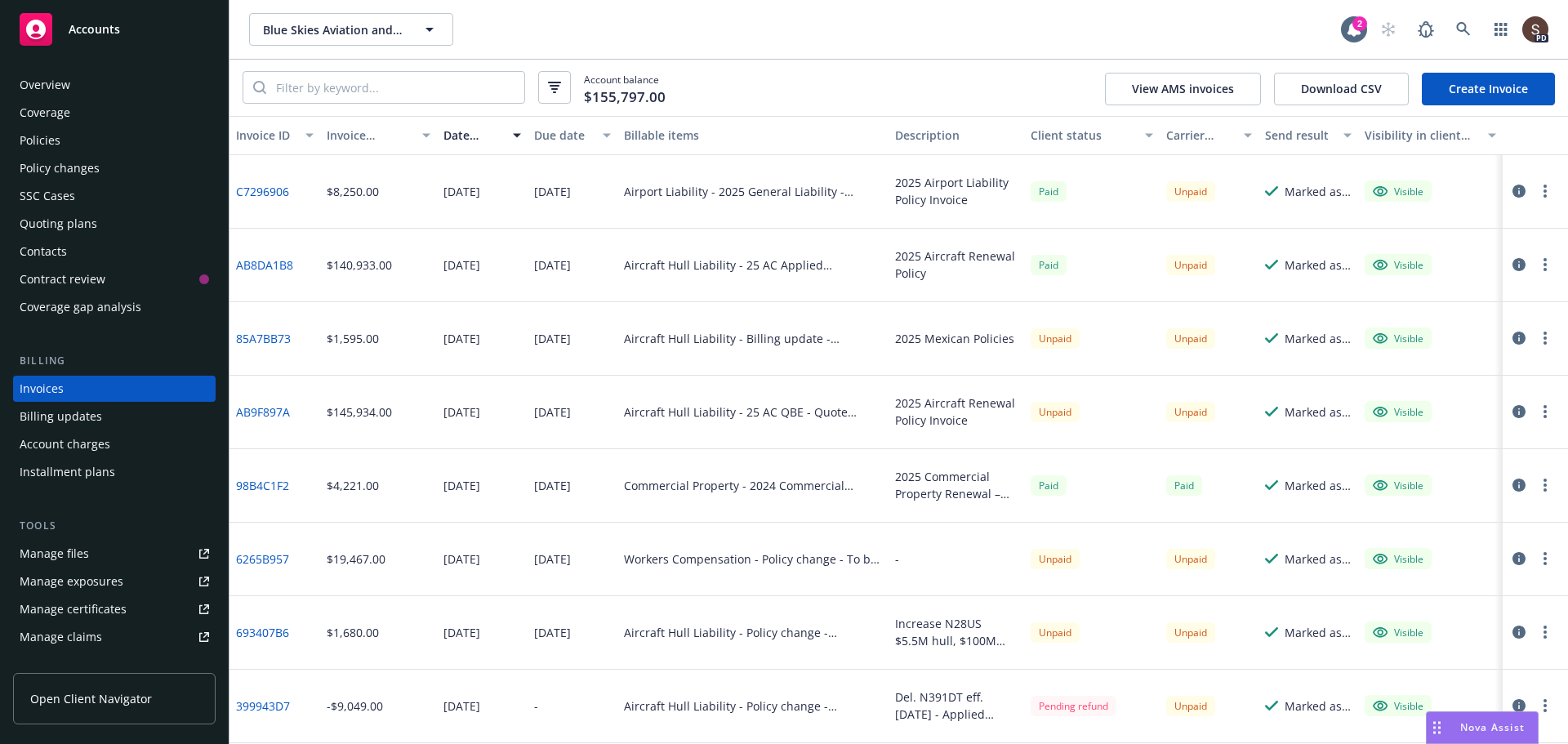
click at [1481, 87] on link "Create Invoice" at bounding box center [1487, 89] width 133 height 33
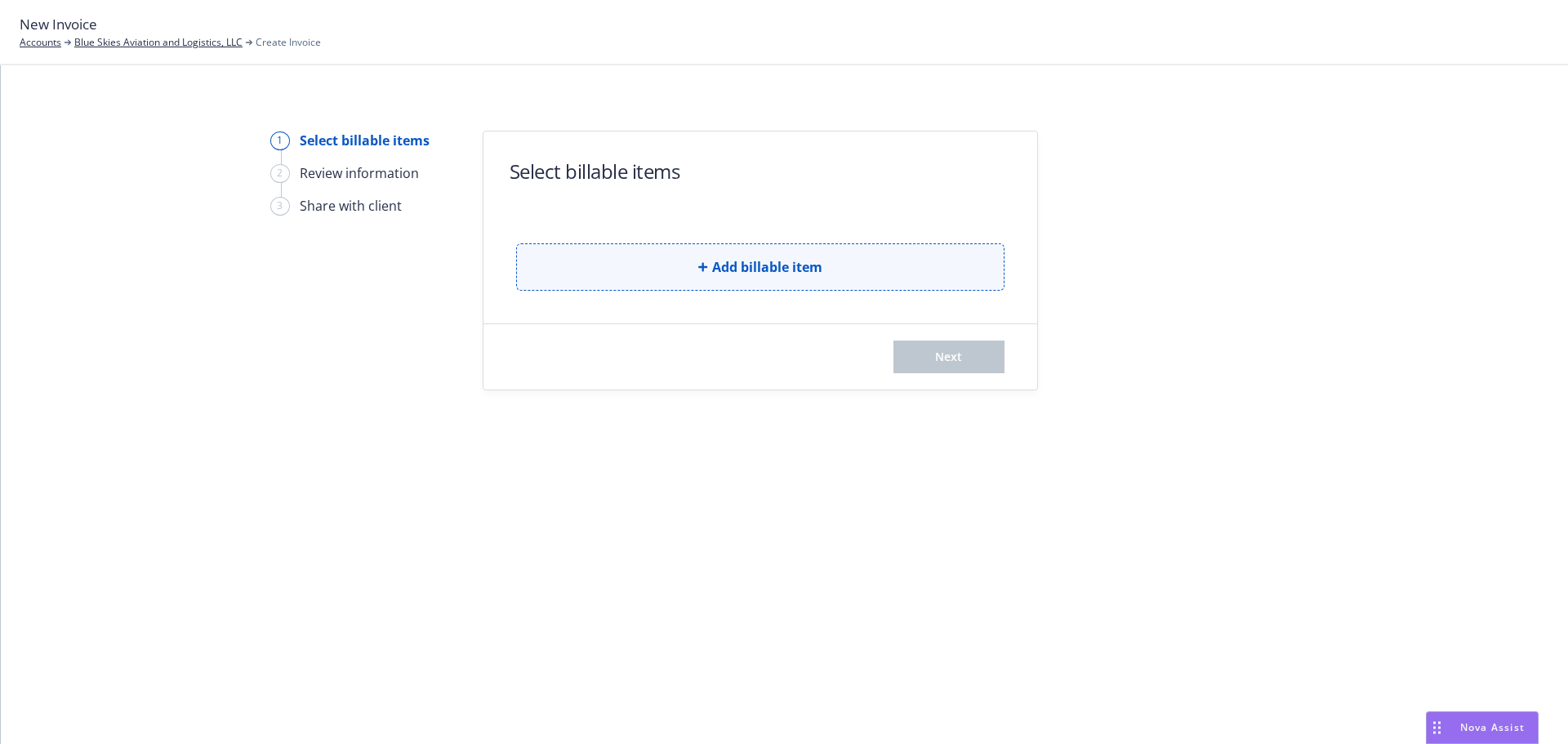
click at [523, 276] on button "Add billable item" at bounding box center [760, 266] width 488 height 47
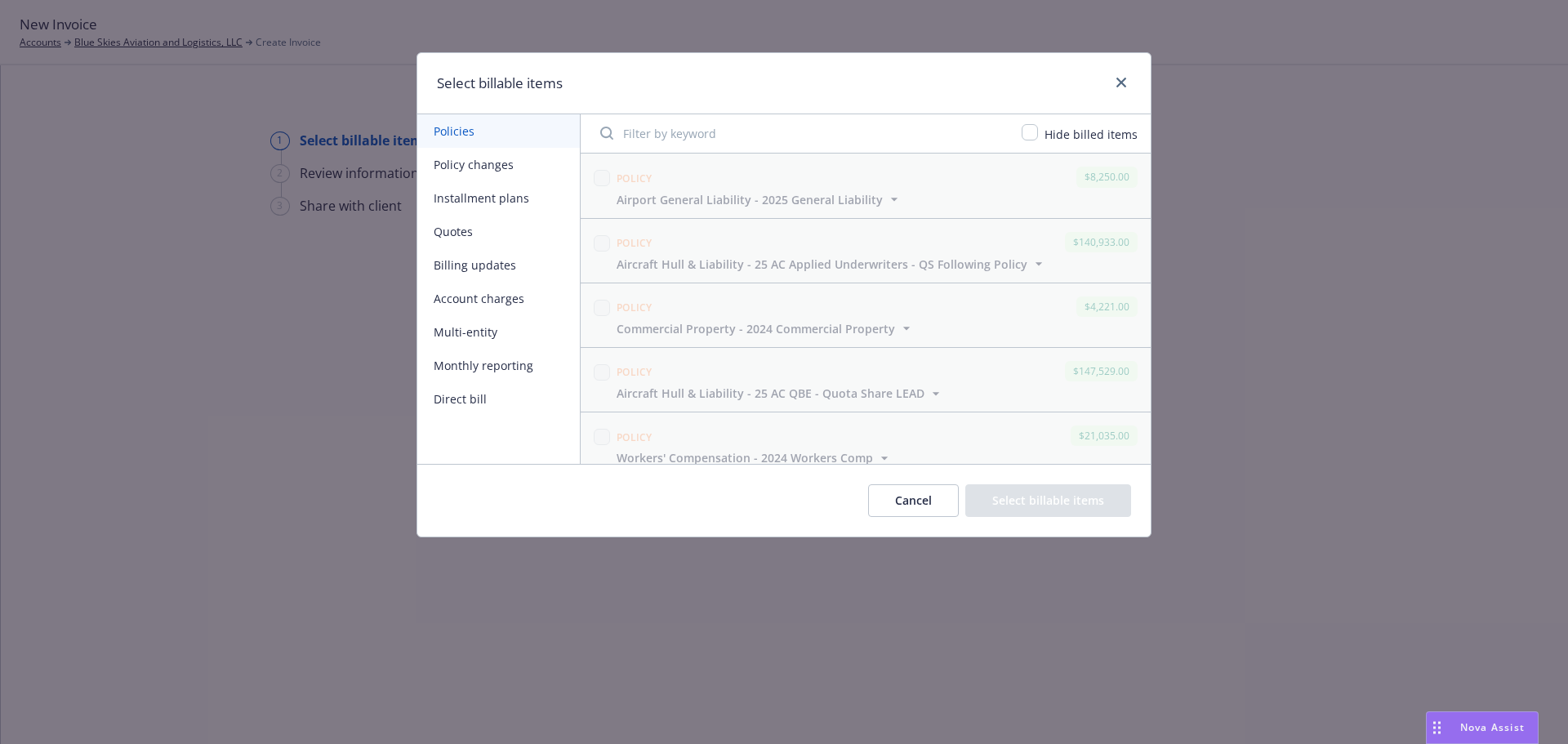
click at [473, 156] on button "Policy changes" at bounding box center [498, 164] width 162 height 33
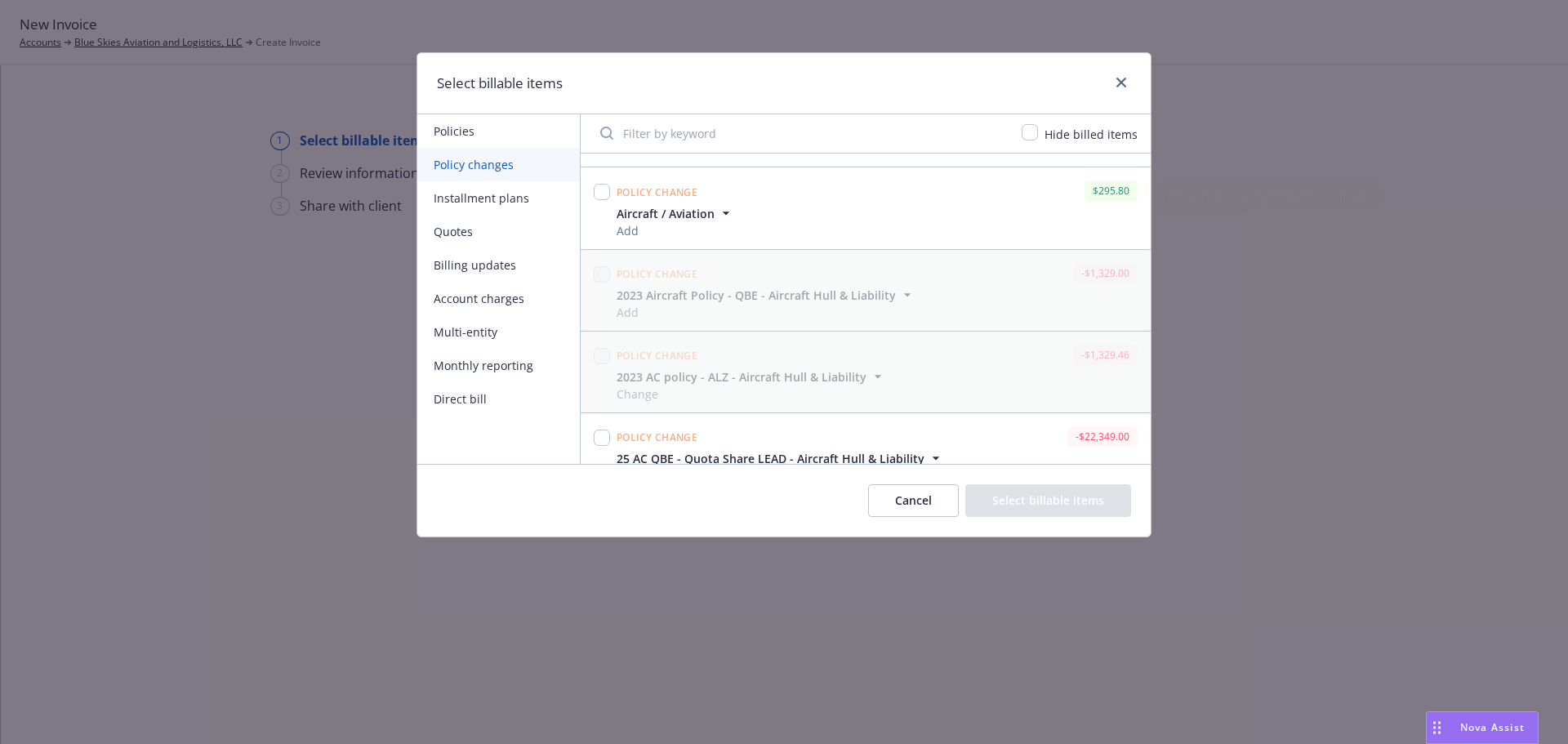
scroll to position [1796, 0]
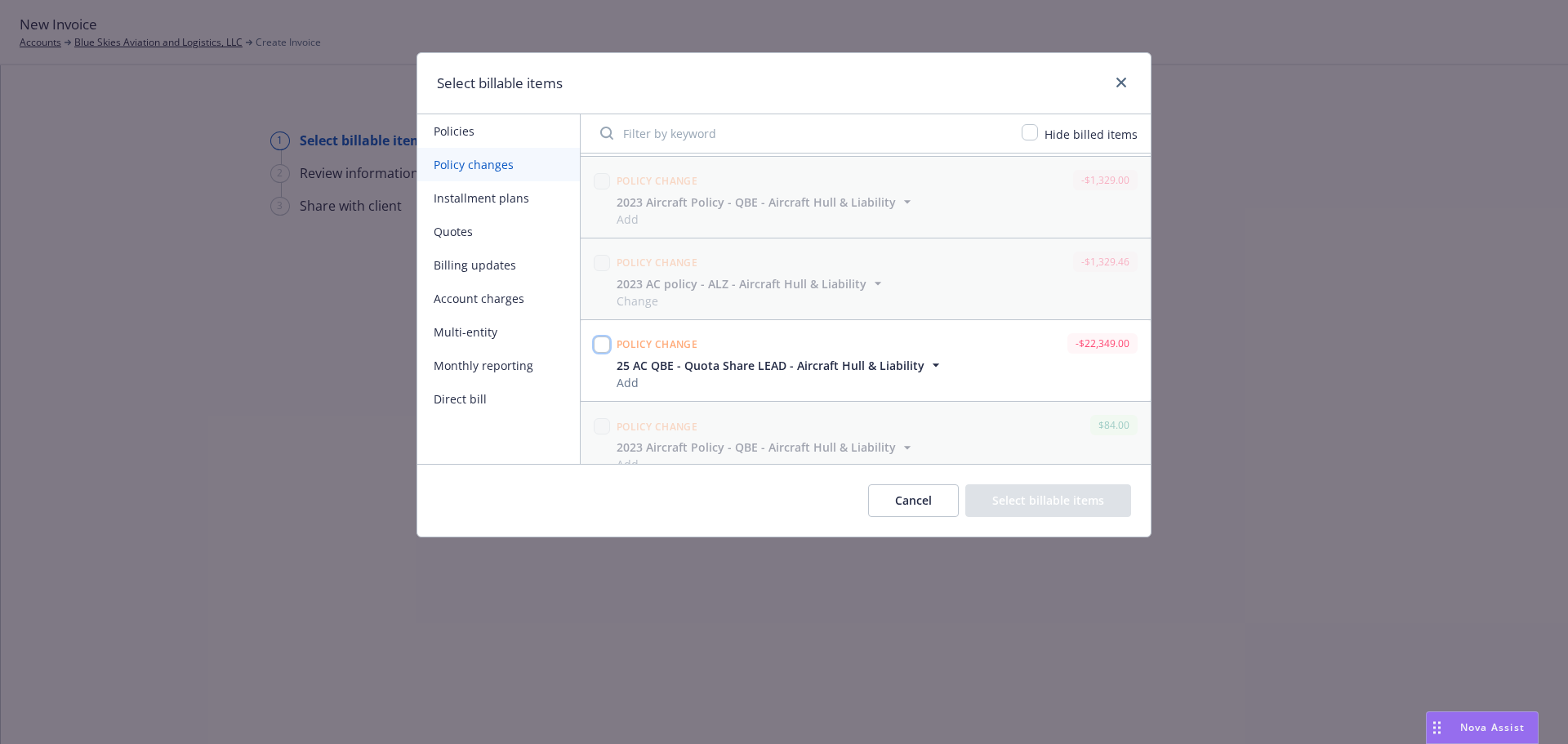
click at [602, 348] on input "checkbox" at bounding box center [602, 344] width 16 height 16
checkbox input "true"
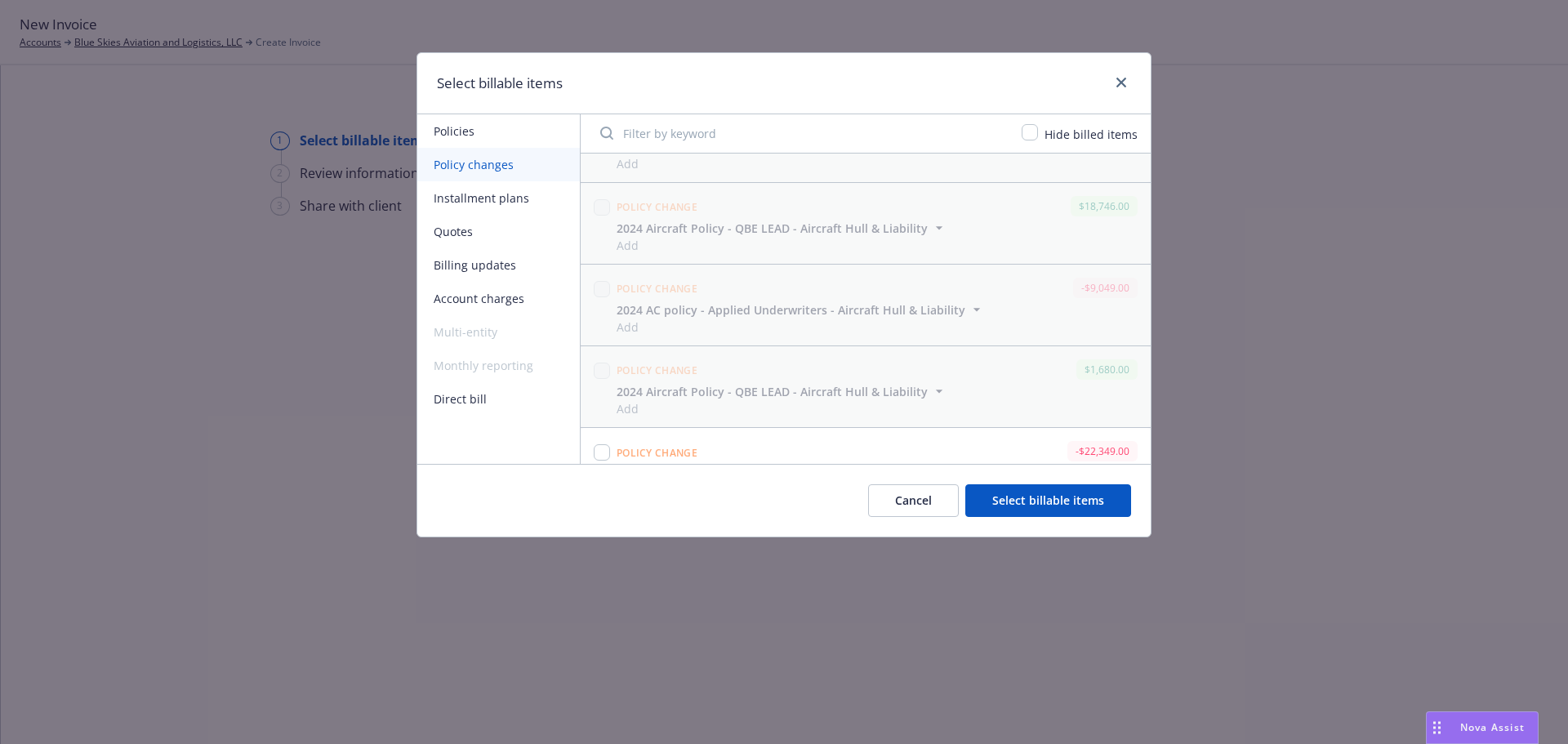
scroll to position [2388, 0]
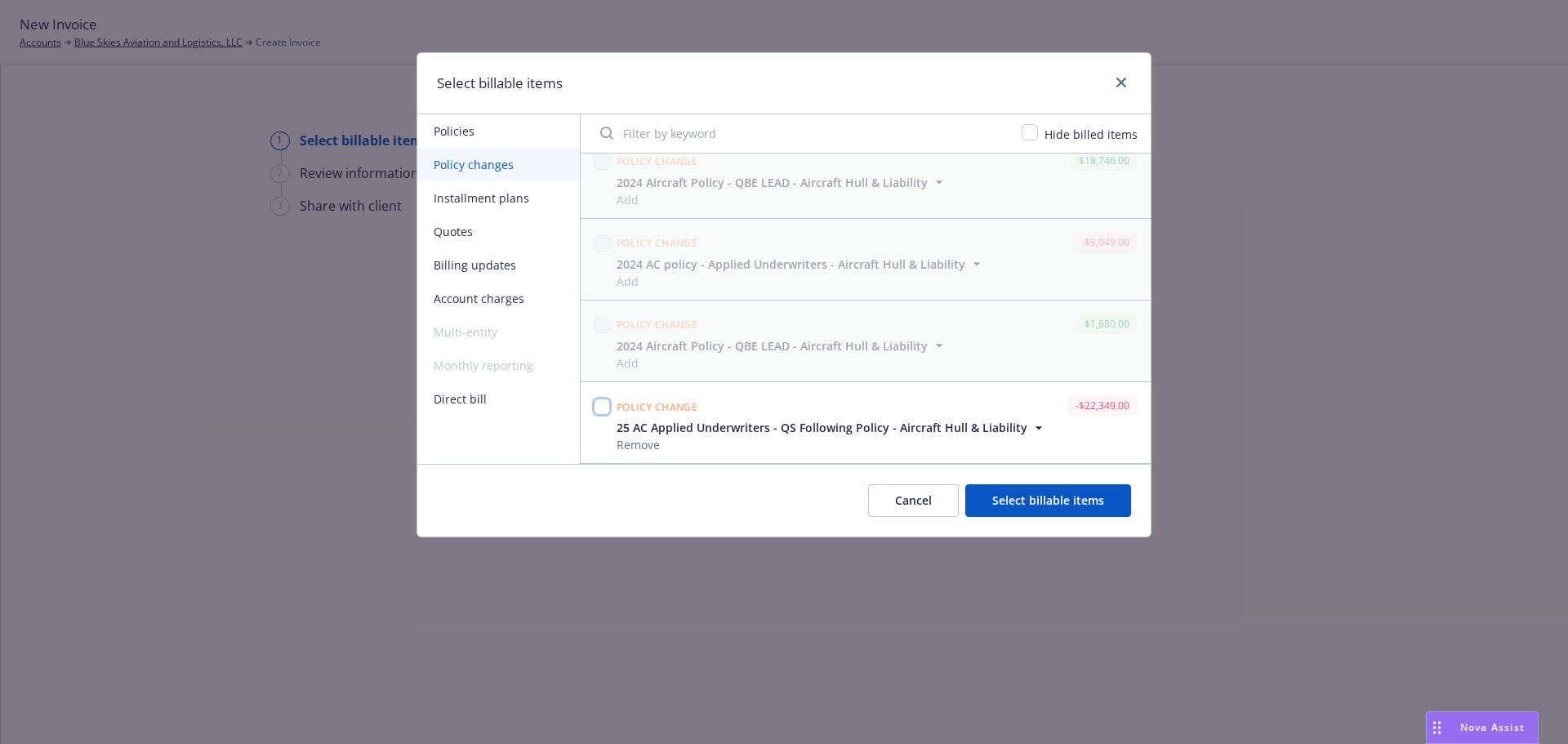
click at [598, 408] on input "checkbox" at bounding box center [602, 406] width 16 height 16
checkbox input "true"
click at [1092, 505] on button "Select billable items" at bounding box center [1047, 500] width 166 height 33
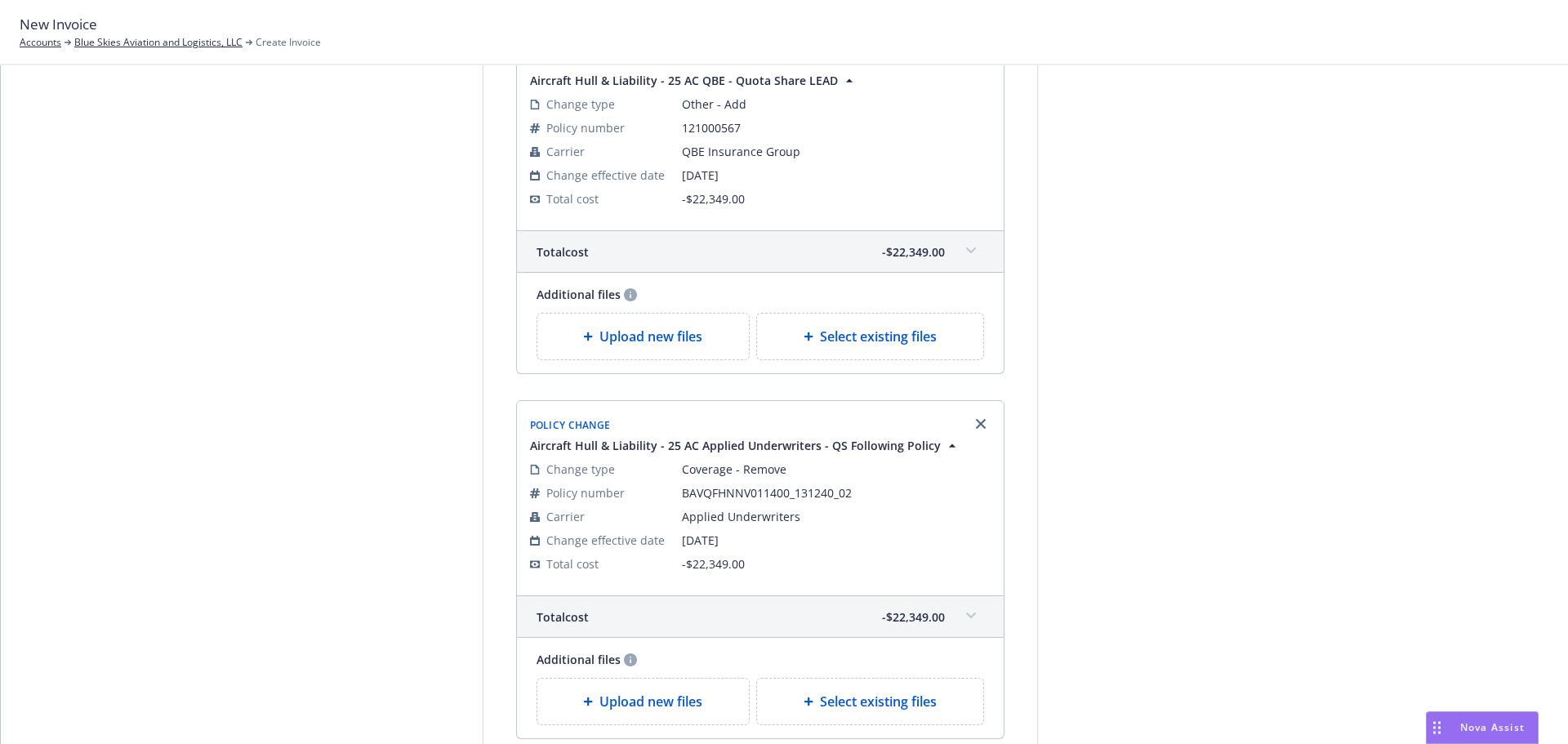
scroll to position [415, 0]
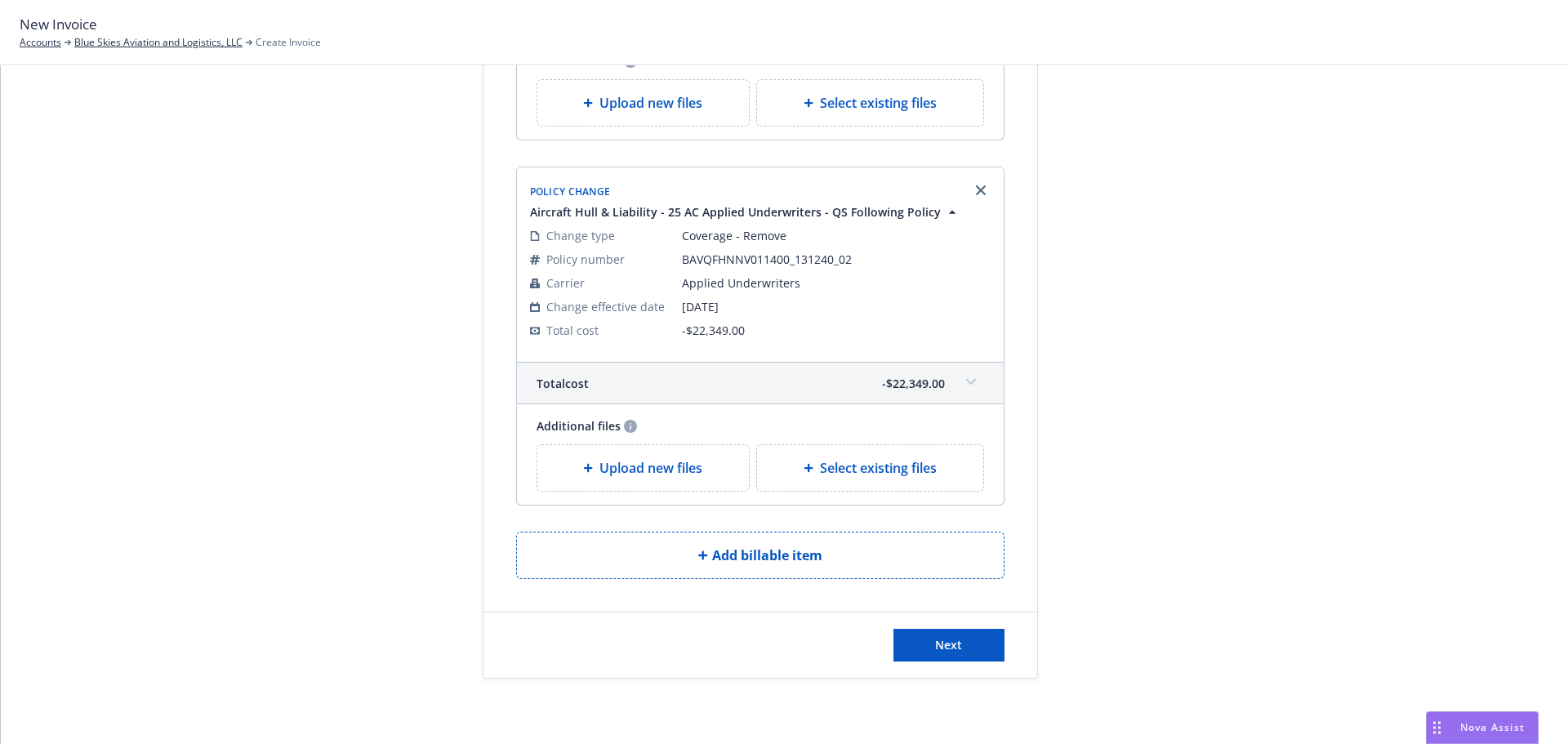
click at [808, 95] on div "Select existing files" at bounding box center [869, 102] width 200 height 20
select select "Invoice - Third Party"
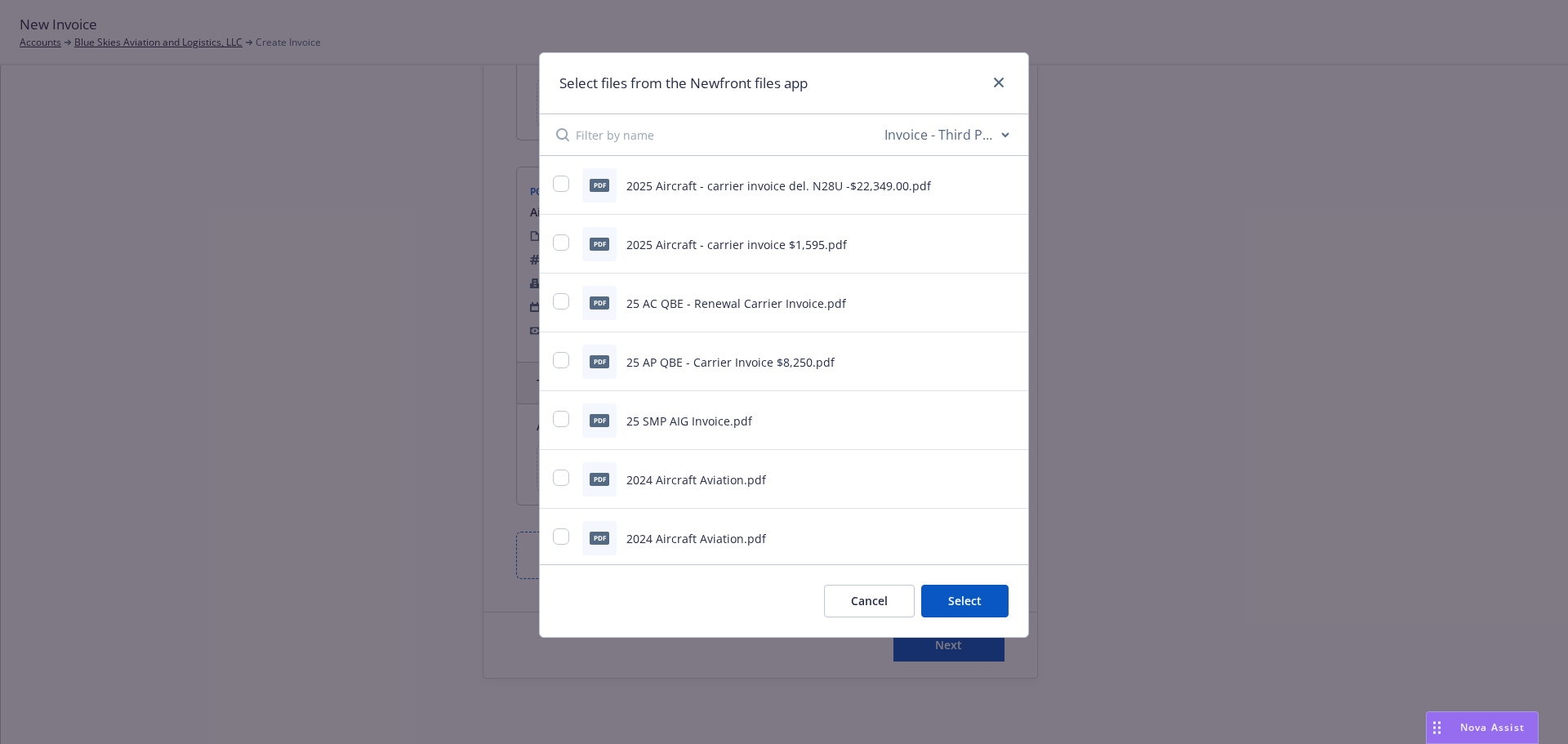
click at [566, 173] on div "pdf 2025 Aircraft - carrier invoice del. N28U -$22,349.00.pdf" at bounding box center [763, 185] width 421 height 34
click at [564, 188] on input "checkbox" at bounding box center [560, 184] width 16 height 16
checkbox input "true"
click at [970, 598] on button "Select 1 file" at bounding box center [949, 601] width 118 height 33
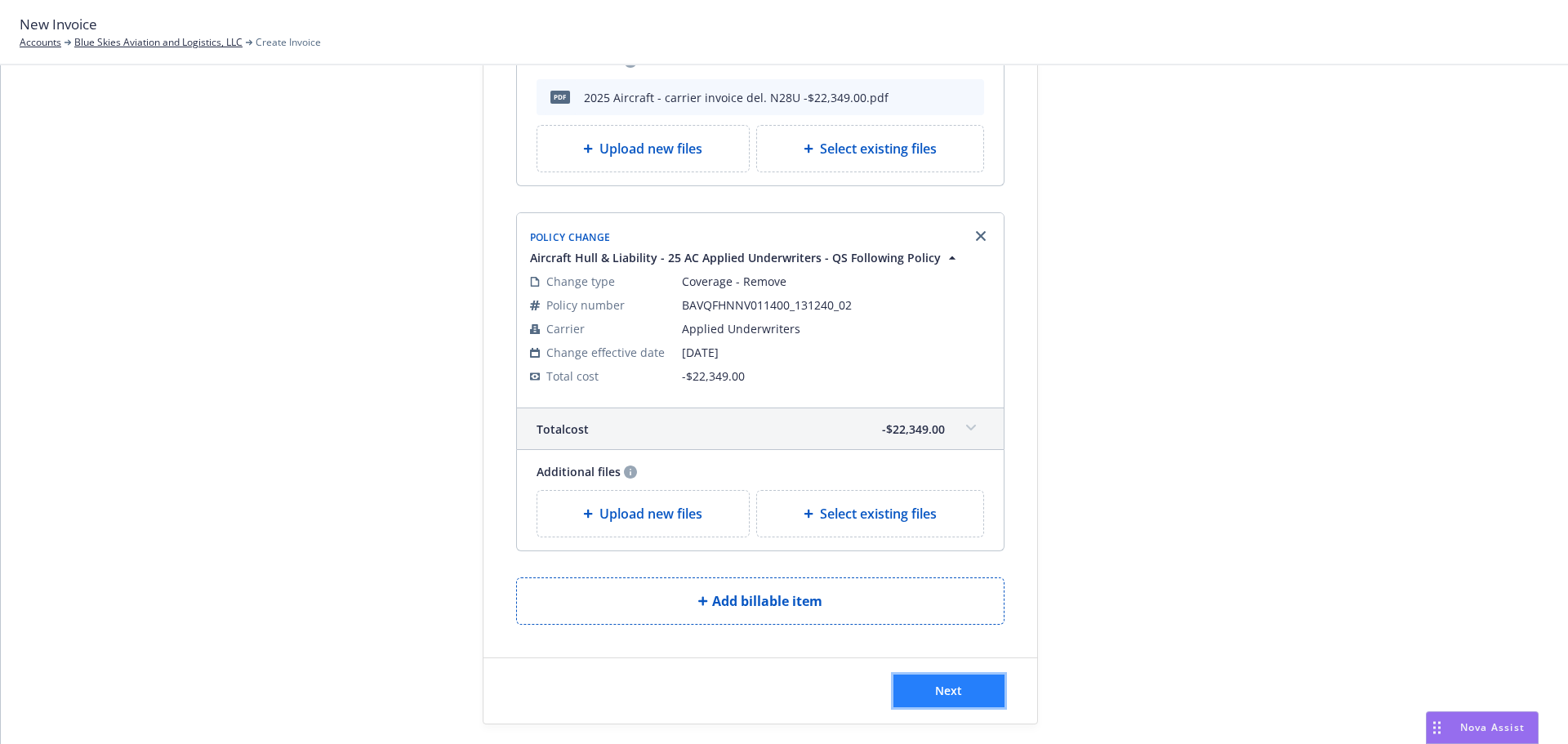
click at [944, 685] on span "Next" at bounding box center [947, 690] width 27 height 15
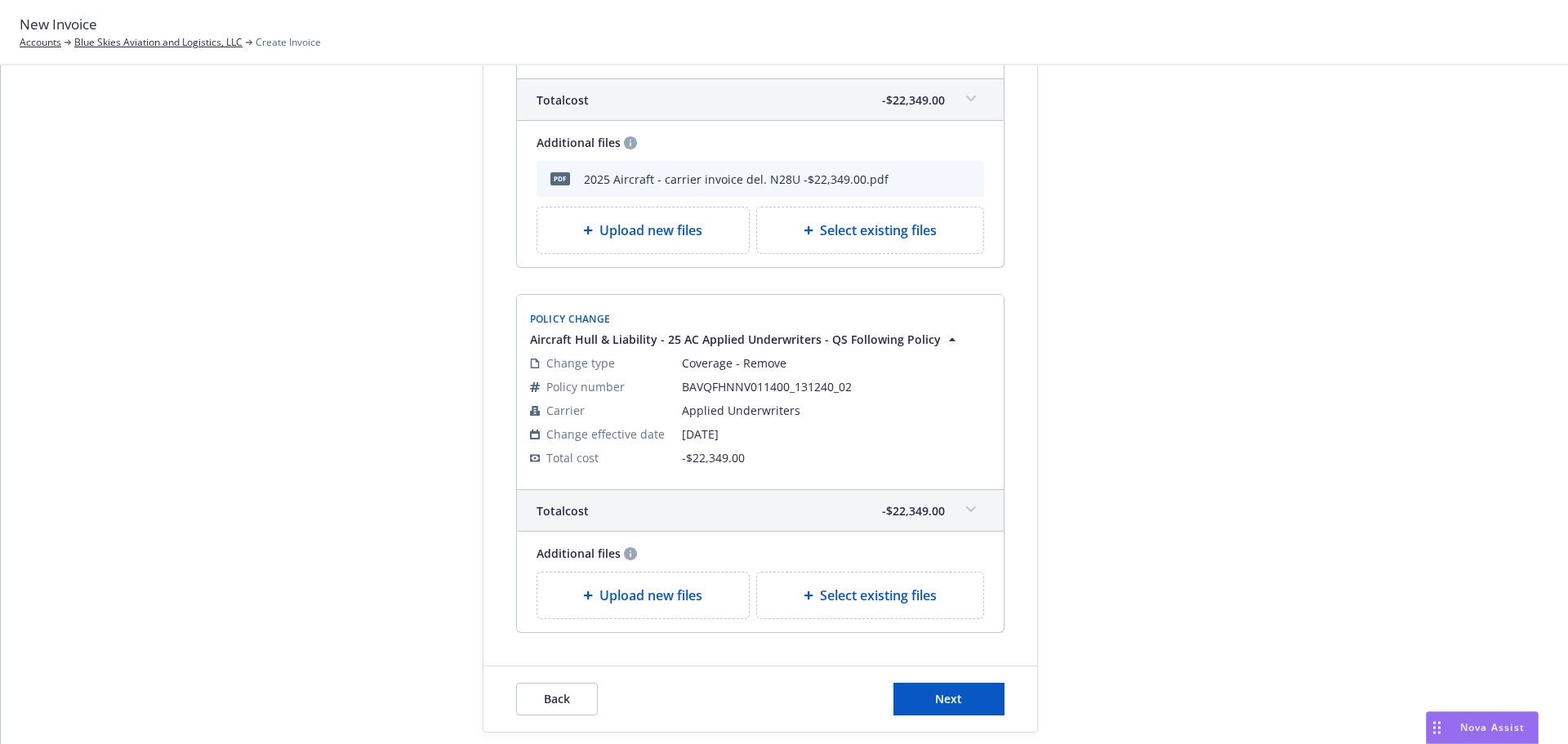
scroll to position [661, 0]
drag, startPoint x: 961, startPoint y: 687, endPoint x: 929, endPoint y: 511, distance: 178.9
click at [929, 511] on form "Add payment details Amount due -44,698.00 Due date Due date is disabled since t…" at bounding box center [760, 101] width 554 height 1260
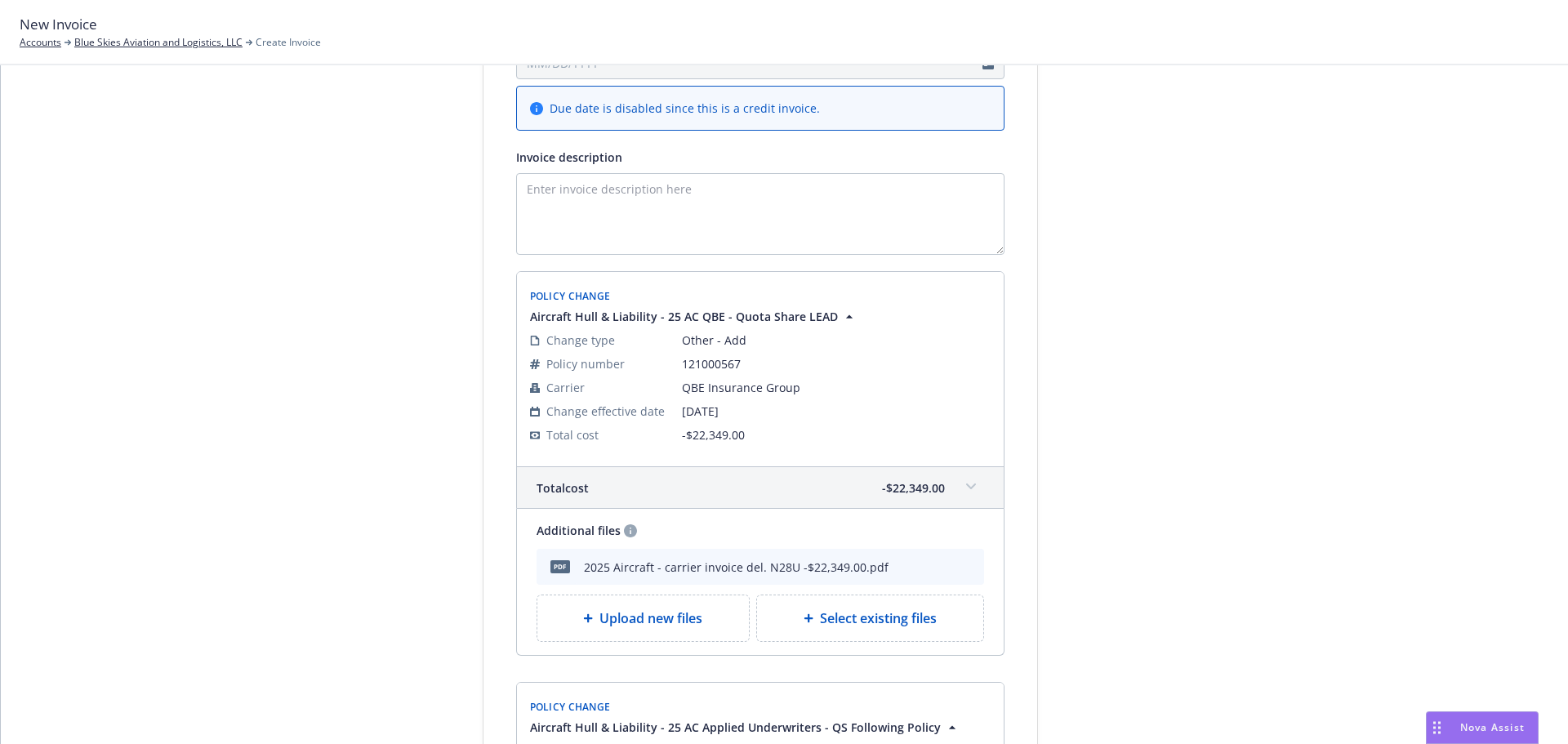
scroll to position [252, 0]
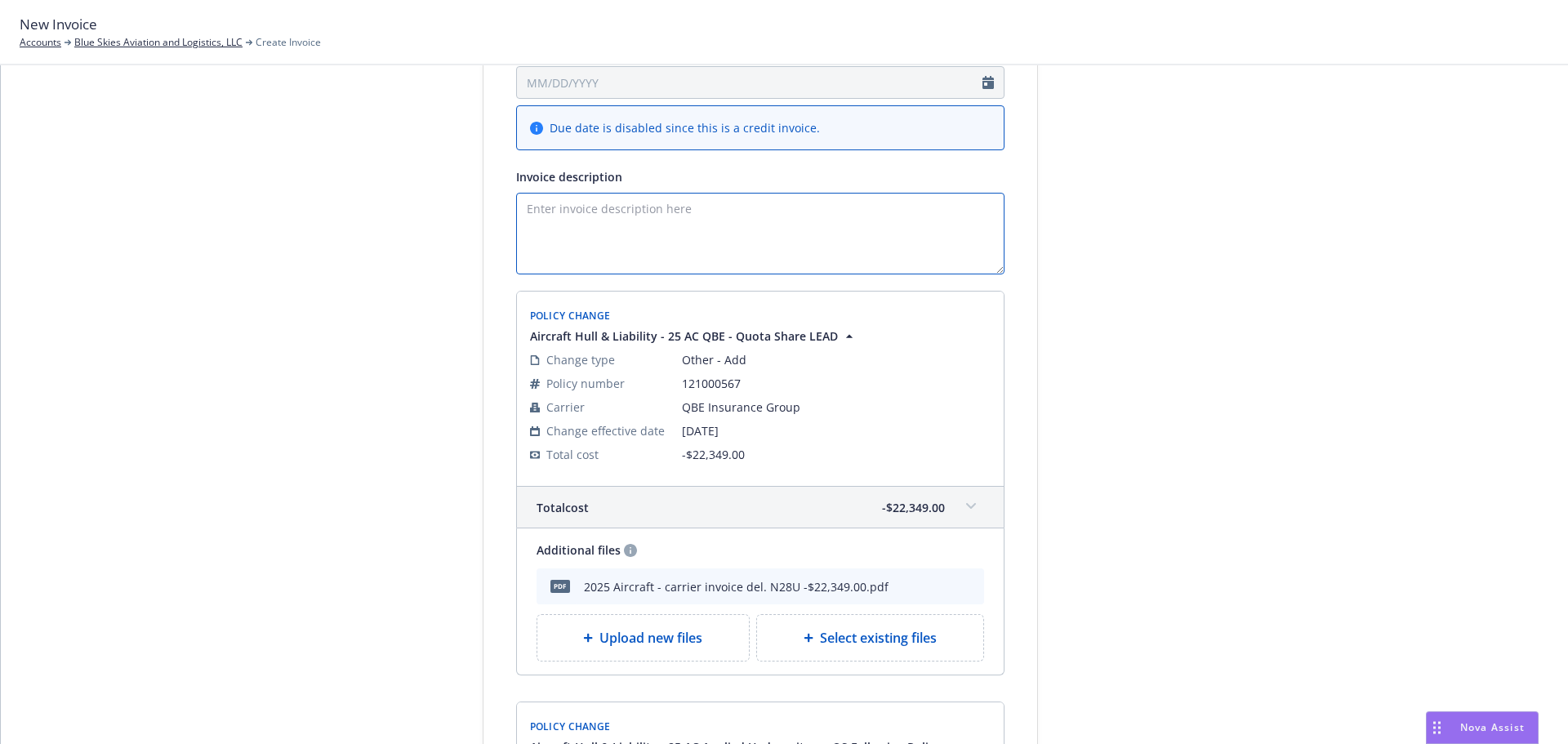
click at [544, 209] on textarea "Invoice description" at bounding box center [760, 233] width 488 height 82
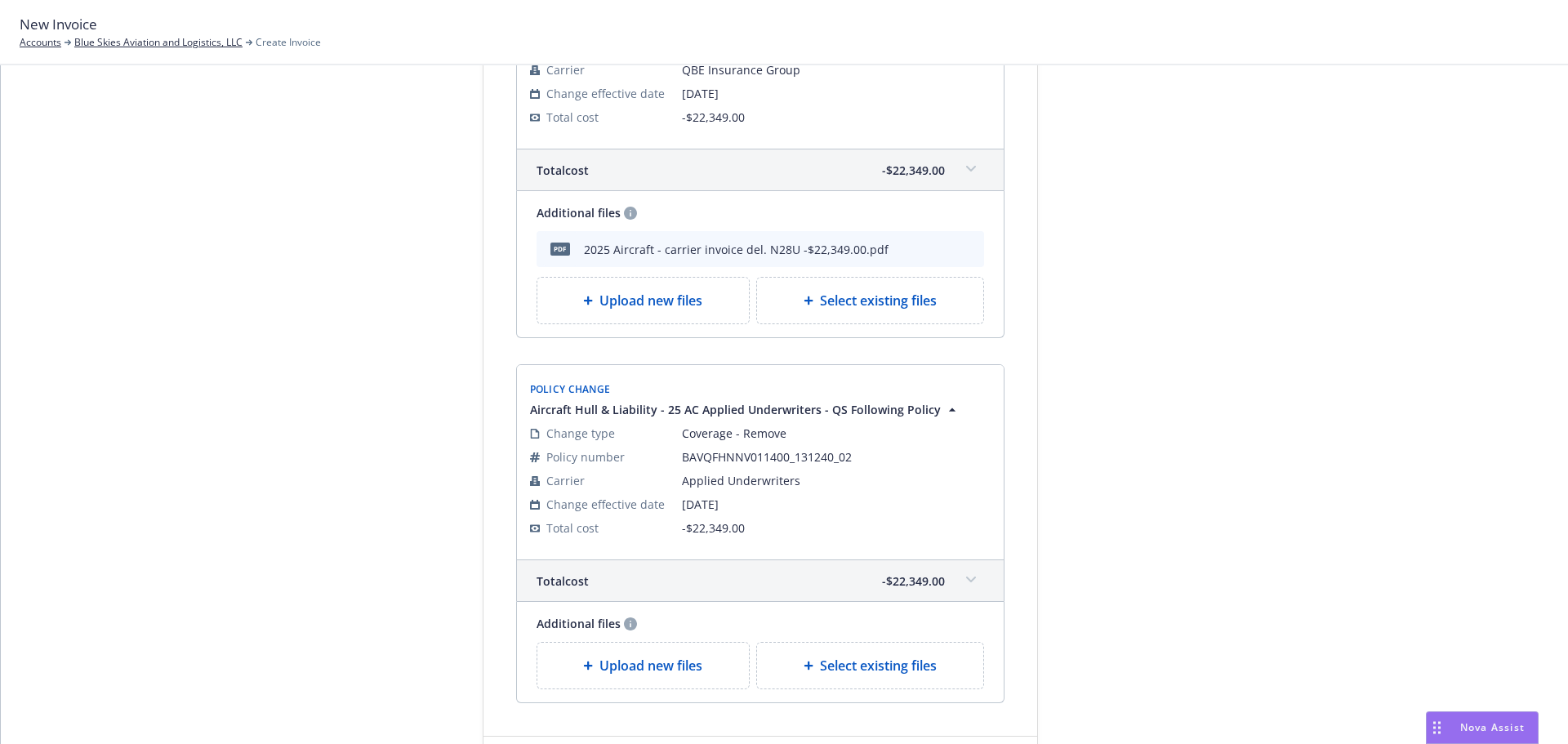
scroll to position [713, 0]
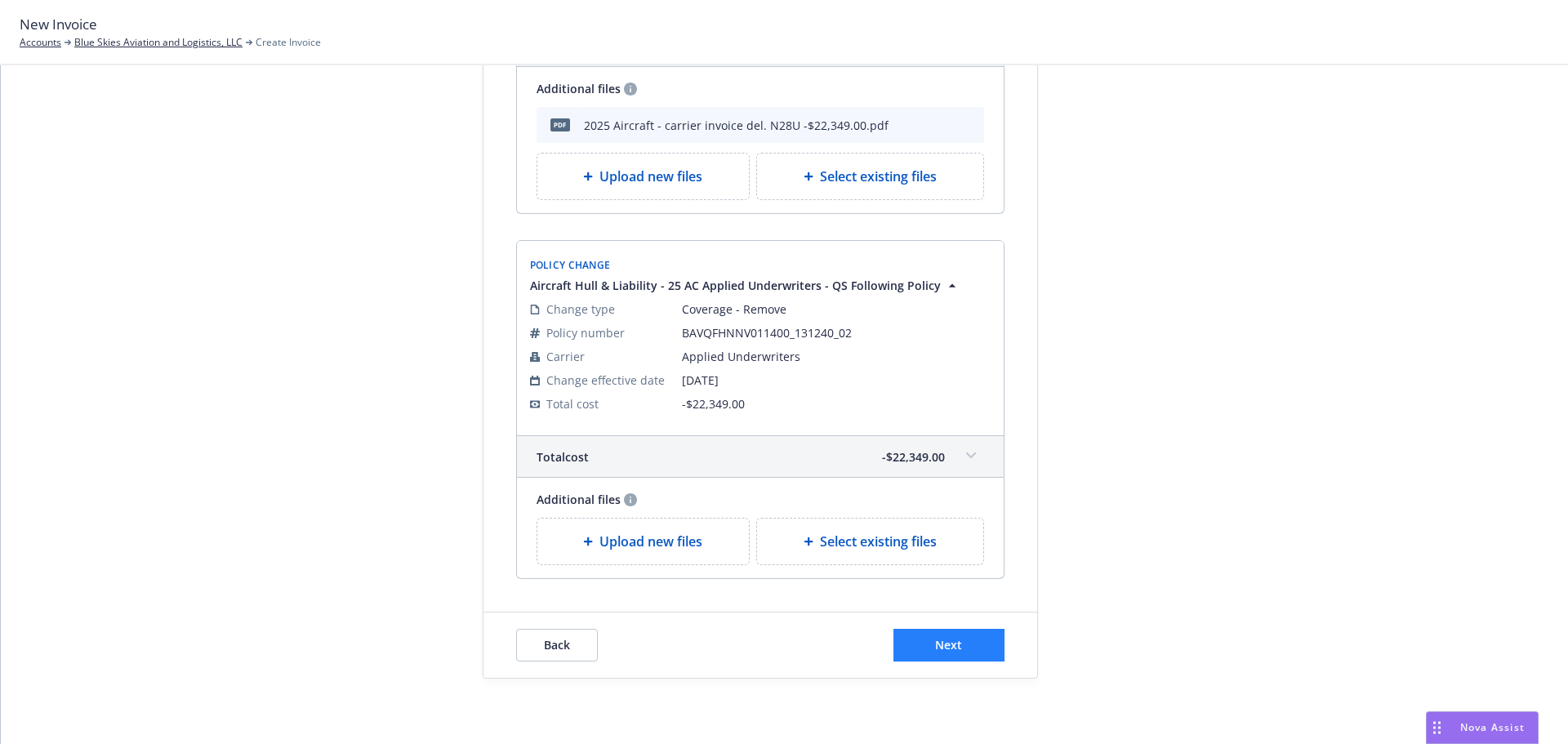
type textarea "Del N28US eff. [DATE]"
click at [900, 649] on button "Next" at bounding box center [948, 645] width 111 height 33
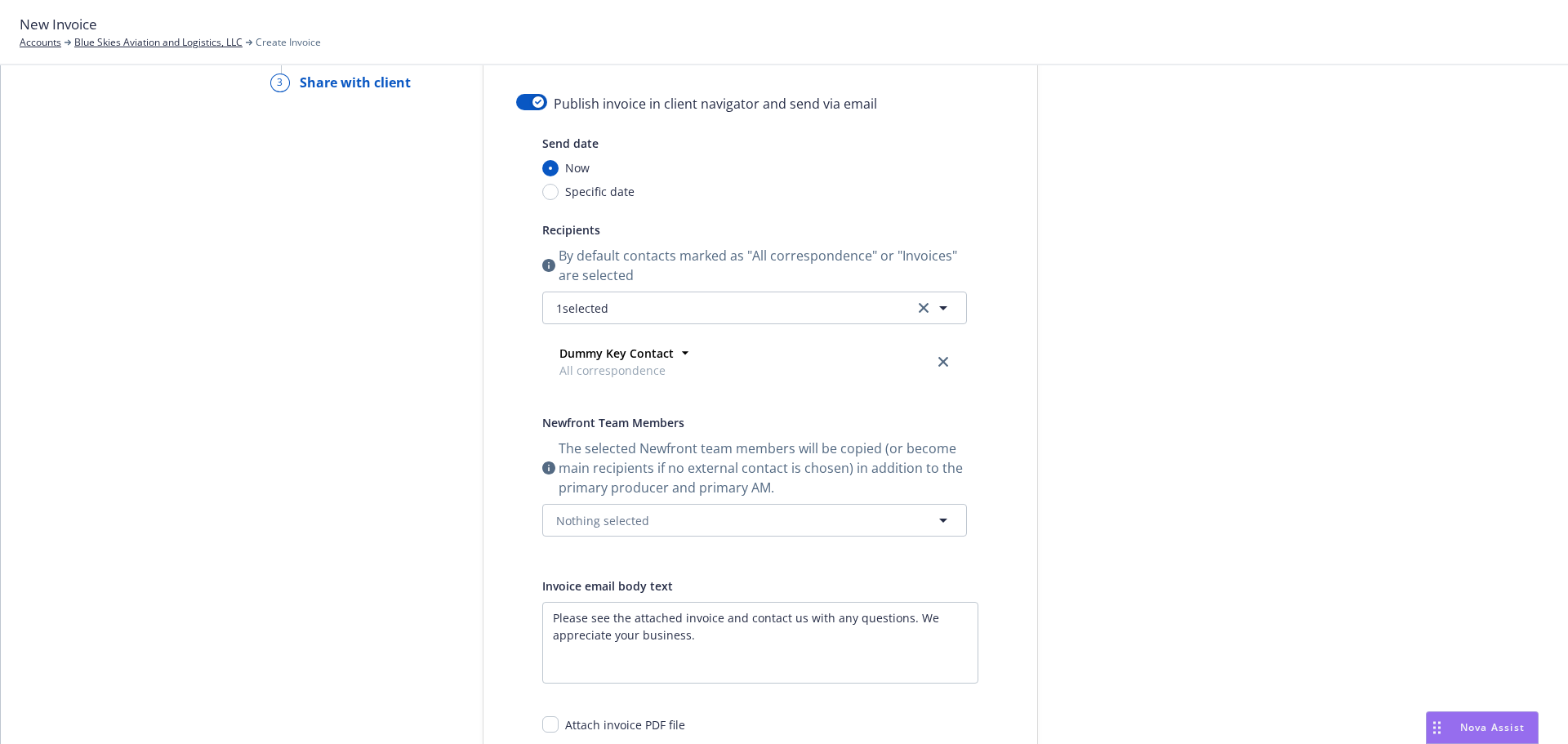
scroll to position [0, 0]
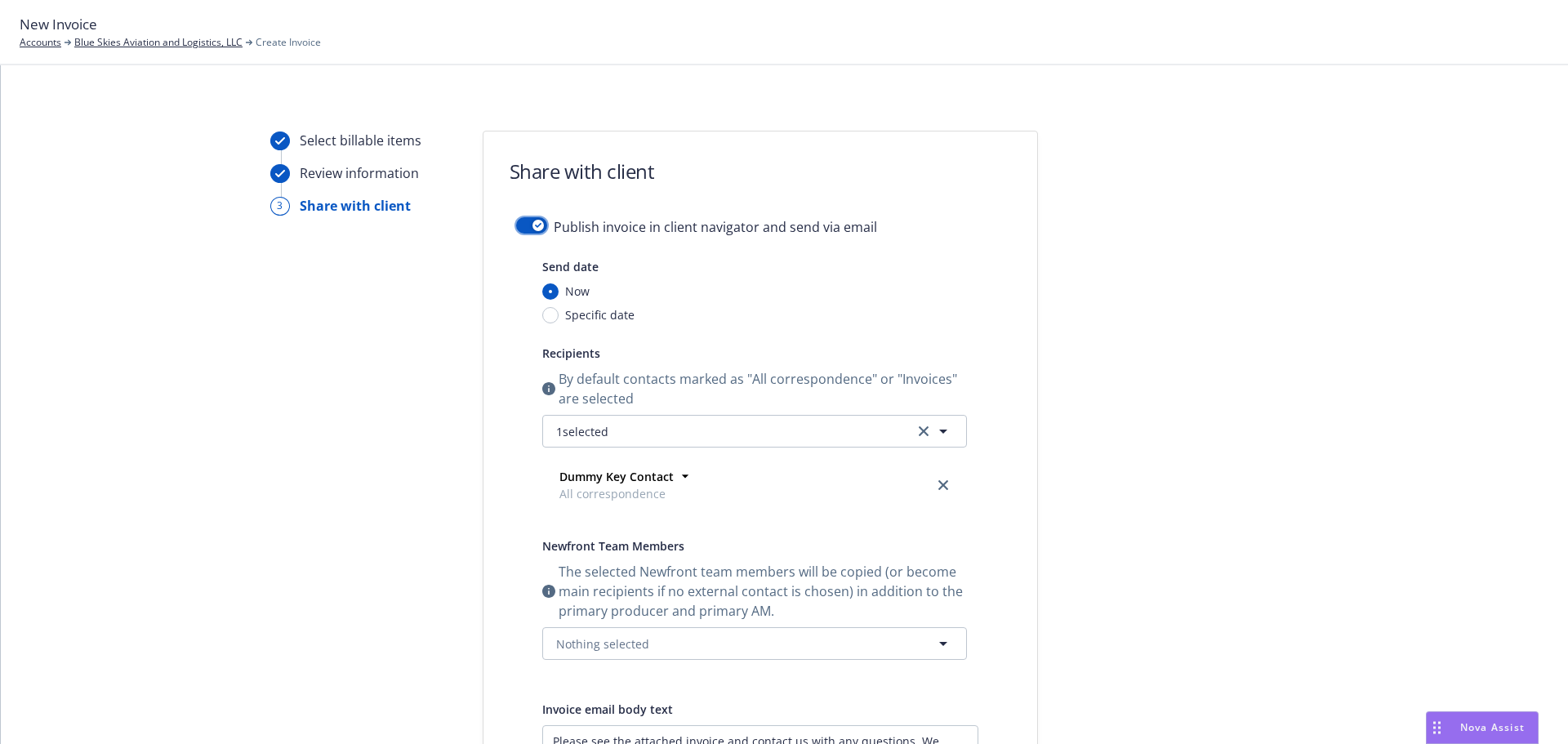
click at [516, 222] on button "button" at bounding box center [531, 225] width 31 height 16
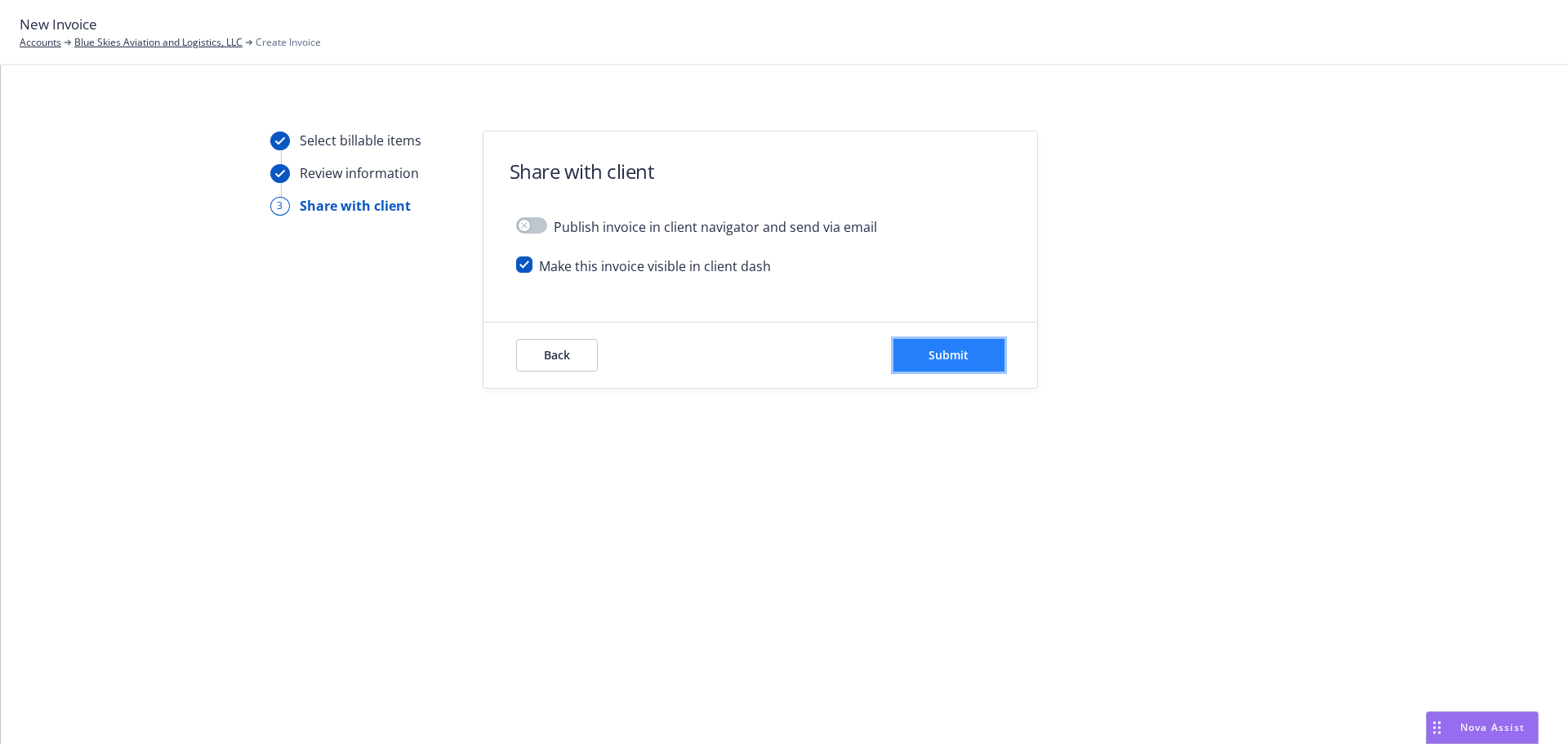
click at [924, 350] on button "Submit" at bounding box center [948, 355] width 111 height 33
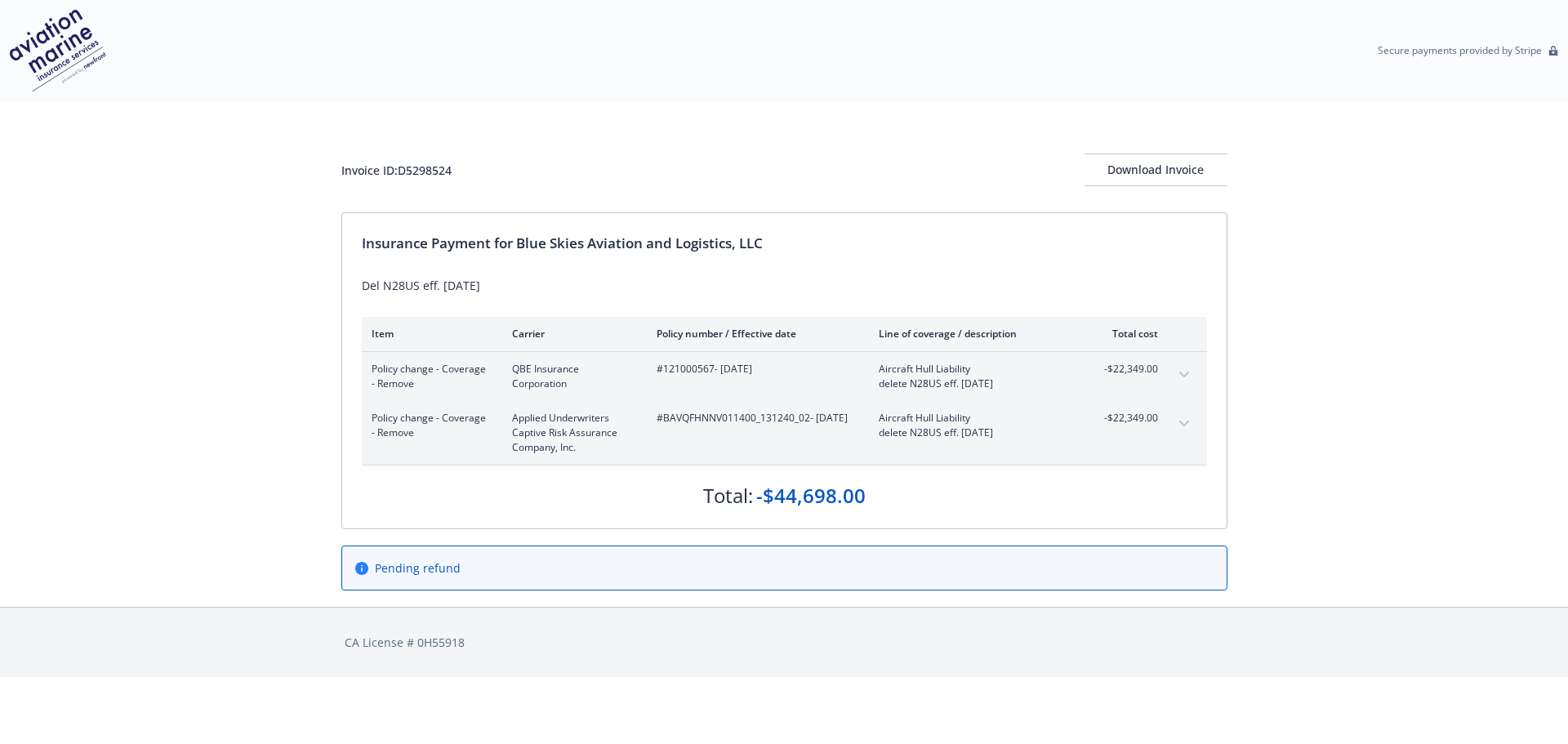
click at [434, 169] on div "Invoice ID: D5298524" at bounding box center [397, 170] width 110 height 17
drag, startPoint x: 459, startPoint y: 170, endPoint x: 322, endPoint y: 168, distance: 137.0
click at [322, 168] on div "Invoice ID: D5298524 Download Invoice Insurance Payment for Blue Skies Aviation…" at bounding box center [784, 354] width 1568 height 505
copy div "Invoice ID: D5298524"
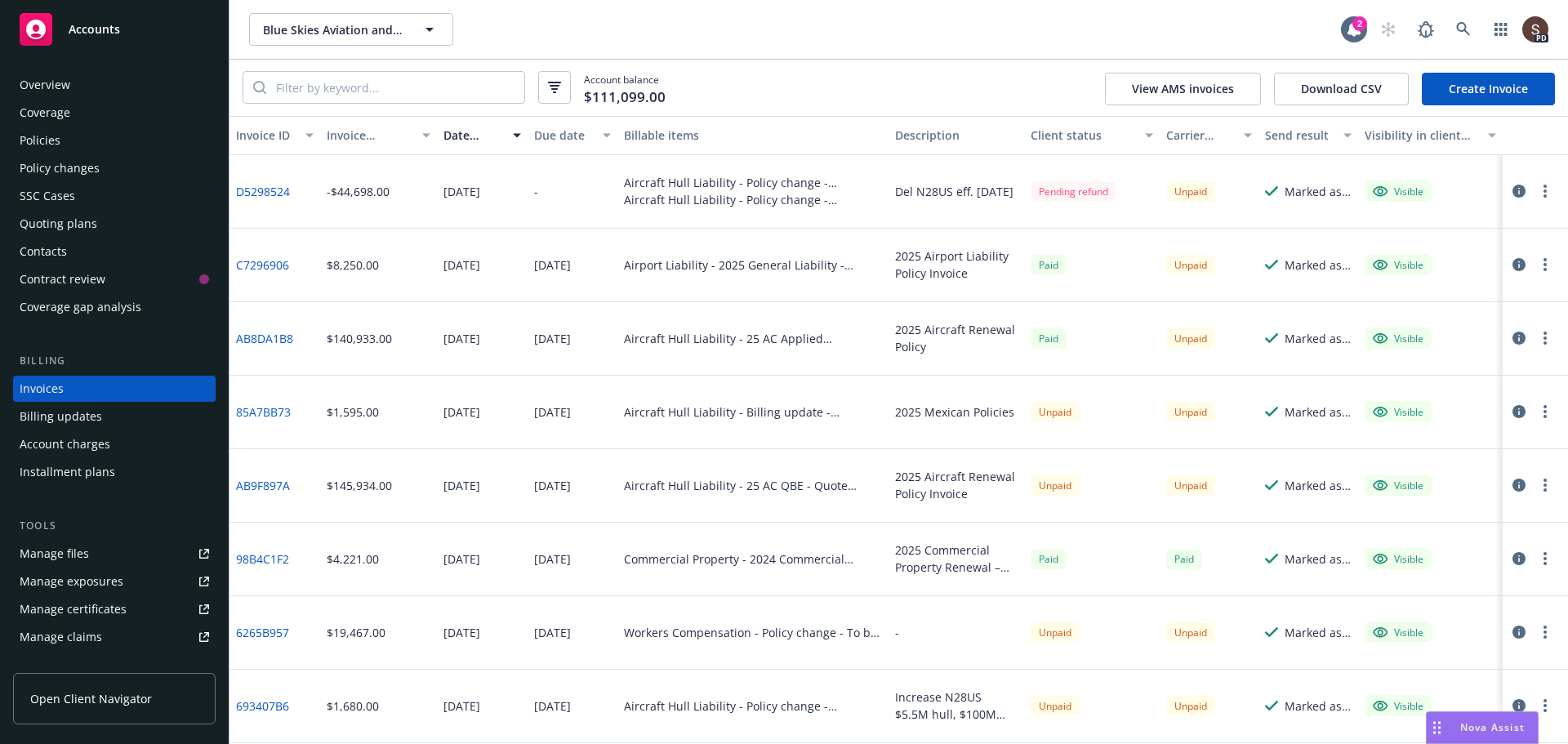
click at [52, 170] on div "Policy changes" at bounding box center [59, 168] width 80 height 26
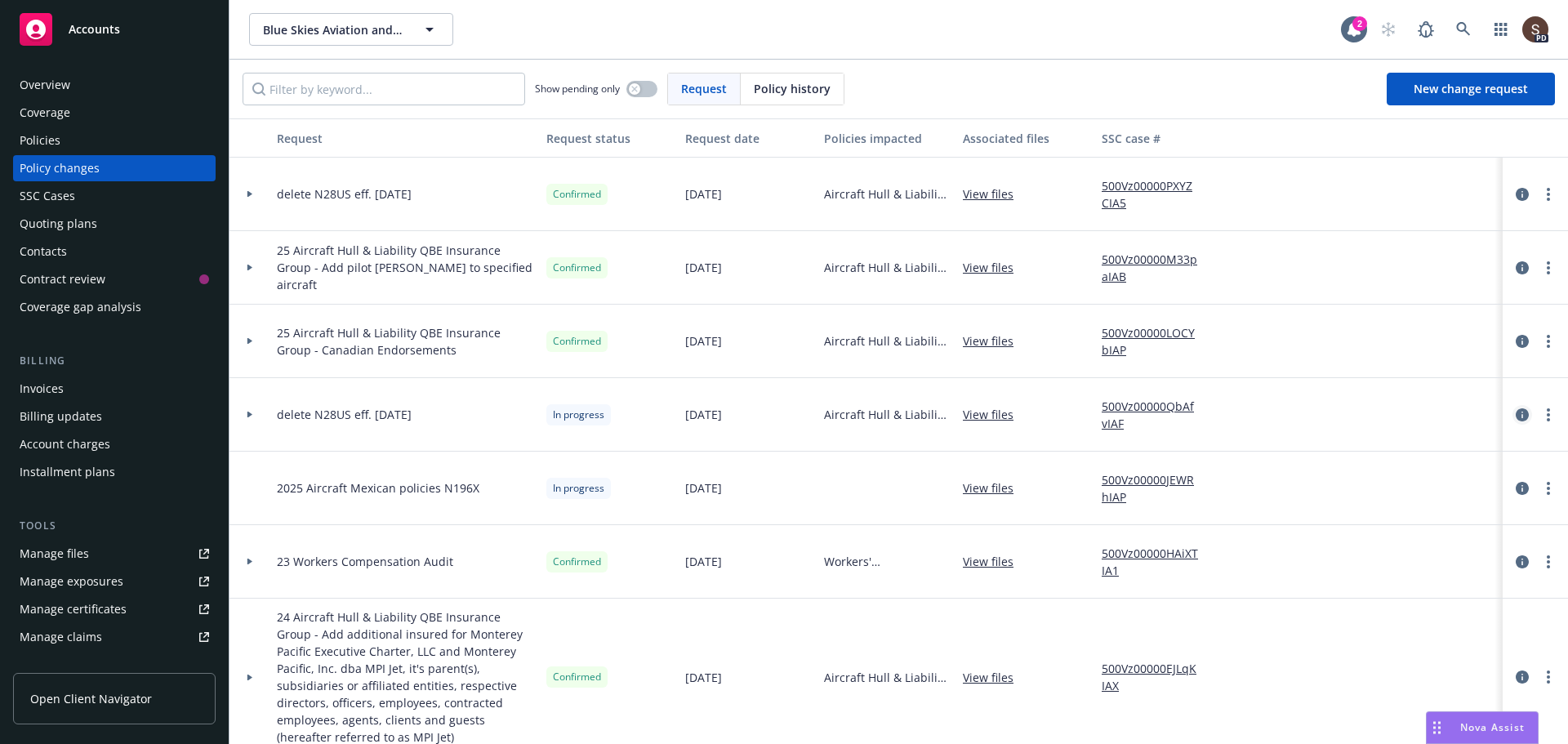
click at [1512, 412] on link "circleInformation" at bounding box center [1522, 414] width 20 height 20
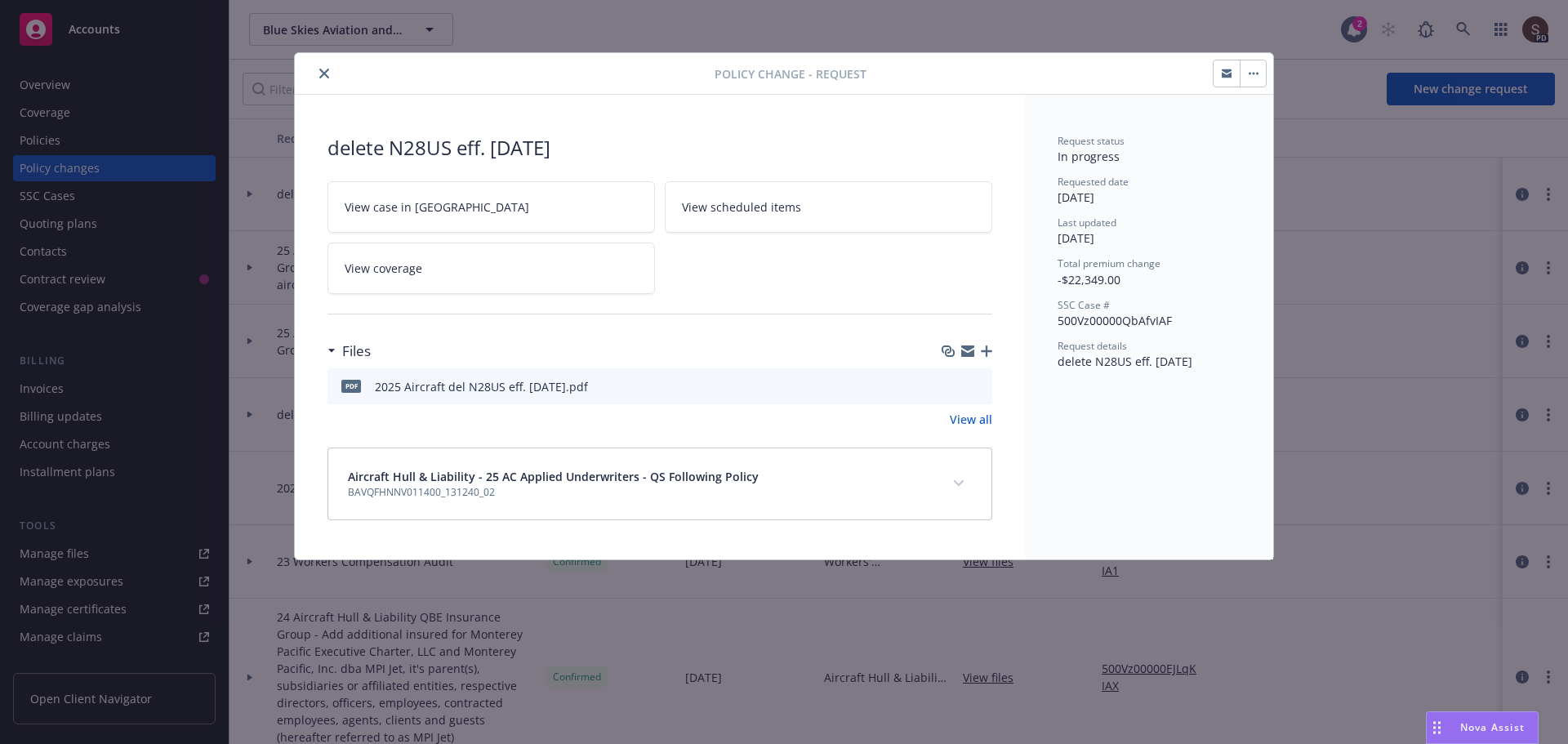
click at [327, 63] on div "Policy change - Request" at bounding box center [784, 74] width 978 height 42
click at [320, 64] on button "close" at bounding box center [324, 73] width 20 height 20
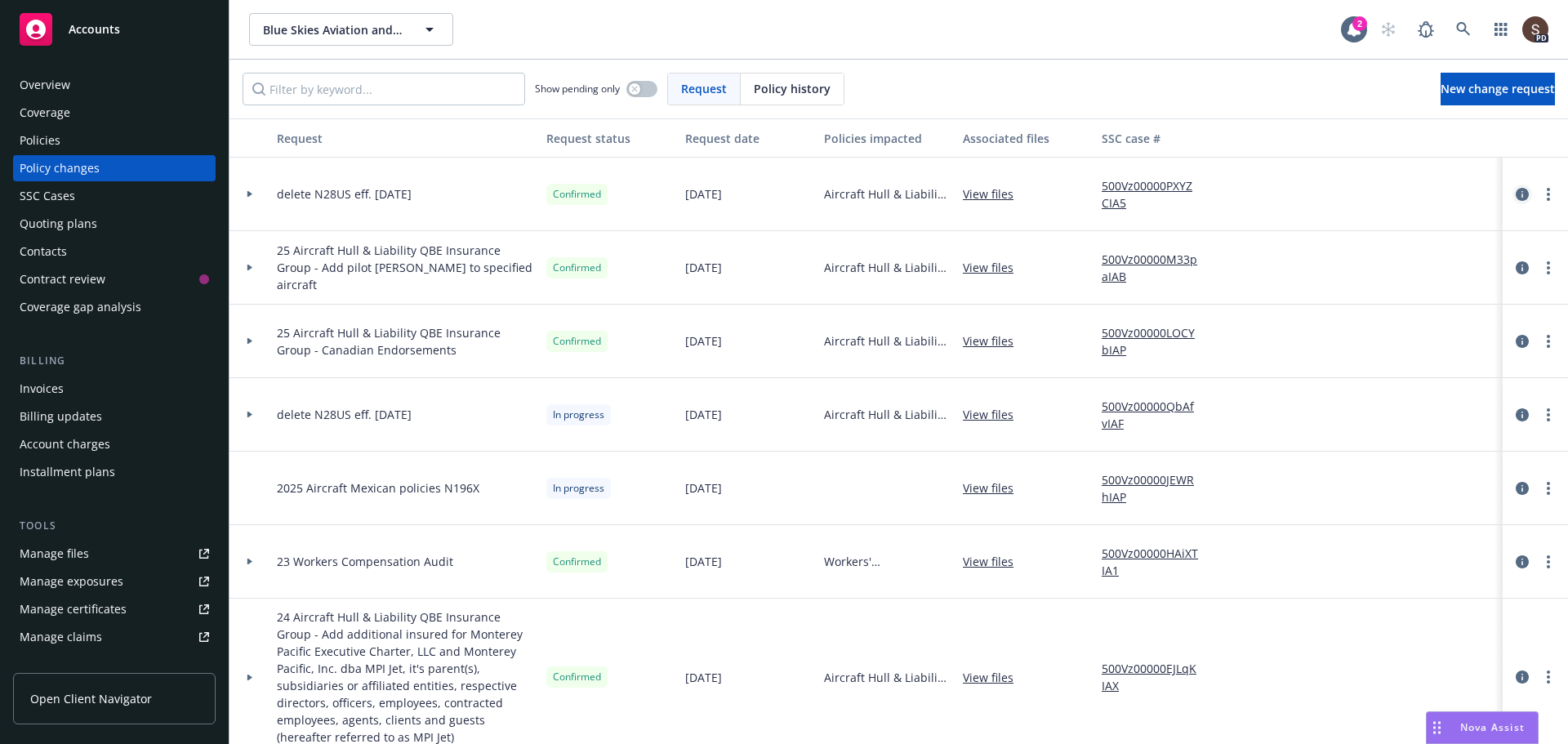
click at [1516, 190] on icon "circleInformation" at bounding box center [1522, 194] width 13 height 13
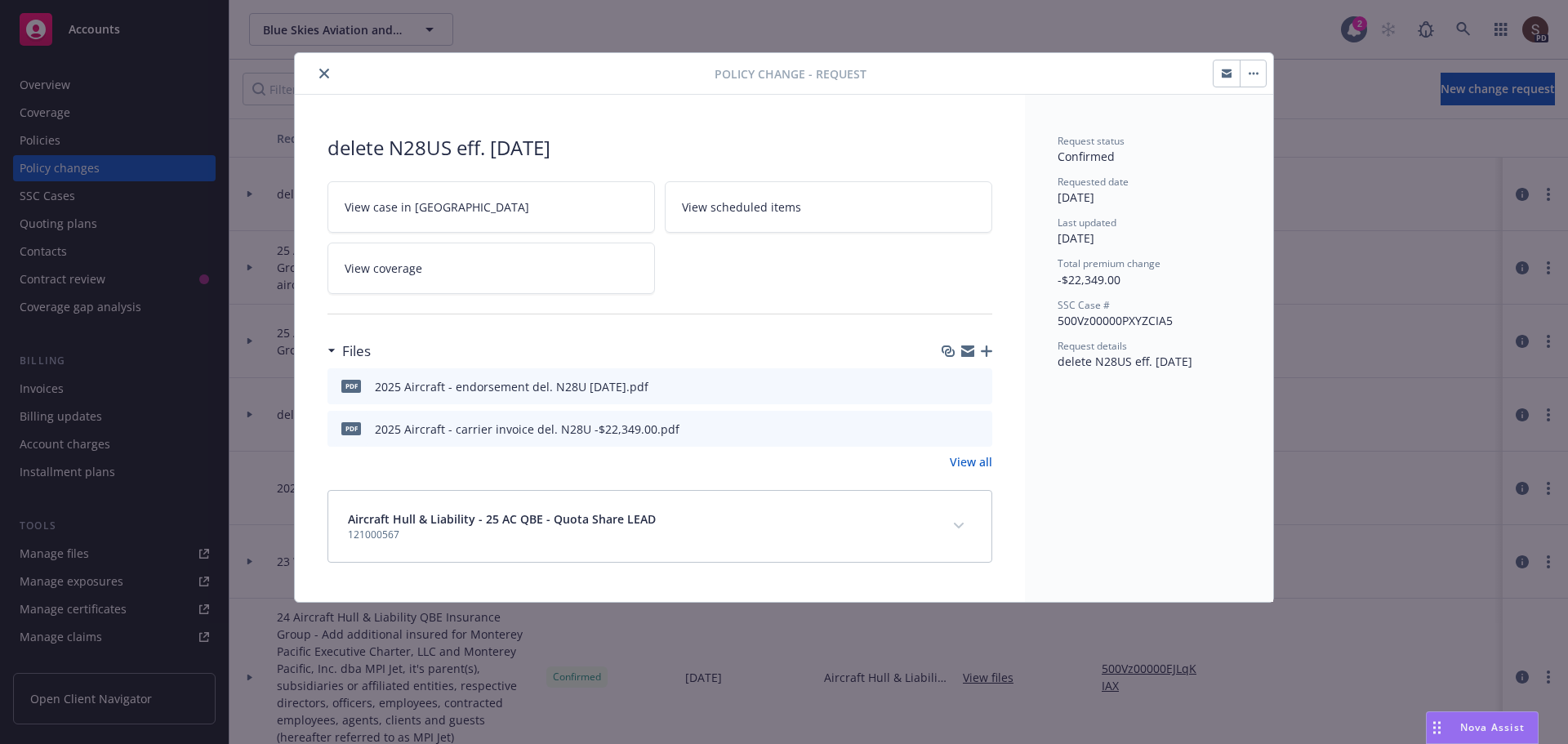
click at [957, 386] on button "download file" at bounding box center [949, 385] width 16 height 16
click at [318, 76] on button "close" at bounding box center [324, 73] width 20 height 20
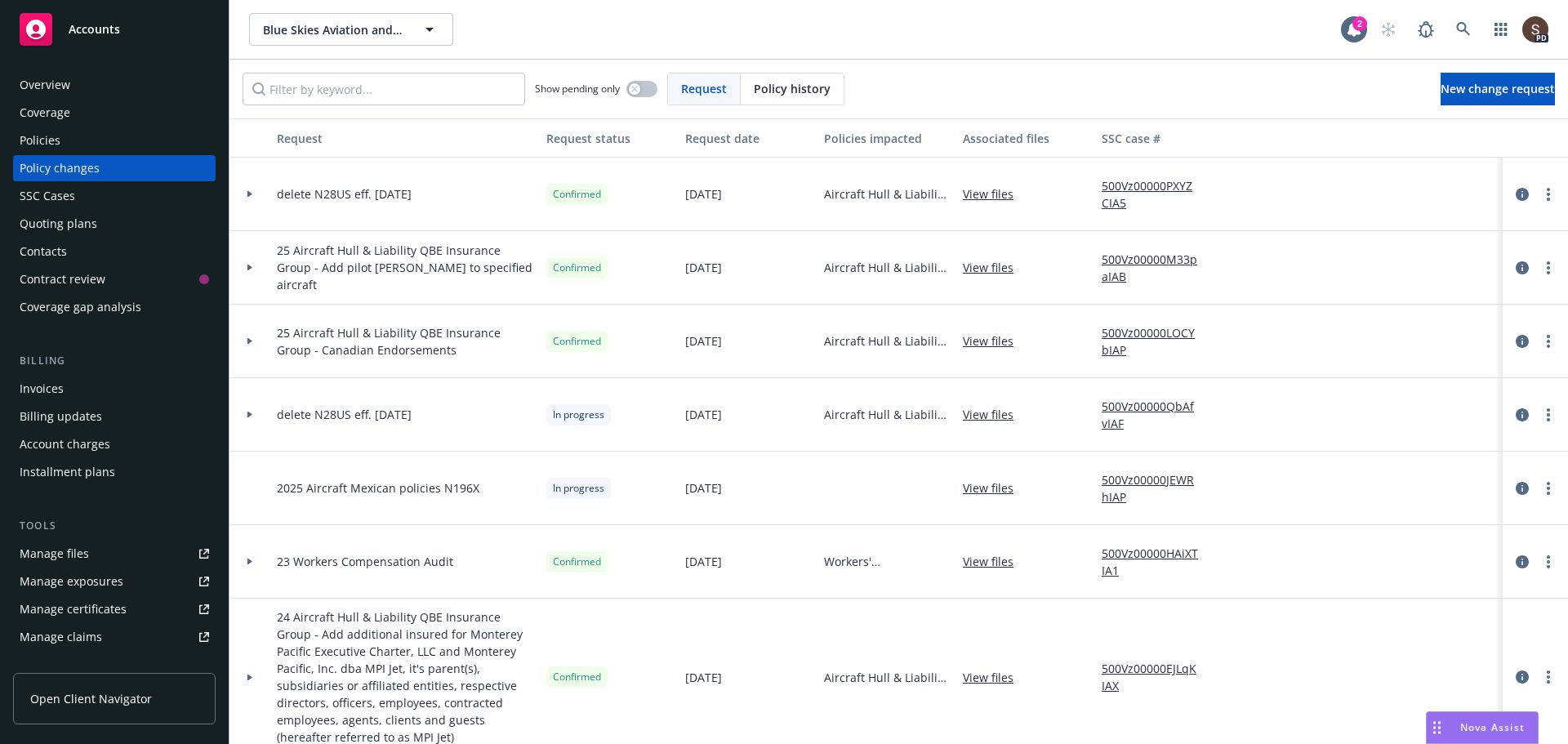
click at [68, 135] on div "Policies" at bounding box center [114, 140] width 190 height 26
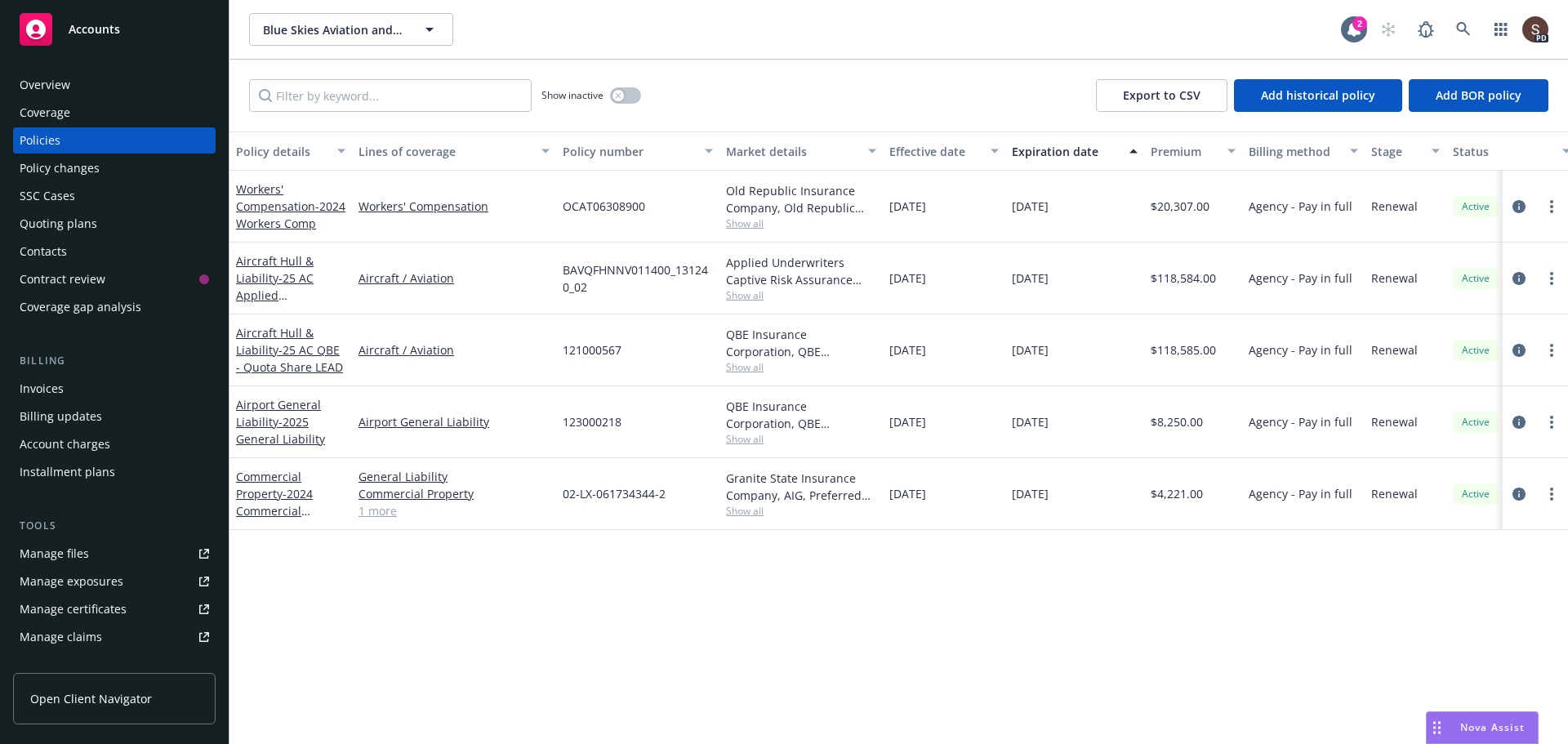
click at [83, 547] on div "Manage files" at bounding box center [54, 553] width 70 height 26
drag, startPoint x: 672, startPoint y: 587, endPoint x: 642, endPoint y: 564, distance: 37.8
click at [672, 587] on div "Policy details Lines of coverage Policy number Market details Effective date Ex…" at bounding box center [898, 437] width 1338 height 612
click at [1522, 277] on icon "circleInformation" at bounding box center [1518, 278] width 13 height 13
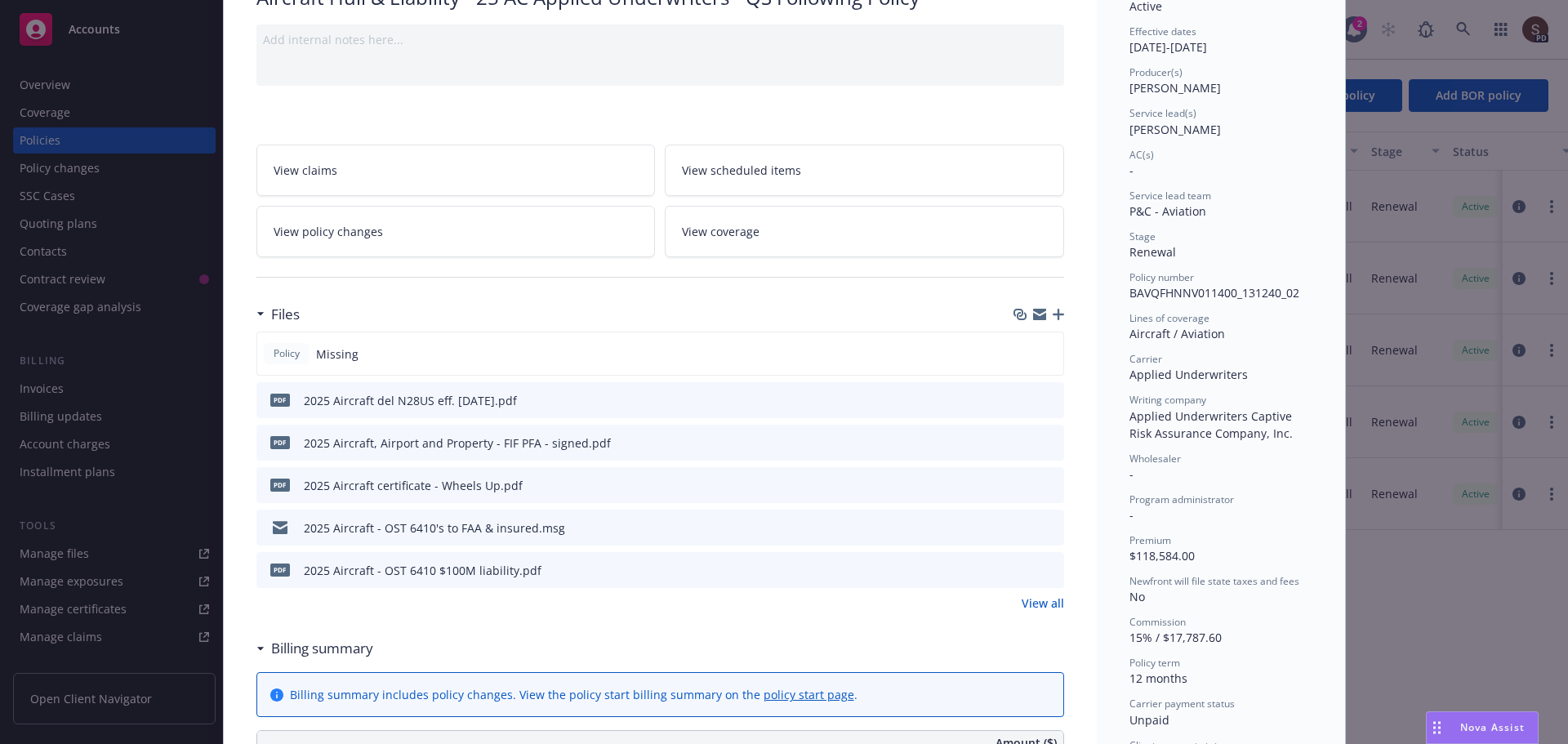
scroll to position [163, 0]
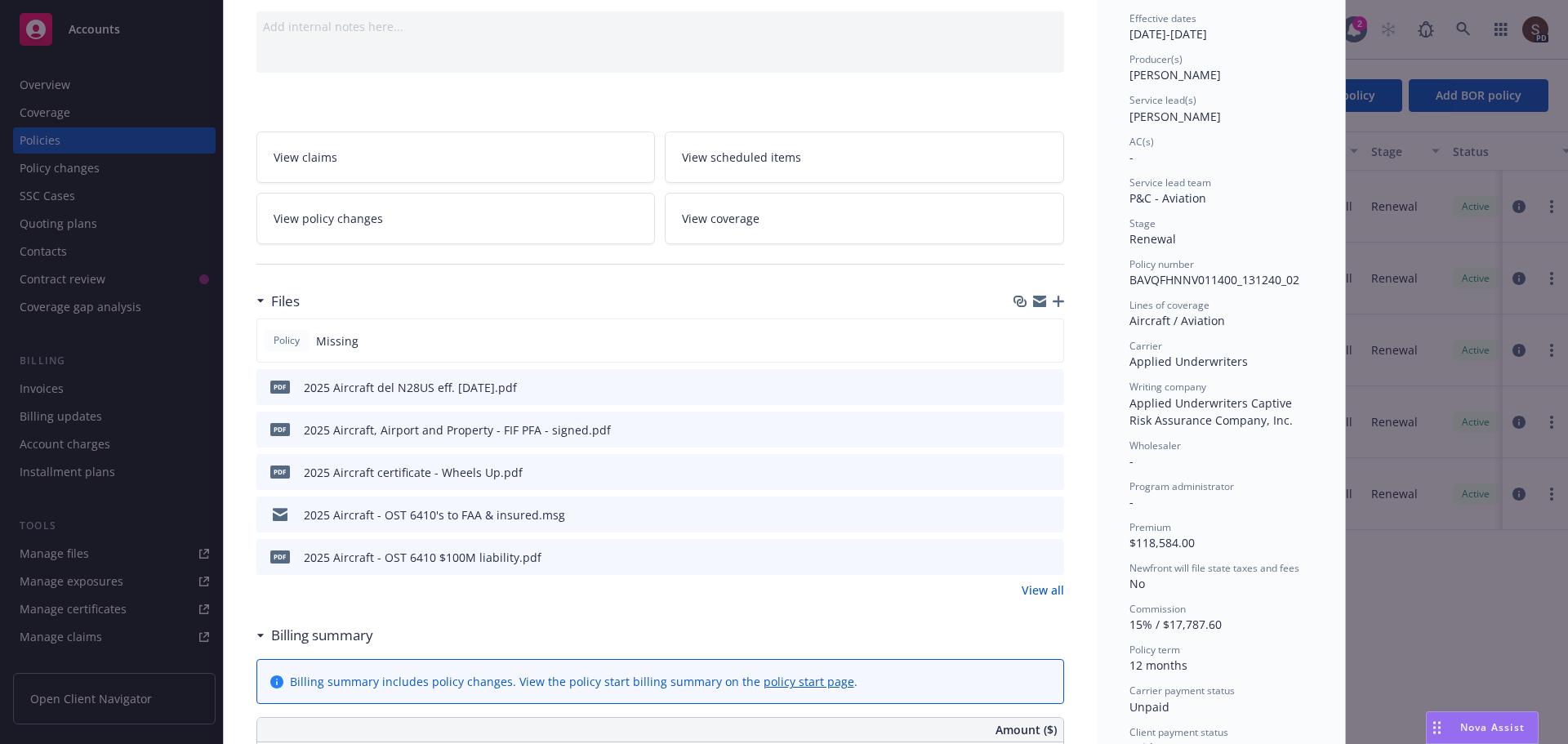
click at [1028, 588] on link "View all" at bounding box center [1042, 590] width 42 height 17
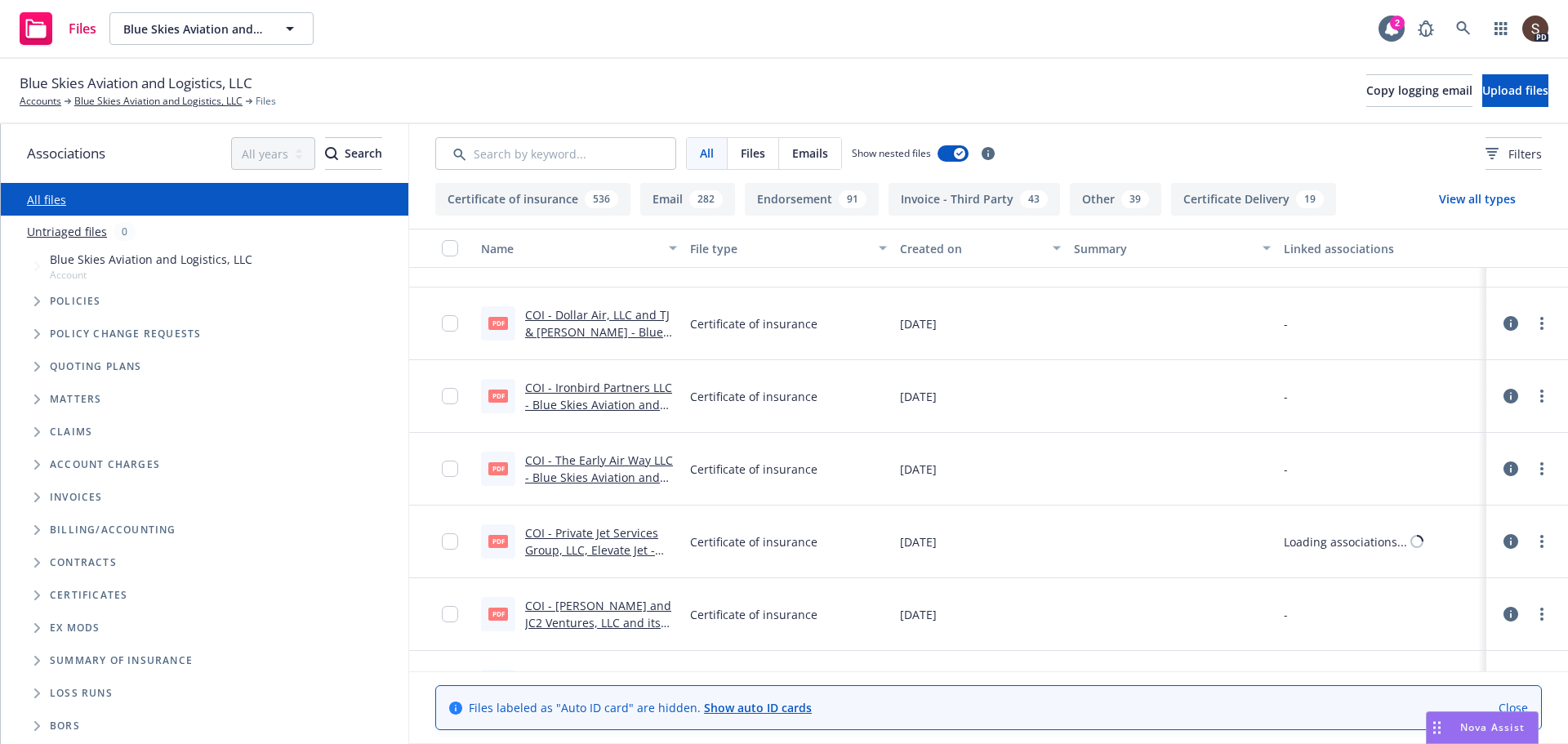
scroll to position [1959, 0]
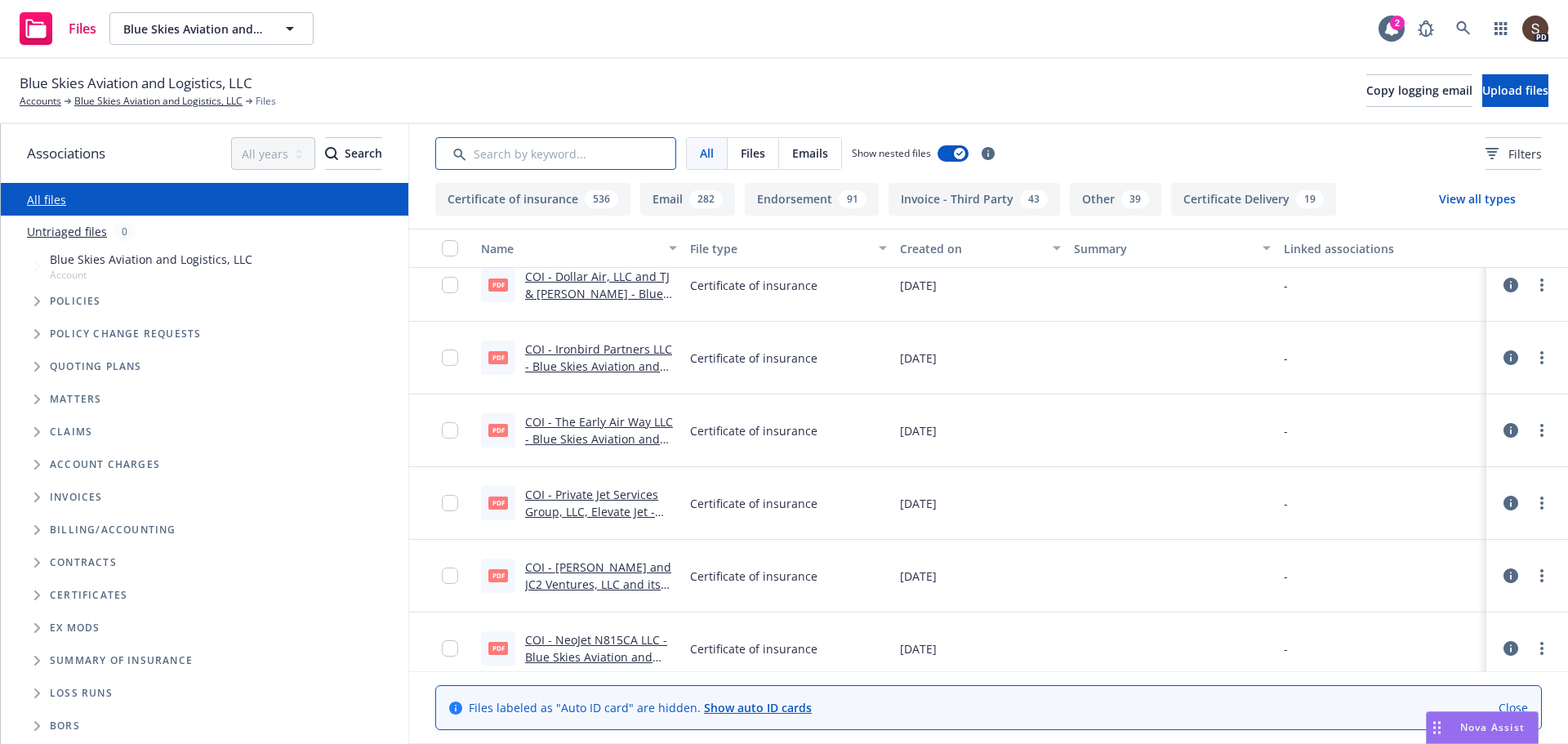
click at [512, 149] on input "Search by keyword..." at bounding box center [555, 154] width 241 height 33
click at [29, 304] on span "Tree Example" at bounding box center [37, 301] width 26 height 26
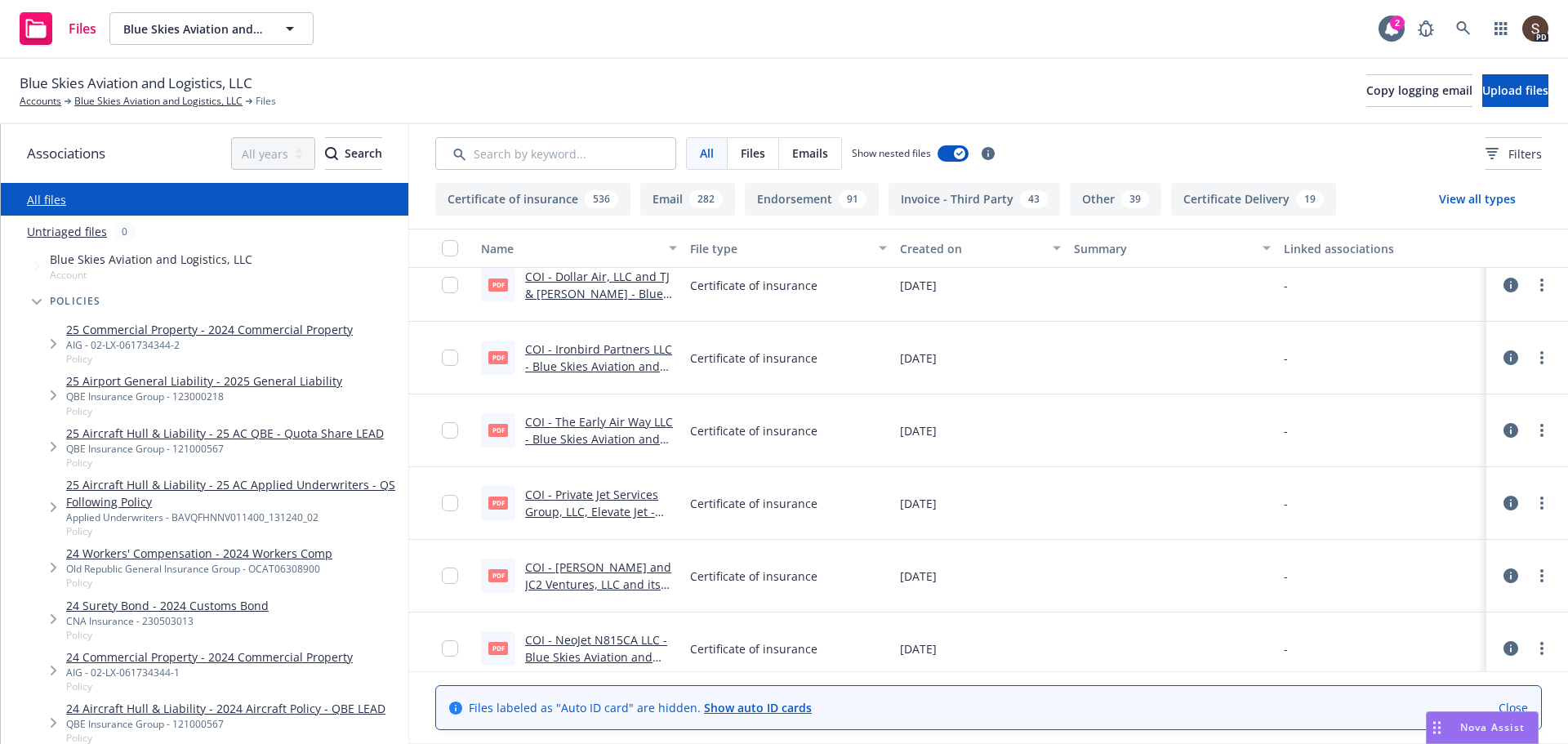
click at [177, 554] on link "24 Workers' Compensation - 2024 Workers Comp" at bounding box center [199, 553] width 266 height 17
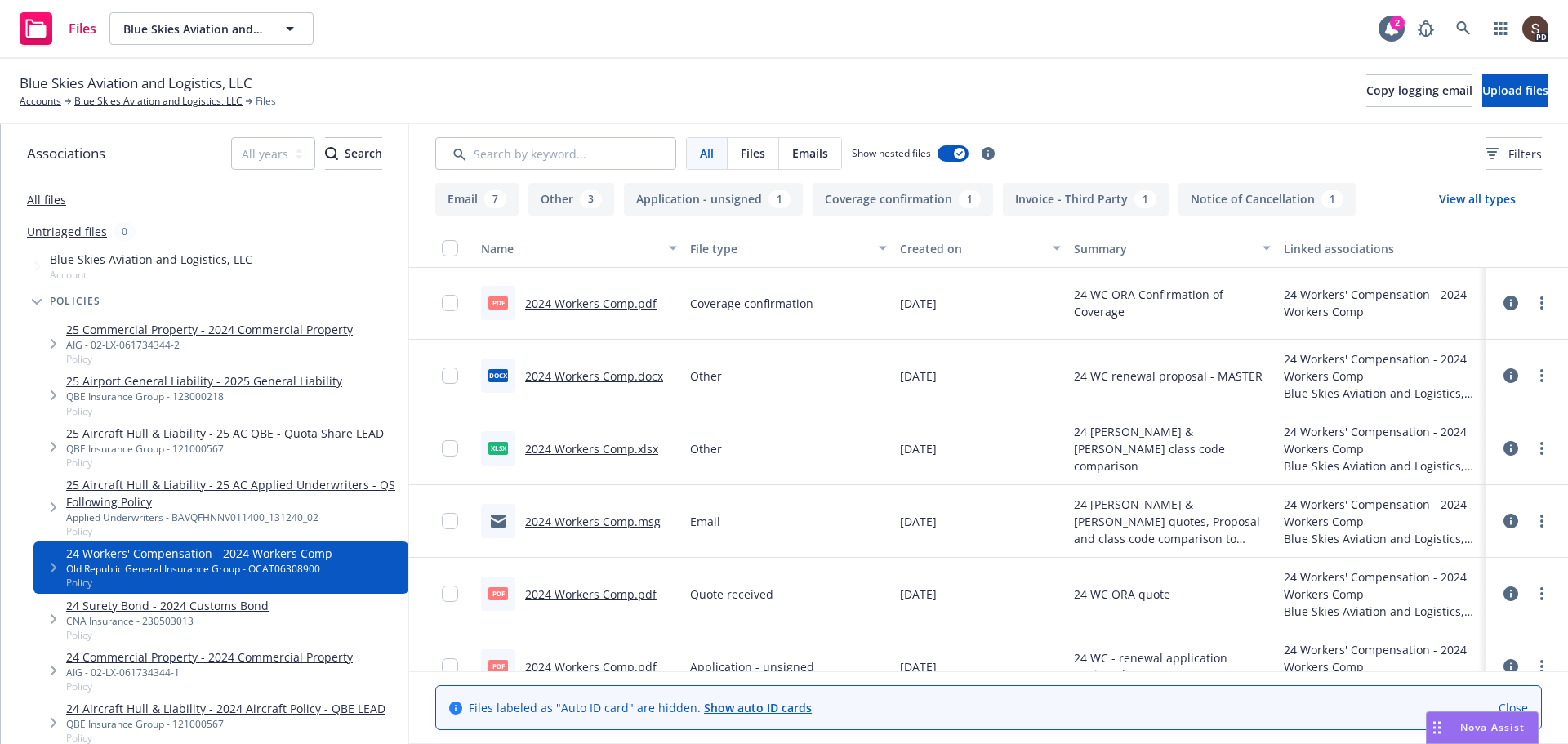
scroll to position [824, 0]
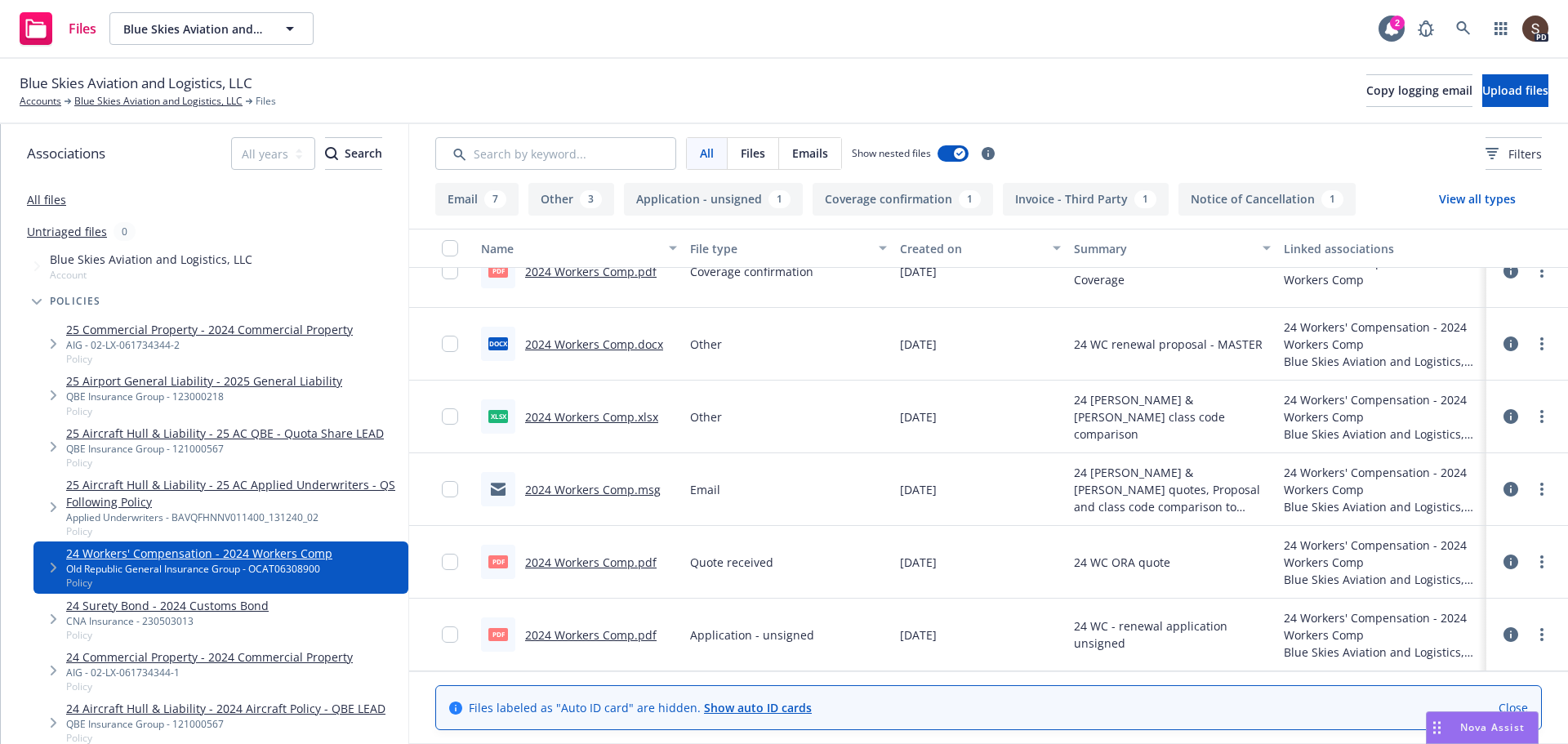
click at [627, 638] on link "2024 Workers Comp.pdf" at bounding box center [590, 635] width 131 height 15
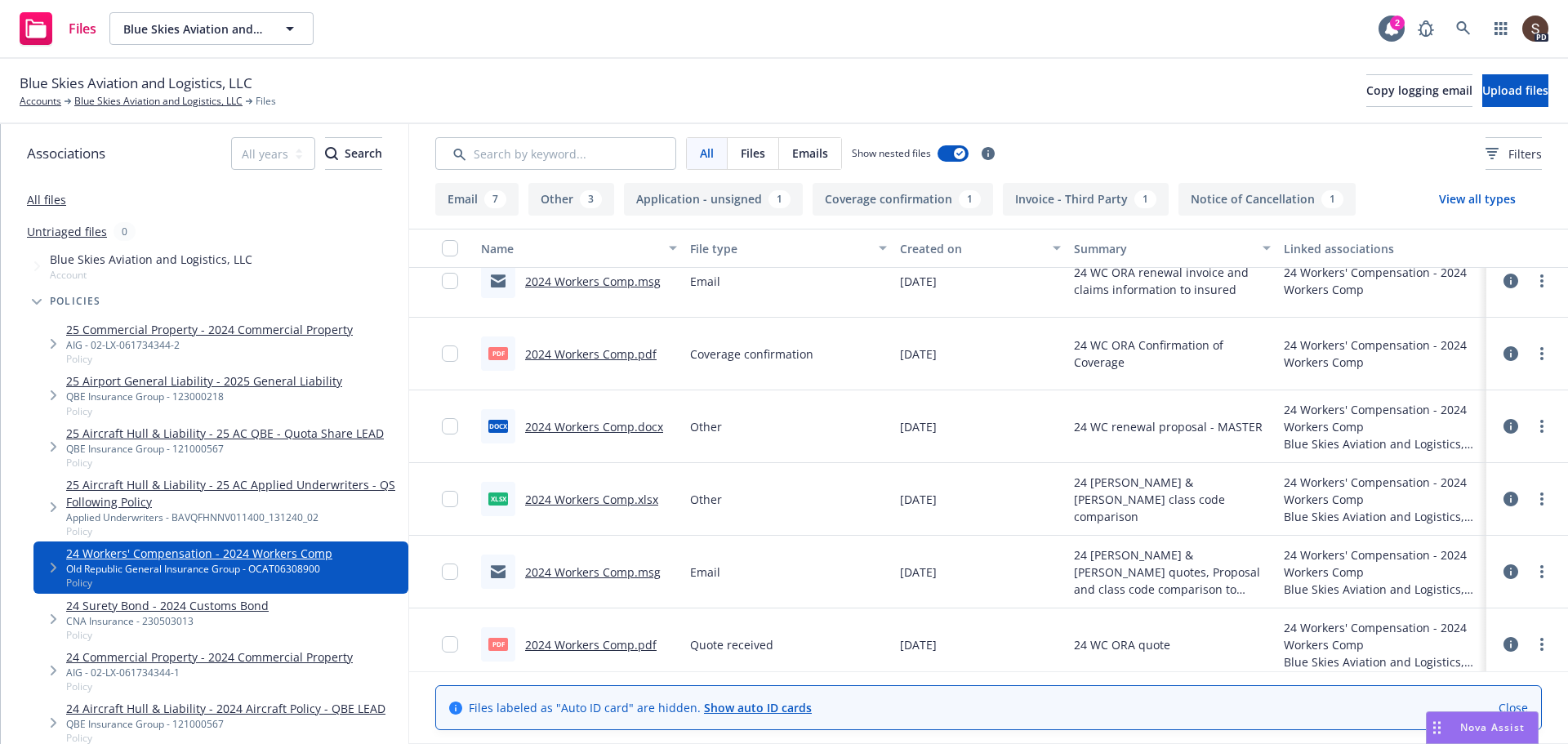
click at [624, 349] on link "2024 Workers Comp.pdf" at bounding box center [590, 354] width 131 height 15
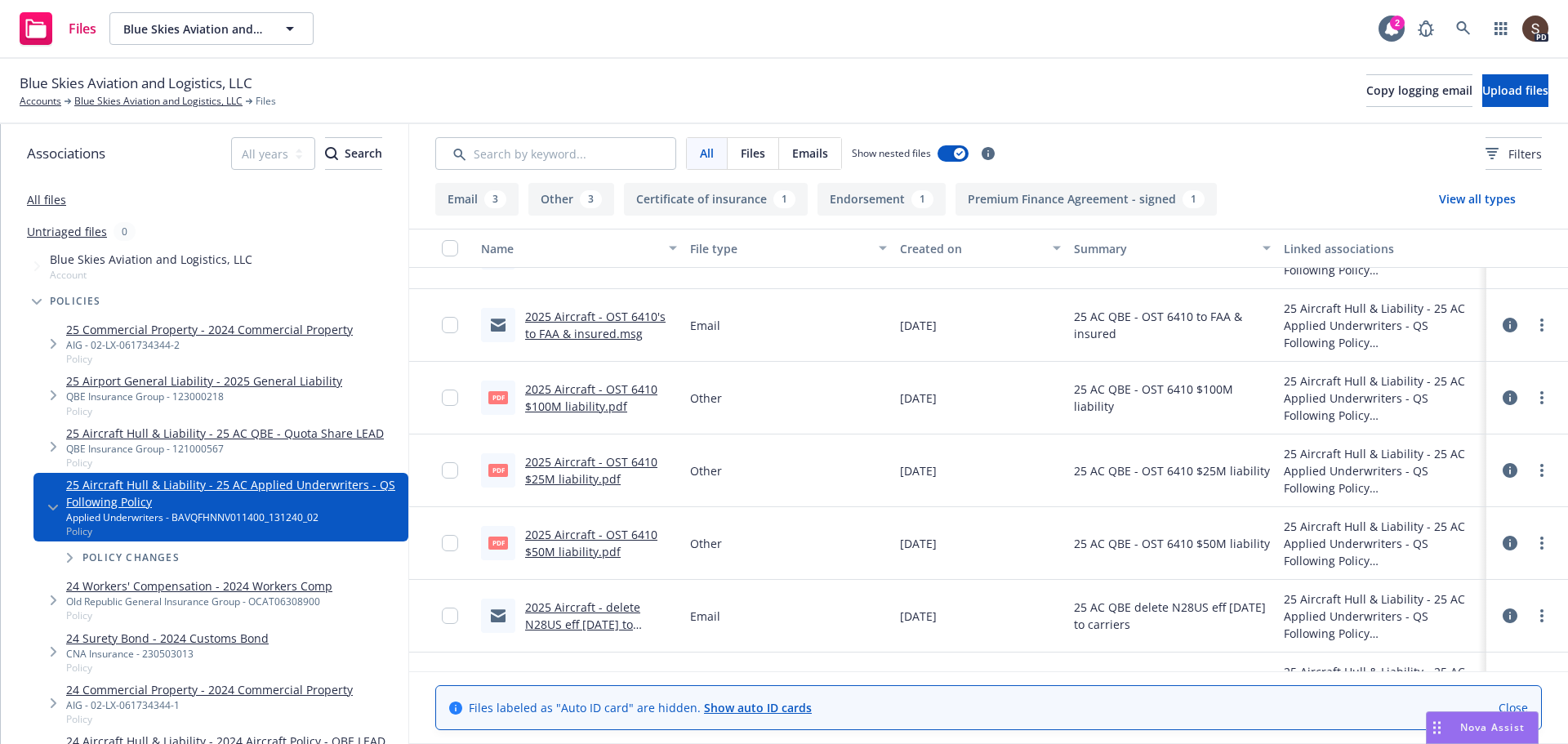
scroll to position [167, 0]
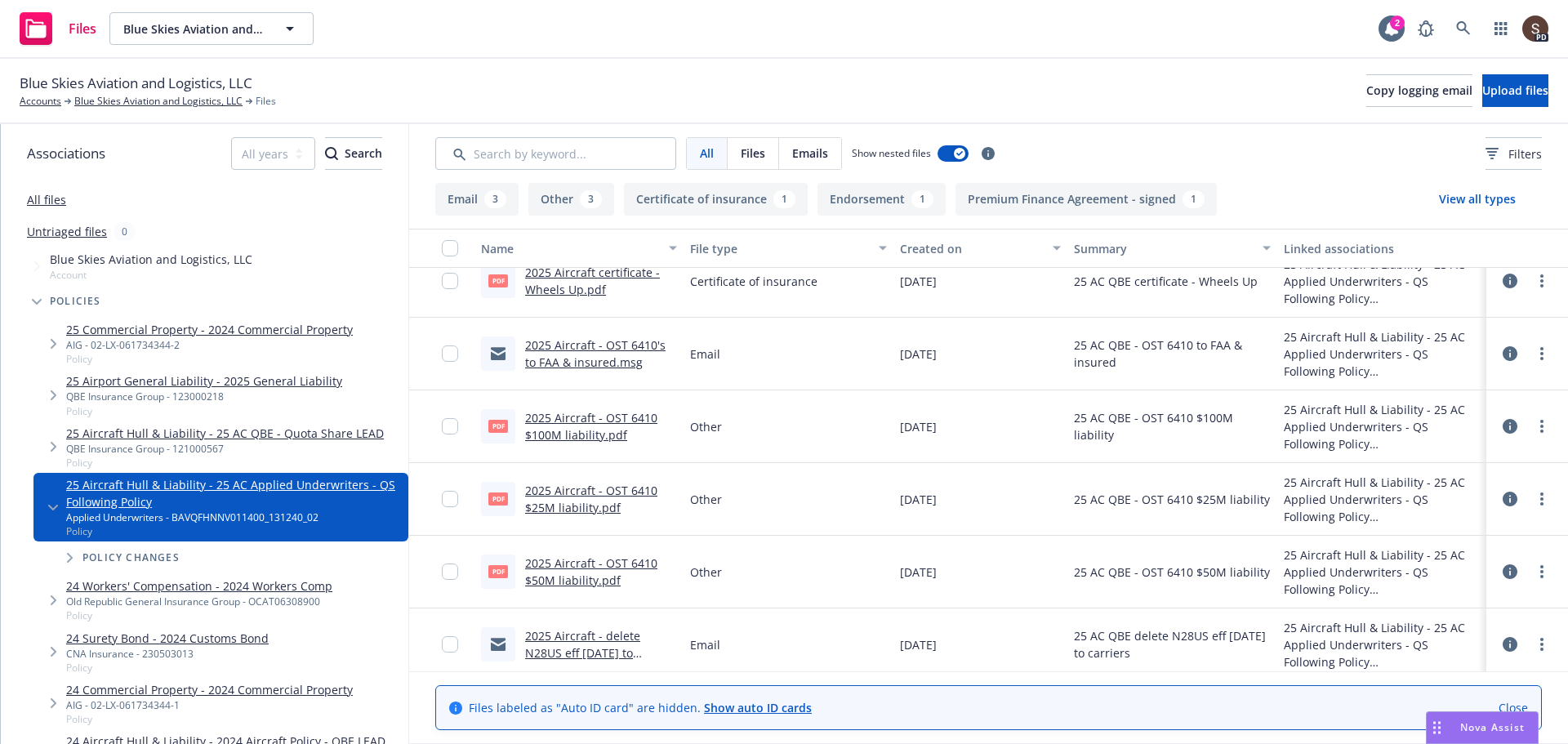
click at [54, 197] on link "All files" at bounding box center [46, 200] width 39 height 15
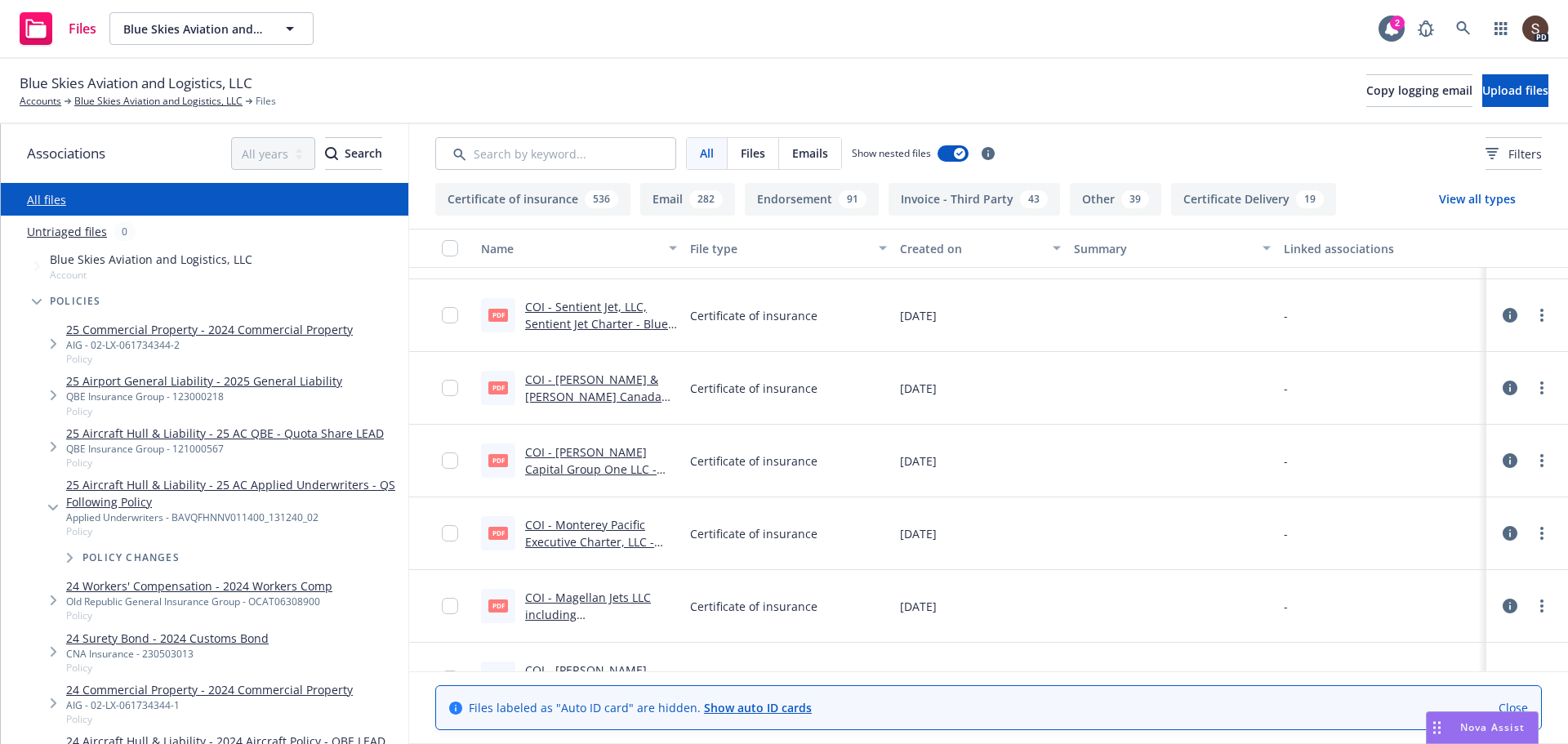
scroll to position [14889, 0]
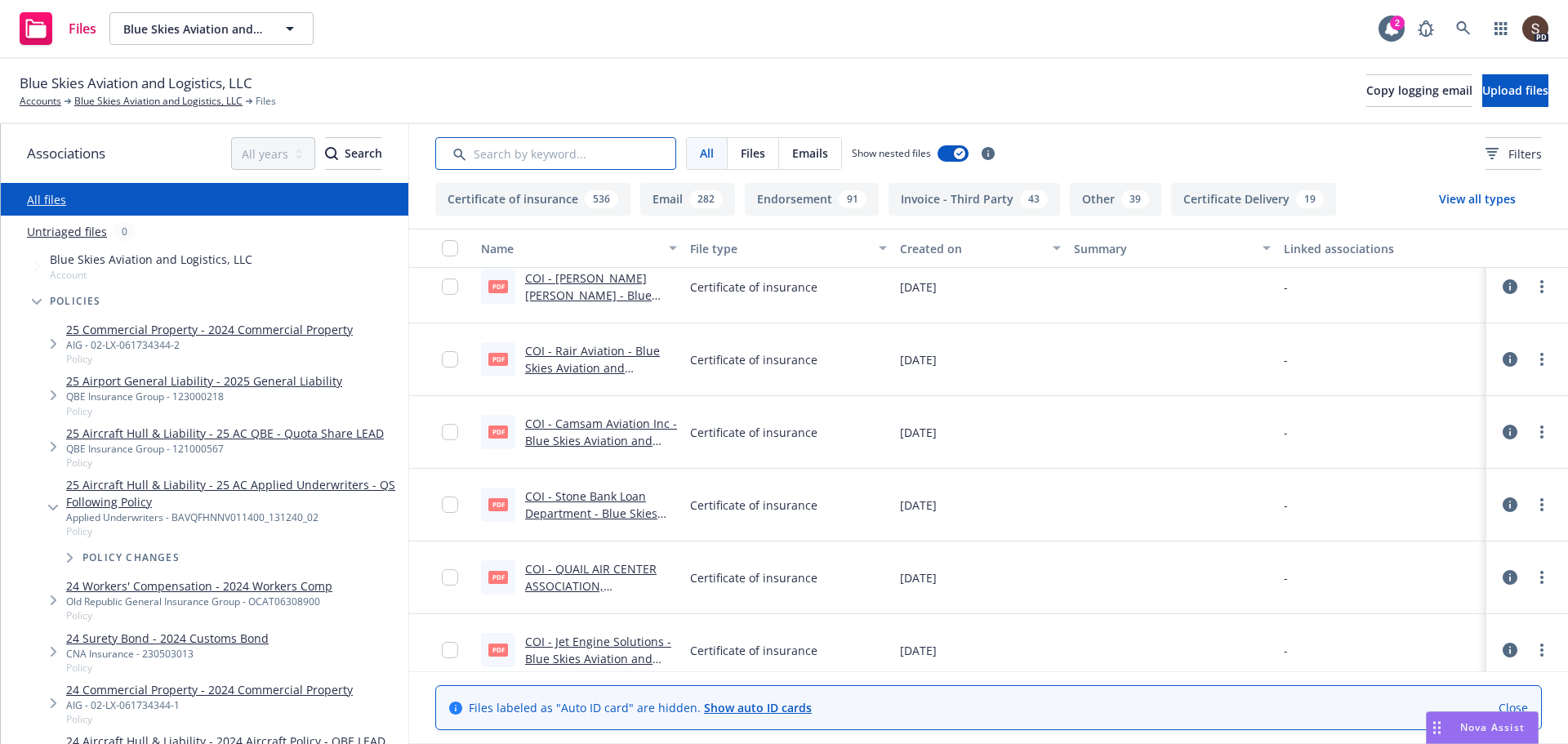
click at [514, 157] on input "Search by keyword..." at bounding box center [555, 154] width 241 height 33
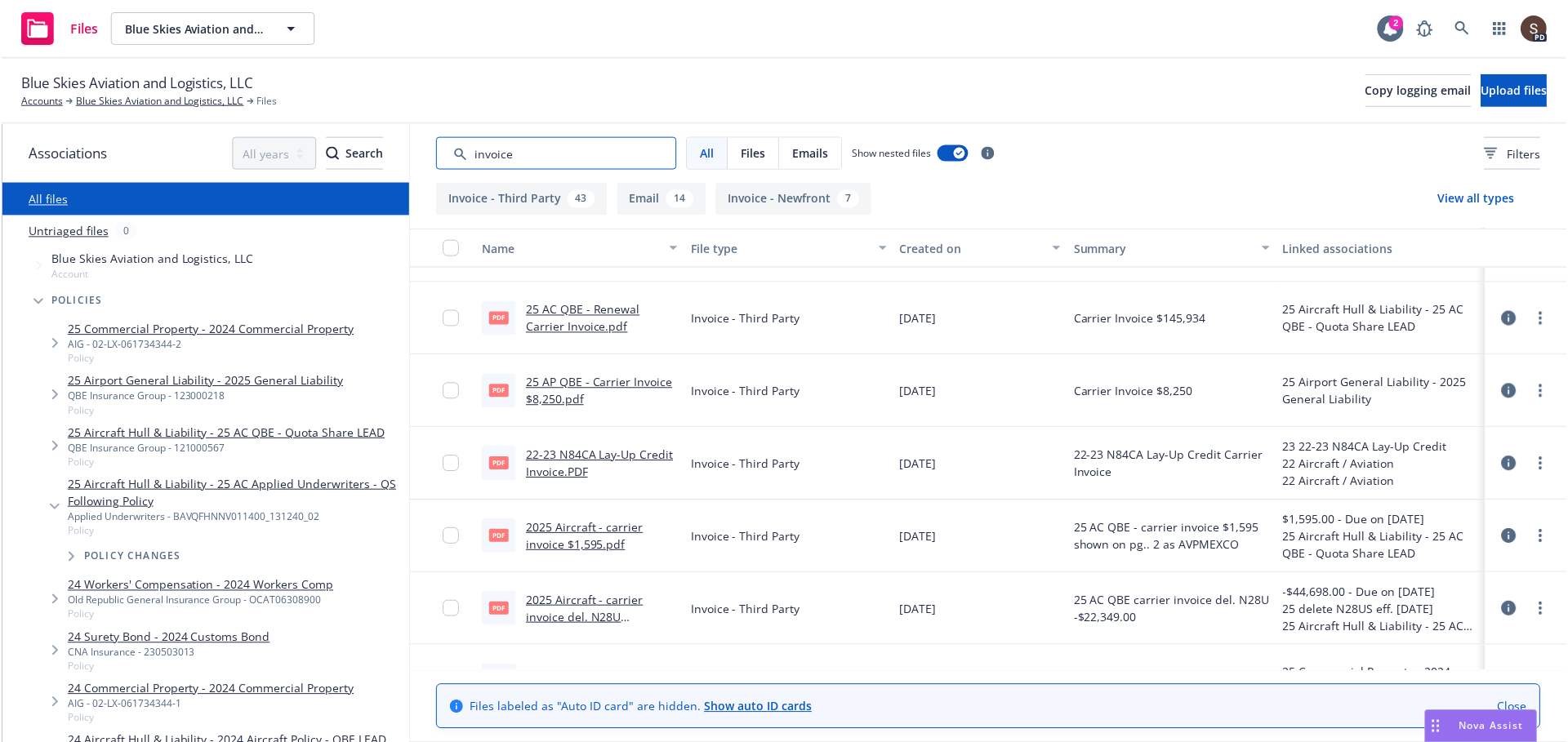
scroll to position [0, 0]
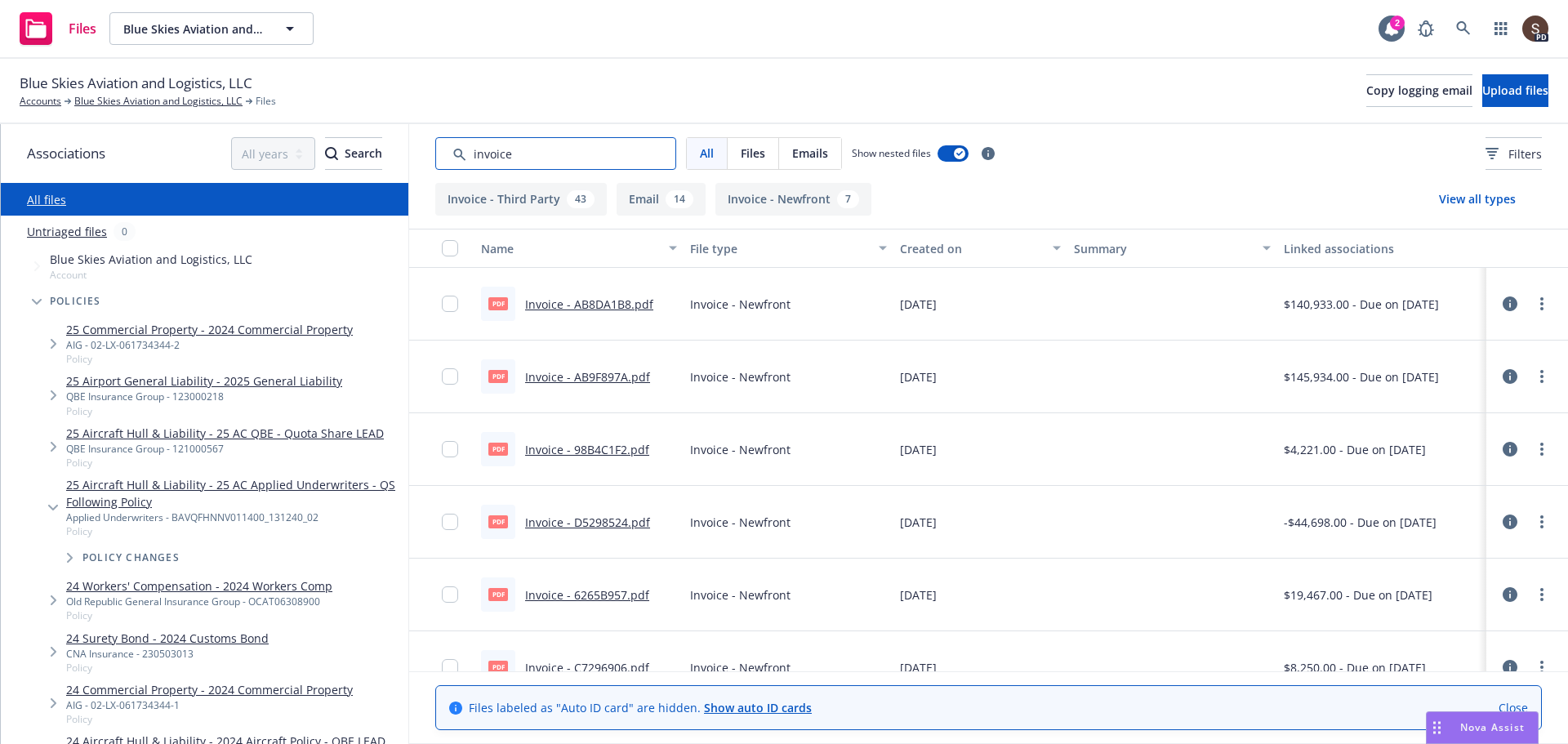
type input "invoice"
drag, startPoint x: 1026, startPoint y: 136, endPoint x: 1083, endPoint y: 142, distance: 57.3
click at [1026, 136] on div "All Files Emails Show nested files Filters" at bounding box center [989, 154] width 1159 height 58
